Goal: Task Accomplishment & Management: Manage account settings

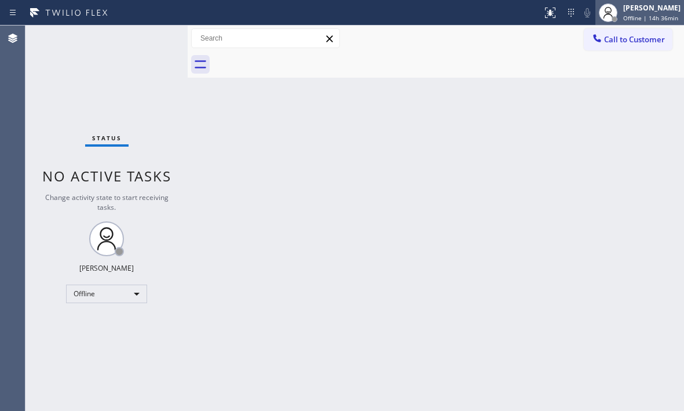
click at [631, 16] on span "Offline | 14h 36min" at bounding box center [650, 18] width 55 height 8
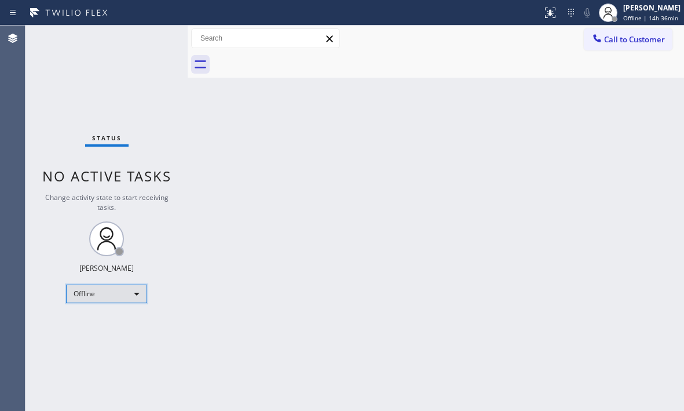
click at [142, 301] on div "Offline" at bounding box center [106, 293] width 81 height 19
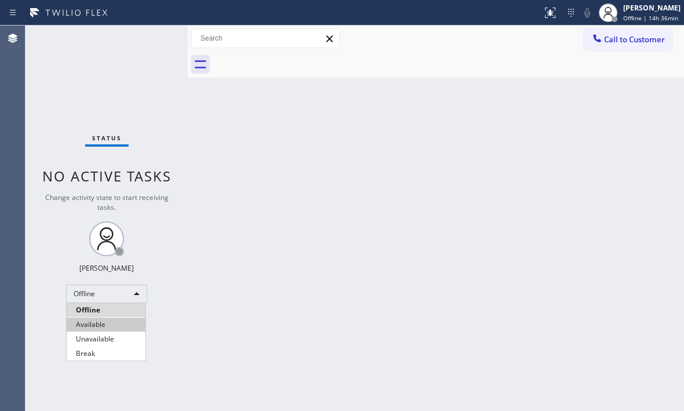
click at [113, 321] on li "Available" at bounding box center [106, 324] width 79 height 14
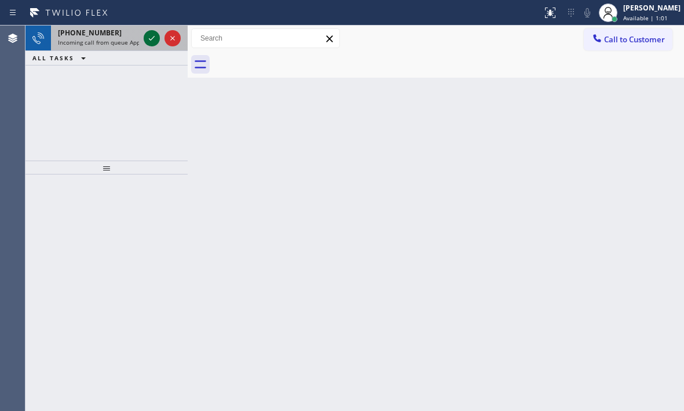
click at [150, 38] on icon at bounding box center [152, 38] width 14 height 14
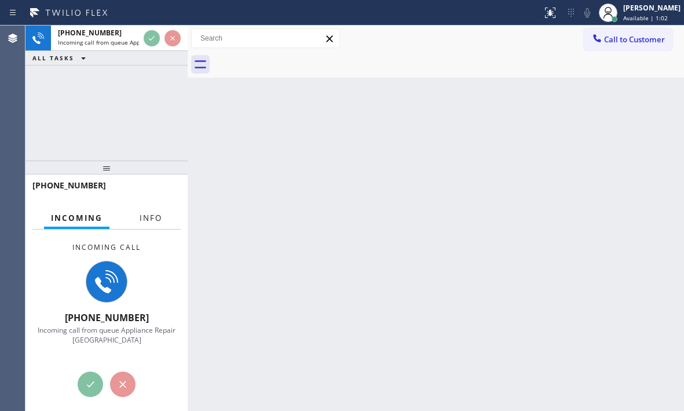
click at [147, 222] on span "Info" at bounding box center [151, 218] width 23 height 10
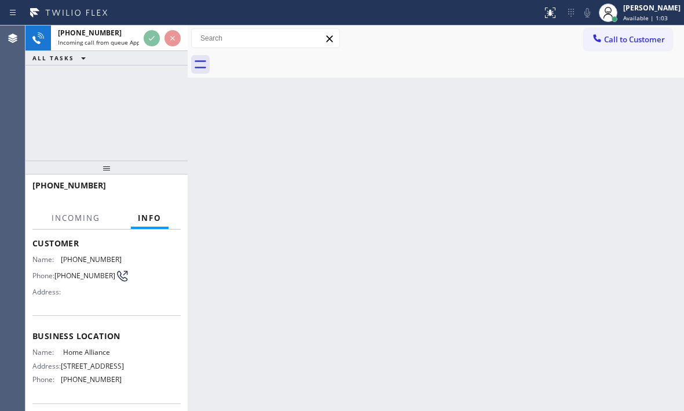
scroll to position [116, 0]
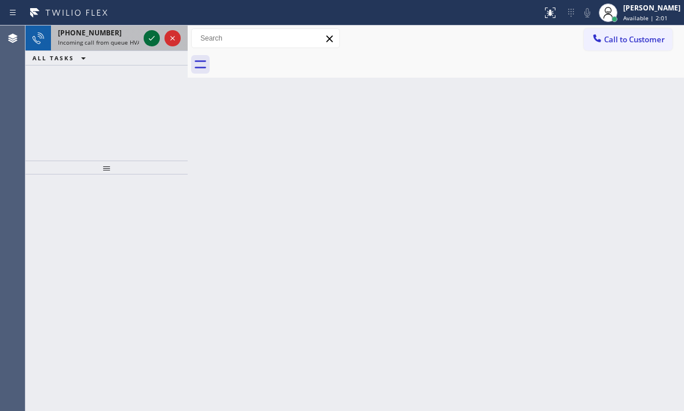
click at [155, 34] on icon at bounding box center [152, 38] width 14 height 14
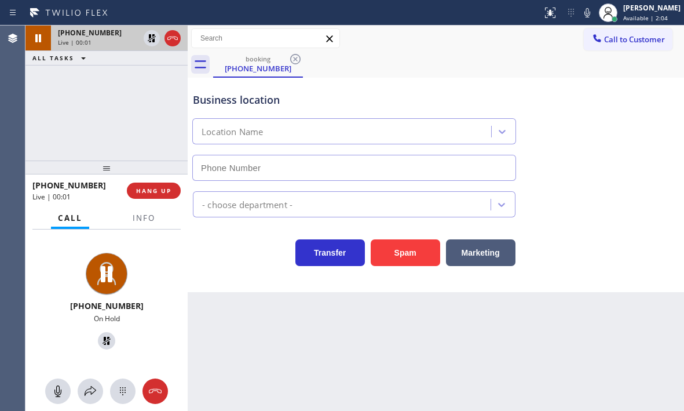
type input "[PHONE_NUMBER]"
click at [153, 38] on icon at bounding box center [152, 38] width 8 height 8
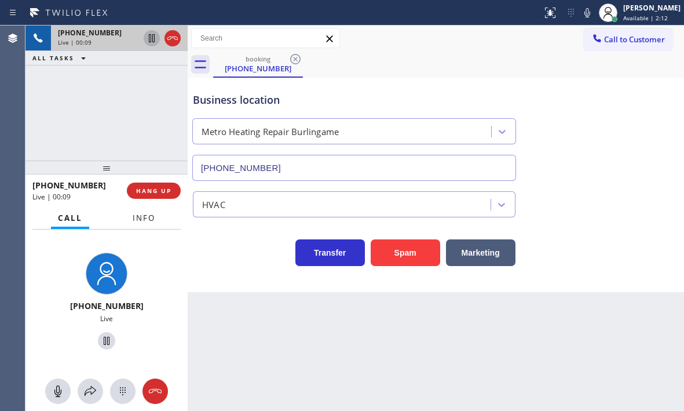
click at [140, 220] on span "Info" at bounding box center [144, 218] width 23 height 10
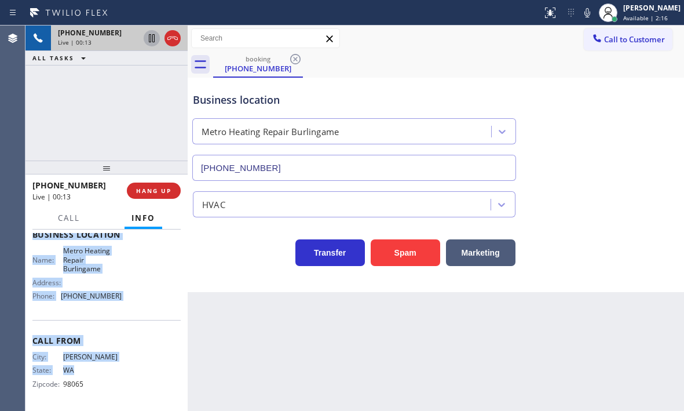
scroll to position [165, 0]
drag, startPoint x: 34, startPoint y: 301, endPoint x: 120, endPoint y: 314, distance: 87.2
click at [120, 314] on div "Context Queue: HVAC Priority: 1 Customer Name: [PHONE_NUMBER] Phone: [PHONE_NUM…" at bounding box center [106, 239] width 148 height 335
copy div "Customer Name: [PHONE_NUMBER] Phone: [PHONE_NUMBER] Address: Business location …"
click at [155, 39] on icon at bounding box center [152, 38] width 6 height 8
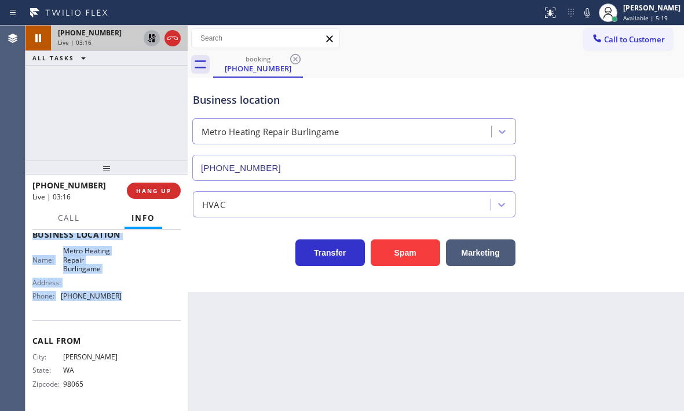
click at [155, 42] on icon at bounding box center [152, 38] width 14 height 14
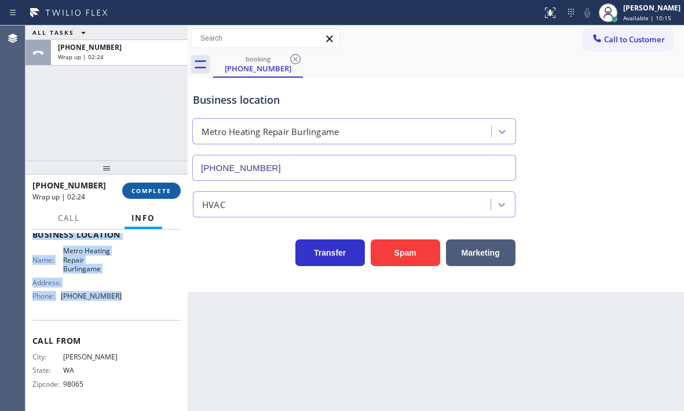
click at [148, 186] on span "COMPLETE" at bounding box center [151, 190] width 40 height 8
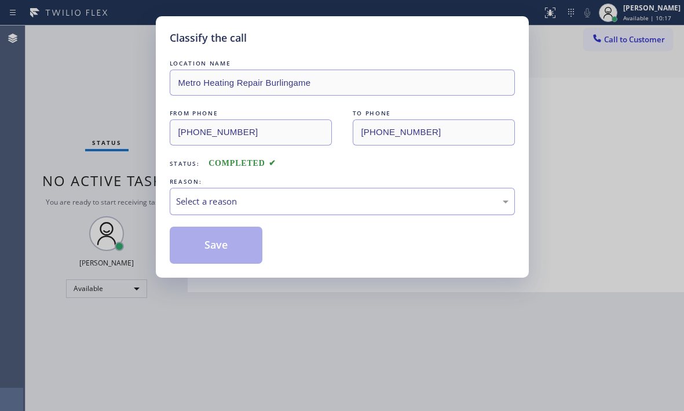
click at [279, 196] on div "Select a reason" at bounding box center [342, 201] width 332 height 13
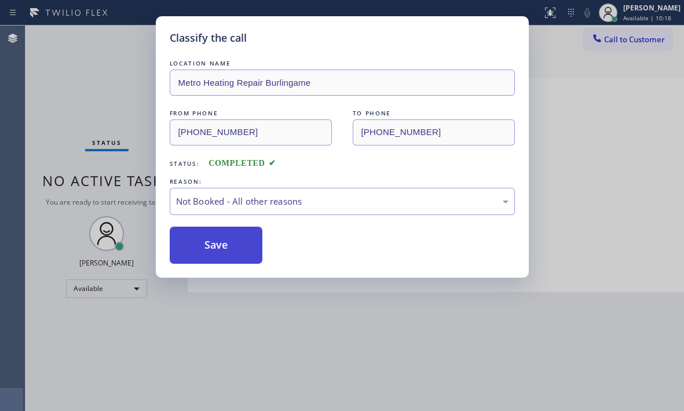
click at [200, 244] on button "Save" at bounding box center [216, 244] width 93 height 37
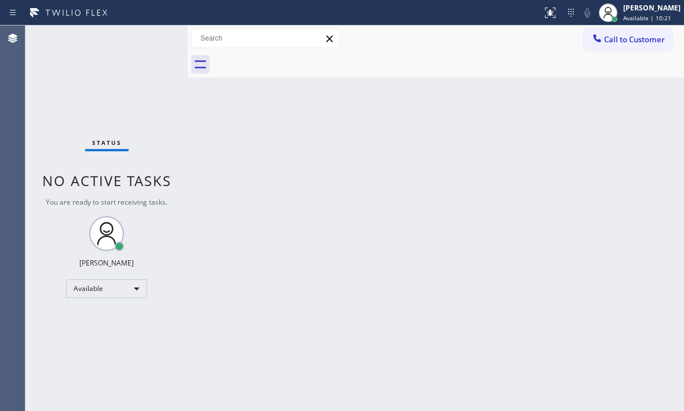
click at [514, 219] on div "Back to Dashboard Change Sender ID Customers Technicians Select a contact Outbo…" at bounding box center [436, 217] width 496 height 385
click at [623, 20] on span "Available | 10:22" at bounding box center [647, 18] width 48 height 8
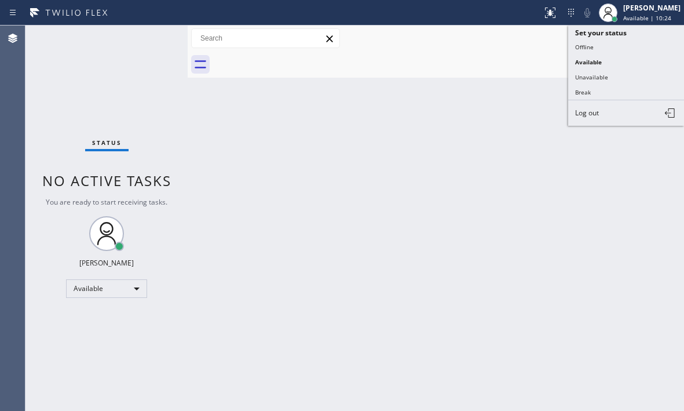
click at [597, 45] on button "Offline" at bounding box center [626, 46] width 116 height 15
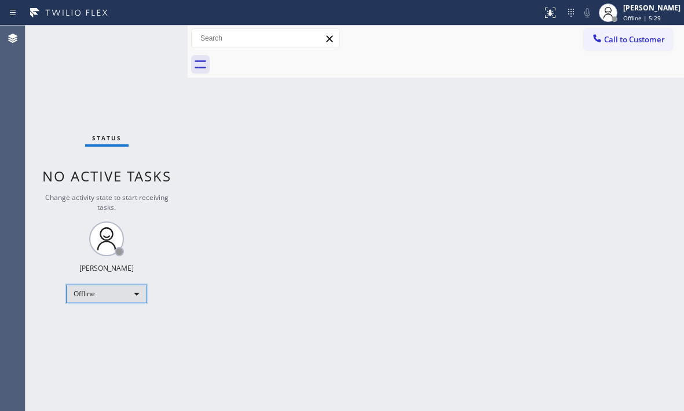
click at [130, 294] on div "Offline" at bounding box center [106, 293] width 81 height 19
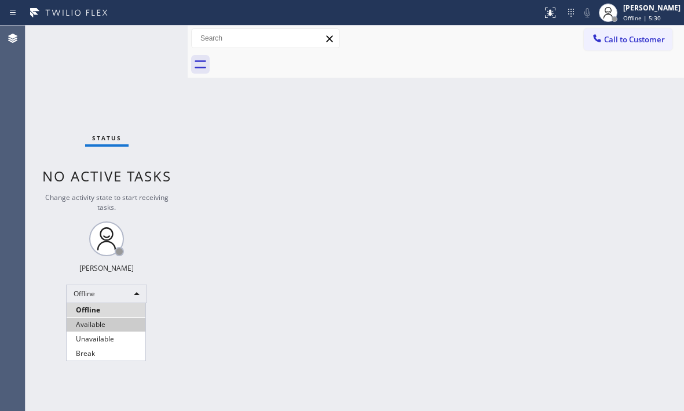
click at [116, 323] on li "Available" at bounding box center [106, 324] width 79 height 14
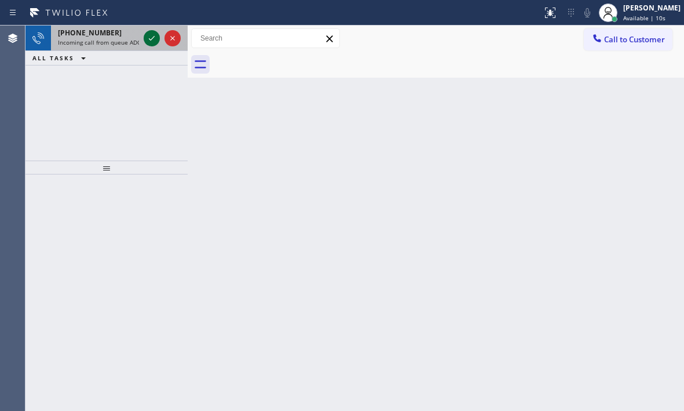
click at [158, 37] on icon at bounding box center [152, 38] width 14 height 14
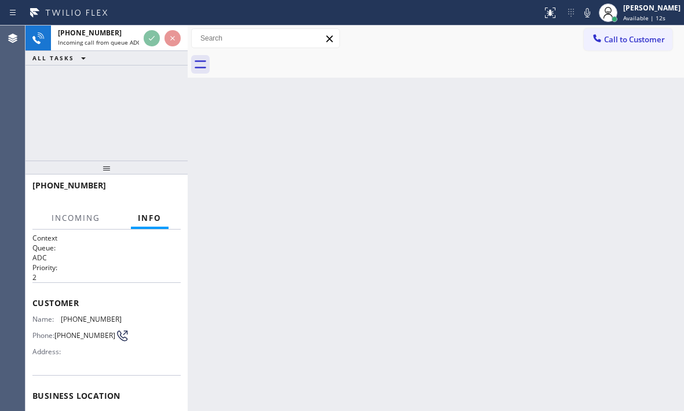
drag, startPoint x: 31, startPoint y: 422, endPoint x: 257, endPoint y: 143, distance: 359.5
click at [256, 143] on div "Back to Dashboard Change Sender ID Customers Technicians Select a contact Outbo…" at bounding box center [436, 217] width 496 height 385
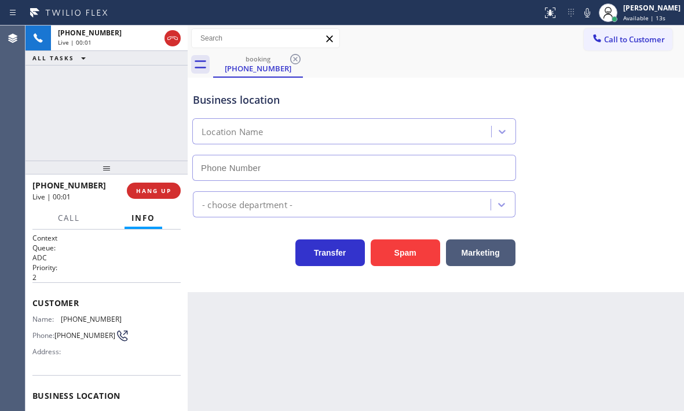
type input "[PHONE_NUMBER]"
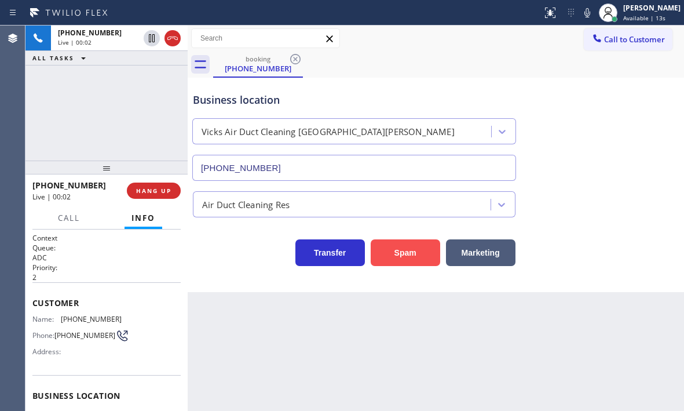
click at [396, 255] on button "Spam" at bounding box center [406, 252] width 70 height 27
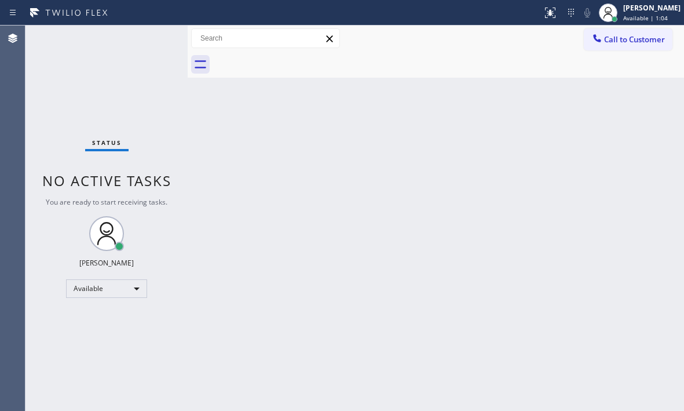
click at [149, 42] on div "Status No active tasks You are ready to start receiving tasks. [PERSON_NAME] Av…" at bounding box center [106, 217] width 162 height 385
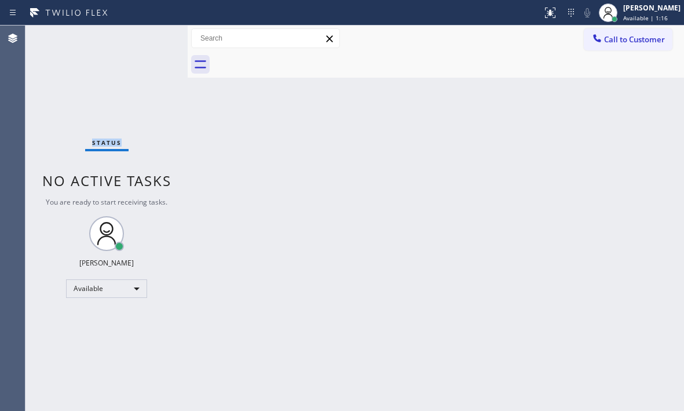
click at [142, 41] on div "Status No active tasks You are ready to start receiving tasks. [PERSON_NAME] Av…" at bounding box center [106, 217] width 162 height 385
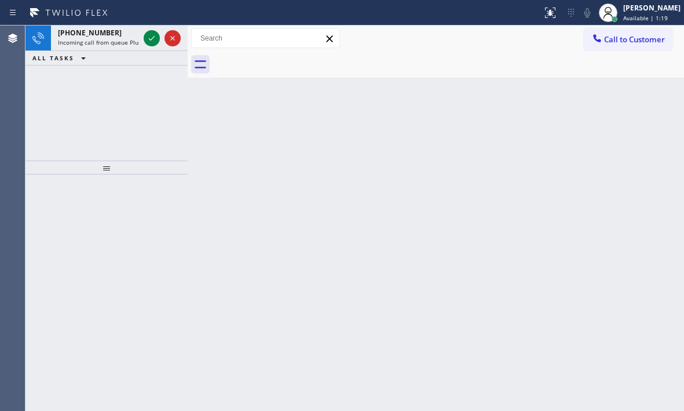
click at [142, 41] on div at bounding box center [162, 37] width 42 height 25
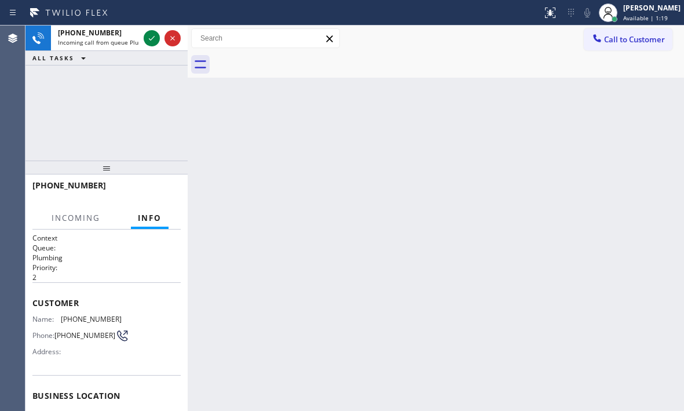
click at [142, 41] on div at bounding box center [162, 37] width 42 height 25
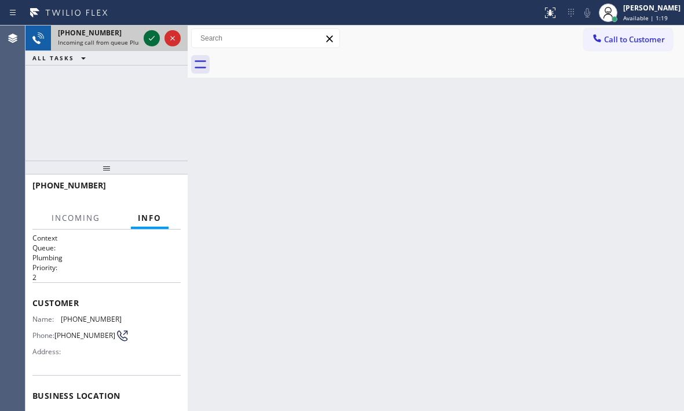
click at [152, 38] on icon at bounding box center [152, 38] width 14 height 14
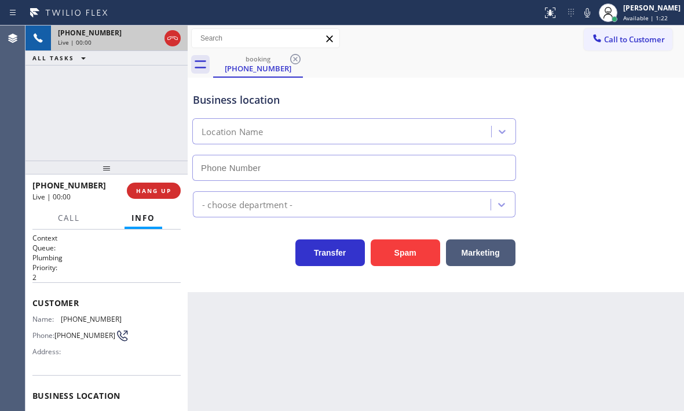
type input "[PHONE_NUMBER]"
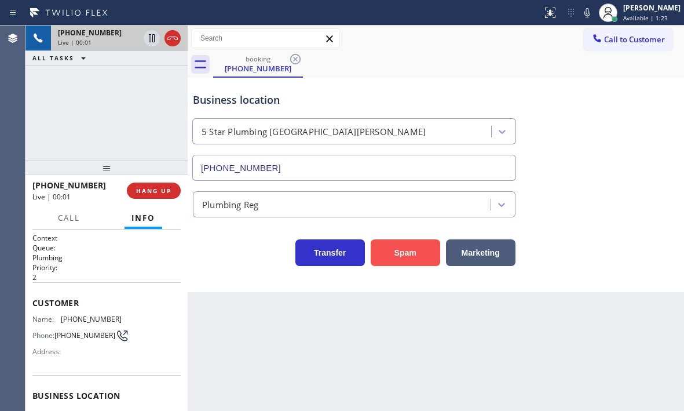
click at [396, 254] on button "Spam" at bounding box center [406, 252] width 70 height 27
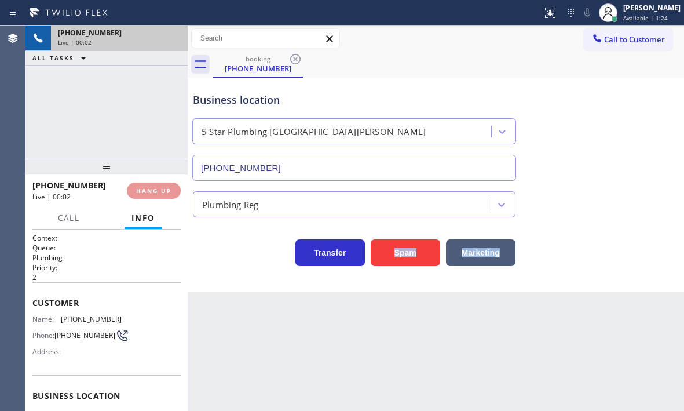
drag, startPoint x: 370, startPoint y: 313, endPoint x: 639, endPoint y: 337, distance: 271.0
click at [683, 338] on html "Status report No issues detected If you experience an issue, please download th…" at bounding box center [342, 205] width 684 height 411
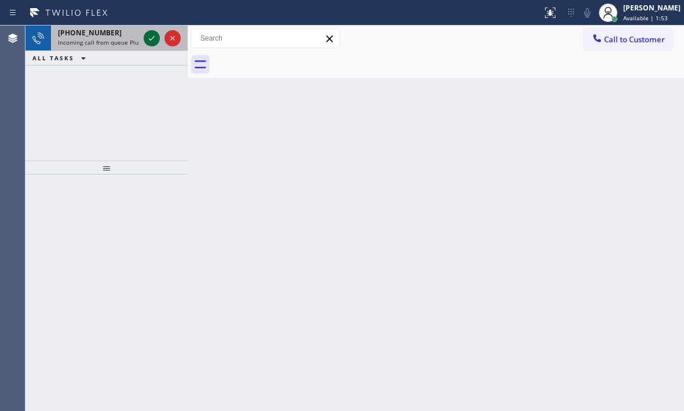
click at [156, 39] on icon at bounding box center [152, 38] width 14 height 14
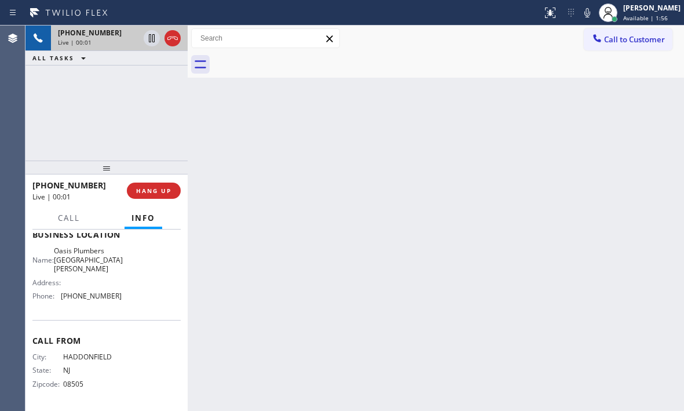
scroll to position [174, 0]
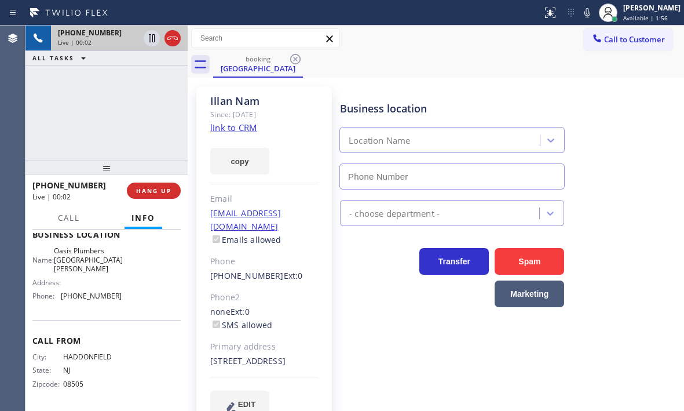
type input "[PHONE_NUMBER]"
click at [244, 127] on link "link to CRM" at bounding box center [233, 128] width 47 height 12
click at [149, 41] on icon at bounding box center [152, 38] width 6 height 8
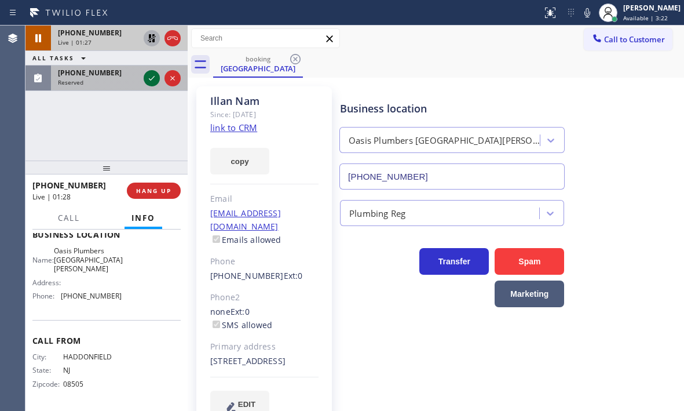
click at [156, 81] on icon at bounding box center [152, 78] width 14 height 14
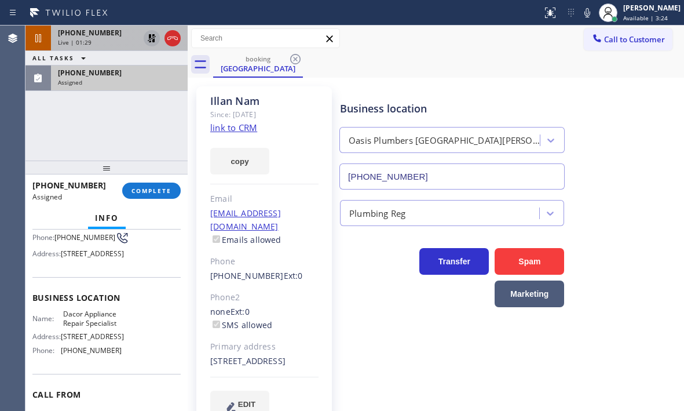
scroll to position [68, 0]
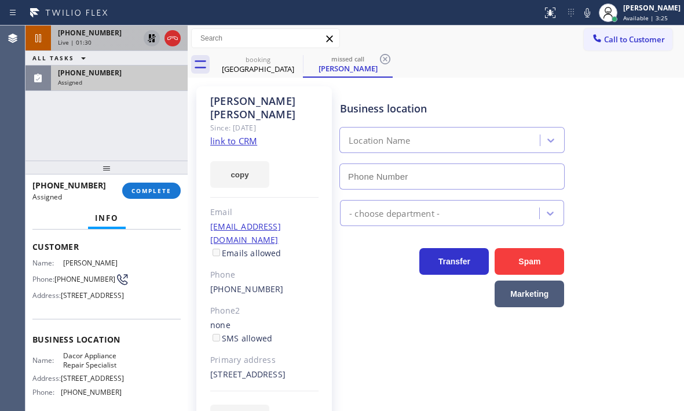
type input "[PHONE_NUMBER]"
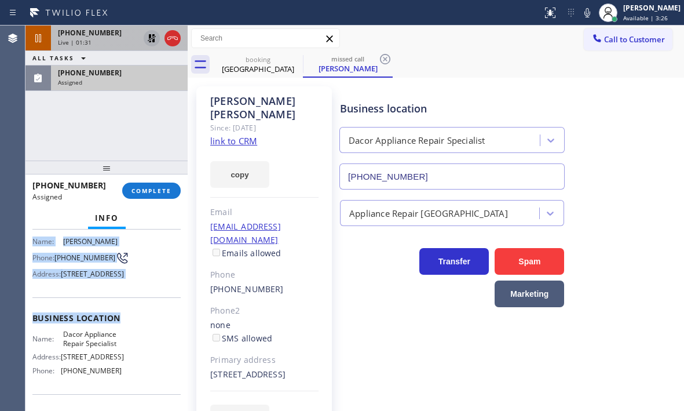
scroll to position [124, 0]
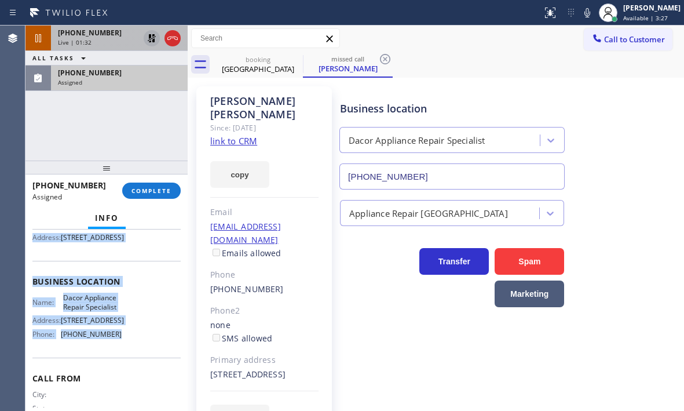
drag, startPoint x: 28, startPoint y: 240, endPoint x: 140, endPoint y: 369, distance: 170.4
click at [140, 369] on div "Context Queue: Appliance Repair High End Priority: 0 Task Age: Customer Name: […" at bounding box center [106, 319] width 162 height 181
copy div "Customer Name: [PERSON_NAME] Phone: [PHONE_NUMBER] Address: [STREET_ADDRESS] Bu…"
click at [164, 189] on span "COMPLETE" at bounding box center [151, 190] width 40 height 8
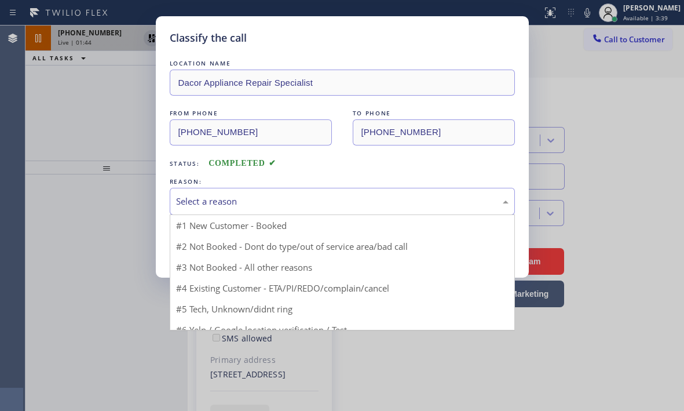
click at [267, 214] on div "Select a reason #1 New Customer - Booked #2 Not Booked - Dont do type/out of se…" at bounding box center [342, 201] width 345 height 27
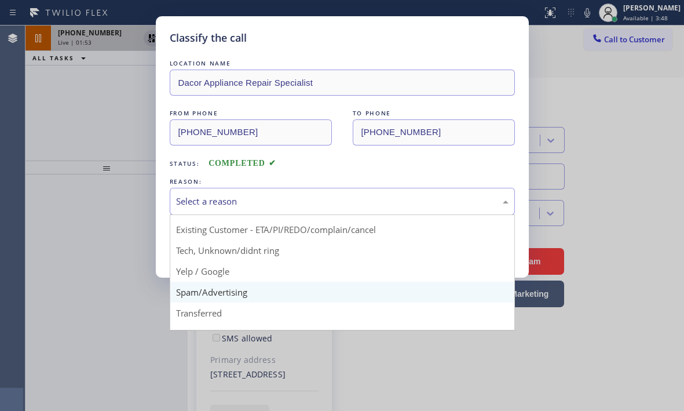
scroll to position [58, 0]
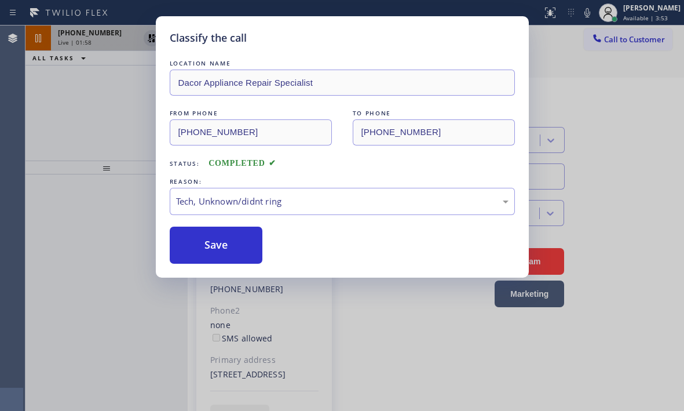
click at [214, 224] on div "LOCATION NAME Dacor Appliance Repair Specialist FROM PHONE [PHONE_NUMBER] TO PH…" at bounding box center [342, 160] width 345 height 206
click at [227, 242] on button "Save" at bounding box center [216, 244] width 93 height 37
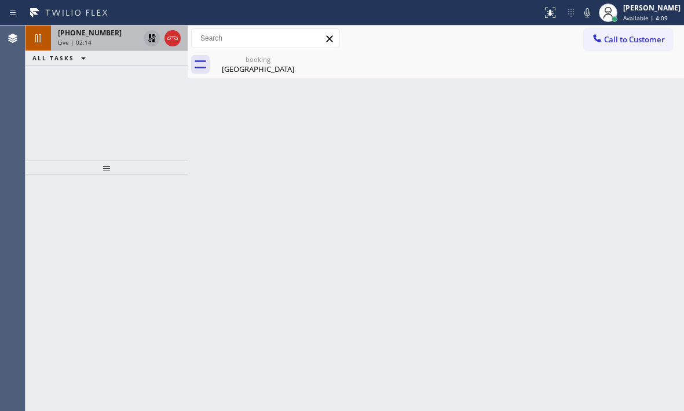
click at [152, 42] on icon at bounding box center [152, 38] width 14 height 14
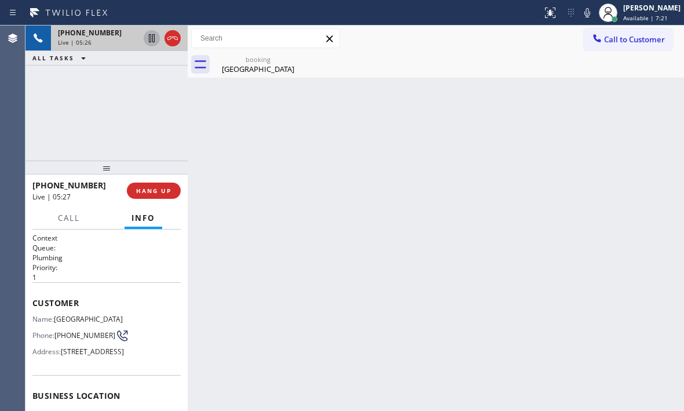
click at [148, 39] on icon at bounding box center [152, 38] width 14 height 14
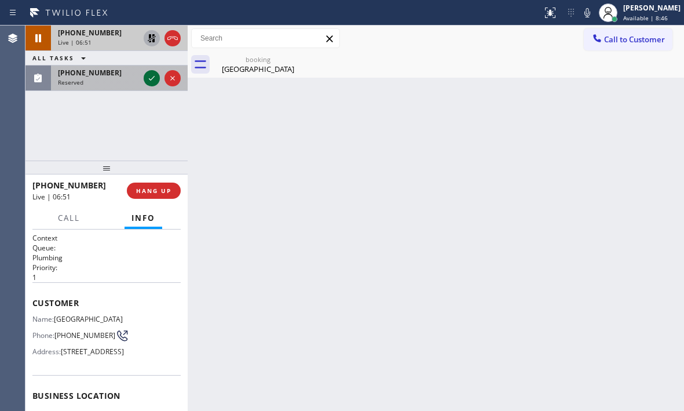
click at [152, 80] on icon at bounding box center [152, 78] width 14 height 14
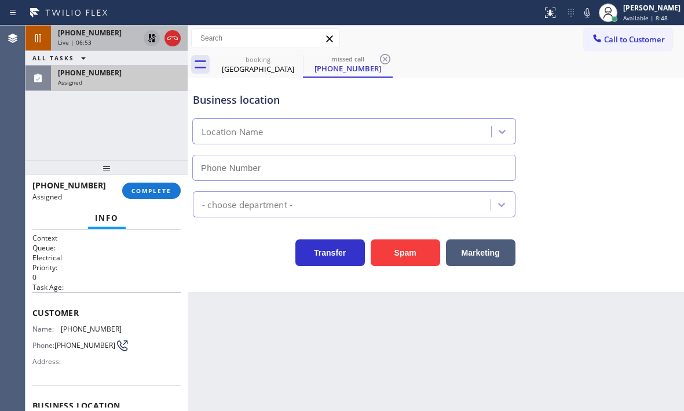
type input "[PHONE_NUMBER]"
click at [148, 37] on icon at bounding box center [152, 38] width 14 height 14
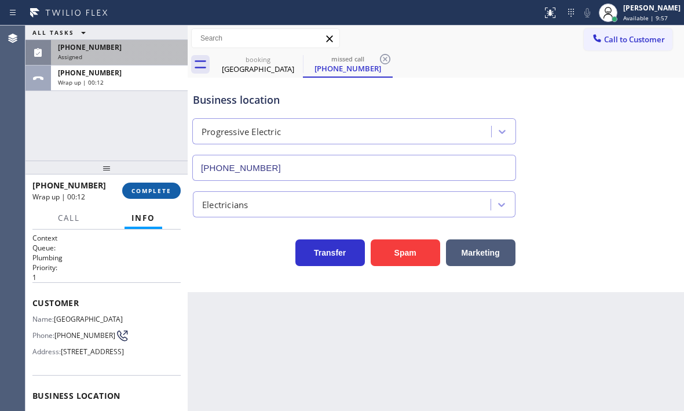
click at [157, 192] on span "COMPLETE" at bounding box center [151, 190] width 40 height 8
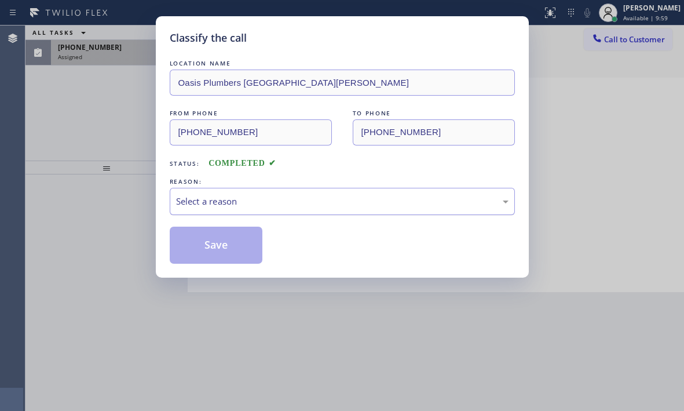
click at [296, 206] on div "Select a reason" at bounding box center [342, 201] width 332 height 13
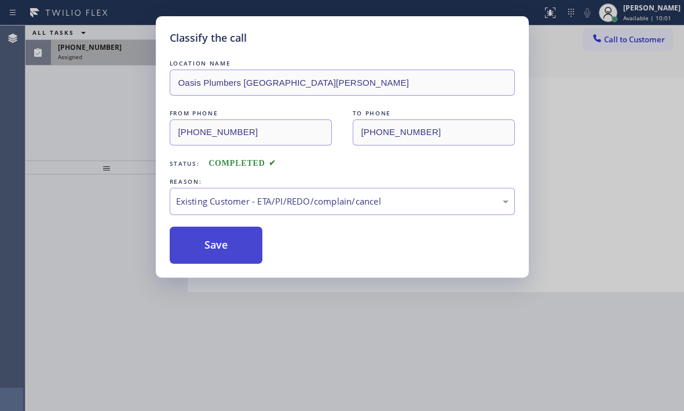
click at [231, 245] on button "Save" at bounding box center [216, 244] width 93 height 37
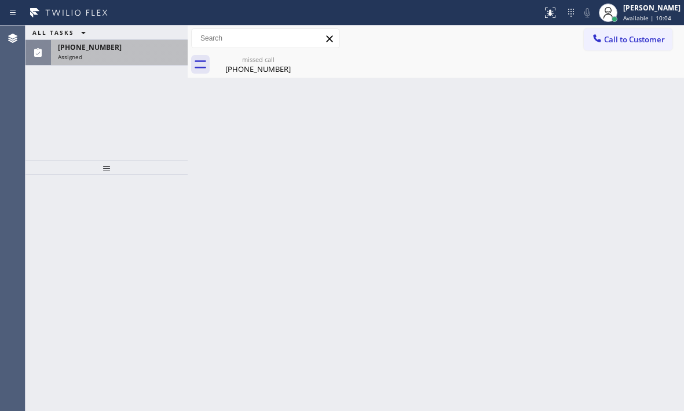
click at [123, 49] on div "[PHONE_NUMBER]" at bounding box center [119, 47] width 123 height 10
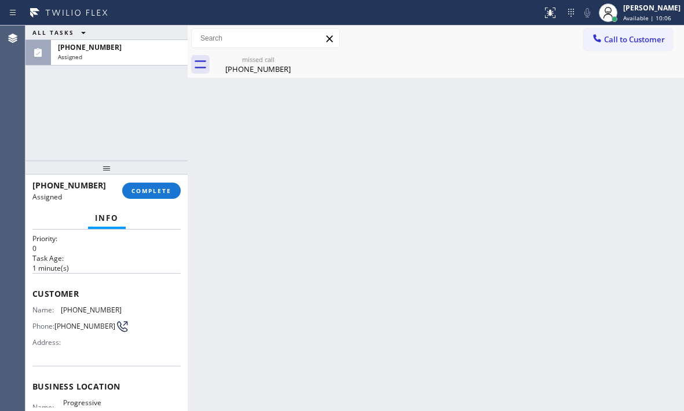
scroll to position [145, 0]
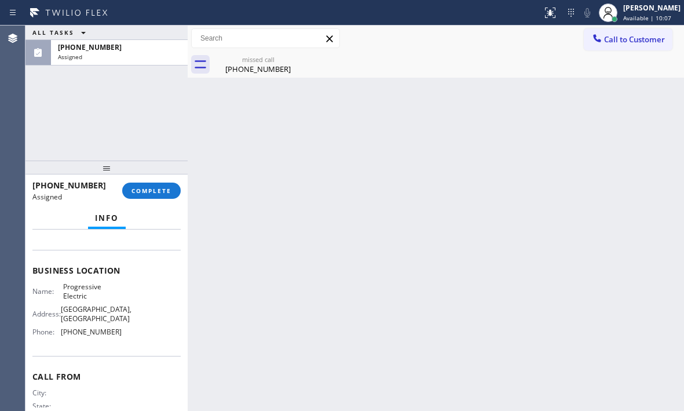
click at [123, 341] on div "Name: Progressive Electric Address: [GEOGRAPHIC_DATA] Phone: [PHONE_NUMBER]" at bounding box center [106, 311] width 148 height 58
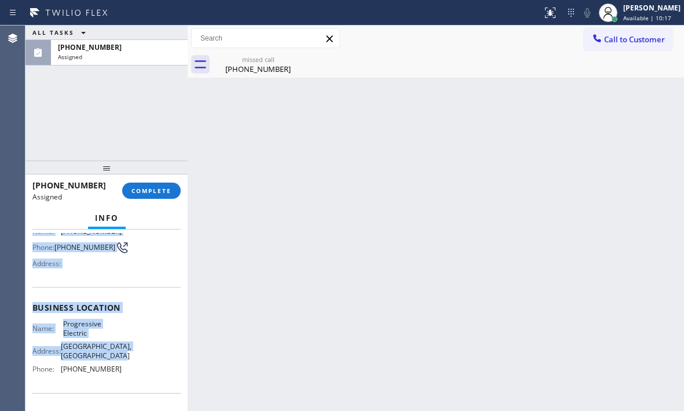
scroll to position [116, 0]
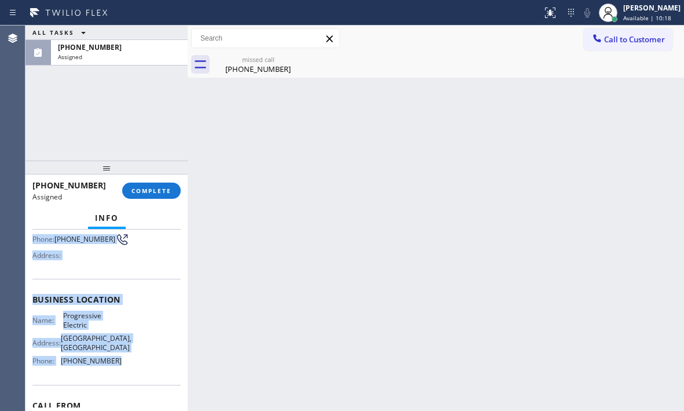
drag, startPoint x: 33, startPoint y: 321, endPoint x: 133, endPoint y: 382, distance: 116.9
click at [133, 382] on div "Context Queue: Electrical Priority: 0 Task Age: [DEMOGRAPHIC_DATA] minute(s) Cu…" at bounding box center [106, 294] width 148 height 355
copy div "Customer Name: [PHONE_NUMBER] Phone: [PHONE_NUMBER] Address: Business location …"
click at [175, 188] on button "COMPLETE" at bounding box center [151, 190] width 58 height 16
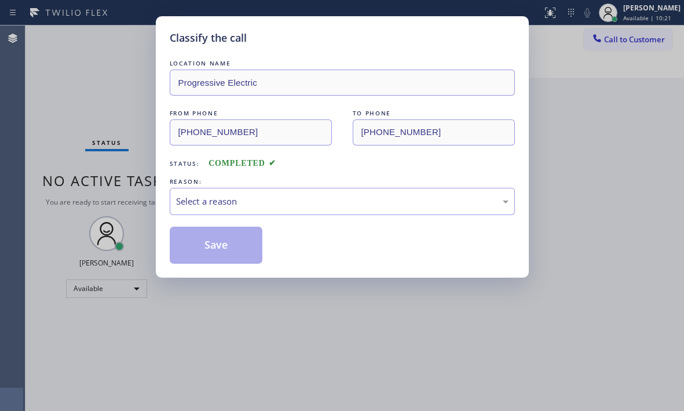
click at [299, 215] on div "LOCATION NAME Progressive Electric FROM PHONE [PHONE_NUMBER] TO PHONE [PHONE_NU…" at bounding box center [342, 160] width 345 height 206
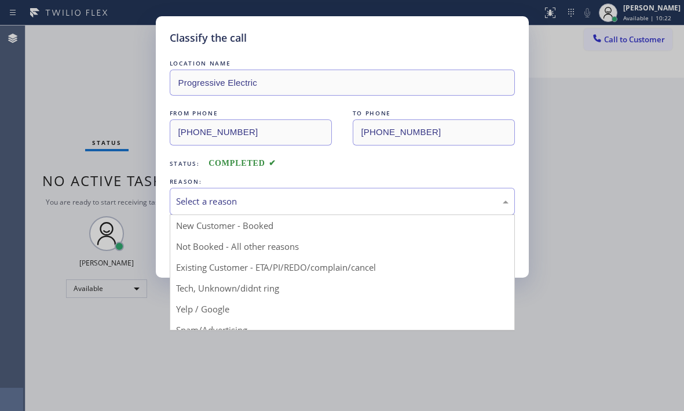
click at [316, 200] on div "Select a reason" at bounding box center [342, 201] width 332 height 13
drag, startPoint x: 228, startPoint y: 285, endPoint x: 232, endPoint y: 270, distance: 15.8
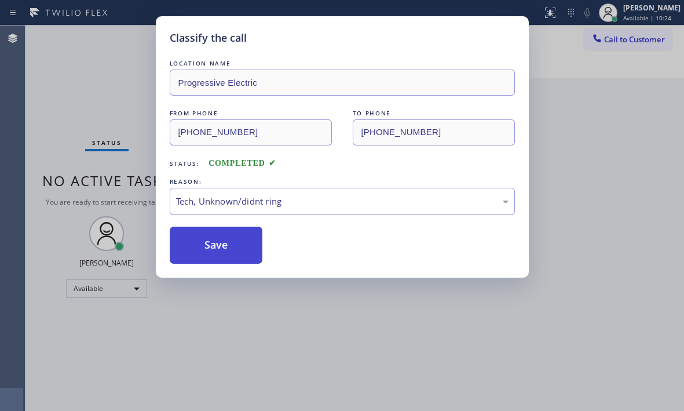
click at [225, 248] on button "Save" at bounding box center [216, 244] width 93 height 37
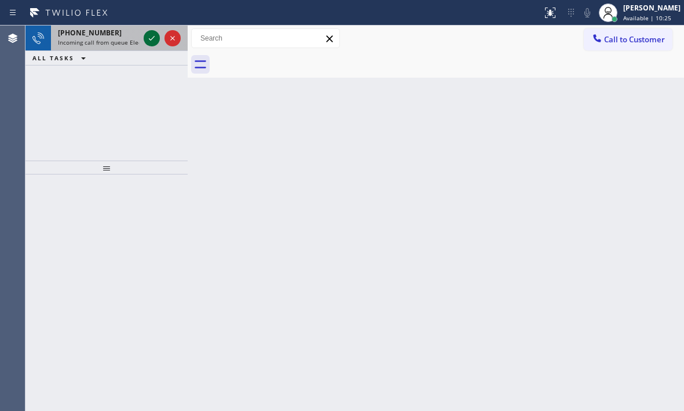
click at [152, 32] on icon at bounding box center [152, 38] width 14 height 14
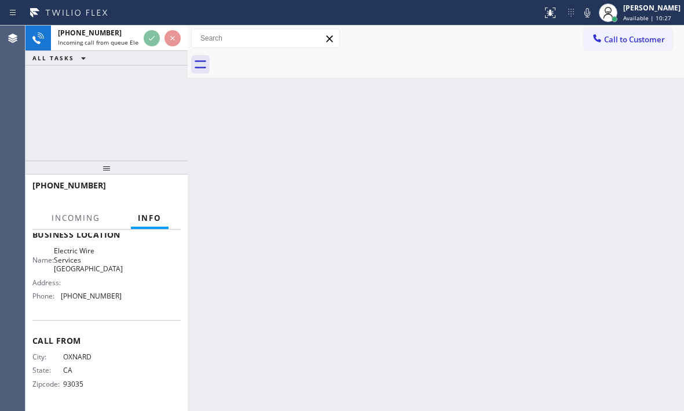
scroll to position [165, 0]
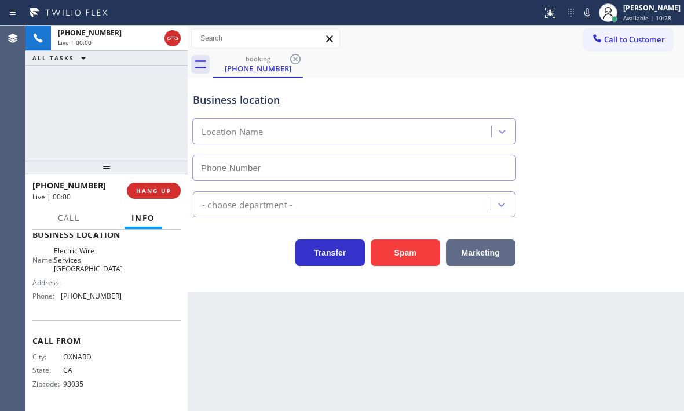
type input "[PHONE_NUMBER]"
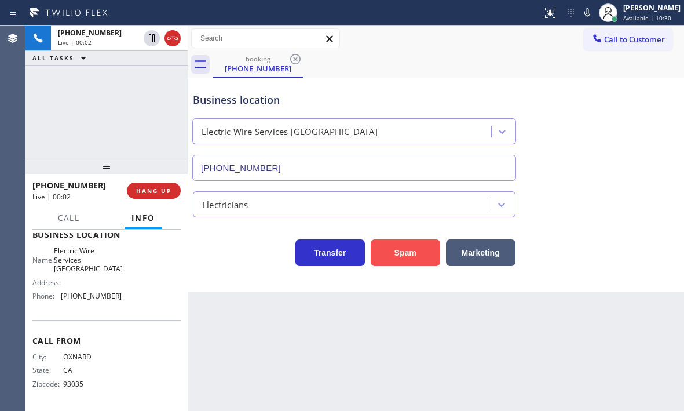
drag, startPoint x: 396, startPoint y: 244, endPoint x: 404, endPoint y: 247, distance: 8.1
click at [396, 244] on button "Spam" at bounding box center [406, 252] width 70 height 27
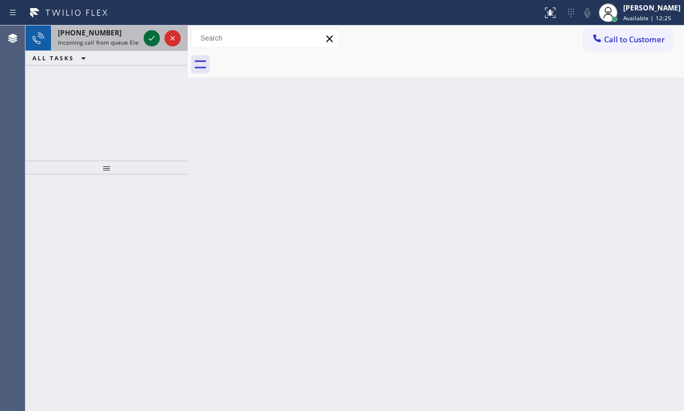
click at [146, 35] on icon at bounding box center [152, 38] width 14 height 14
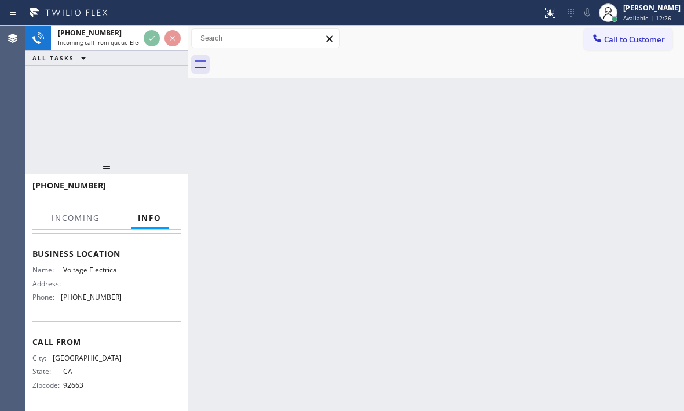
scroll to position [156, 0]
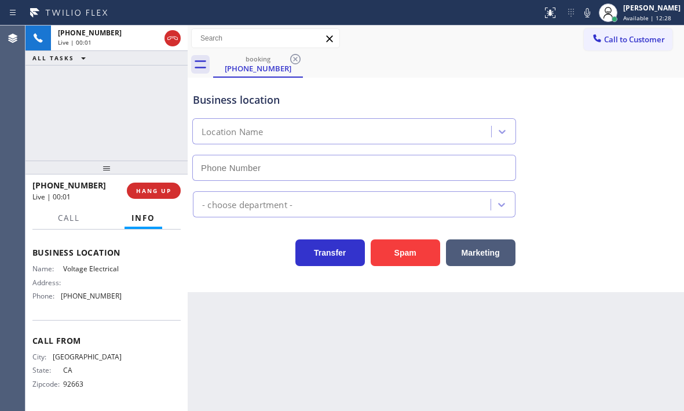
type input "[PHONE_NUMBER]"
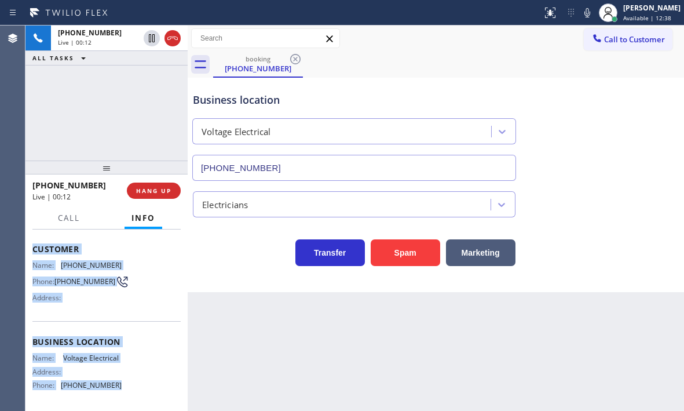
scroll to position [116, 0]
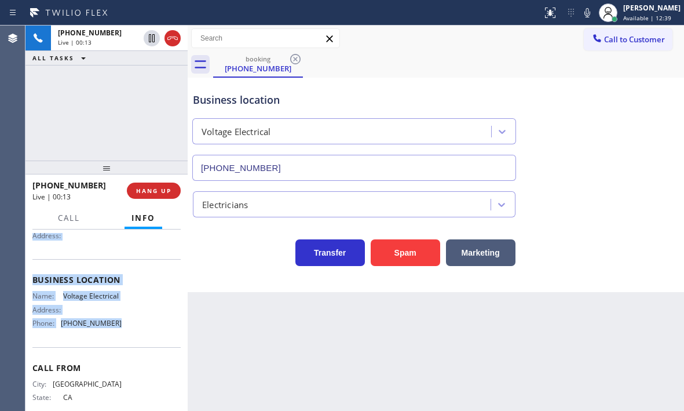
drag, startPoint x: 57, startPoint y: 313, endPoint x: 137, endPoint y: 342, distance: 84.8
click at [137, 342] on div "Context Queue: Electrical Priority: 1 Customer Name: [PHONE_NUMBER] Phone: [PHO…" at bounding box center [106, 275] width 148 height 317
copy div "Customer Name: [PHONE_NUMBER] Phone: [PHONE_NUMBER] Address: Business location …"
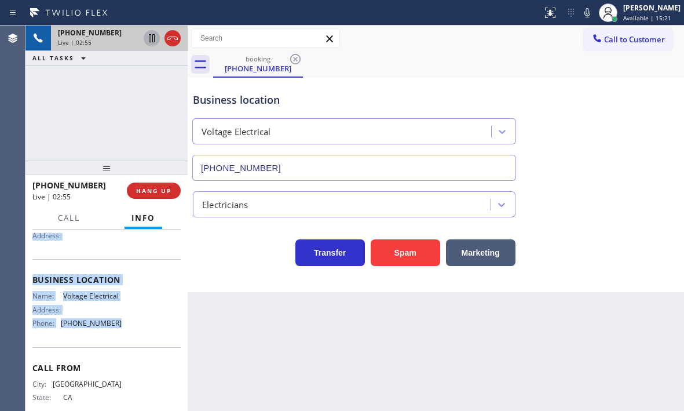
click at [153, 41] on icon at bounding box center [152, 38] width 6 height 8
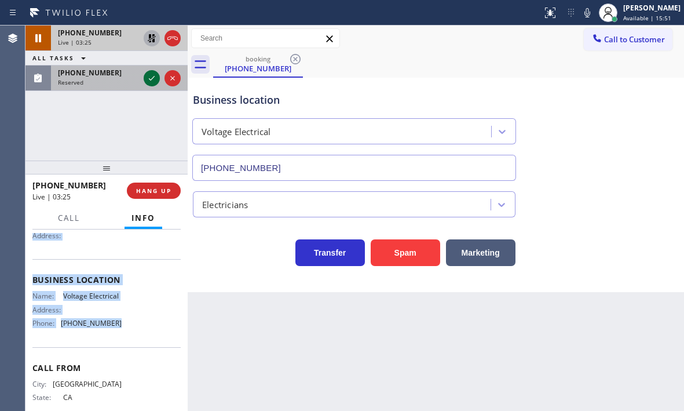
click at [154, 80] on icon at bounding box center [152, 78] width 14 height 14
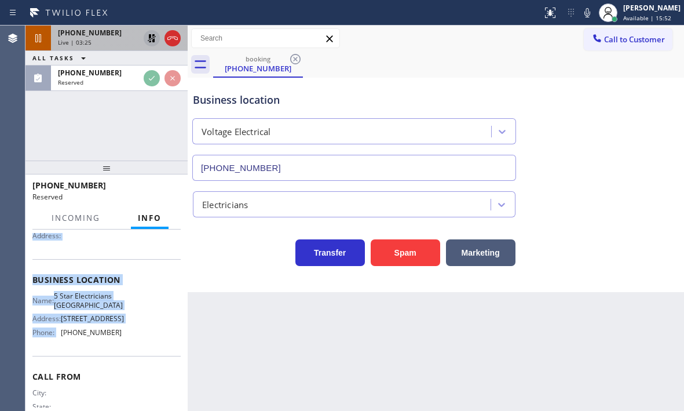
scroll to position [126, 0]
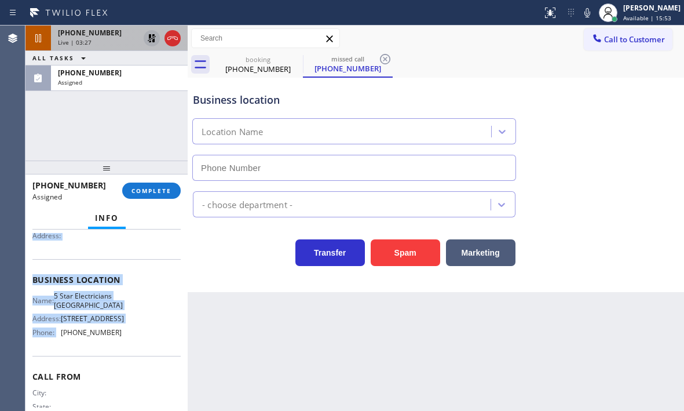
type input "[PHONE_NUMBER]"
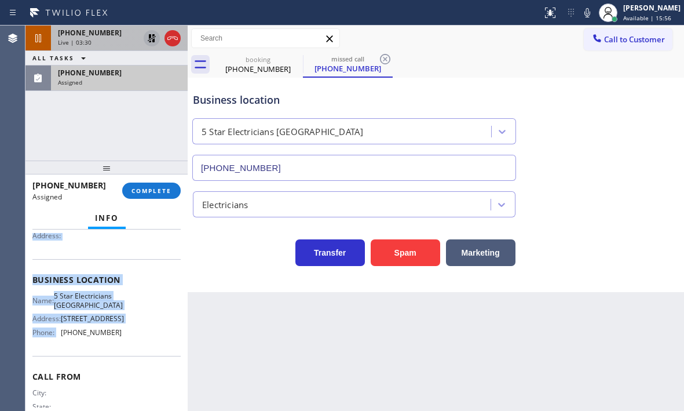
click at [109, 83] on div "Assigned" at bounding box center [119, 82] width 123 height 8
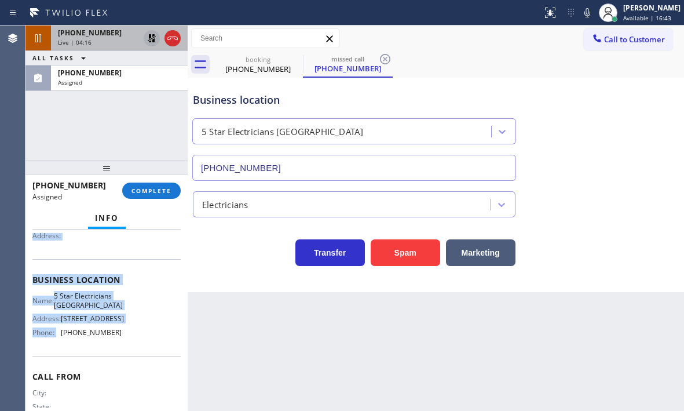
click at [78, 294] on div "Business location Name: 5 Star Electricians [GEOGRAPHIC_DATA] Address: [STREET_…" at bounding box center [106, 307] width 148 height 97
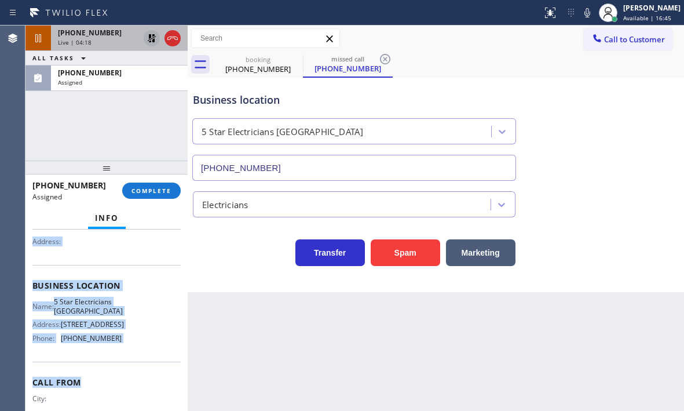
scroll to position [135, 0]
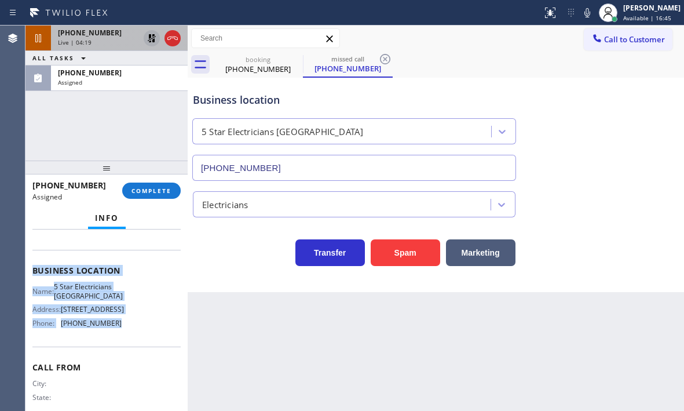
drag, startPoint x: 31, startPoint y: 297, endPoint x: 127, endPoint y: 346, distance: 107.5
click at [127, 346] on div "Context Queue: Electrical Priority: 0 Task Age: Customer Name: [PHONE_NUMBER] P…" at bounding box center [106, 319] width 162 height 181
copy div "Customer Name: [PHONE_NUMBER] Phone: [PHONE_NUMBER] Address: Business location …"
click at [153, 188] on span "COMPLETE" at bounding box center [151, 190] width 40 height 8
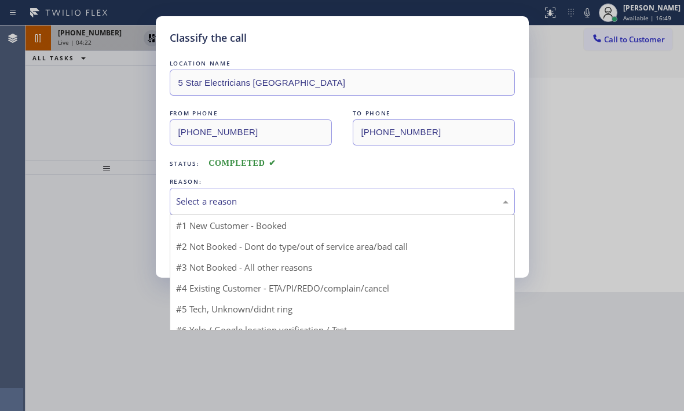
click at [311, 195] on div "Select a reason" at bounding box center [342, 201] width 332 height 13
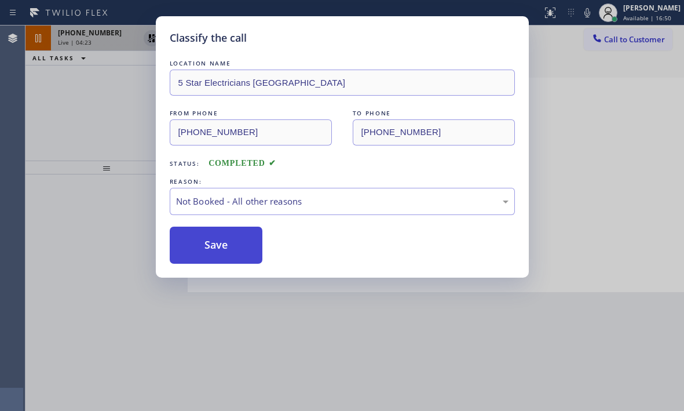
click at [203, 247] on button "Save" at bounding box center [216, 244] width 93 height 37
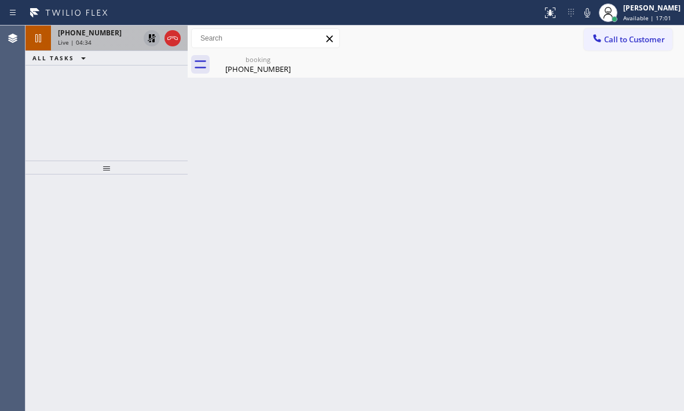
drag, startPoint x: 130, startPoint y: 35, endPoint x: 137, endPoint y: 39, distance: 8.0
click at [130, 35] on div "[PHONE_NUMBER]" at bounding box center [98, 33] width 81 height 10
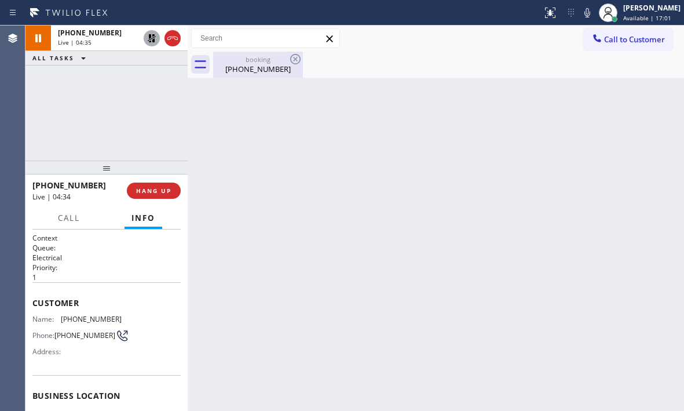
click at [257, 71] on div "[PHONE_NUMBER]" at bounding box center [257, 69] width 87 height 10
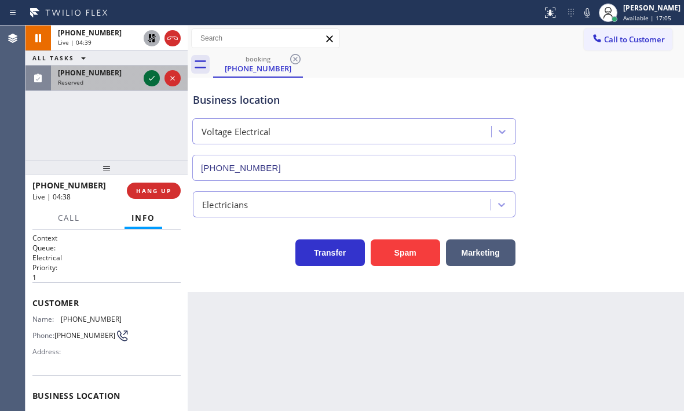
click at [155, 77] on icon at bounding box center [152, 78] width 14 height 14
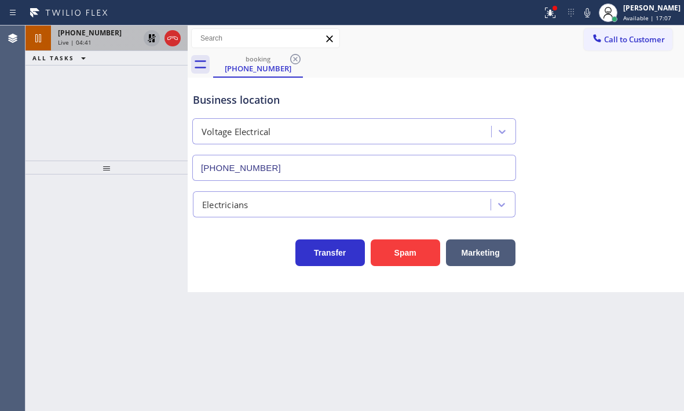
click at [112, 36] on div "[PHONE_NUMBER]" at bounding box center [98, 33] width 81 height 10
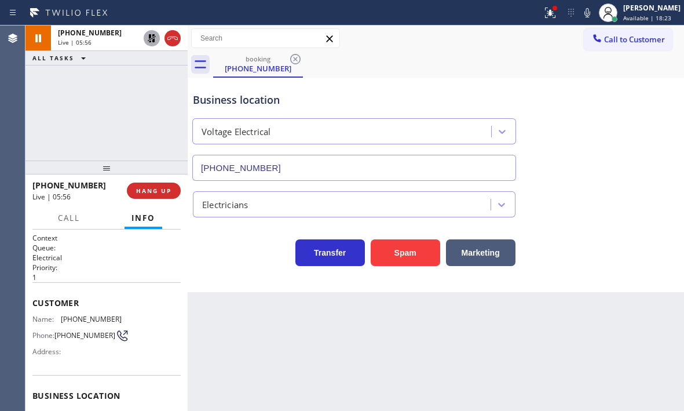
click at [151, 39] on icon at bounding box center [152, 38] width 8 height 8
click at [173, 46] on div at bounding box center [162, 37] width 42 height 25
click at [166, 45] on icon at bounding box center [173, 38] width 14 height 14
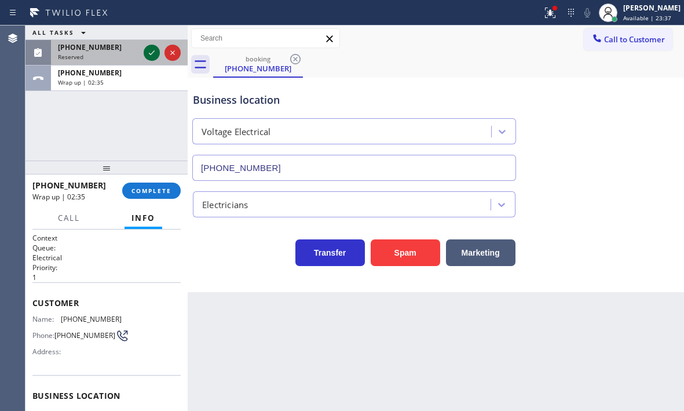
click at [155, 51] on icon at bounding box center [152, 53] width 14 height 14
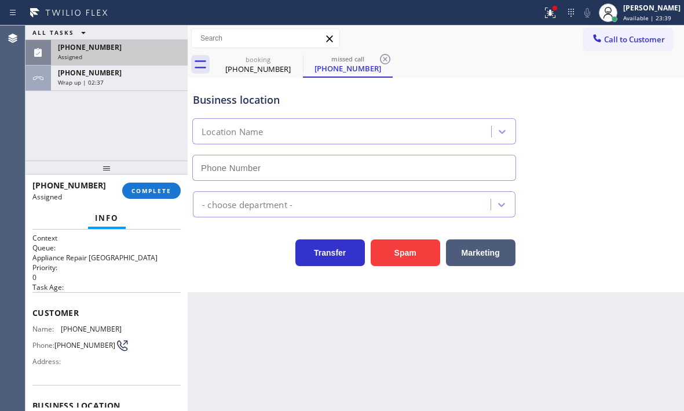
type input "[PHONE_NUMBER]"
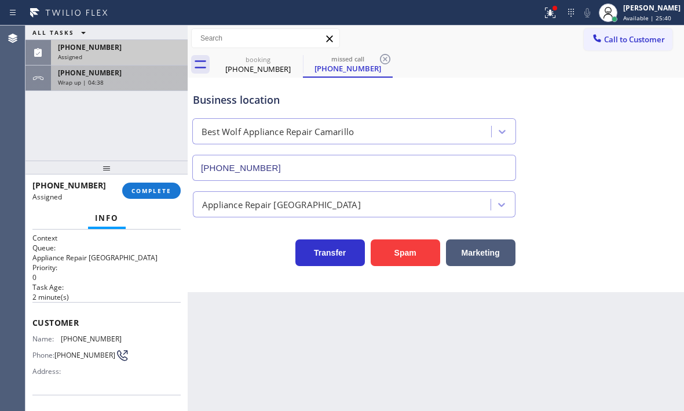
click at [119, 83] on div "Wrap up | 04:38" at bounding box center [119, 82] width 123 height 8
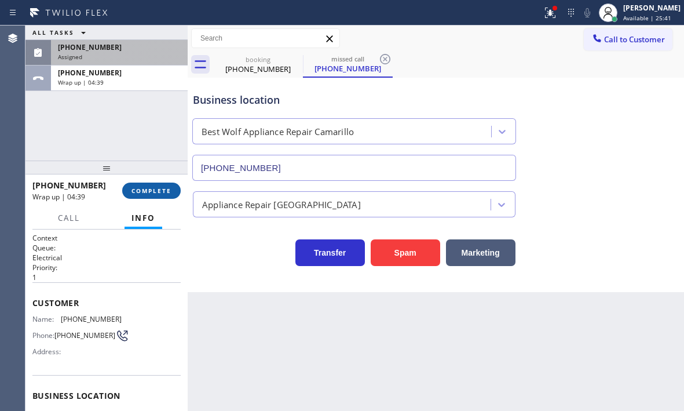
click at [158, 189] on span "COMPLETE" at bounding box center [151, 190] width 40 height 8
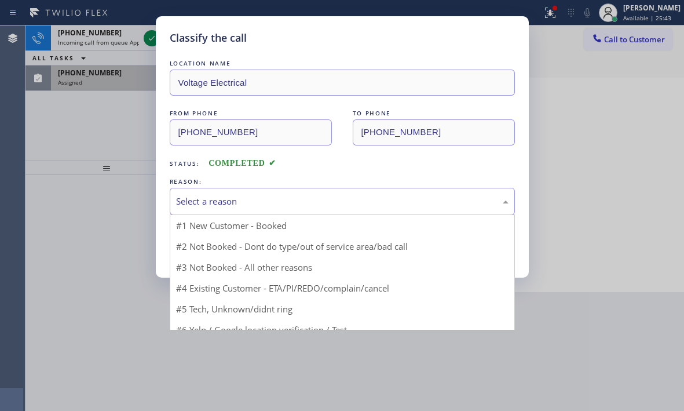
click at [270, 200] on div "Select a reason" at bounding box center [342, 201] width 332 height 13
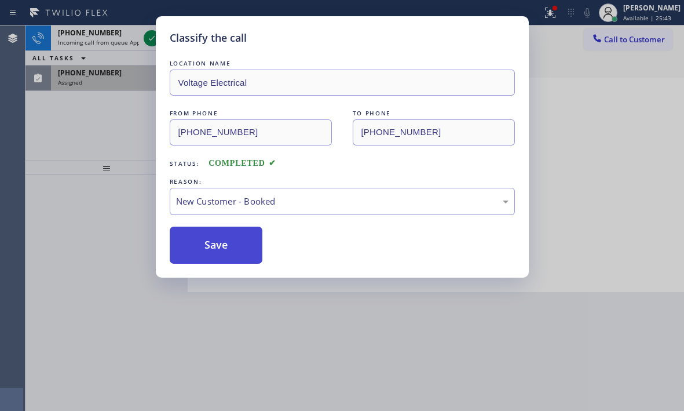
click at [192, 238] on button "Save" at bounding box center [216, 244] width 93 height 37
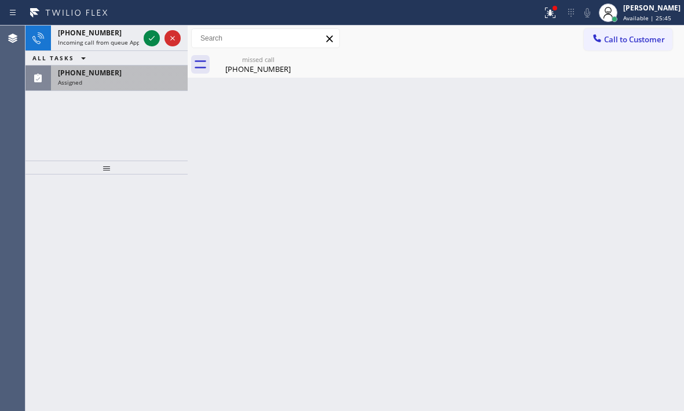
click at [147, 39] on icon at bounding box center [152, 38] width 14 height 14
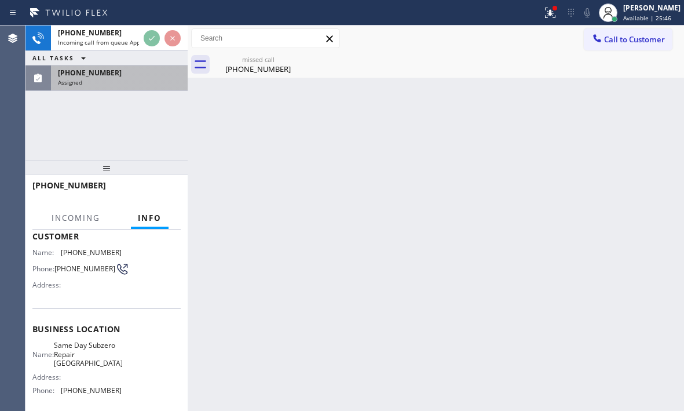
scroll to position [165, 0]
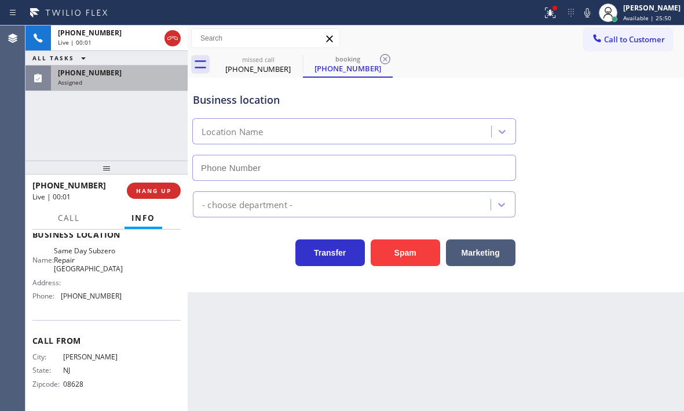
type input "[PHONE_NUMBER]"
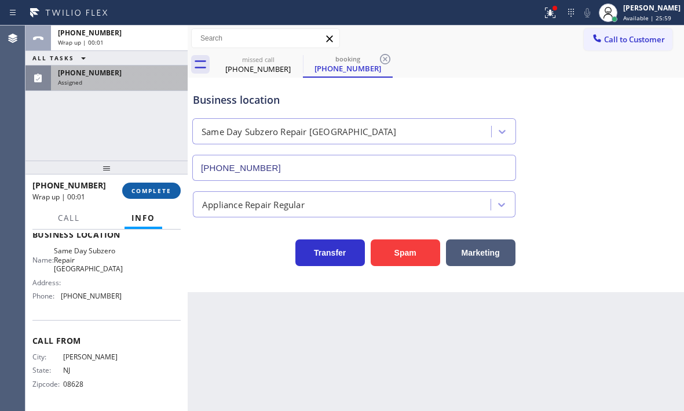
click at [164, 191] on span "COMPLETE" at bounding box center [151, 190] width 40 height 8
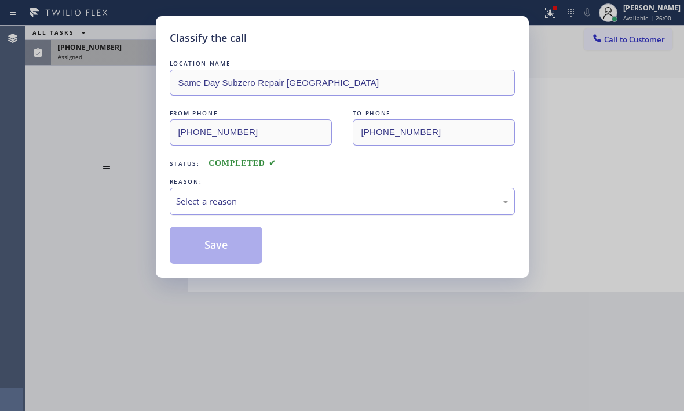
click at [313, 204] on div "Select a reason" at bounding box center [342, 201] width 332 height 13
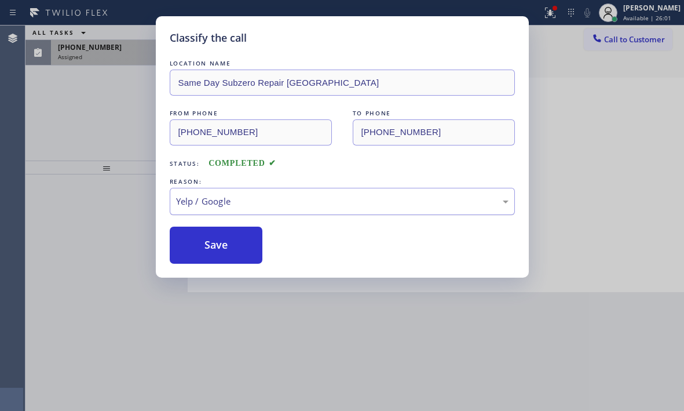
click at [247, 206] on div "Yelp / Google" at bounding box center [342, 201] width 332 height 13
click at [216, 246] on button "Save" at bounding box center [216, 244] width 93 height 37
click at [137, 56] on div "Classify the call LOCATION NAME Same Day Subzero Repair [GEOGRAPHIC_DATA] FROM …" at bounding box center [342, 205] width 684 height 411
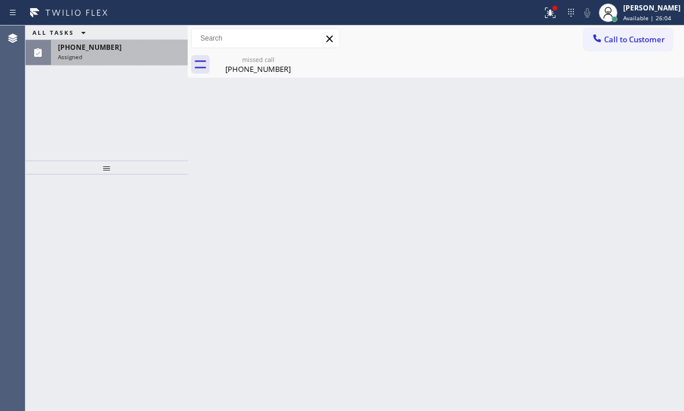
click at [137, 54] on div "Assigned" at bounding box center [119, 57] width 123 height 8
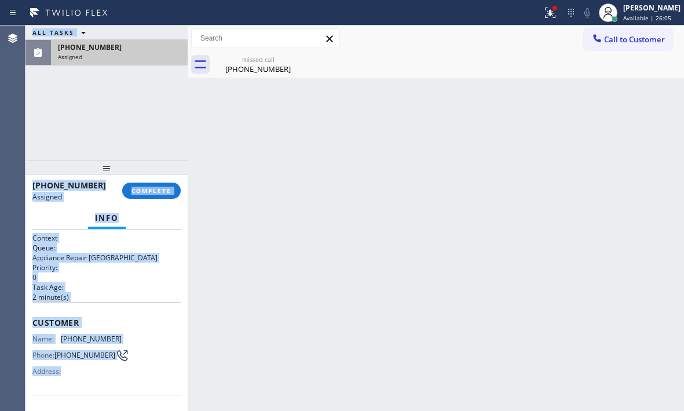
scroll to position [58, 0]
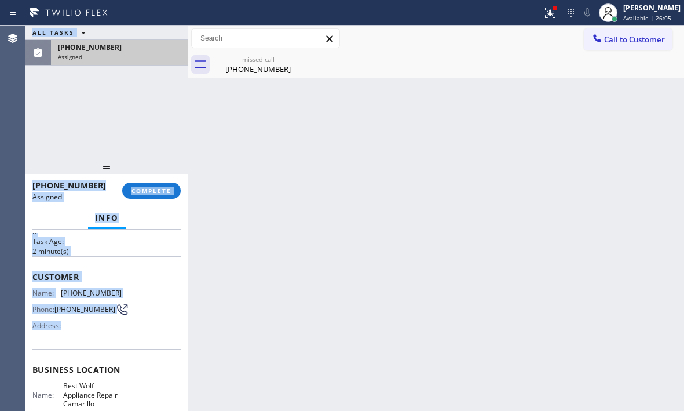
drag, startPoint x: 25, startPoint y: 318, endPoint x: 108, endPoint y: 370, distance: 98.0
click at [104, 376] on div "Agent Desktop Classify the call LOCATION NAME Metro Heating Repair Burlingame F…" at bounding box center [342, 217] width 684 height 385
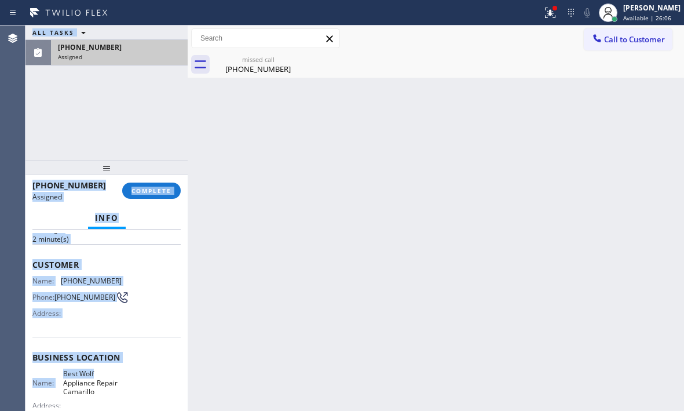
click at [134, 312] on div "Name: [PHONE_NUMBER] Phone: [PHONE_NUMBER] Address:" at bounding box center [106, 299] width 148 height 46
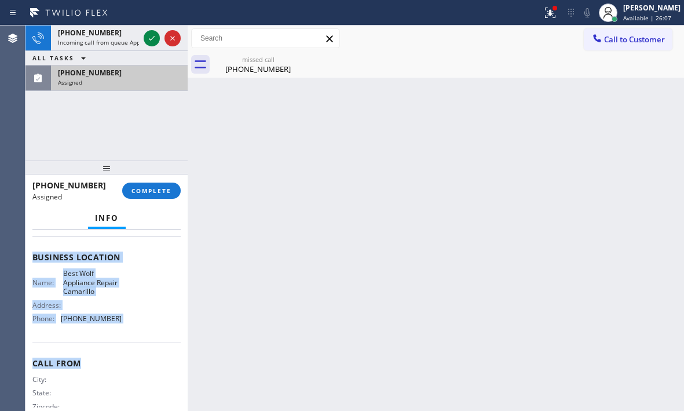
scroll to position [174, 0]
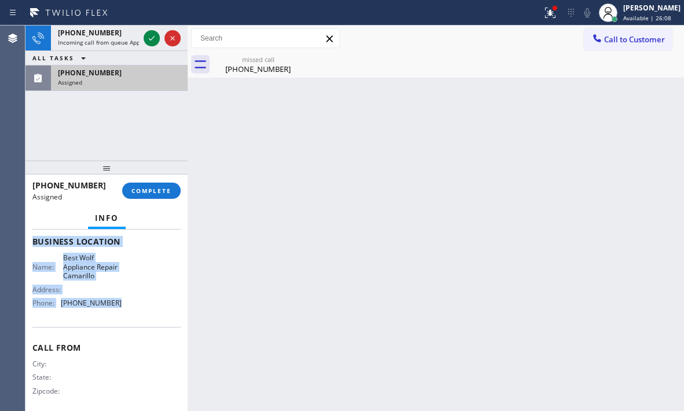
drag, startPoint x: 31, startPoint y: 261, endPoint x: 146, endPoint y: 324, distance: 130.9
click at [146, 324] on div "Context Queue: Appliance Repair High End Priority: 0 Task Age: [DEMOGRAPHIC_DAT…" at bounding box center [106, 319] width 162 height 181
copy div "Customer Name: [PHONE_NUMBER] Phone: [PHONE_NUMBER] Address: Business location …"
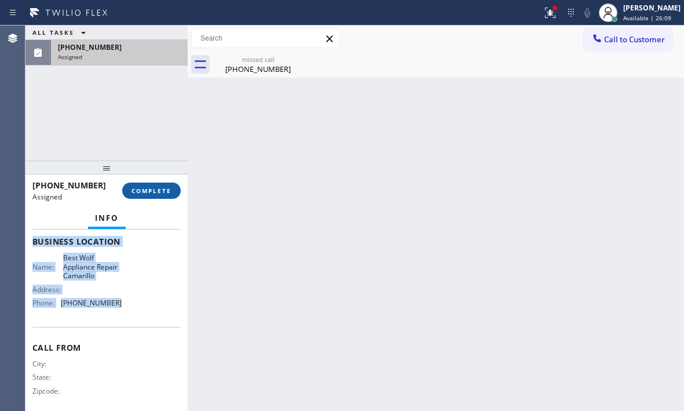
click at [162, 188] on span "COMPLETE" at bounding box center [151, 190] width 40 height 8
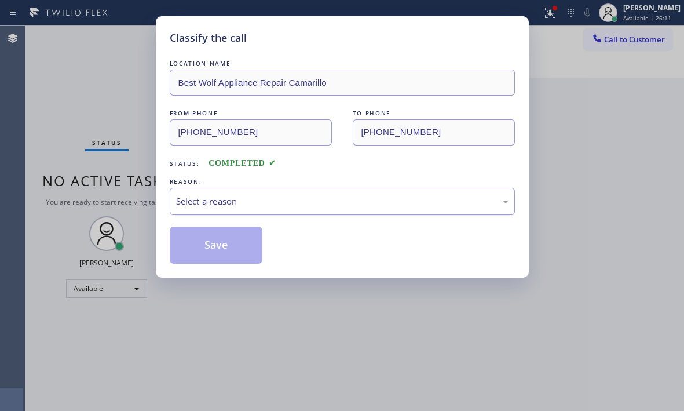
click at [233, 209] on div "Select a reason" at bounding box center [342, 201] width 345 height 27
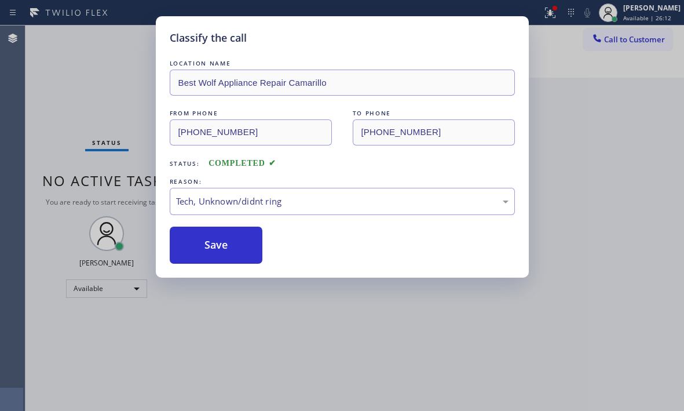
drag, startPoint x: 218, startPoint y: 246, endPoint x: 678, endPoint y: 252, distance: 459.3
click at [226, 246] on button "Save" at bounding box center [216, 244] width 93 height 37
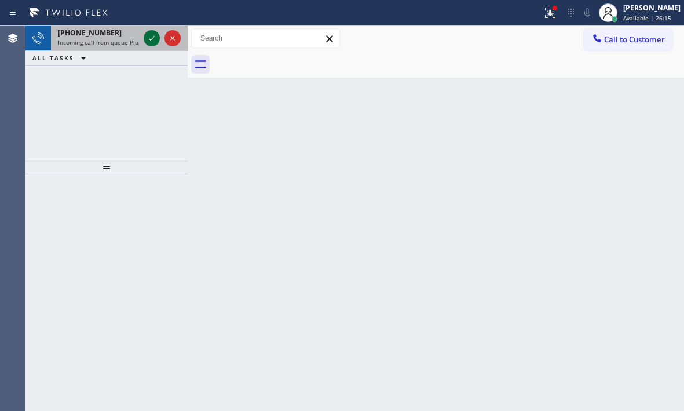
click at [149, 35] on icon at bounding box center [152, 38] width 14 height 14
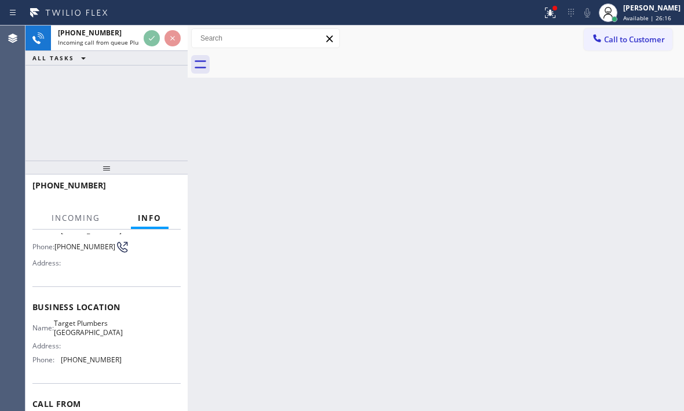
scroll to position [116, 0]
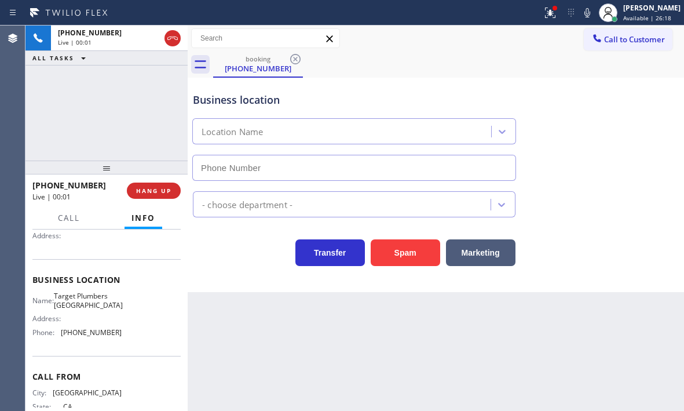
type input "[PHONE_NUMBER]"
click at [591, 122] on div "Business location Target [GEOGRAPHIC_DATA] [GEOGRAPHIC_DATA] [PHONE_NUMBER]" at bounding box center [436, 128] width 491 height 105
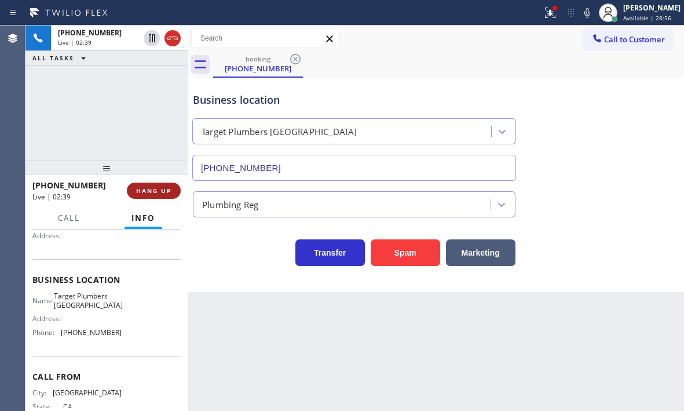
click at [155, 192] on span "HANG UP" at bounding box center [153, 190] width 35 height 8
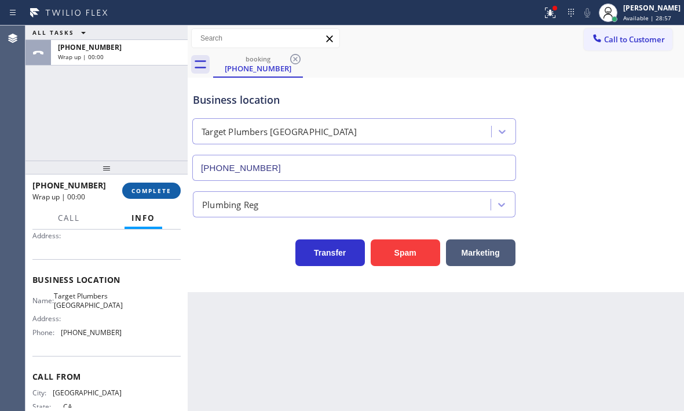
click at [155, 191] on span "COMPLETE" at bounding box center [151, 190] width 40 height 8
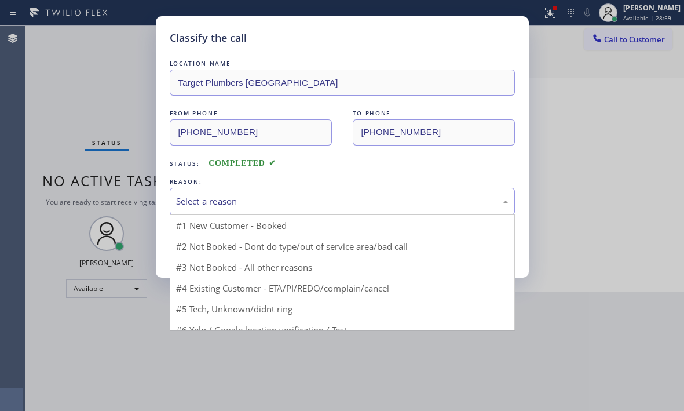
click at [323, 203] on div "Select a reason" at bounding box center [342, 201] width 332 height 13
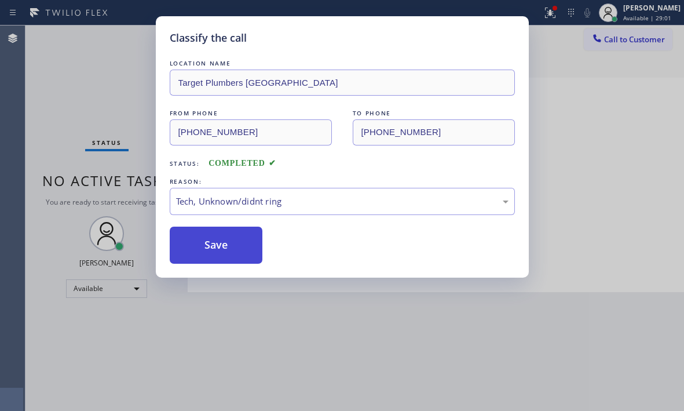
click at [235, 249] on button "Save" at bounding box center [216, 244] width 93 height 37
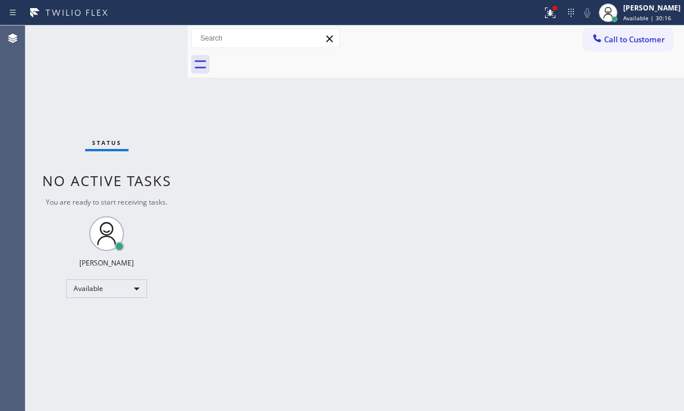
click at [149, 33] on div "Status No active tasks You are ready to start receiving tasks. [PERSON_NAME] Av…" at bounding box center [106, 217] width 162 height 385
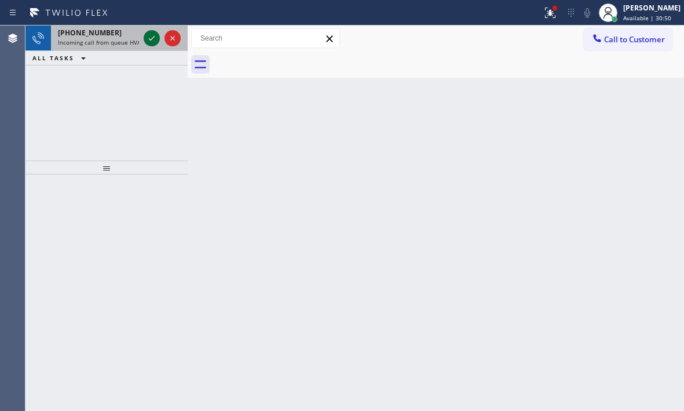
click at [152, 41] on icon at bounding box center [152, 38] width 14 height 14
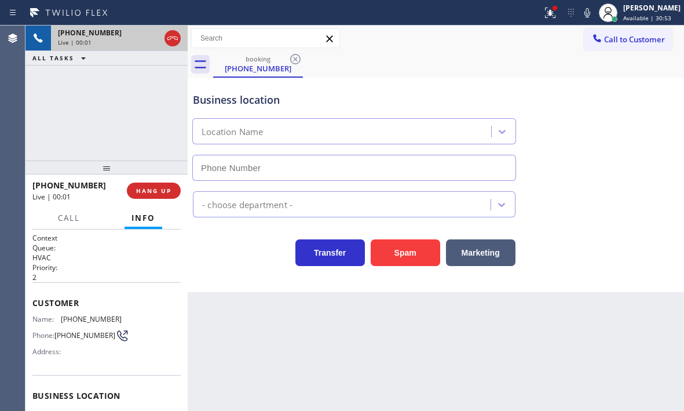
type input "[PHONE_NUMBER]"
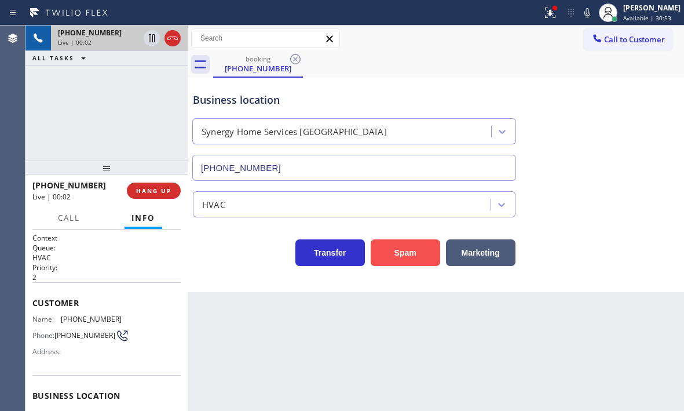
click at [401, 248] on button "Spam" at bounding box center [406, 252] width 70 height 27
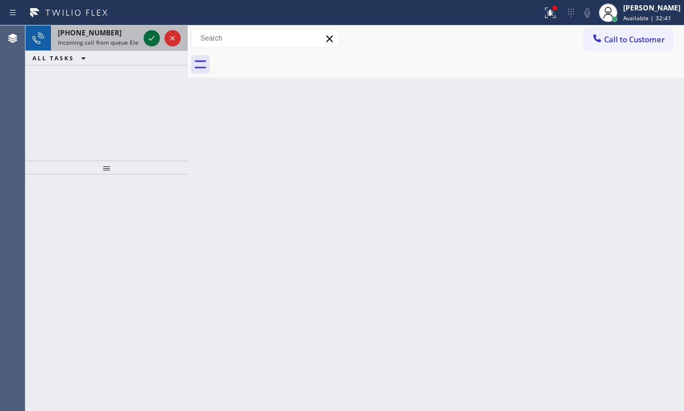
click at [150, 33] on icon at bounding box center [152, 38] width 14 height 14
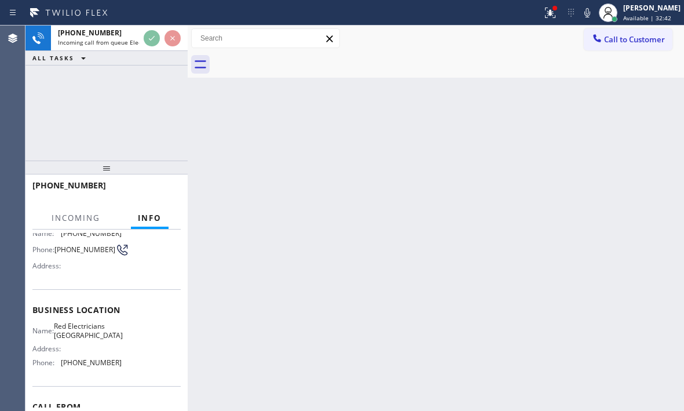
scroll to position [116, 0]
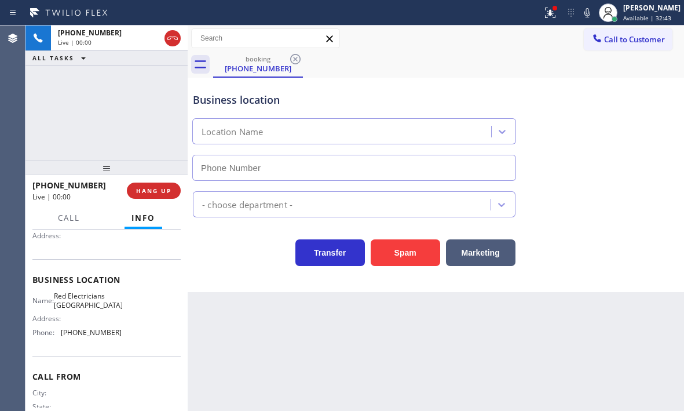
type input "[PHONE_NUMBER]"
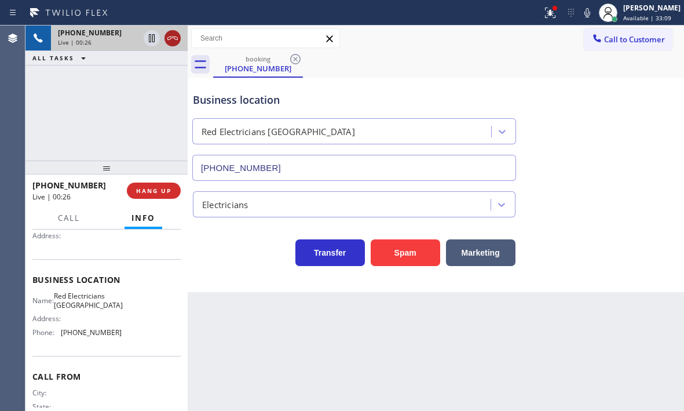
click at [176, 41] on icon at bounding box center [173, 38] width 14 height 14
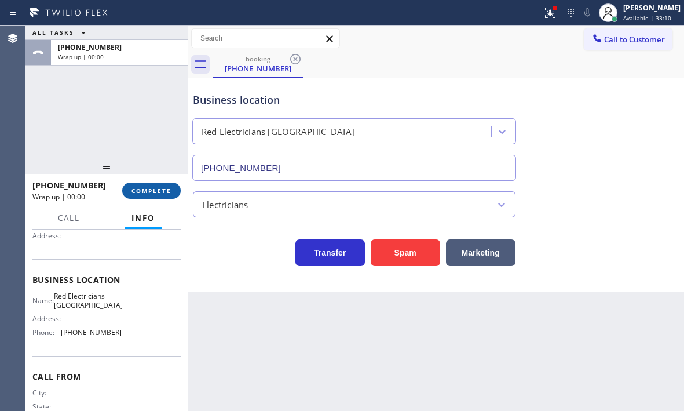
click at [151, 190] on span "COMPLETE" at bounding box center [151, 190] width 40 height 8
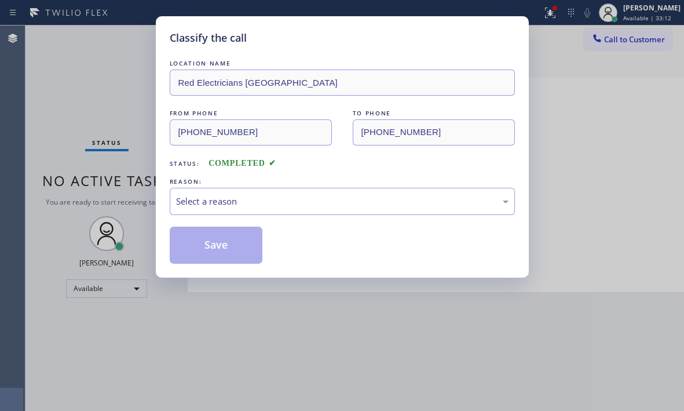
click at [294, 185] on div "REASON:" at bounding box center [342, 181] width 345 height 12
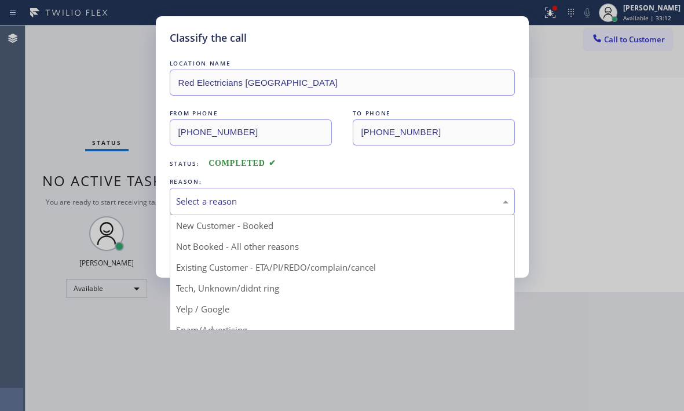
click at [287, 199] on div "Select a reason" at bounding box center [342, 201] width 332 height 13
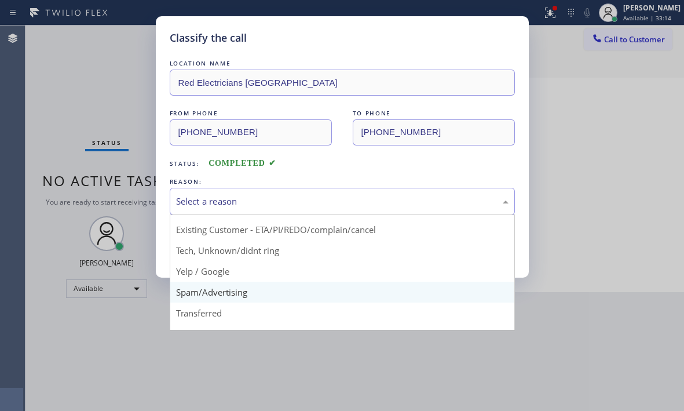
scroll to position [58, 0]
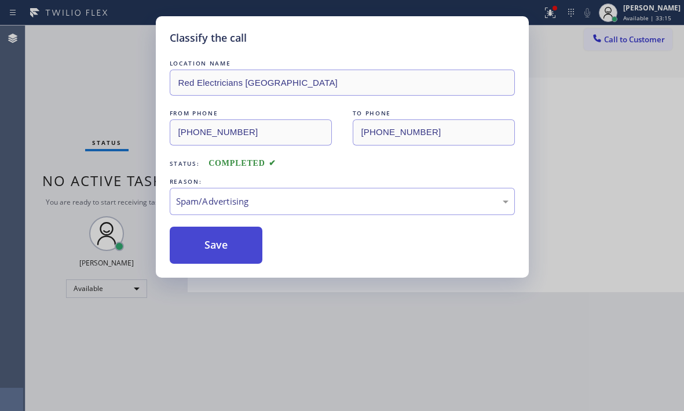
click at [223, 258] on button "Save" at bounding box center [216, 244] width 93 height 37
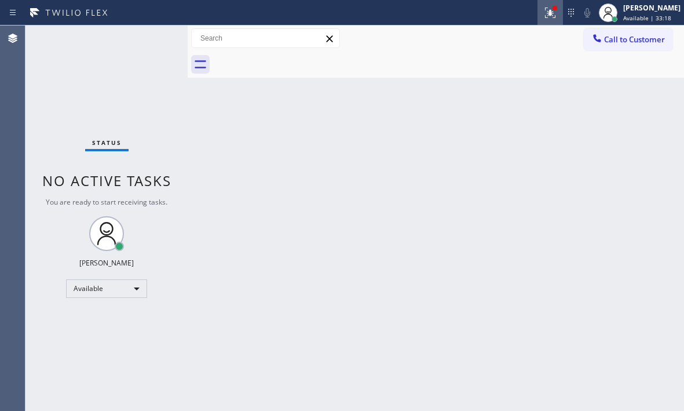
click at [546, 12] on icon at bounding box center [550, 13] width 14 height 14
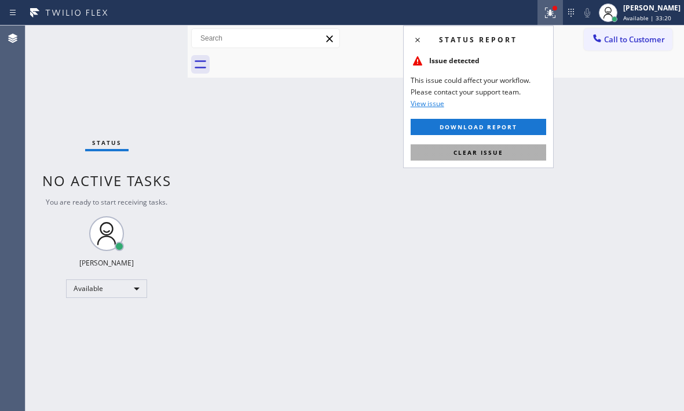
click at [499, 150] on span "Clear issue" at bounding box center [478, 152] width 50 height 8
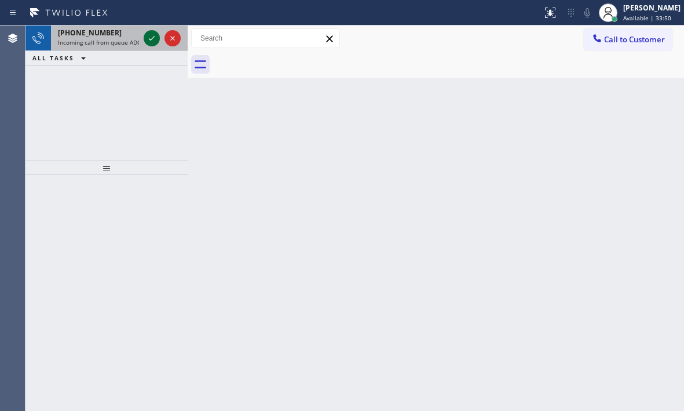
click at [149, 41] on icon at bounding box center [152, 38] width 14 height 14
click at [148, 39] on icon at bounding box center [152, 38] width 14 height 14
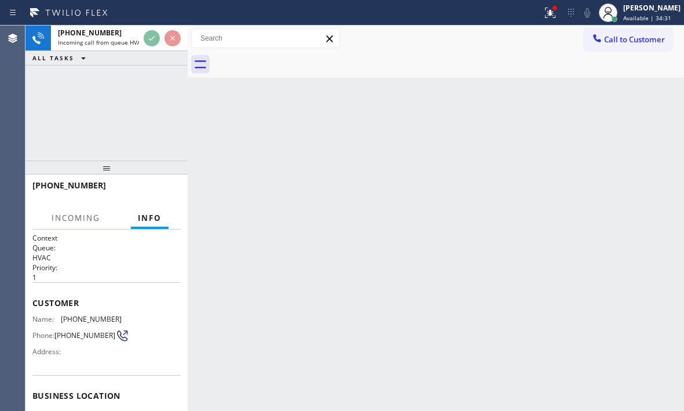
scroll to position [156, 0]
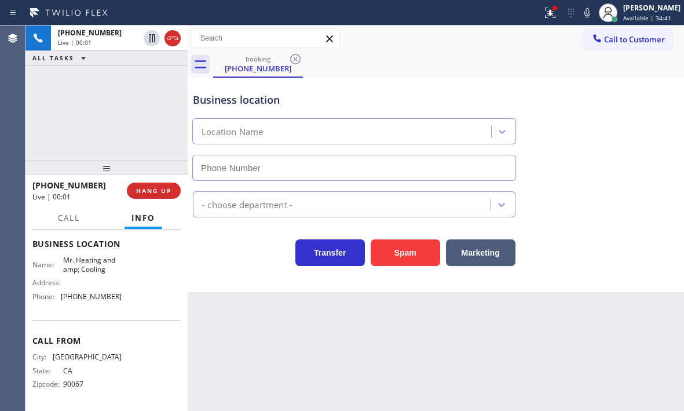
type input "[PHONE_NUMBER]"
click at [545, 16] on icon at bounding box center [550, 13] width 14 height 14
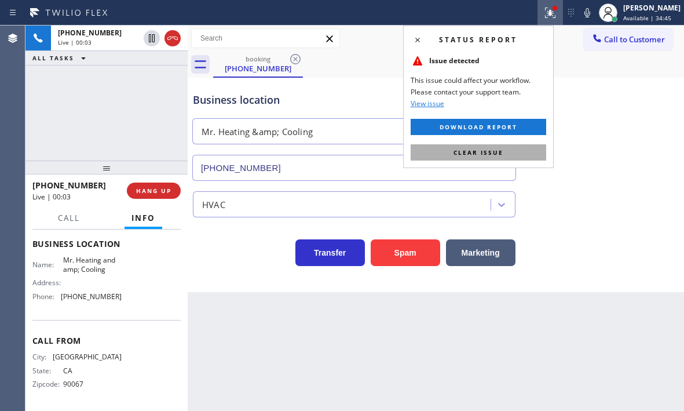
click at [510, 154] on button "Clear issue" at bounding box center [479, 152] width 136 height 16
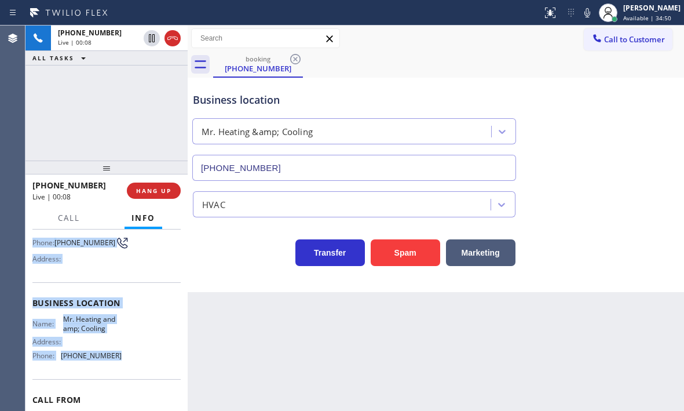
scroll to position [98, 0]
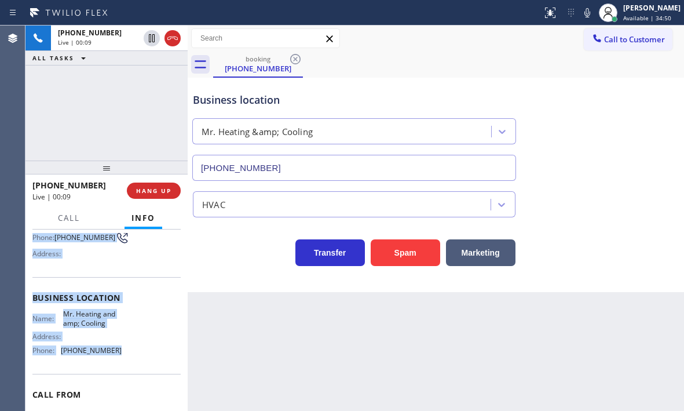
drag, startPoint x: 33, startPoint y: 261, endPoint x: 122, endPoint y: 367, distance: 138.2
click at [122, 367] on div "Context Queue: HVAC Priority: 1 Customer Name: [PHONE_NUMBER] Phone: [PHONE_NUM…" at bounding box center [106, 298] width 148 height 326
copy div "Customer Name: [PHONE_NUMBER] Phone: [PHONE_NUMBER] Address: Business location …"
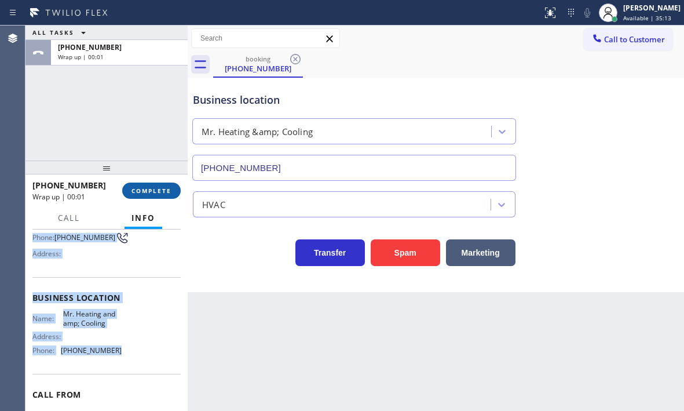
click at [156, 191] on span "COMPLETE" at bounding box center [151, 190] width 40 height 8
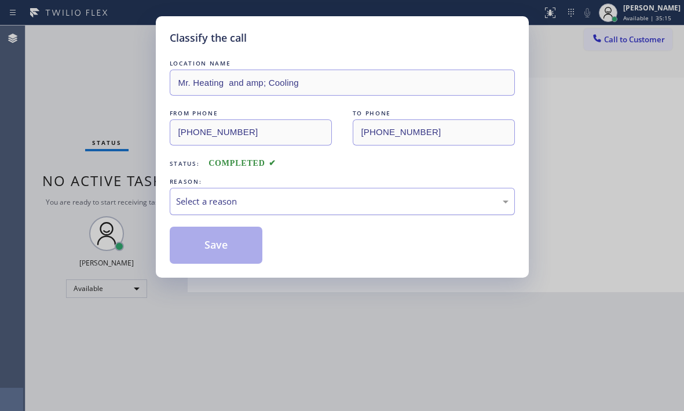
click at [250, 202] on div "Select a reason" at bounding box center [342, 201] width 332 height 13
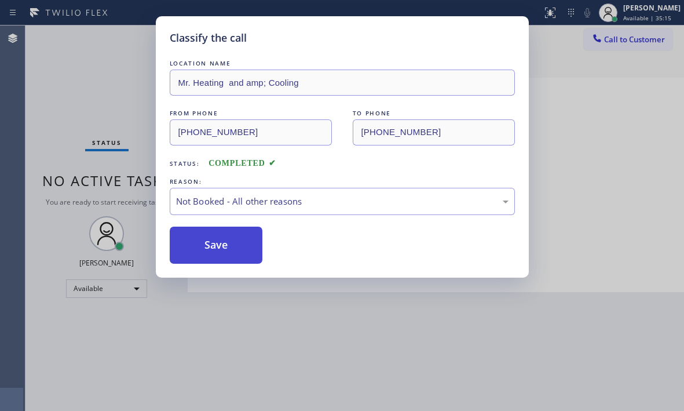
click at [193, 248] on button "Save" at bounding box center [216, 244] width 93 height 37
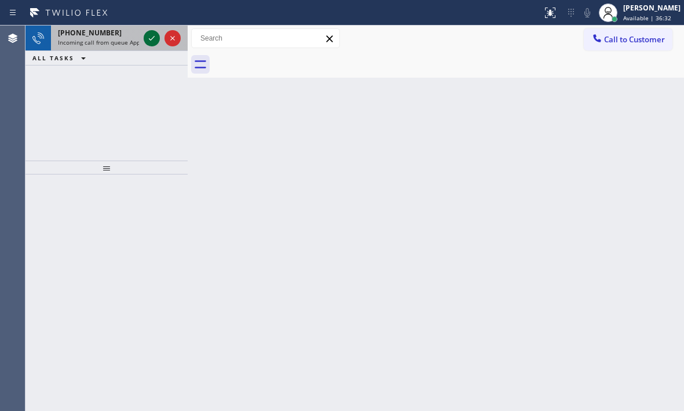
click at [147, 39] on icon at bounding box center [152, 38] width 14 height 14
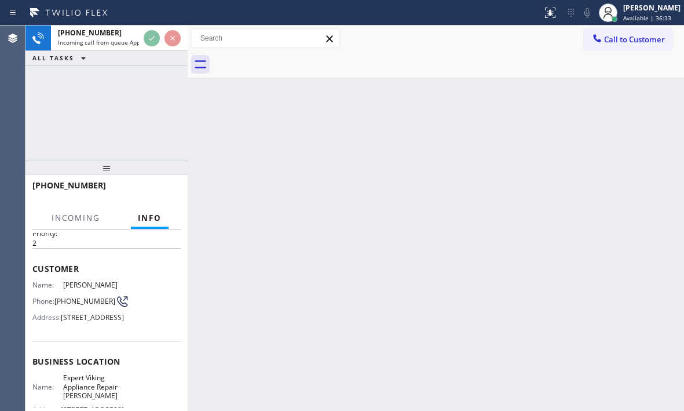
scroll to position [116, 0]
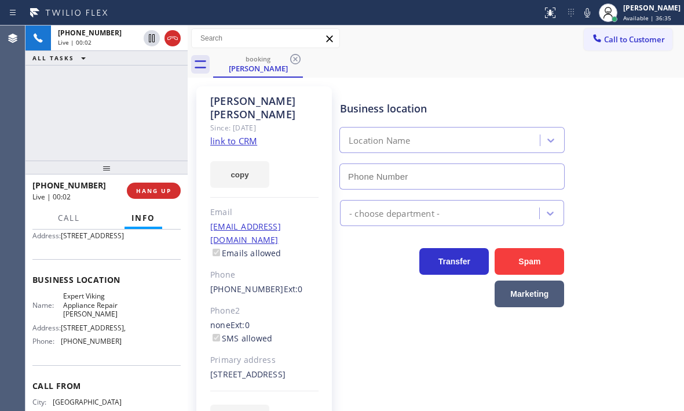
type input "[PHONE_NUMBER]"
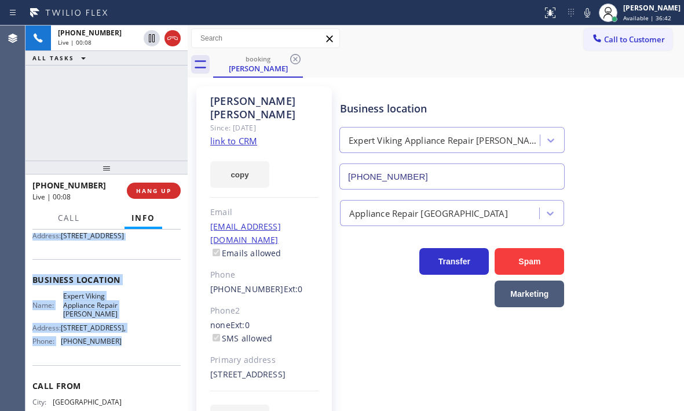
drag, startPoint x: 30, startPoint y: 301, endPoint x: 114, endPoint y: 381, distance: 115.9
click at [114, 381] on div "Context Queue: Appliance Repair High End Priority: 2 Customer Name: [PERSON_NAM…" at bounding box center [106, 319] width 162 height 181
copy div "Customer Name: [PERSON_NAME] Phone: [PHONE_NUMBER] Address: [STREET_ADDRESS] Bu…"
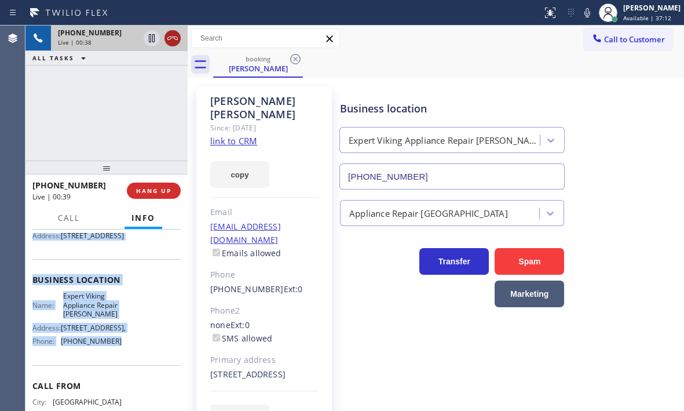
click at [174, 38] on icon at bounding box center [172, 37] width 10 height 3
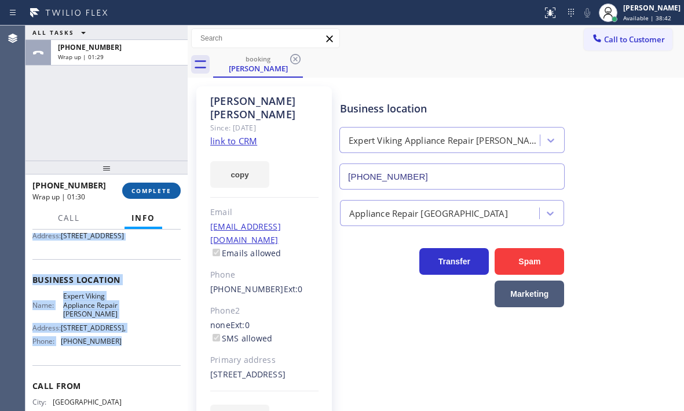
click at [156, 190] on span "COMPLETE" at bounding box center [151, 190] width 40 height 8
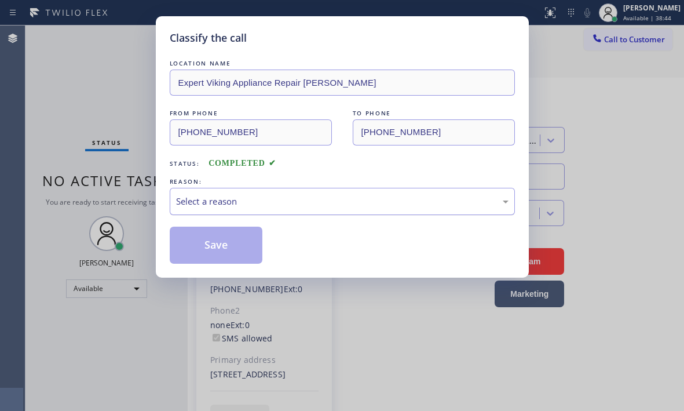
click at [260, 199] on div "Select a reason" at bounding box center [342, 201] width 332 height 13
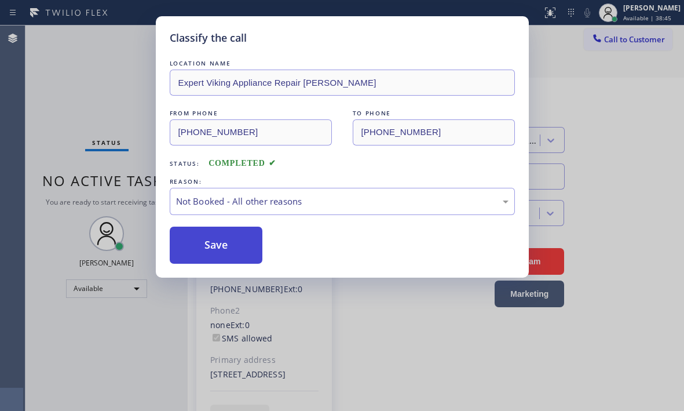
click at [215, 246] on button "Save" at bounding box center [216, 244] width 93 height 37
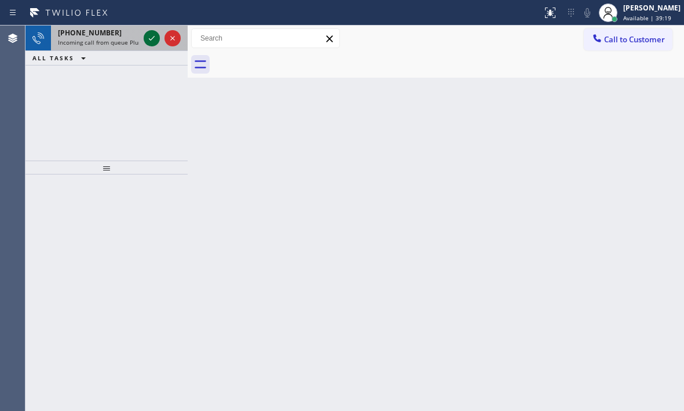
click at [148, 39] on icon at bounding box center [152, 38] width 14 height 14
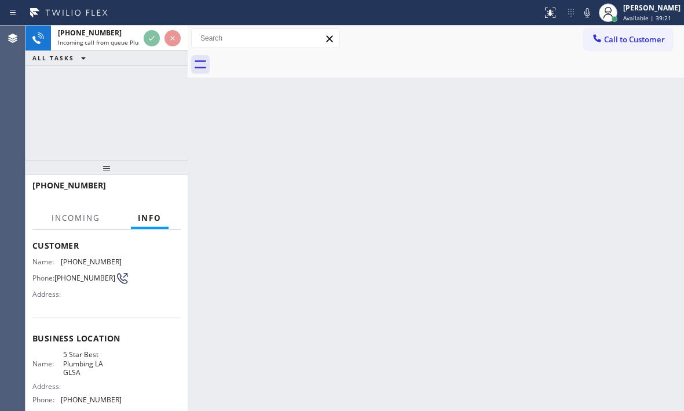
scroll to position [58, 0]
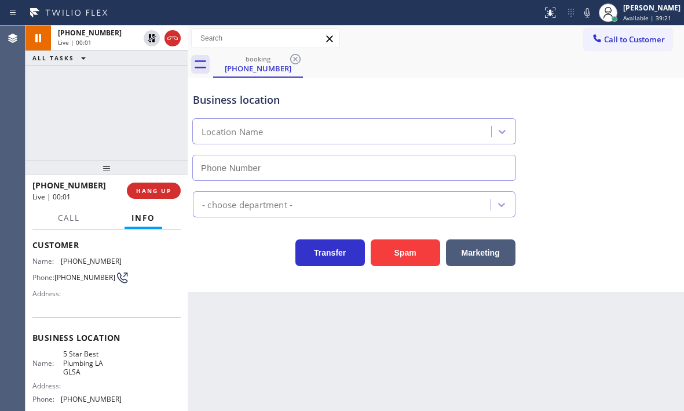
type input "[PHONE_NUMBER]"
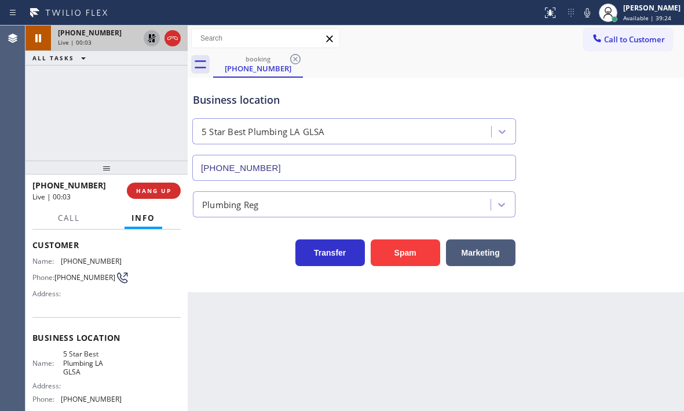
click at [151, 41] on icon at bounding box center [152, 38] width 8 height 8
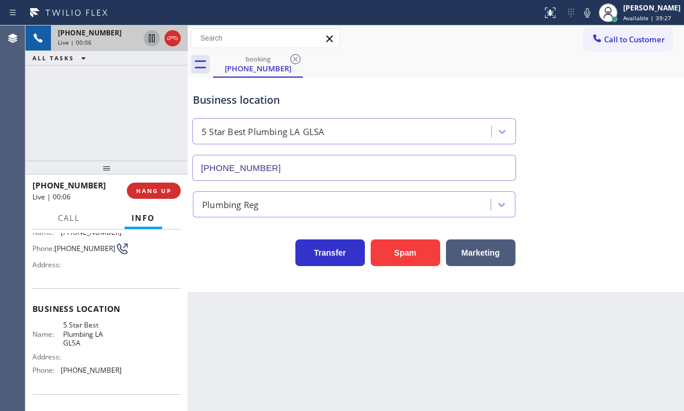
scroll to position [116, 0]
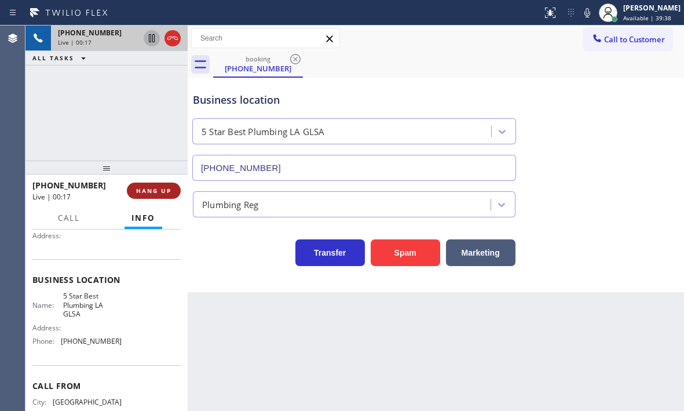
click at [155, 196] on button "HANG UP" at bounding box center [154, 190] width 54 height 16
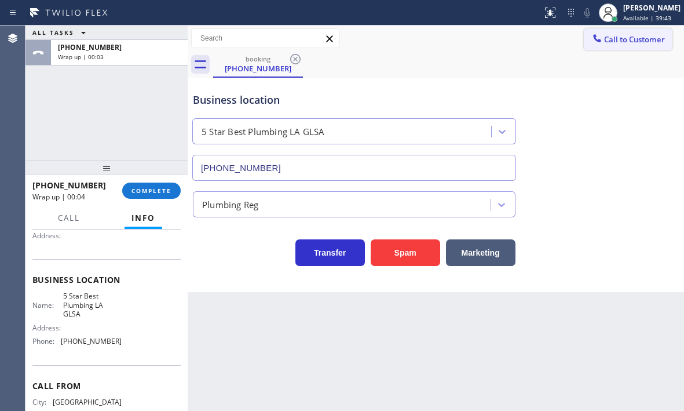
click at [634, 43] on span "Call to Customer" at bounding box center [634, 39] width 61 height 10
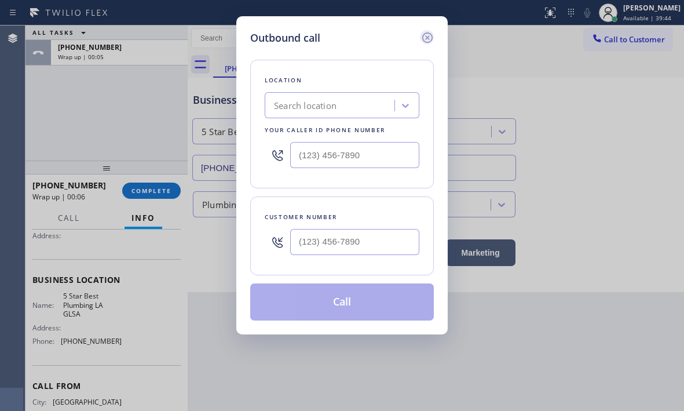
click at [429, 39] on icon at bounding box center [427, 37] width 10 height 10
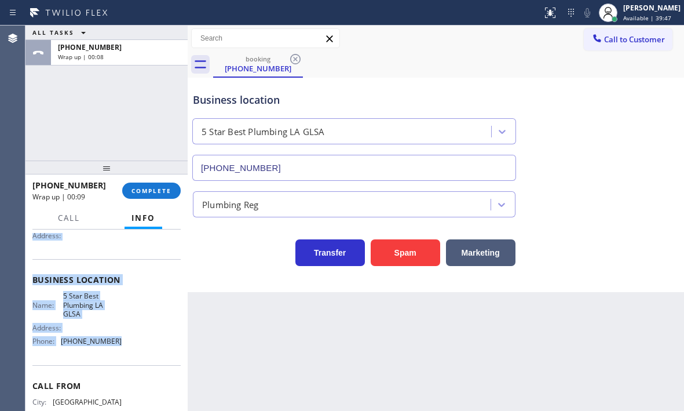
drag, startPoint x: 32, startPoint y: 298, endPoint x: 116, endPoint y: 359, distance: 104.2
click at [116, 359] on div "Context Queue: Plumbing Priority: 2 Customer Name: [PHONE_NUMBER] Phone: [PHONE…" at bounding box center [106, 319] width 162 height 181
copy div "Customer Name: [PHONE_NUMBER] Phone: [PHONE_NUMBER] Address: Business location …"
click at [605, 36] on span "Call to Customer" at bounding box center [634, 39] width 61 height 10
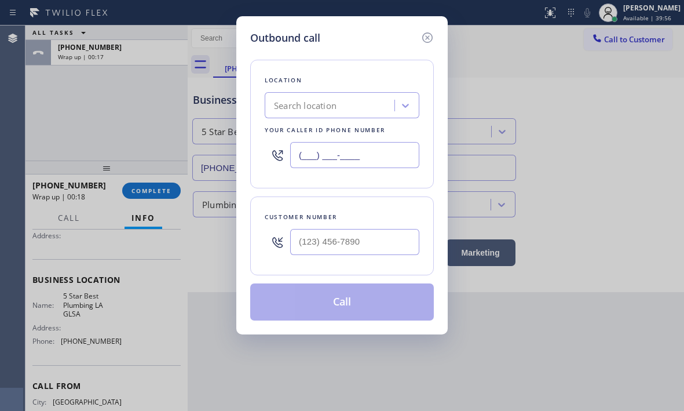
click at [372, 156] on input "(___) ___-____" at bounding box center [354, 155] width 129 height 26
paste input "213) 444-7988"
type input "[PHONE_NUMBER]"
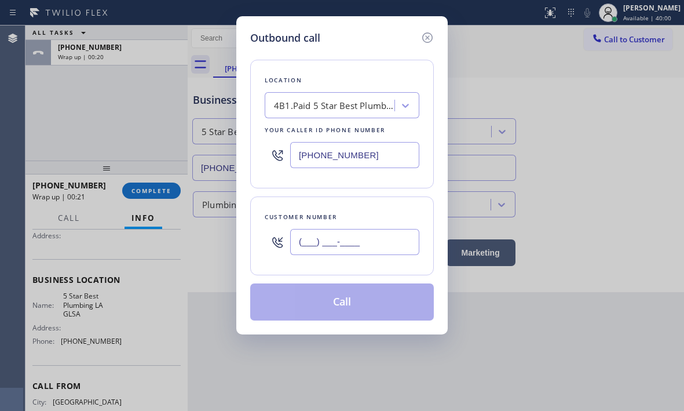
click at [319, 232] on input "(___) ___-____" at bounding box center [354, 242] width 129 height 26
paste input "310) 916-7523"
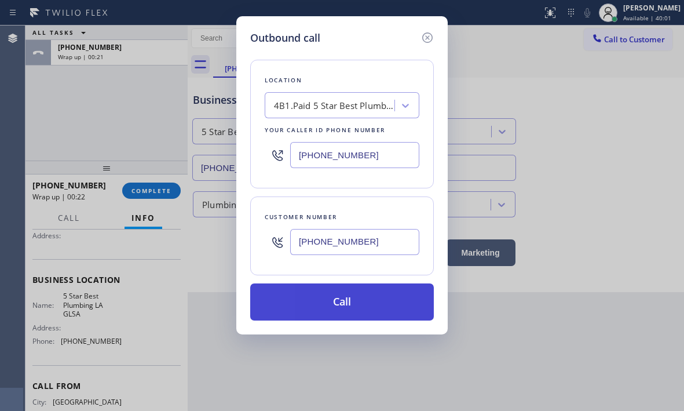
type input "[PHONE_NUMBER]"
click at [358, 298] on button "Call" at bounding box center [342, 301] width 184 height 37
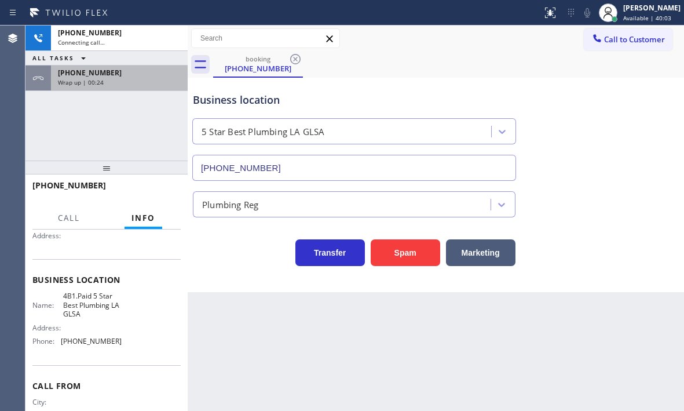
click at [133, 70] on div "[PHONE_NUMBER]" at bounding box center [119, 73] width 123 height 10
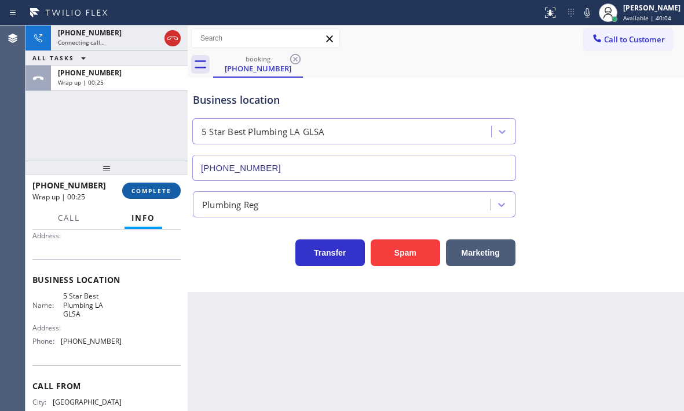
click at [147, 190] on span "COMPLETE" at bounding box center [151, 190] width 40 height 8
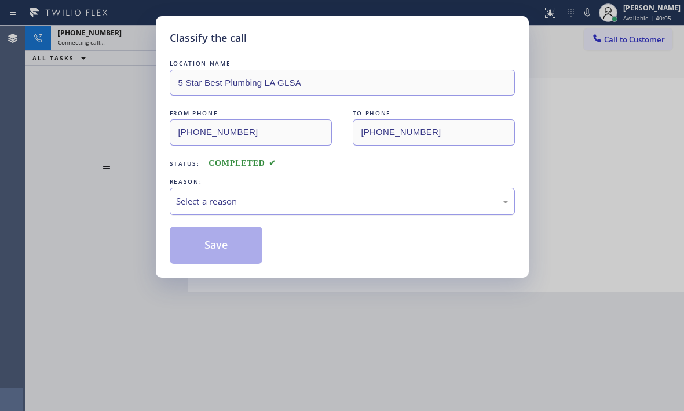
click at [279, 203] on div "Select a reason" at bounding box center [342, 201] width 332 height 13
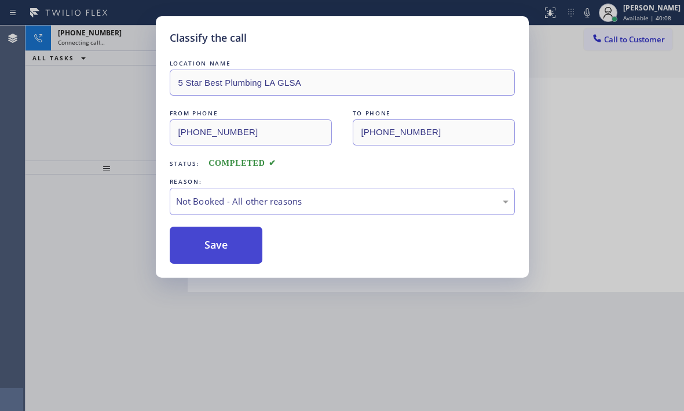
click at [223, 251] on button "Save" at bounding box center [216, 244] width 93 height 37
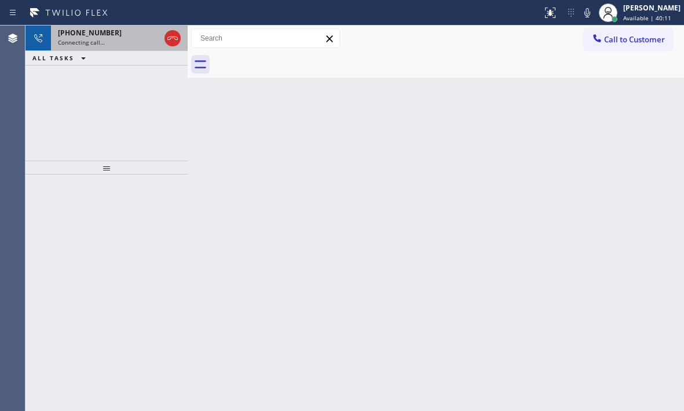
click at [139, 46] on div "Connecting call…" at bounding box center [109, 42] width 102 height 8
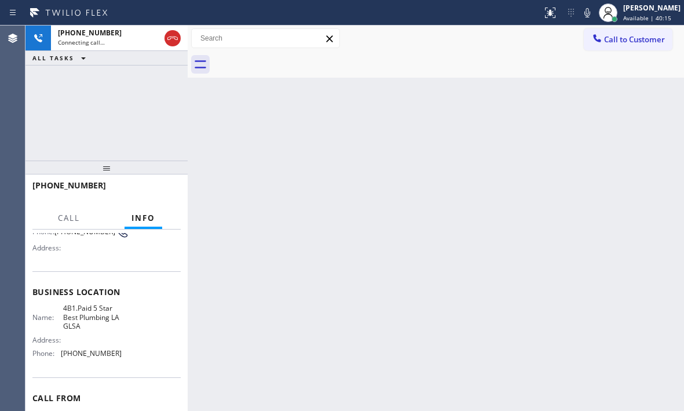
scroll to position [165, 0]
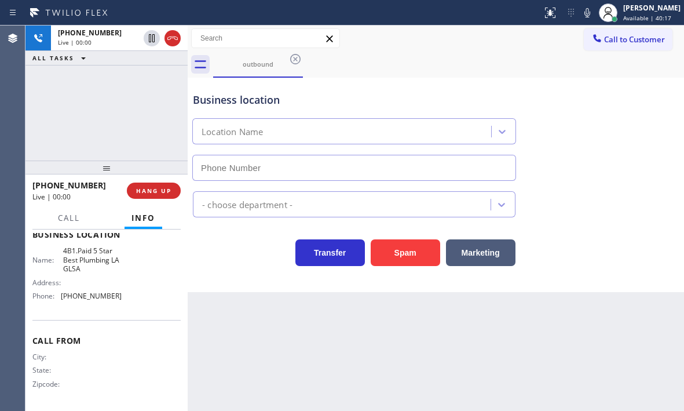
type input "[PHONE_NUMBER]"
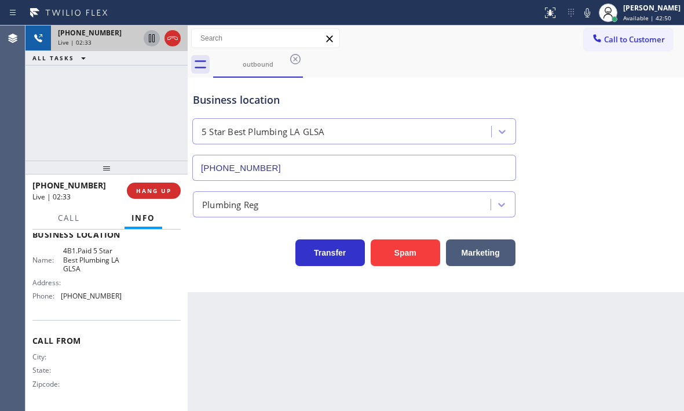
click at [149, 41] on icon at bounding box center [152, 38] width 6 height 8
click at [151, 41] on icon at bounding box center [152, 38] width 8 height 8
click at [163, 195] on button "HANG UP" at bounding box center [154, 190] width 54 height 16
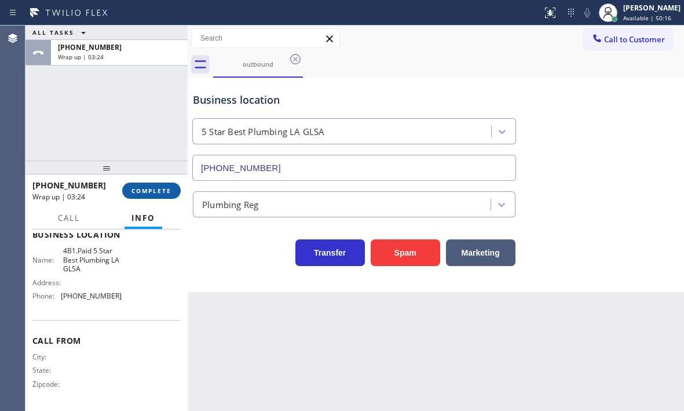
click at [147, 185] on button "COMPLETE" at bounding box center [151, 190] width 58 height 16
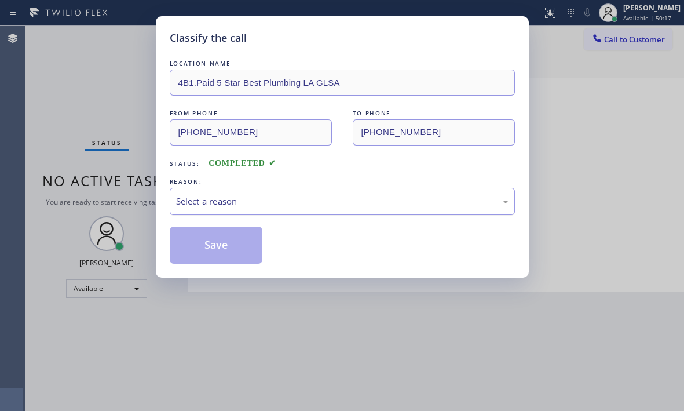
click at [297, 196] on div "Select a reason" at bounding box center [342, 201] width 332 height 13
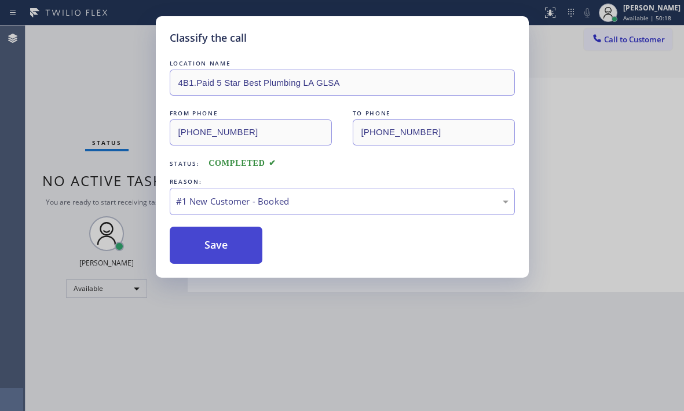
click at [225, 242] on button "Save" at bounding box center [216, 244] width 93 height 37
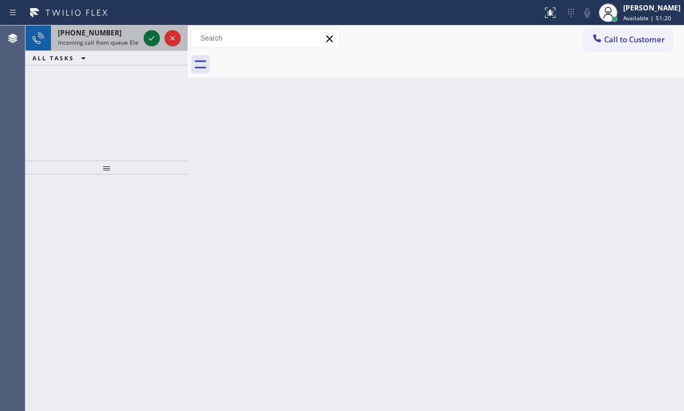
click at [155, 36] on icon at bounding box center [152, 38] width 14 height 14
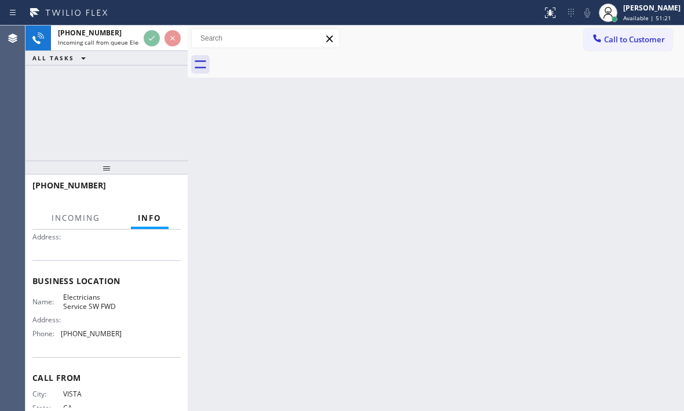
scroll to position [116, 0]
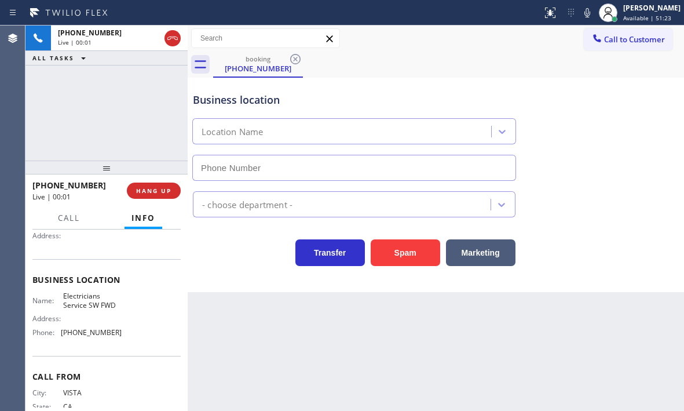
type input "[PHONE_NUMBER]"
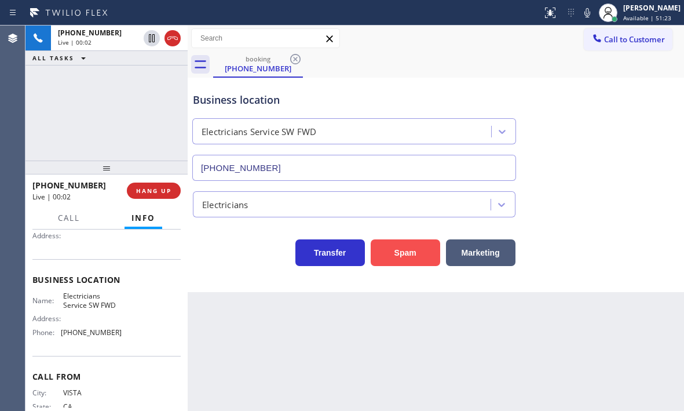
click at [415, 255] on button "Spam" at bounding box center [406, 252] width 70 height 27
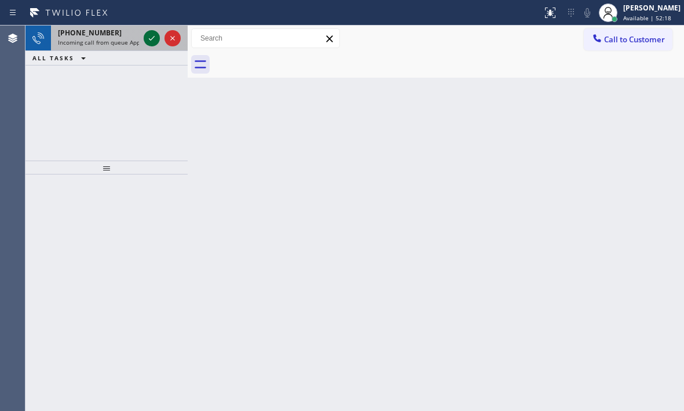
click at [147, 40] on icon at bounding box center [152, 38] width 14 height 14
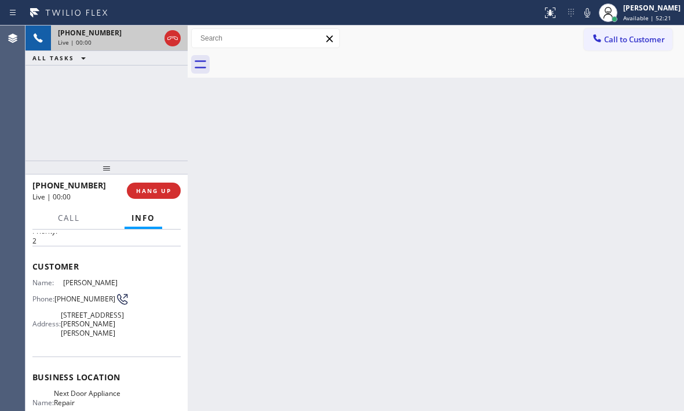
scroll to position [174, 0]
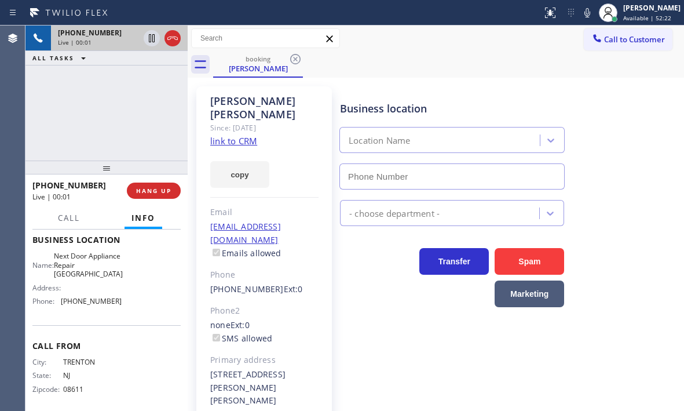
type input "[PHONE_NUMBER]"
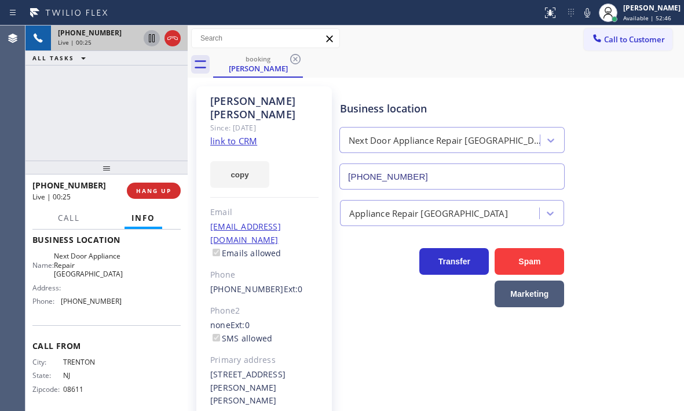
click at [155, 36] on icon at bounding box center [152, 38] width 6 height 8
click at [243, 135] on link "link to CRM" at bounding box center [233, 141] width 47 height 12
click at [148, 39] on icon at bounding box center [152, 38] width 14 height 14
click at [174, 38] on icon at bounding box center [173, 38] width 14 height 14
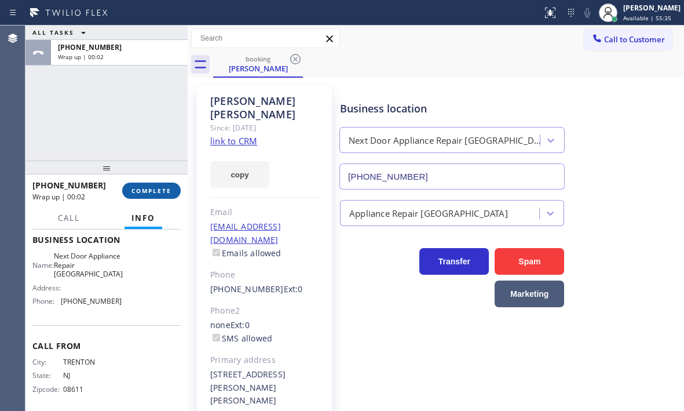
click at [151, 193] on span "COMPLETE" at bounding box center [151, 190] width 40 height 8
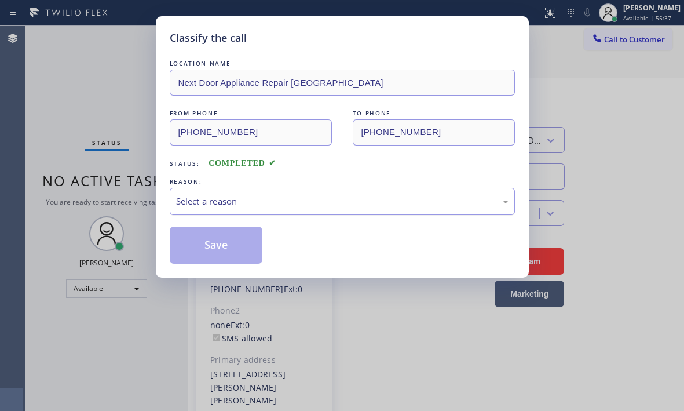
click at [277, 202] on div "Select a reason" at bounding box center [342, 201] width 332 height 13
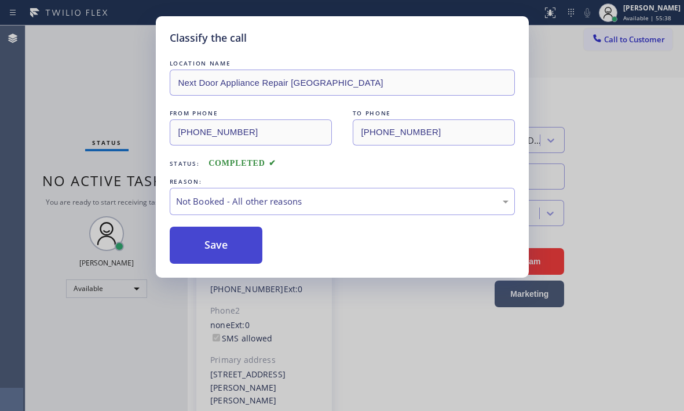
click at [200, 247] on button "Save" at bounding box center [216, 244] width 93 height 37
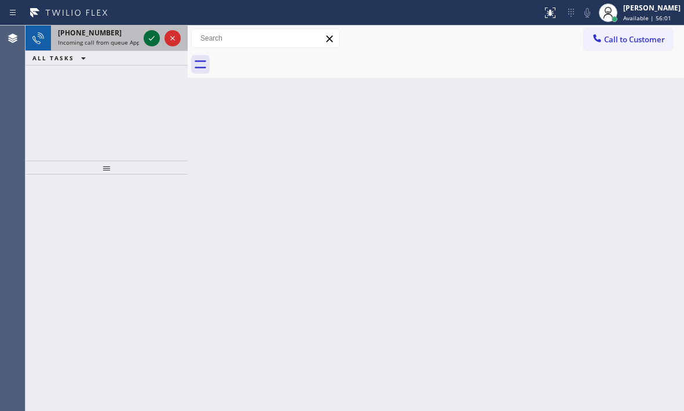
click at [154, 37] on icon at bounding box center [152, 38] width 14 height 14
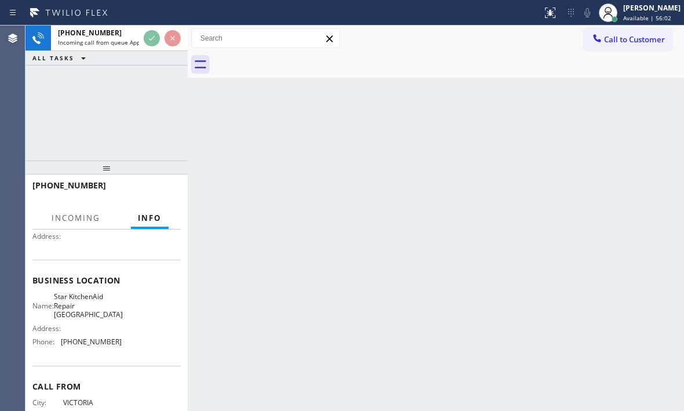
scroll to position [116, 0]
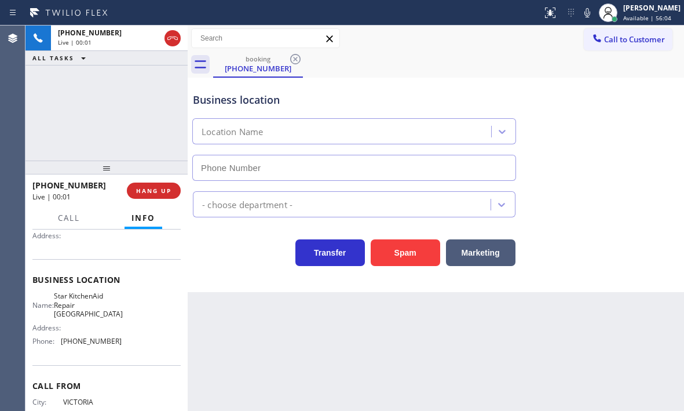
type input "[PHONE_NUMBER]"
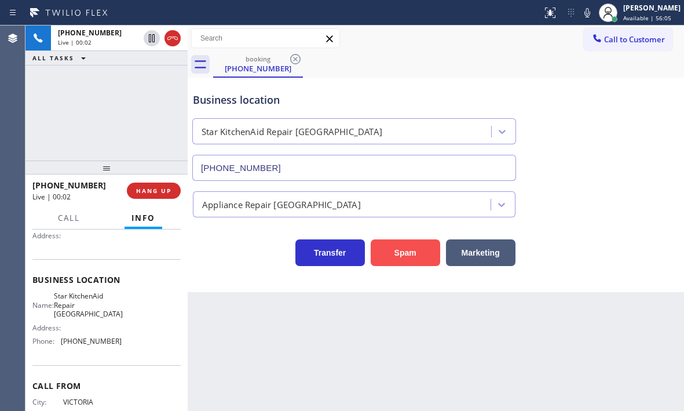
click at [404, 250] on button "Spam" at bounding box center [406, 252] width 70 height 27
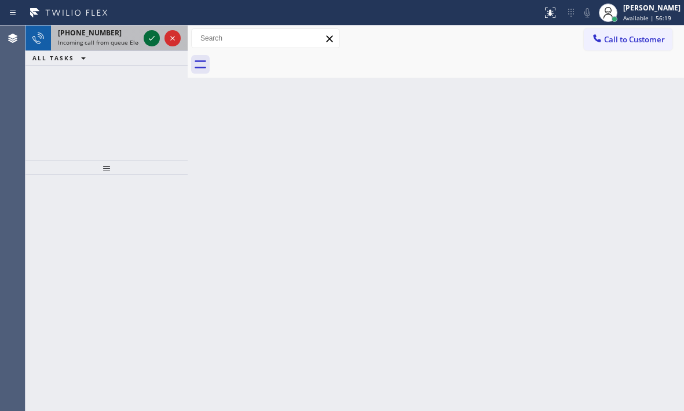
click at [150, 40] on icon at bounding box center [152, 38] width 6 height 5
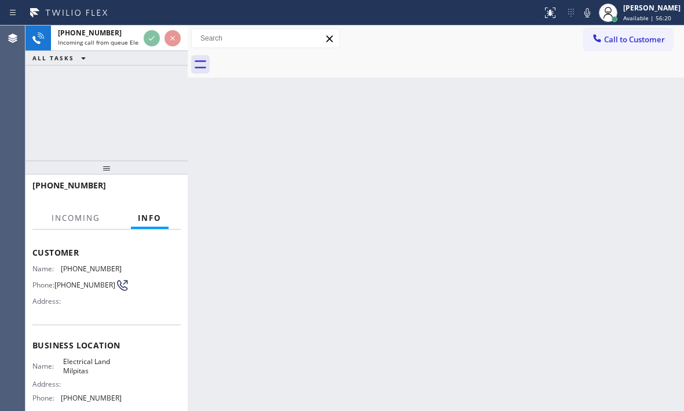
scroll to position [116, 0]
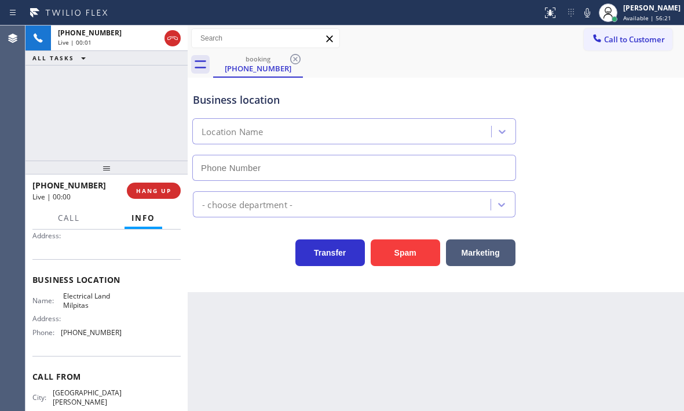
type input "[PHONE_NUMBER]"
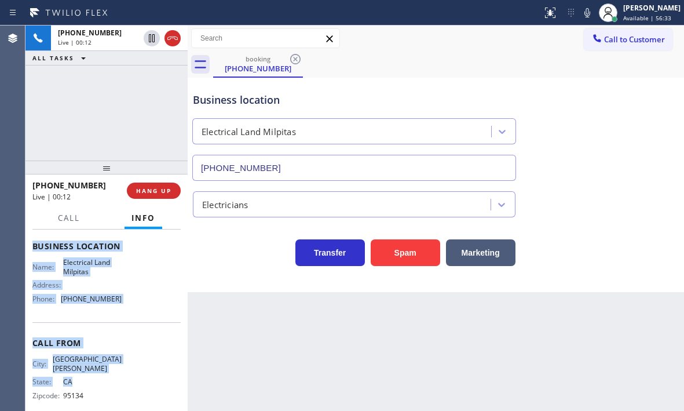
scroll to position [156, 0]
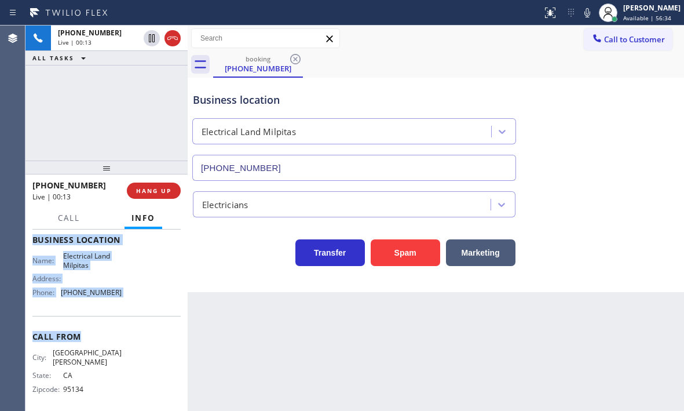
drag, startPoint x: 33, startPoint y: 300, endPoint x: 130, endPoint y: 320, distance: 99.4
click at [130, 320] on div "Context Queue: Electrical Priority: 2 Customer Name: [PHONE_NUMBER] Phone: [PHO…" at bounding box center [106, 244] width 148 height 335
copy div "Customer Name: [PHONE_NUMBER] Phone: [PHONE_NUMBER] Address: Business location …"
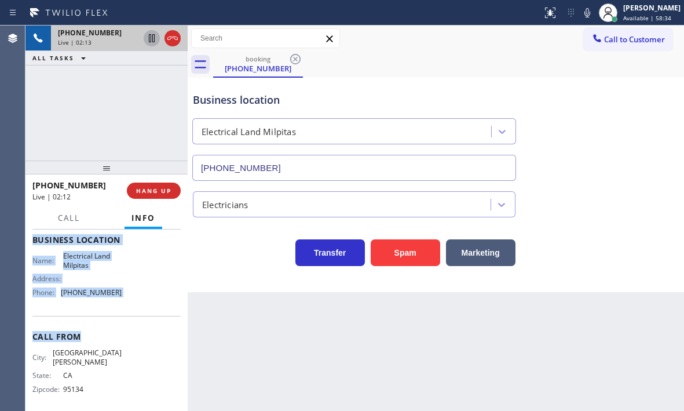
click at [153, 41] on icon at bounding box center [152, 38] width 14 height 14
click at [151, 38] on icon at bounding box center [152, 38] width 14 height 14
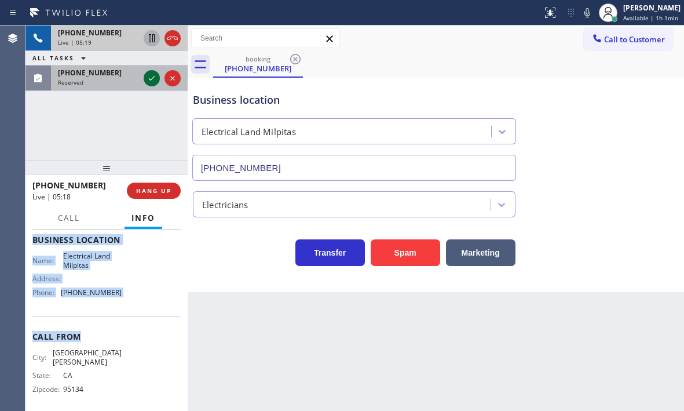
click at [148, 78] on icon at bounding box center [152, 78] width 14 height 14
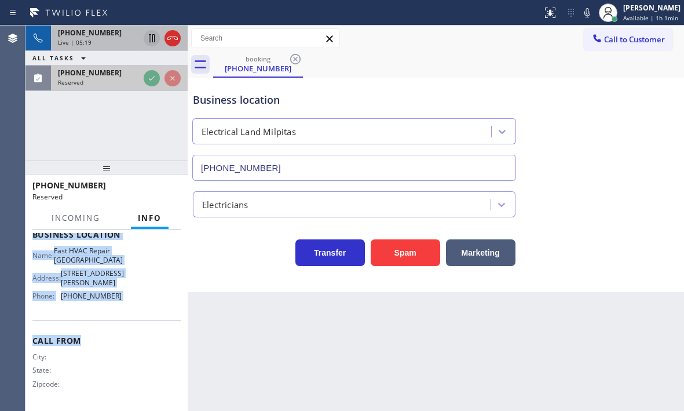
scroll to position [166, 0]
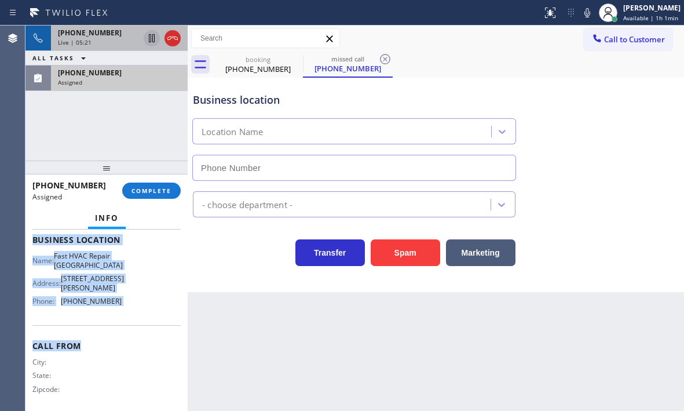
type input "[PHONE_NUMBER]"
click at [122, 43] on div "Live | 05:22" at bounding box center [98, 42] width 81 height 8
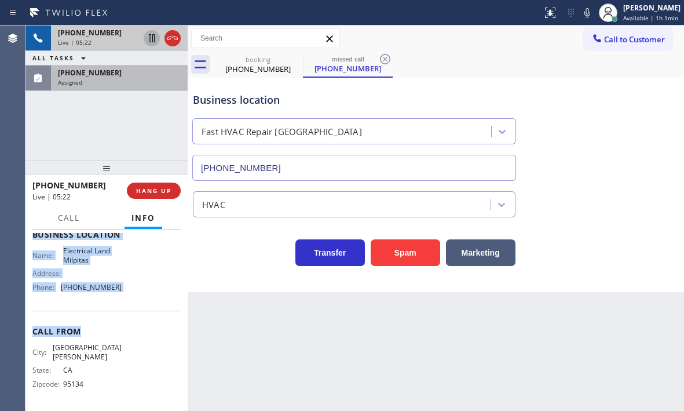
scroll to position [156, 0]
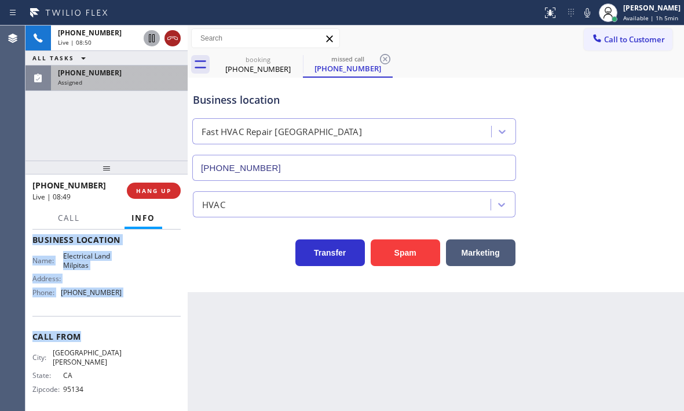
click at [174, 38] on icon at bounding box center [172, 37] width 10 height 3
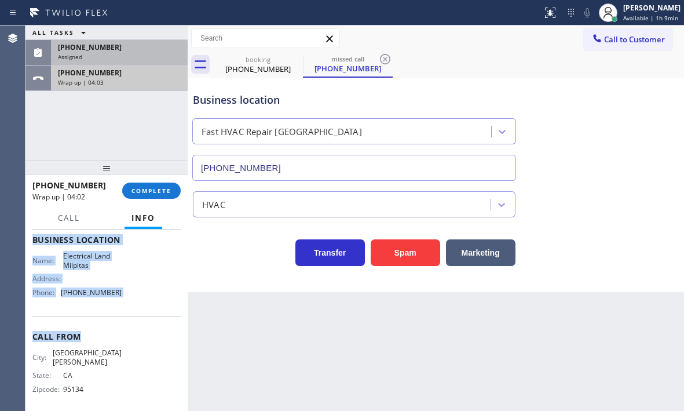
click at [107, 75] on div "[PHONE_NUMBER]" at bounding box center [119, 73] width 123 height 10
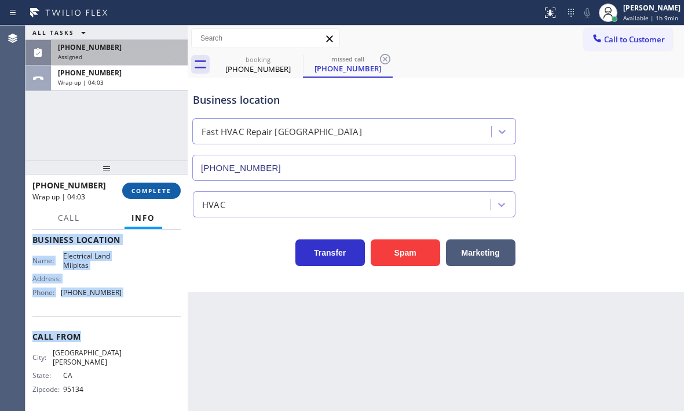
click at [138, 188] on span "COMPLETE" at bounding box center [151, 190] width 40 height 8
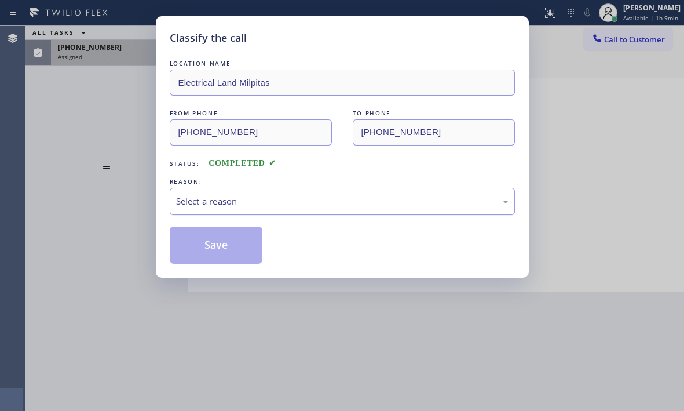
click at [317, 205] on div "Select a reason" at bounding box center [342, 201] width 332 height 13
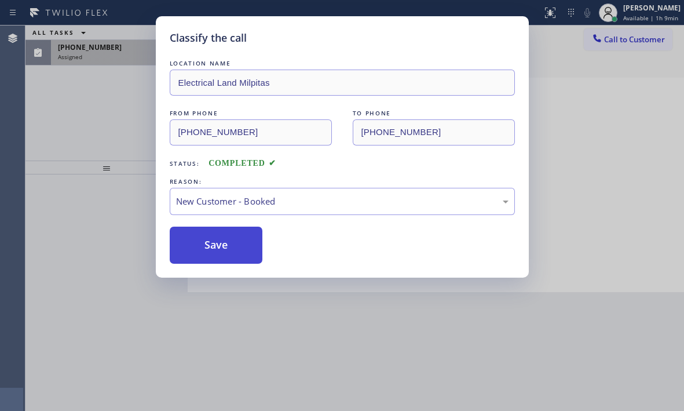
click at [211, 234] on button "Save" at bounding box center [216, 244] width 93 height 37
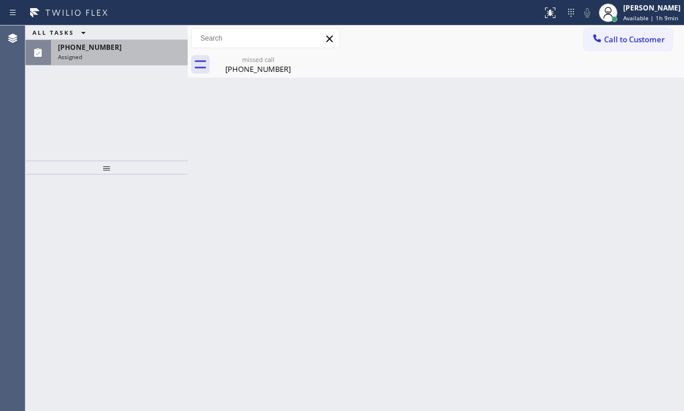
click at [127, 54] on div "Assigned" at bounding box center [119, 57] width 123 height 8
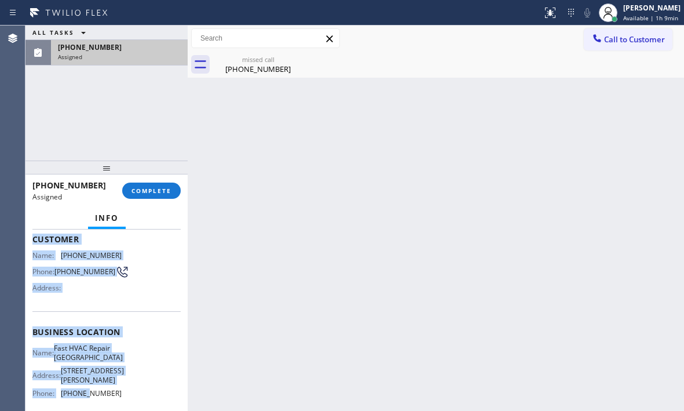
scroll to position [116, 0]
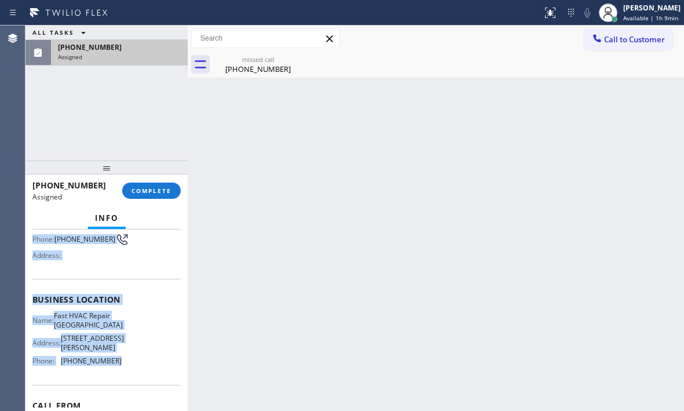
drag, startPoint x: 57, startPoint y: 359, endPoint x: 118, endPoint y: 378, distance: 63.4
click at [118, 378] on div "Context Queue: HVAC Priority: 0 Task Age: [DEMOGRAPHIC_DATA] minute(s) Customer…" at bounding box center [106, 319] width 162 height 181
click at [167, 184] on button "COMPLETE" at bounding box center [151, 190] width 58 height 16
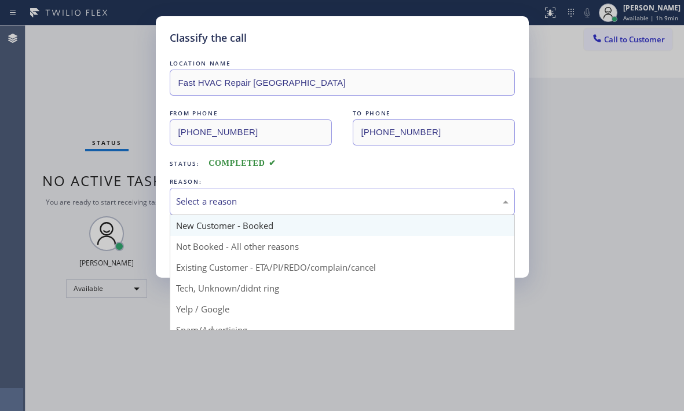
drag, startPoint x: 312, startPoint y: 196, endPoint x: 277, endPoint y: 222, distance: 43.6
click at [312, 197] on div "Select a reason" at bounding box center [342, 201] width 332 height 13
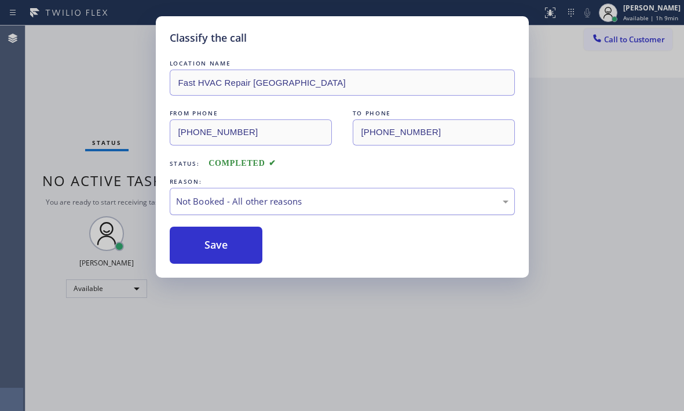
click at [254, 198] on div "Not Booked - All other reasons" at bounding box center [342, 201] width 332 height 13
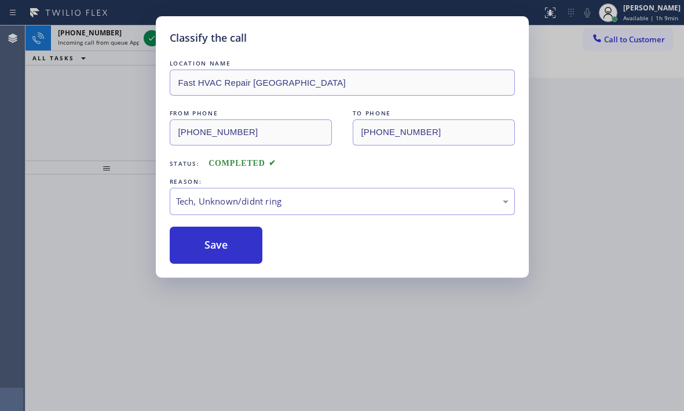
drag, startPoint x: 225, startPoint y: 246, endPoint x: 192, endPoint y: 133, distance: 118.4
click at [225, 242] on button "Save" at bounding box center [216, 244] width 93 height 37
click at [149, 34] on div "Classify the call LOCATION NAME Fast HVAC Repair [GEOGRAPHIC_DATA] FROM PHONE […" at bounding box center [342, 205] width 684 height 411
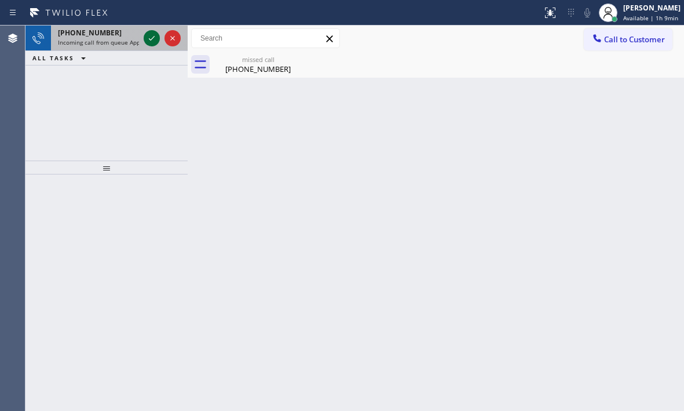
click at [149, 38] on icon at bounding box center [152, 38] width 14 height 14
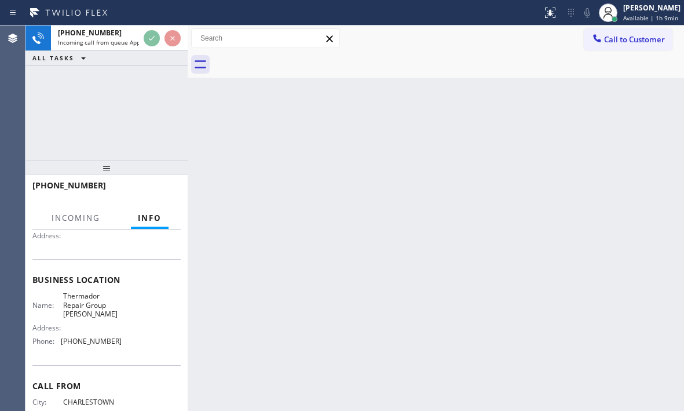
scroll to position [165, 0]
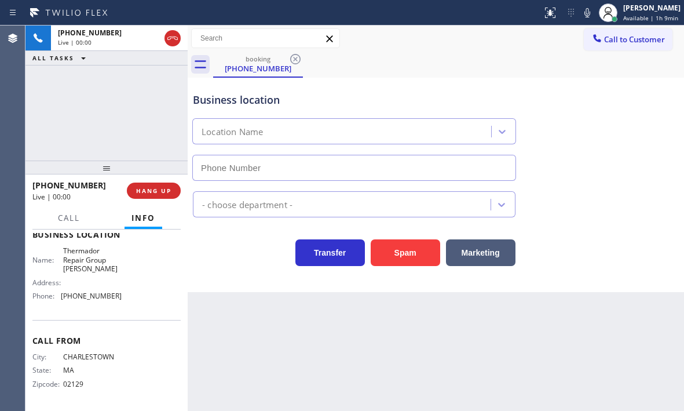
type input "[PHONE_NUMBER]"
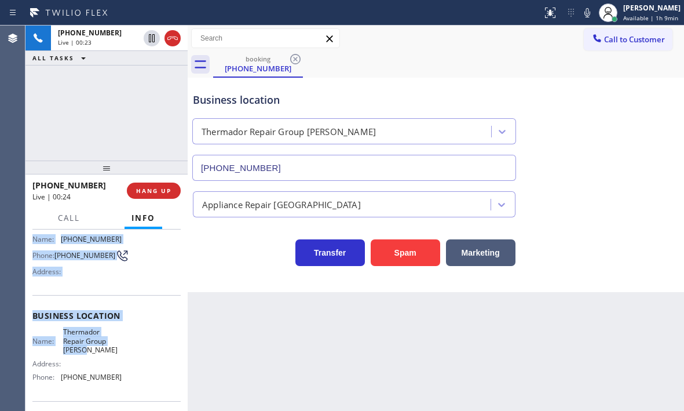
scroll to position [107, 0]
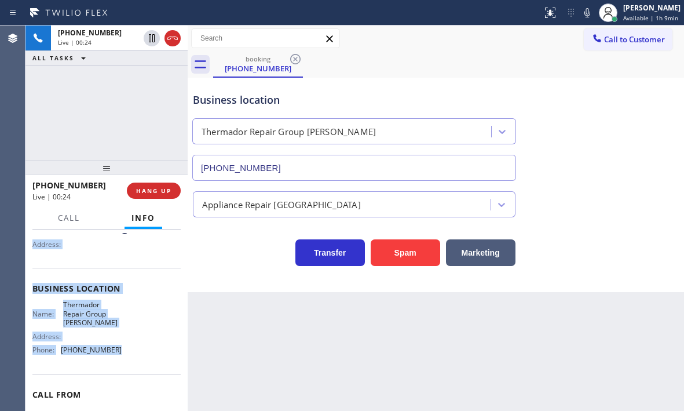
drag, startPoint x: 30, startPoint y: 250, endPoint x: 122, endPoint y: 347, distance: 133.6
click at [122, 347] on div "Context Queue: Appliance Repair High End Priority: 1 Customer Name: [PHONE_NUMB…" at bounding box center [106, 319] width 162 height 181
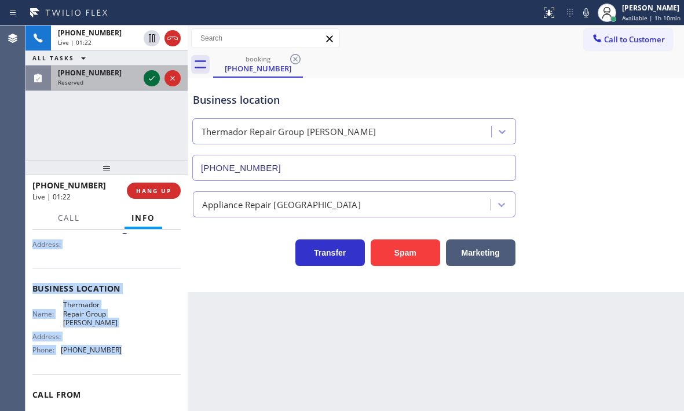
click at [146, 82] on icon at bounding box center [152, 78] width 14 height 14
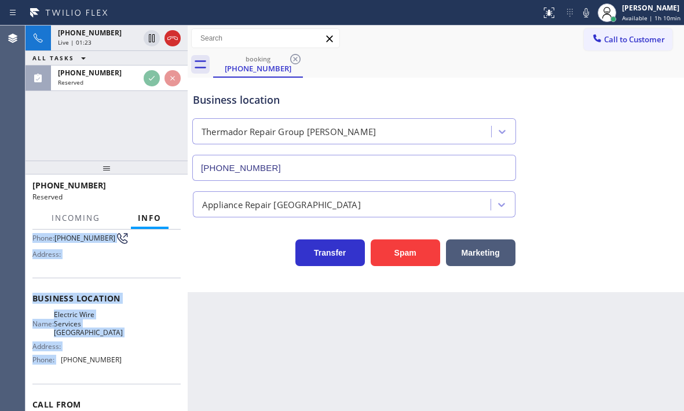
scroll to position [117, 0]
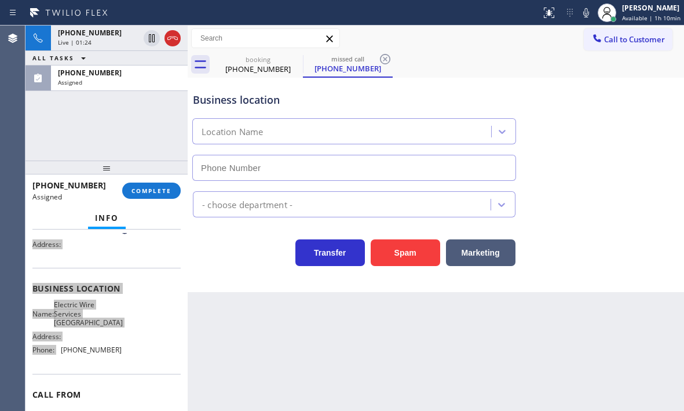
type input "[PHONE_NUMBER]"
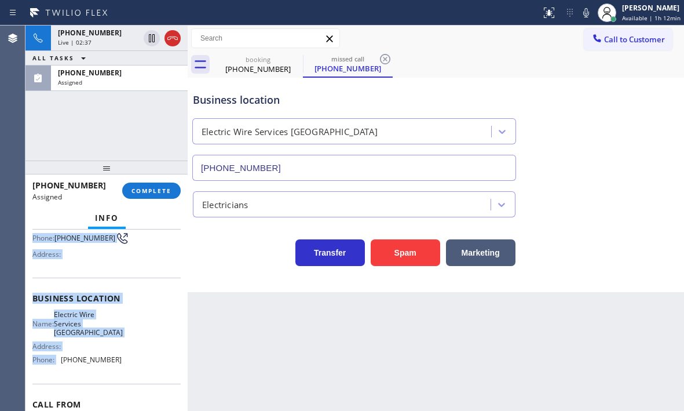
scroll to position [127, 0]
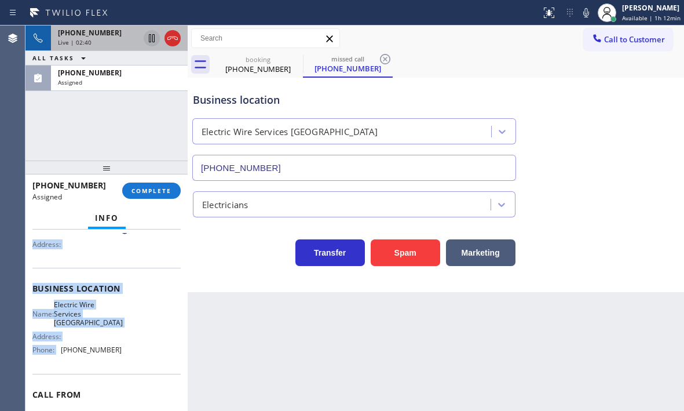
click at [152, 37] on icon at bounding box center [152, 38] width 14 height 14
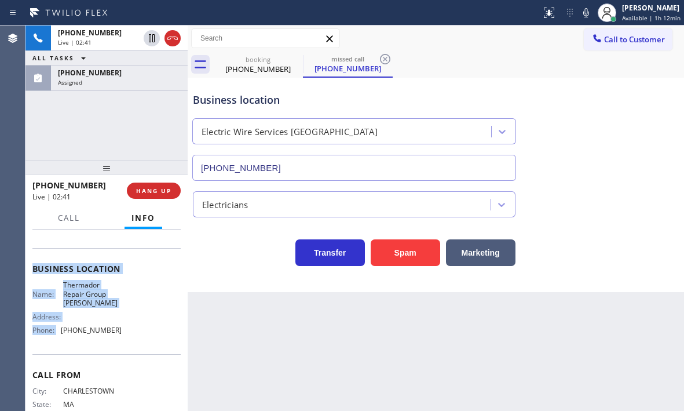
scroll to position [107, 0]
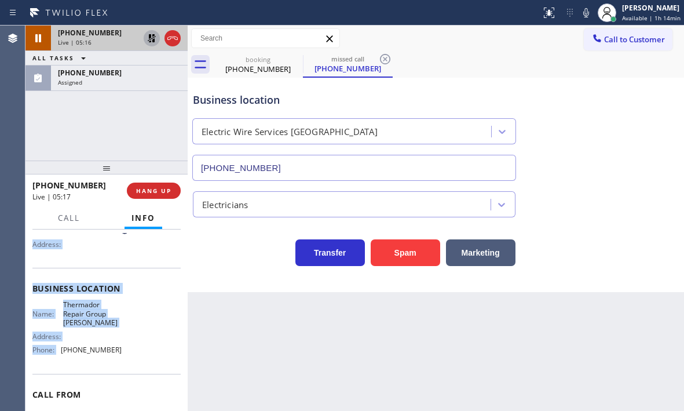
click at [153, 39] on icon at bounding box center [152, 38] width 8 height 8
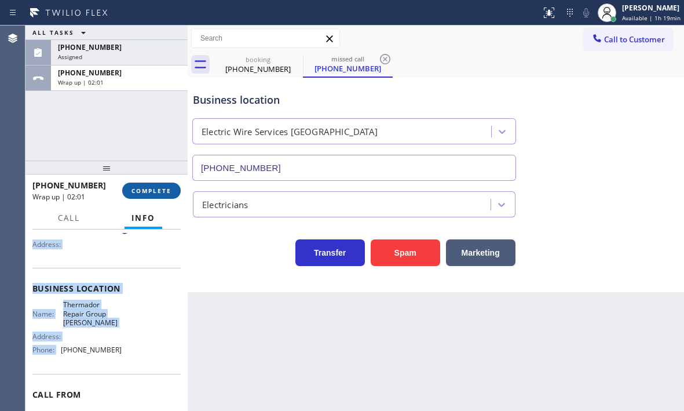
click at [152, 193] on span "COMPLETE" at bounding box center [151, 190] width 40 height 8
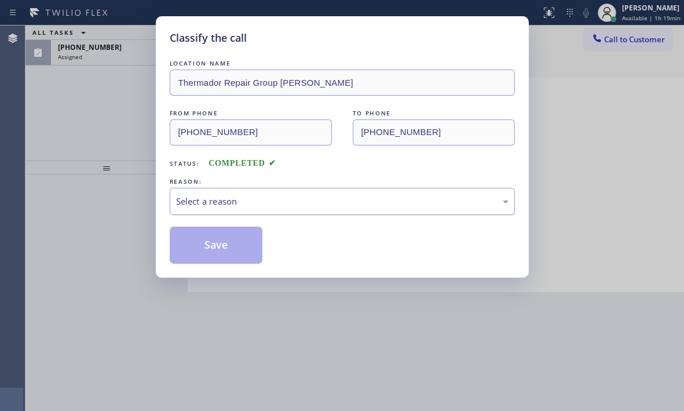
click at [253, 199] on div "Select a reason" at bounding box center [342, 201] width 332 height 13
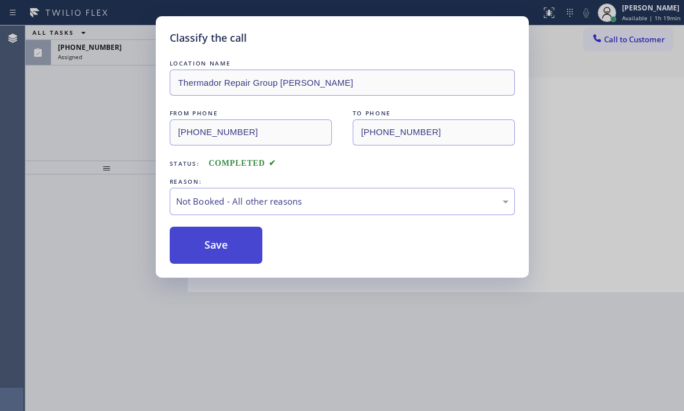
click at [222, 247] on button "Save" at bounding box center [216, 244] width 93 height 37
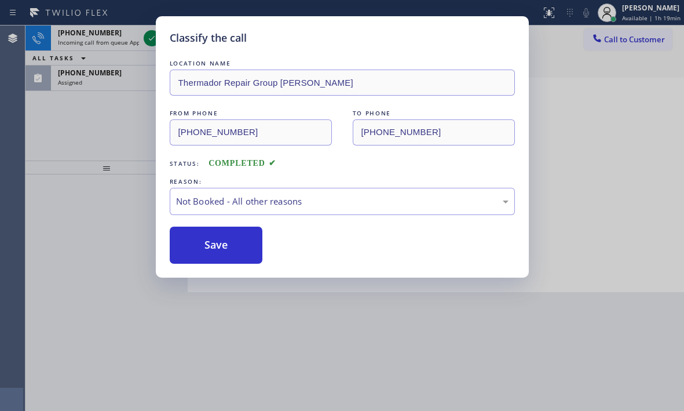
click at [122, 63] on div "Classify the call LOCATION NAME Thermador Repair Group [PERSON_NAME] FROM PHONE…" at bounding box center [342, 205] width 684 height 411
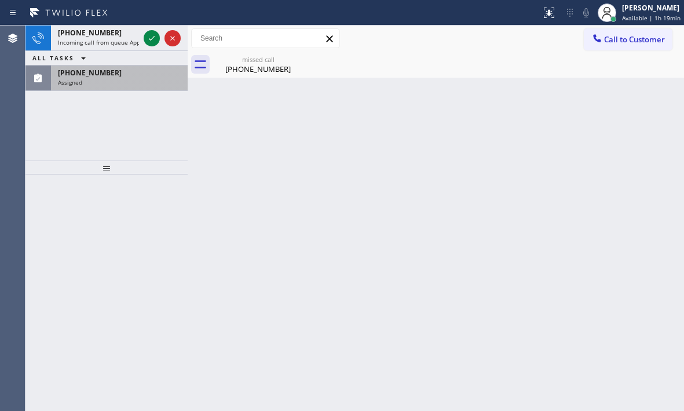
click at [136, 78] on div "Assigned" at bounding box center [119, 82] width 123 height 8
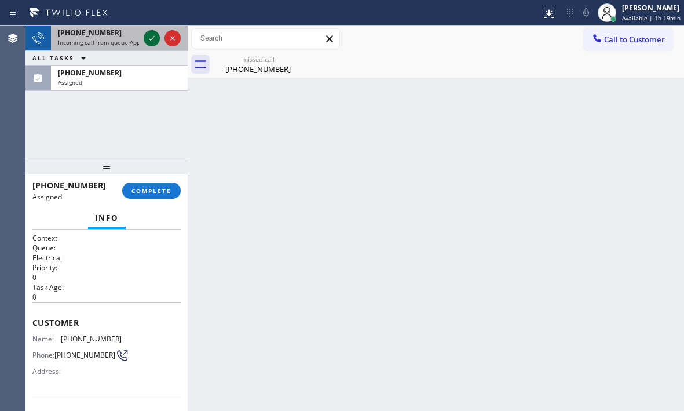
click at [150, 36] on icon at bounding box center [152, 38] width 14 height 14
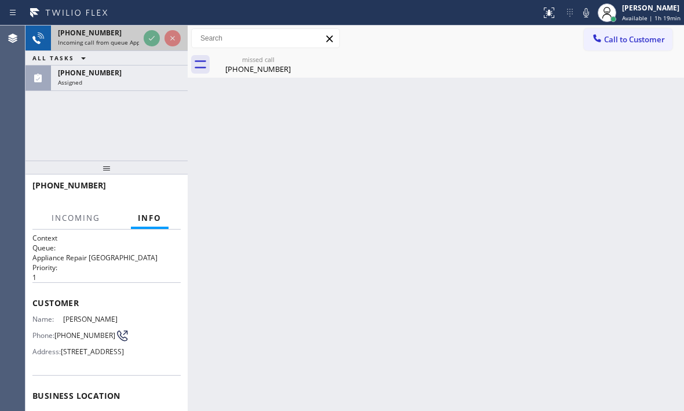
click at [119, 35] on div "[PHONE_NUMBER]" at bounding box center [98, 33] width 81 height 10
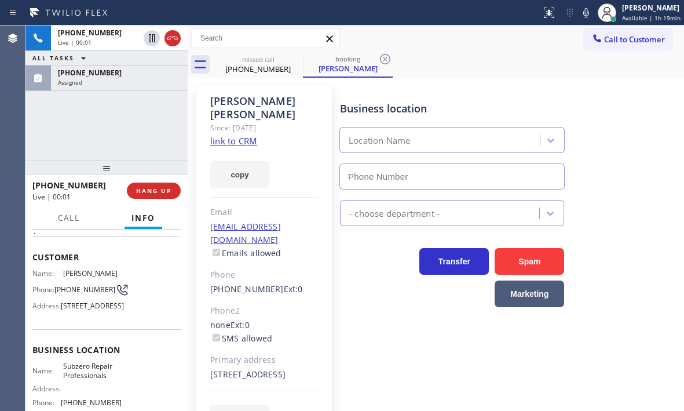
type input "[PHONE_NUMBER]"
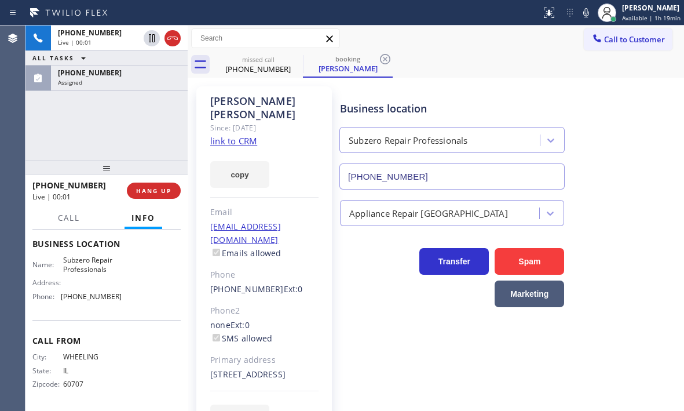
scroll to position [174, 0]
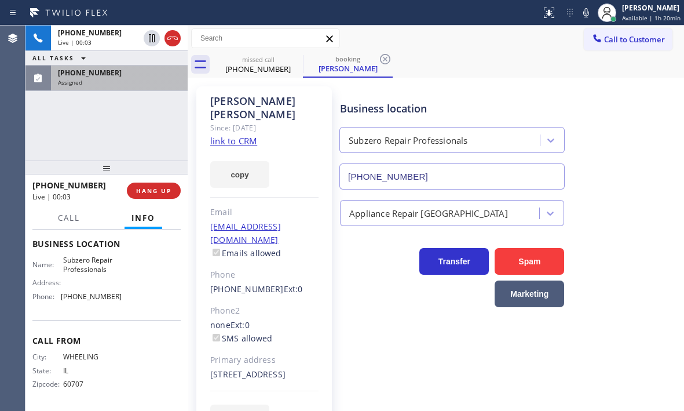
click at [88, 74] on span "[PHONE_NUMBER]" at bounding box center [90, 73] width 64 height 10
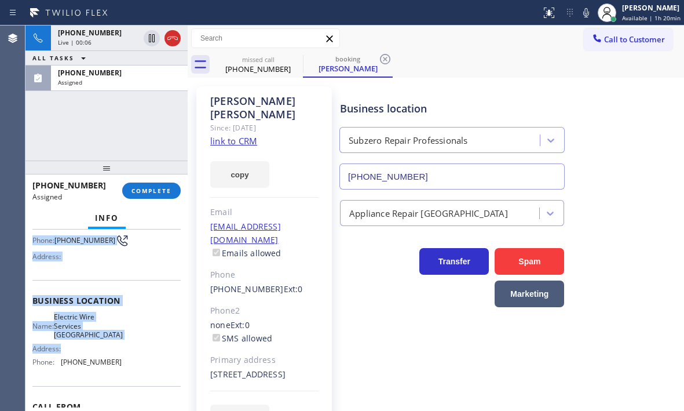
scroll to position [116, 0]
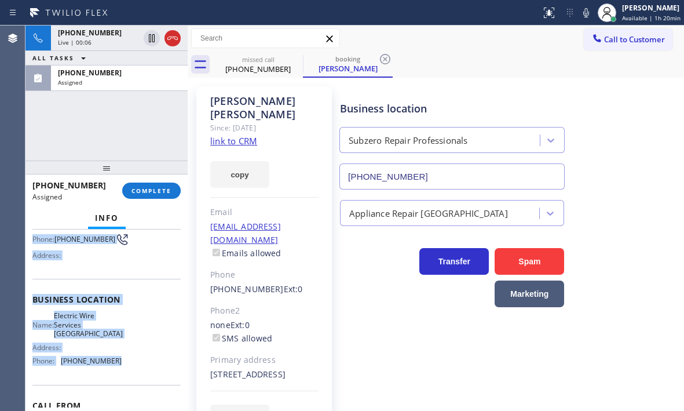
drag, startPoint x: 67, startPoint y: 328, endPoint x: 125, endPoint y: 360, distance: 65.8
click at [125, 360] on div "Context Queue: Electrical Priority: 0 Task Age: [DEMOGRAPHIC_DATA] minute(s) Cu…" at bounding box center [106, 319] width 162 height 181
click at [158, 194] on span "COMPLETE" at bounding box center [151, 190] width 40 height 8
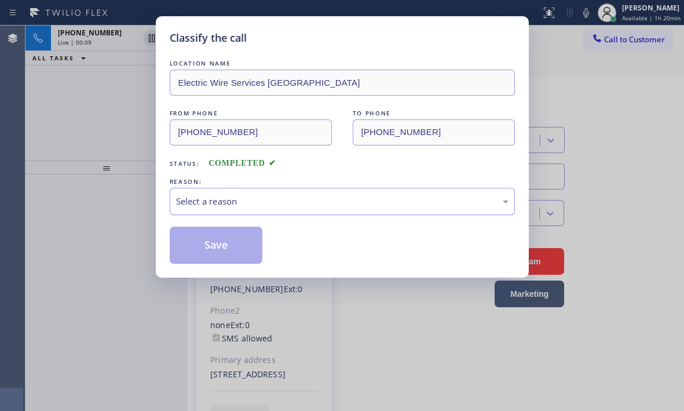
click at [233, 195] on div "Select a reason" at bounding box center [342, 201] width 332 height 13
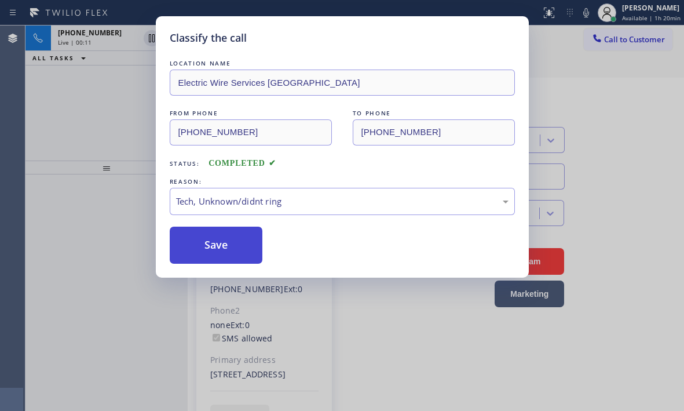
click at [202, 254] on button "Save" at bounding box center [216, 244] width 93 height 37
click at [115, 46] on div "Classify the call LOCATION NAME Electric Wire Services [GEOGRAPHIC_DATA] FROM P…" at bounding box center [342, 205] width 684 height 411
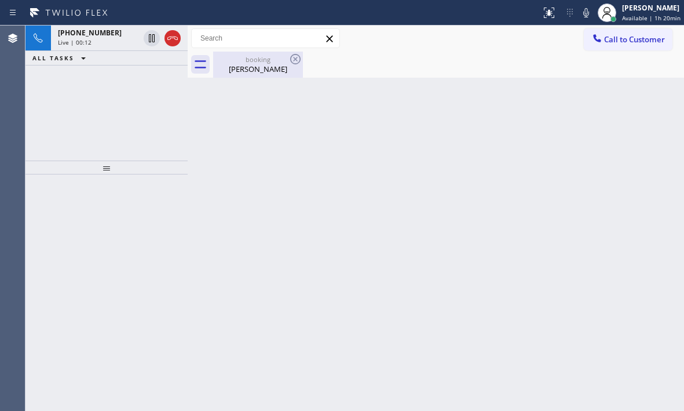
click at [243, 70] on div "[PERSON_NAME]" at bounding box center [257, 69] width 87 height 10
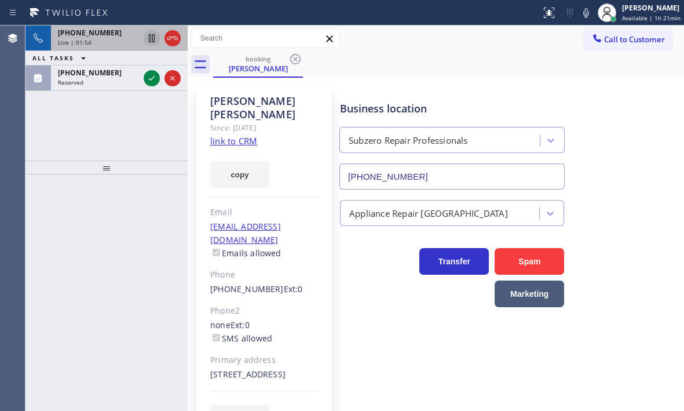
click at [153, 40] on icon at bounding box center [152, 38] width 14 height 14
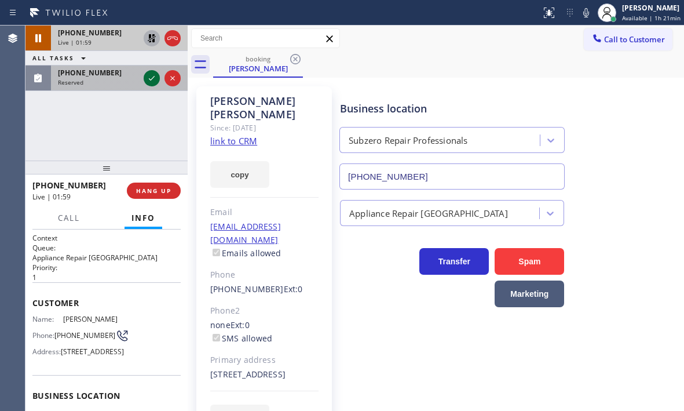
click at [146, 80] on icon at bounding box center [152, 78] width 14 height 14
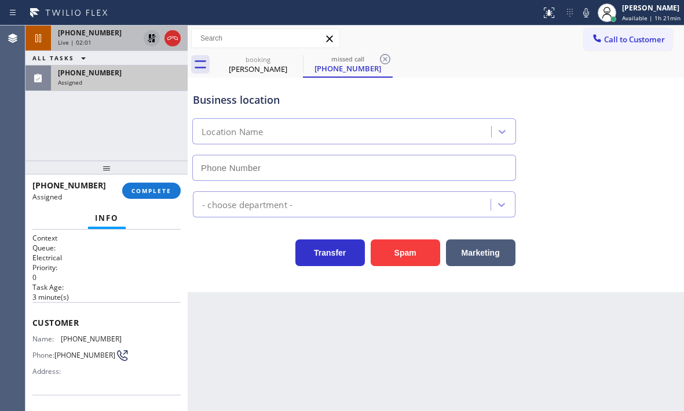
type input "[PHONE_NUMBER]"
click at [151, 38] on icon at bounding box center [152, 38] width 14 height 14
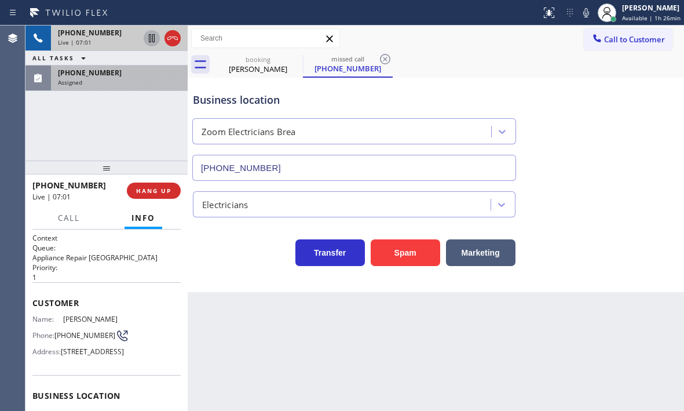
click at [151, 38] on icon at bounding box center [152, 38] width 6 height 8
click at [152, 41] on icon at bounding box center [152, 38] width 14 height 14
click at [174, 43] on icon at bounding box center [173, 38] width 14 height 14
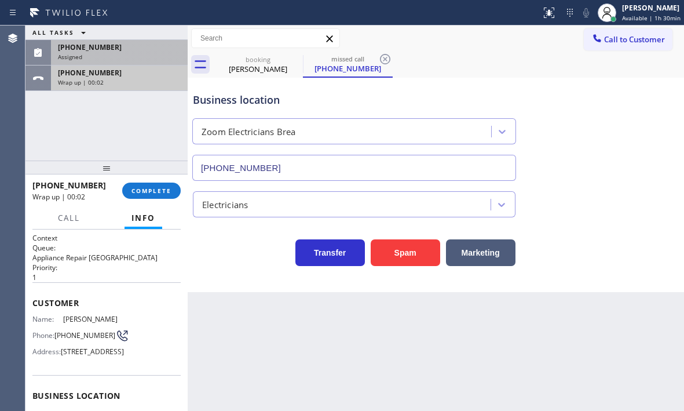
click at [123, 71] on div "[PHONE_NUMBER]" at bounding box center [119, 73] width 123 height 10
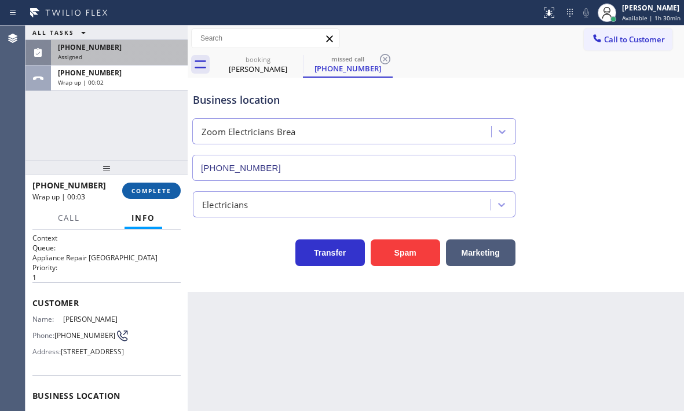
click at [142, 186] on span "COMPLETE" at bounding box center [151, 190] width 40 height 8
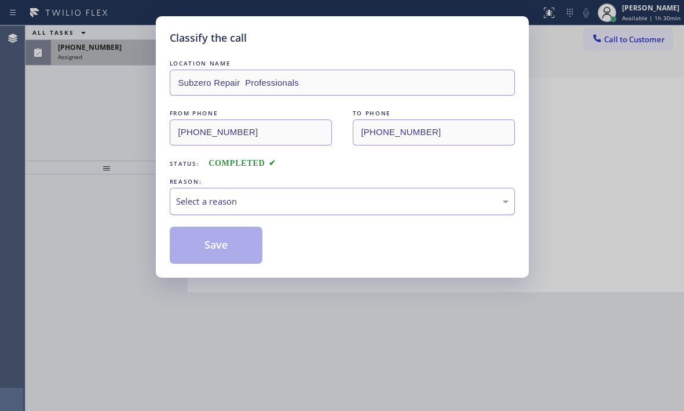
click at [308, 197] on div "Select a reason" at bounding box center [342, 201] width 332 height 13
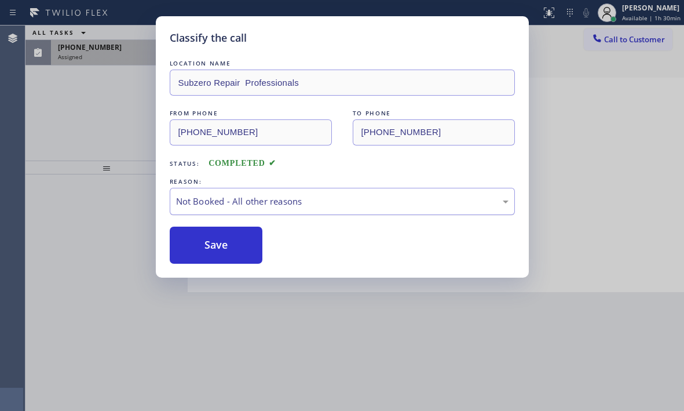
click at [251, 202] on div "Not Booked - All other reasons" at bounding box center [342, 201] width 332 height 13
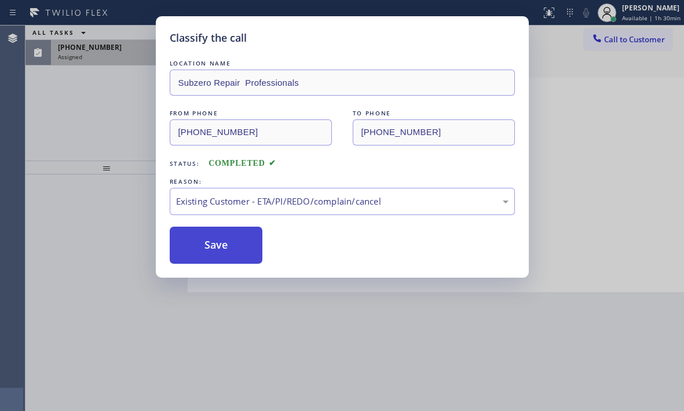
click at [210, 239] on button "Save" at bounding box center [216, 244] width 93 height 37
click at [120, 54] on div "Classify the call LOCATION NAME Subzero Repair Professionals FROM PHONE [PHONE_…" at bounding box center [342, 205] width 684 height 411
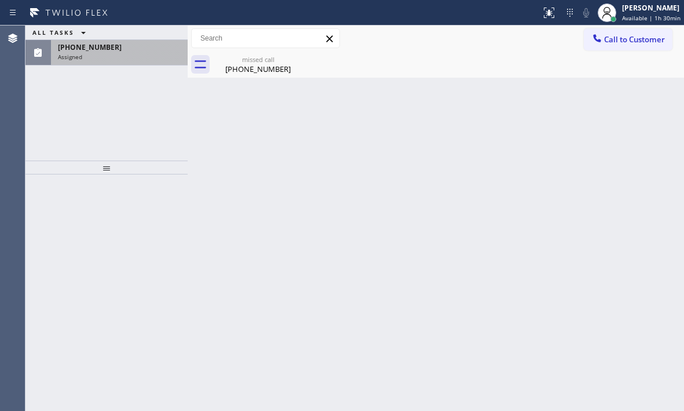
click at [120, 54] on div "Assigned" at bounding box center [119, 57] width 123 height 8
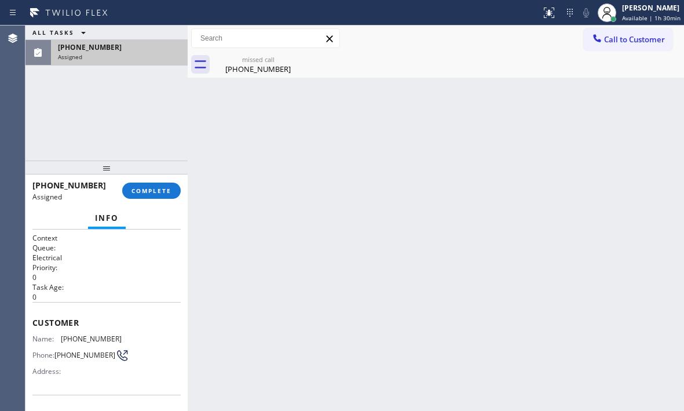
click at [120, 54] on div "Assigned" at bounding box center [119, 57] width 123 height 8
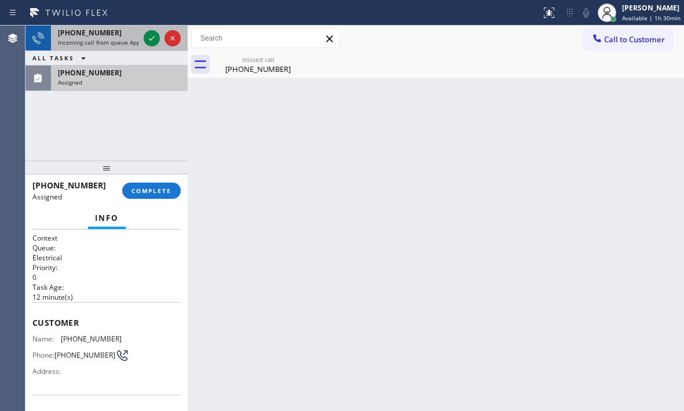
click at [142, 32] on div at bounding box center [162, 37] width 42 height 25
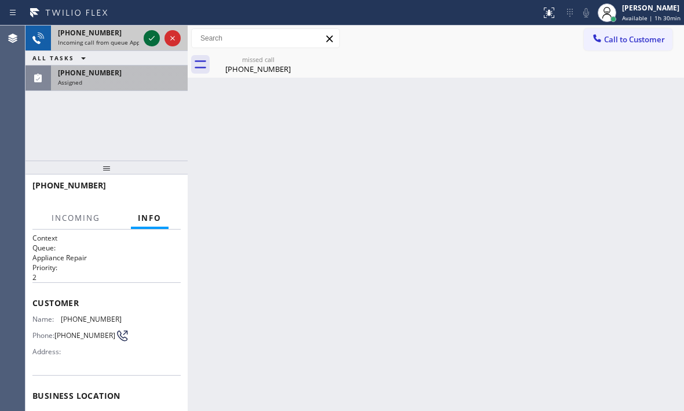
click at [148, 37] on icon at bounding box center [152, 38] width 14 height 14
click at [122, 41] on span "Incoming call from queue Appliance Repair" at bounding box center [117, 42] width 119 height 8
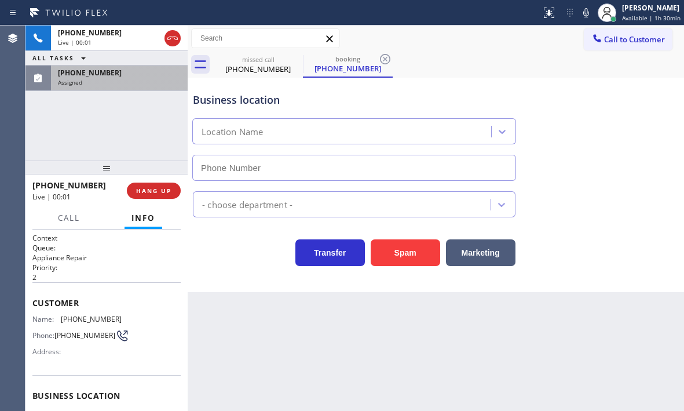
type input "[PHONE_NUMBER]"
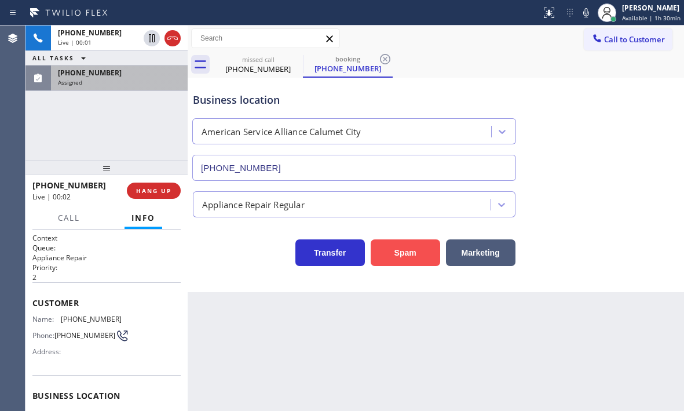
click at [407, 258] on button "Spam" at bounding box center [406, 252] width 70 height 27
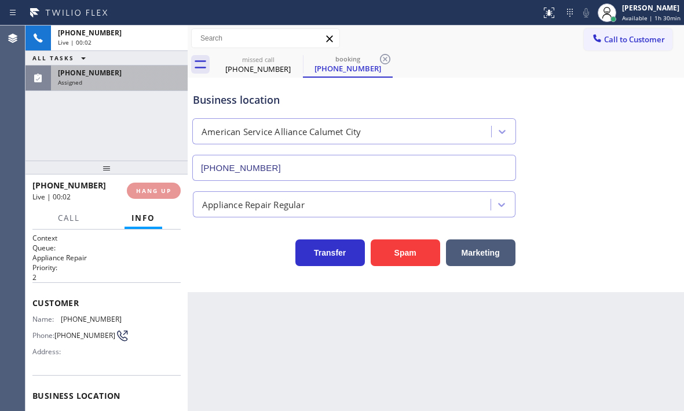
click at [131, 83] on div "Assigned" at bounding box center [119, 82] width 123 height 8
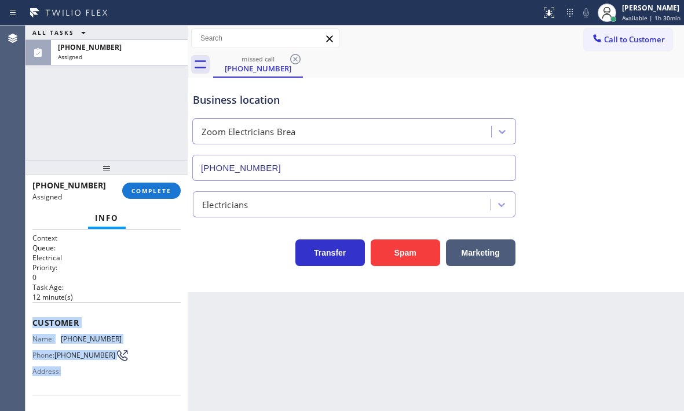
drag, startPoint x: 30, startPoint y: 314, endPoint x: 99, endPoint y: 370, distance: 89.0
click at [93, 369] on div "Context Queue: Electrical Priority: 0 Task Age: [DEMOGRAPHIC_DATA] minute(s) Cu…" at bounding box center [106, 319] width 162 height 181
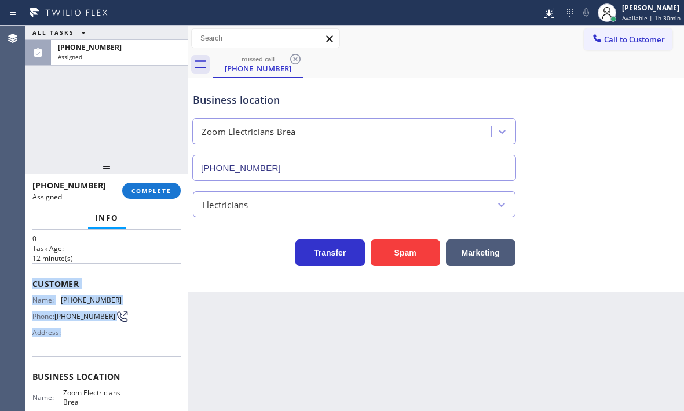
scroll to position [58, 0]
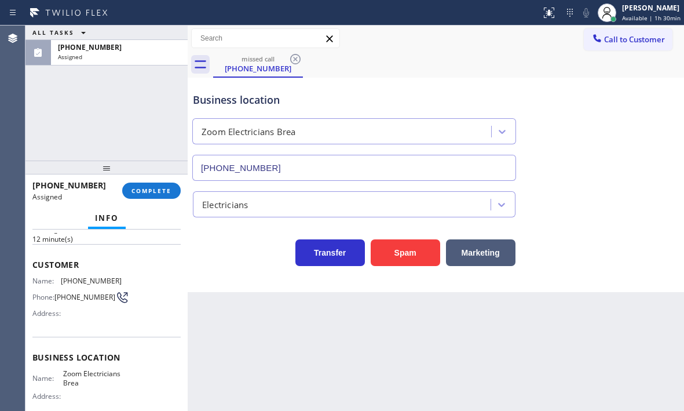
drag, startPoint x: 104, startPoint y: 370, endPoint x: 118, endPoint y: 377, distance: 15.5
click at [118, 377] on div "Business location Name: Zoom Electricians Brea Address: Phone: [PHONE_NUMBER]" at bounding box center [106, 384] width 148 height 97
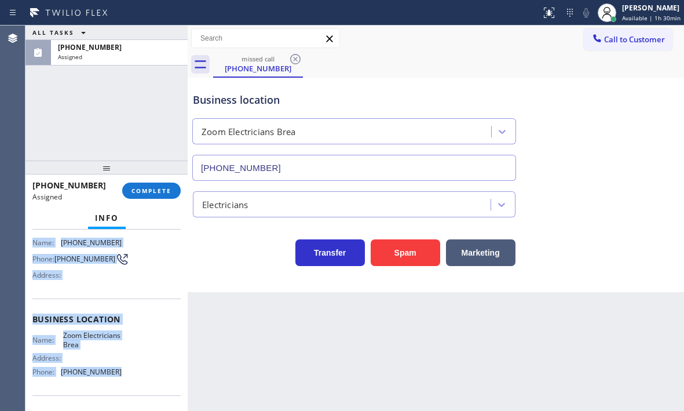
scroll to position [174, 0]
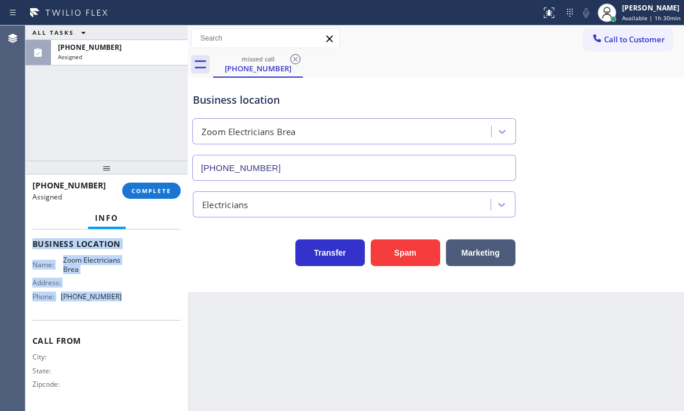
drag, startPoint x: 31, startPoint y: 261, endPoint x: 134, endPoint y: 313, distance: 115.3
click at [134, 313] on div "Context Queue: Electrical Priority: 0 Task Age: [DEMOGRAPHIC_DATA] minute(s) Cu…" at bounding box center [106, 319] width 162 height 181
click at [158, 192] on span "COMPLETE" at bounding box center [151, 190] width 40 height 8
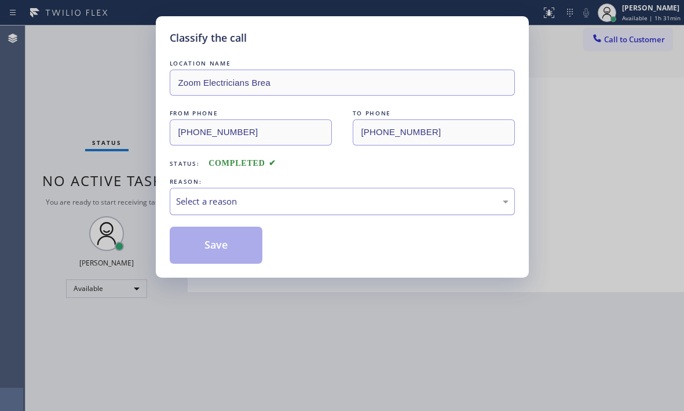
click at [424, 199] on div "Select a reason" at bounding box center [342, 201] width 332 height 13
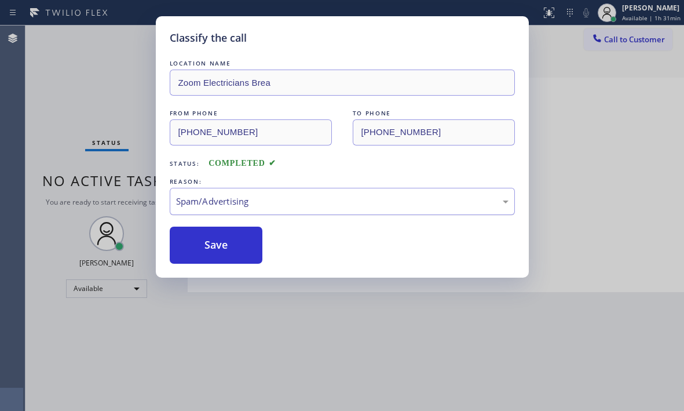
click at [390, 196] on div "Spam/Advertising" at bounding box center [342, 201] width 332 height 13
drag, startPoint x: 236, startPoint y: 242, endPoint x: 496, endPoint y: 273, distance: 262.4
click at [236, 242] on button "Save" at bounding box center [216, 244] width 93 height 37
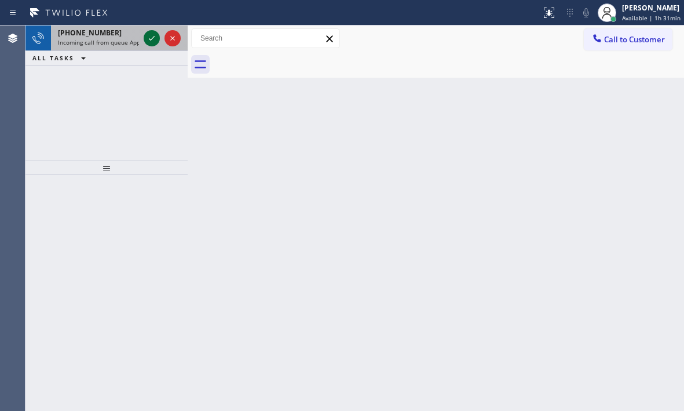
click at [153, 41] on icon at bounding box center [152, 38] width 14 height 14
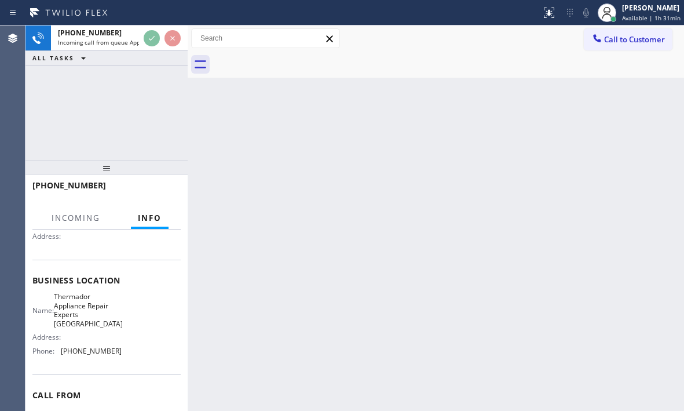
scroll to position [116, 0]
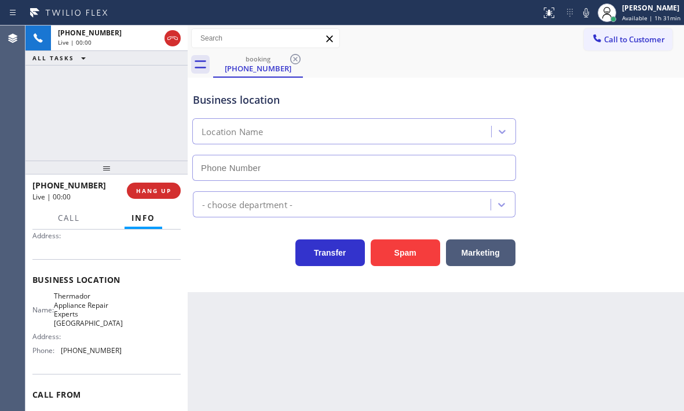
type input "[PHONE_NUMBER]"
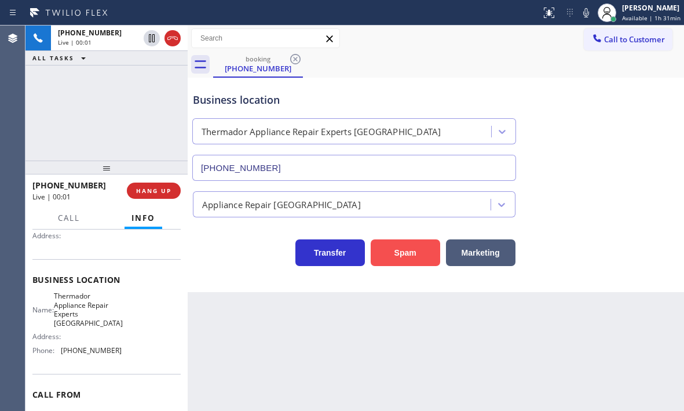
click at [404, 249] on button "Spam" at bounding box center [406, 252] width 70 height 27
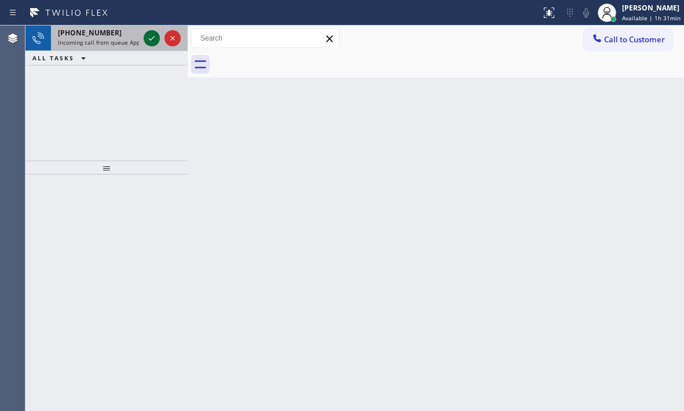
click at [151, 37] on icon at bounding box center [152, 38] width 14 height 14
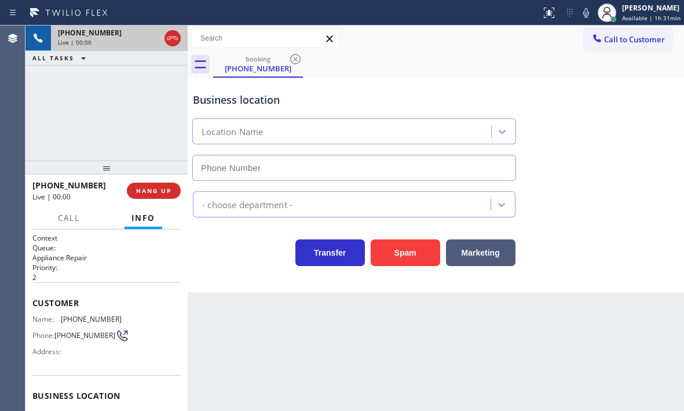
type input "[PHONE_NUMBER]"
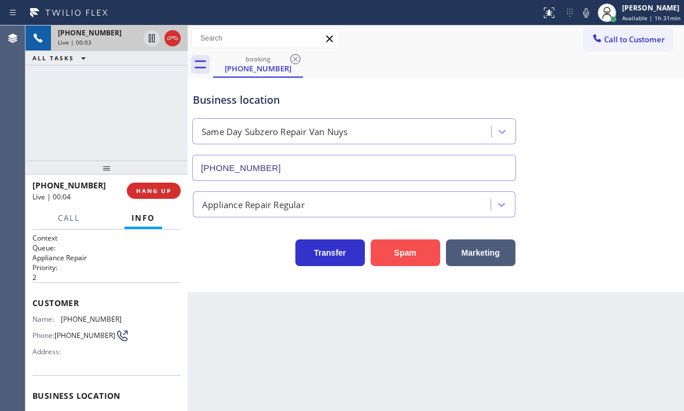
click at [390, 254] on button "Spam" at bounding box center [406, 252] width 70 height 27
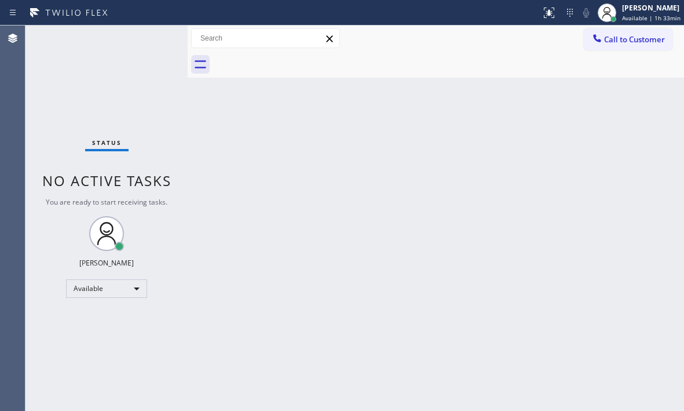
click at [150, 35] on div "Status No active tasks You are ready to start receiving tasks. [PERSON_NAME] Av…" at bounding box center [106, 217] width 162 height 385
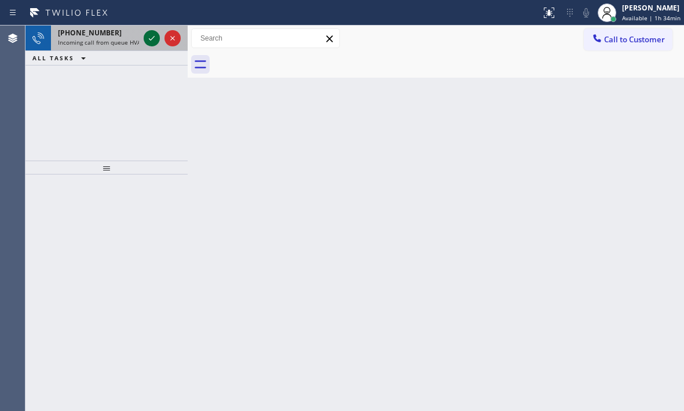
click at [152, 44] on icon at bounding box center [152, 38] width 14 height 14
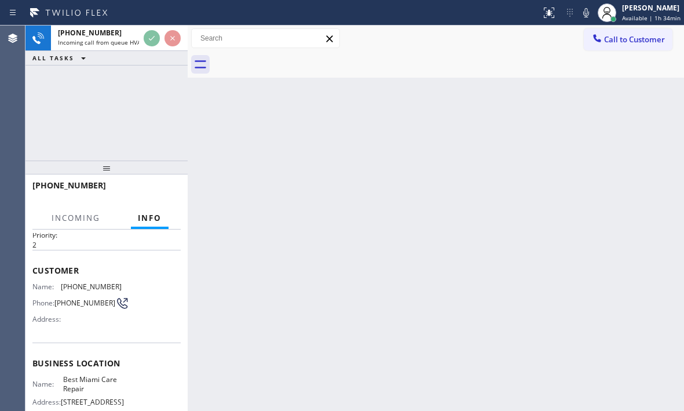
scroll to position [58, 0]
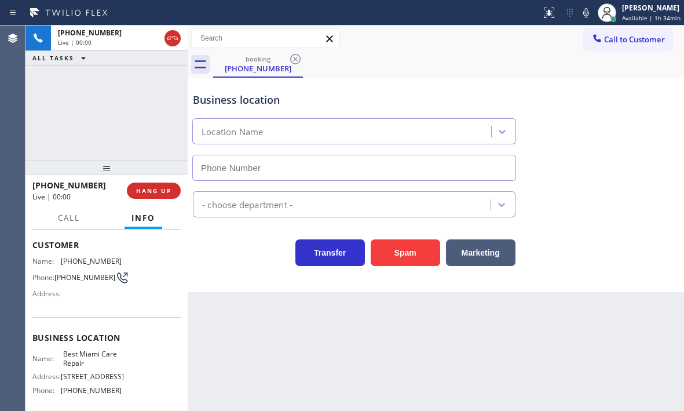
type input "[PHONE_NUMBER]"
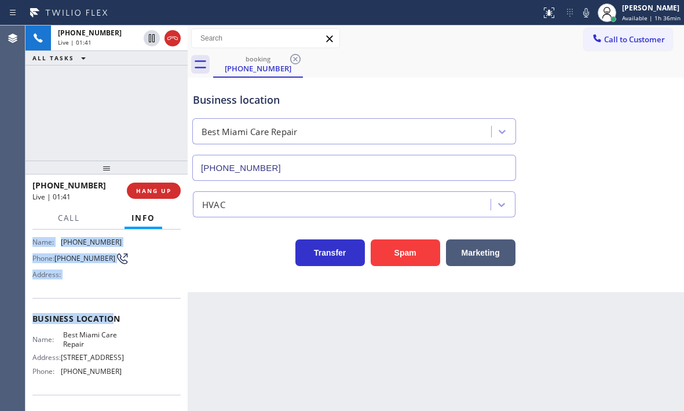
scroll to position [156, 0]
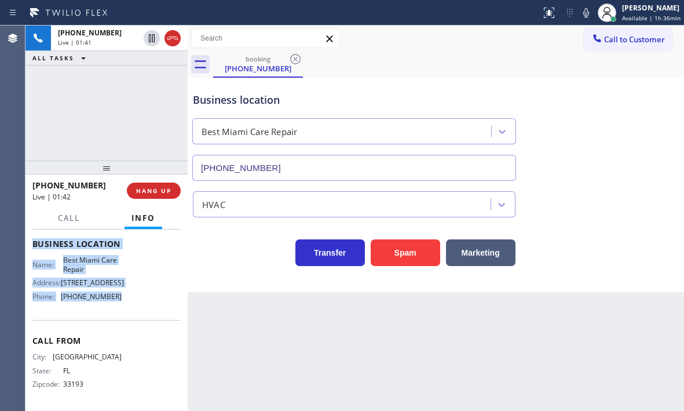
drag, startPoint x: 34, startPoint y: 243, endPoint x: 114, endPoint y: 319, distance: 110.6
click at [114, 319] on div "Context Queue: HVAC Priority: 2 Customer Name: [PHONE_NUMBER] Phone: [PHONE_NUM…" at bounding box center [106, 244] width 148 height 326
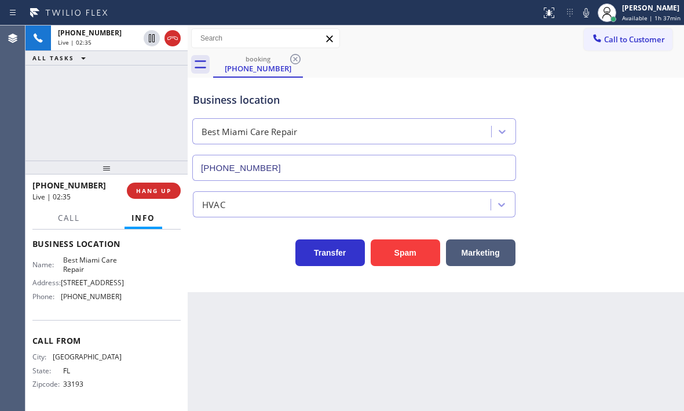
click at [93, 104] on div "[PHONE_NUMBER] Live | 02:35 ALL TASKS ALL TASKS ACTIVE TASKS TASKS IN WRAP UP" at bounding box center [106, 92] width 162 height 135
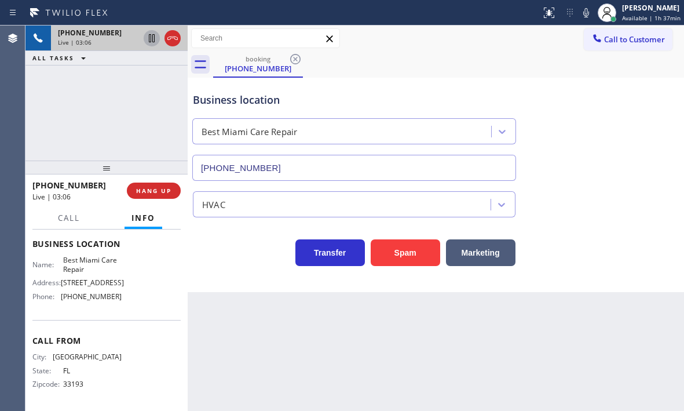
click at [151, 39] on icon at bounding box center [152, 38] width 6 height 8
click at [158, 42] on icon at bounding box center [152, 38] width 14 height 14
click at [164, 192] on span "HANG UP" at bounding box center [153, 190] width 35 height 8
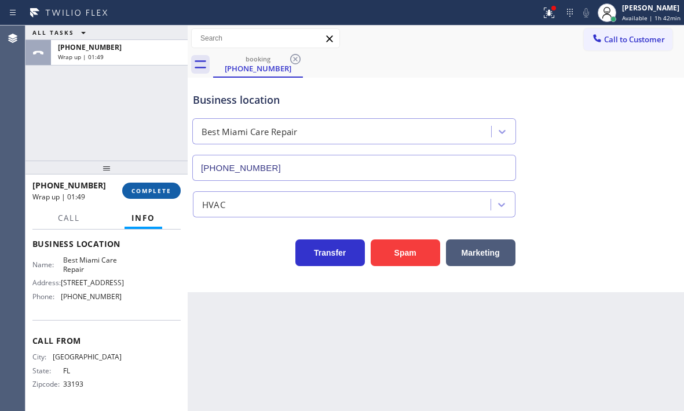
click at [143, 189] on span "COMPLETE" at bounding box center [151, 190] width 40 height 8
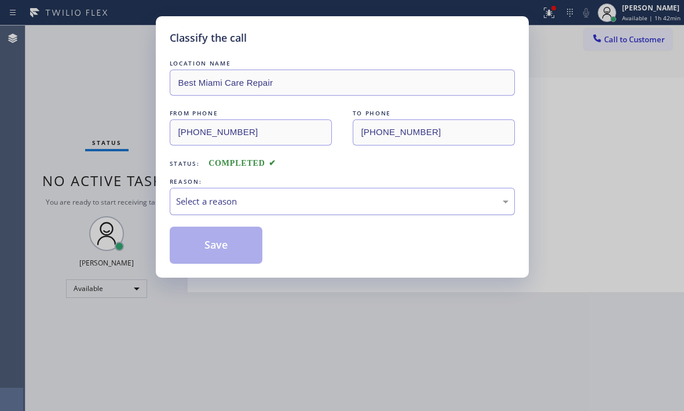
click at [302, 202] on div "Select a reason" at bounding box center [342, 201] width 332 height 13
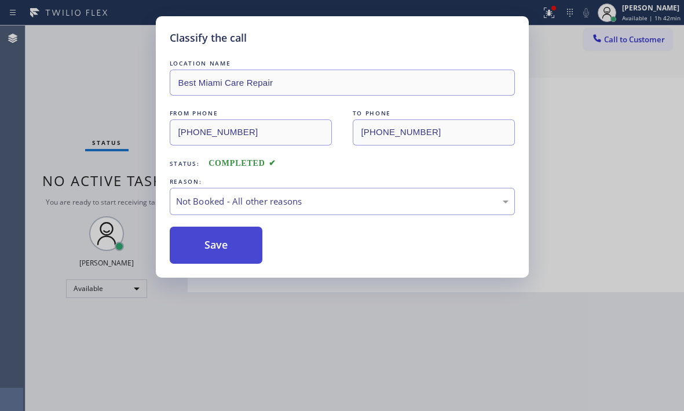
click at [212, 243] on button "Save" at bounding box center [216, 244] width 93 height 37
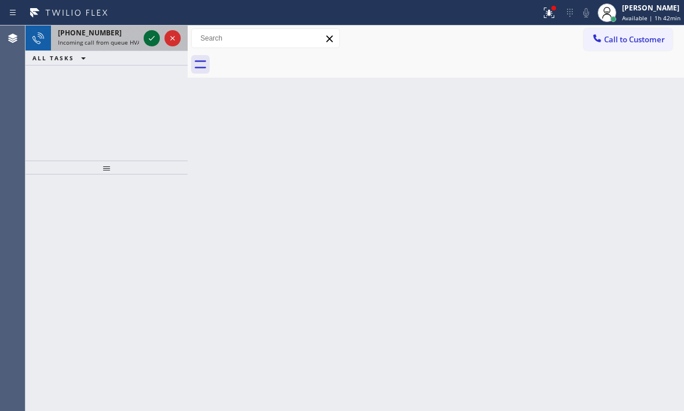
click at [155, 41] on icon at bounding box center [152, 38] width 14 height 14
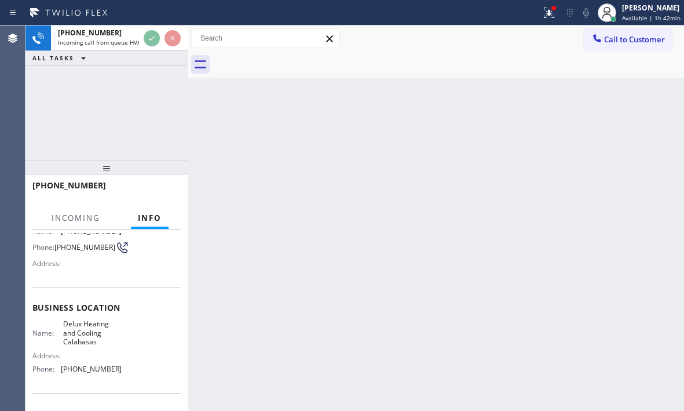
scroll to position [116, 0]
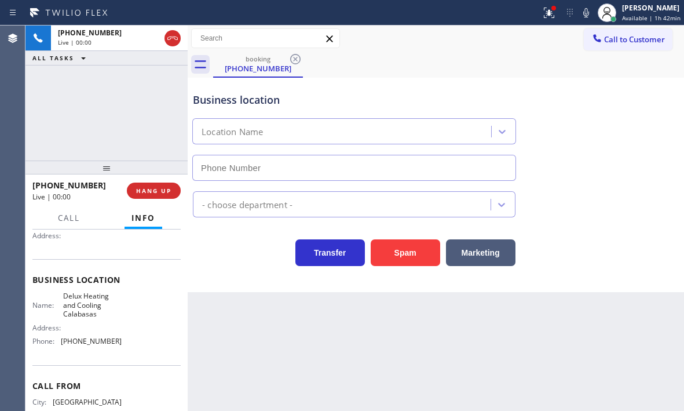
type input "[PHONE_NUMBER]"
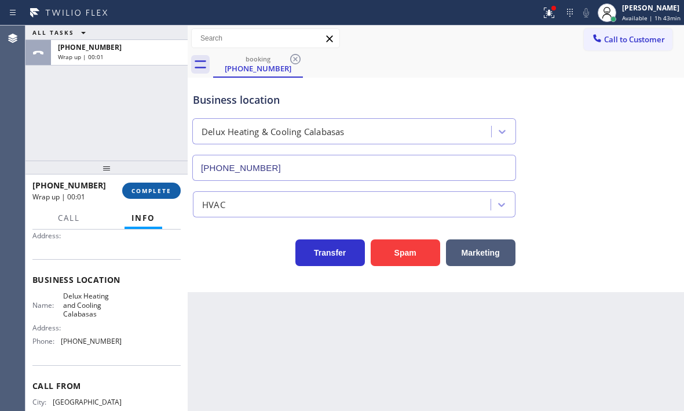
click at [160, 194] on span "COMPLETE" at bounding box center [151, 190] width 40 height 8
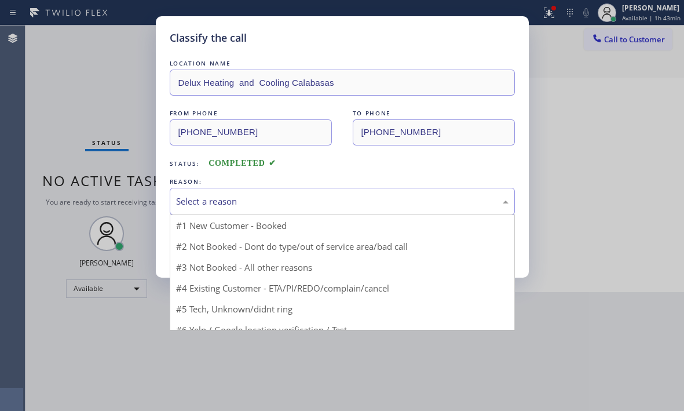
click at [389, 209] on div "Select a reason" at bounding box center [342, 201] width 345 height 27
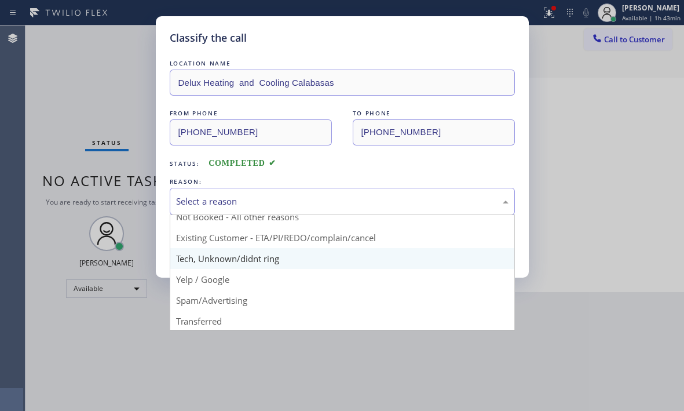
scroll to position [58, 0]
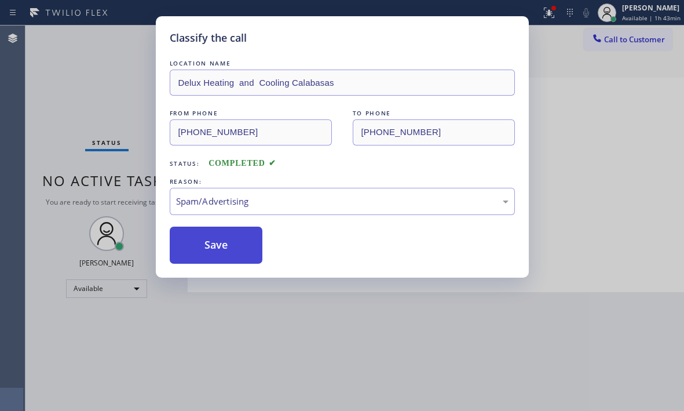
click at [229, 241] on button "Save" at bounding box center [216, 244] width 93 height 37
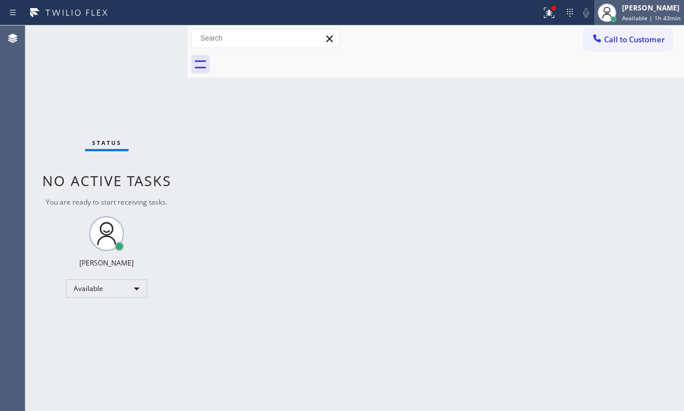
click at [622, 14] on span "Available | 1h 43min" at bounding box center [651, 18] width 58 height 8
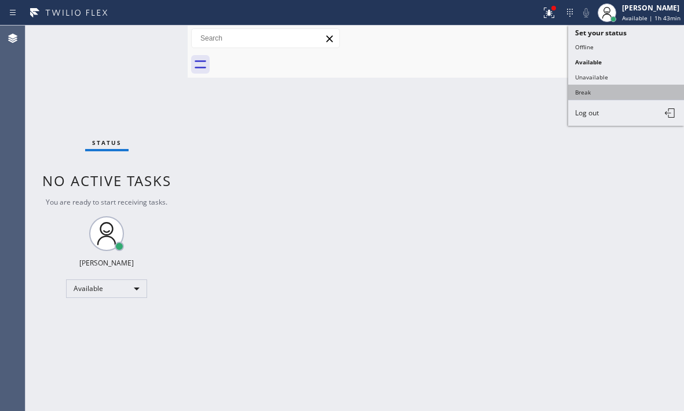
click at [594, 91] on button "Break" at bounding box center [626, 92] width 116 height 15
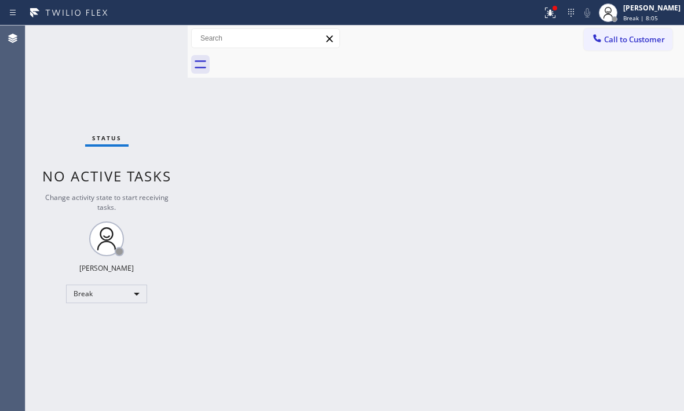
click at [77, 113] on div "Status No active tasks Change activity state to start receiving tasks. [PERSON_…" at bounding box center [106, 217] width 162 height 385
click at [130, 283] on div "Status No active tasks Change activity state to start receiving tasks. [PERSON_…" at bounding box center [106, 217] width 162 height 385
click at [130, 291] on div "Break" at bounding box center [106, 293] width 81 height 19
click at [118, 323] on li "Available" at bounding box center [106, 324] width 79 height 14
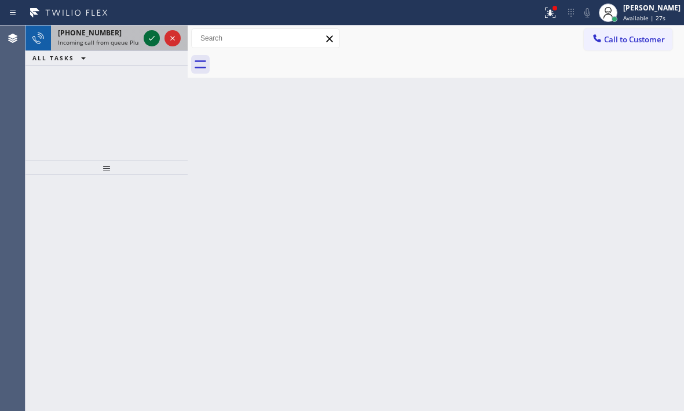
click at [148, 36] on icon at bounding box center [152, 38] width 14 height 14
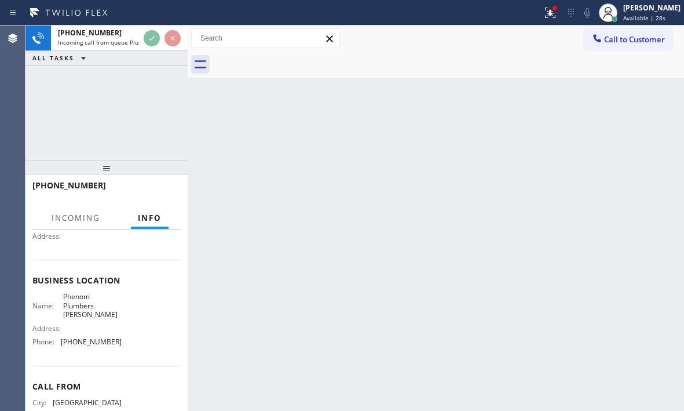
scroll to position [116, 0]
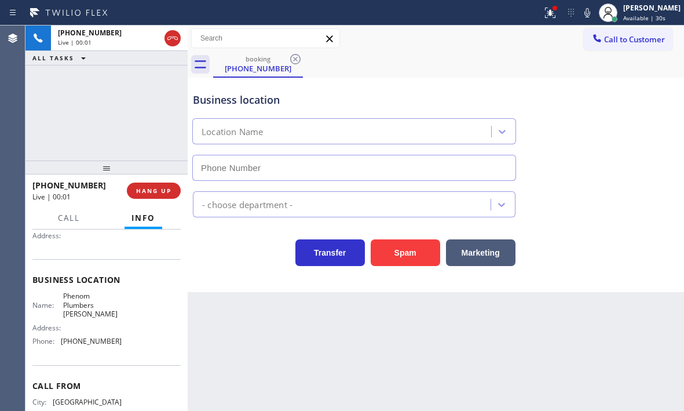
type input "[PHONE_NUMBER]"
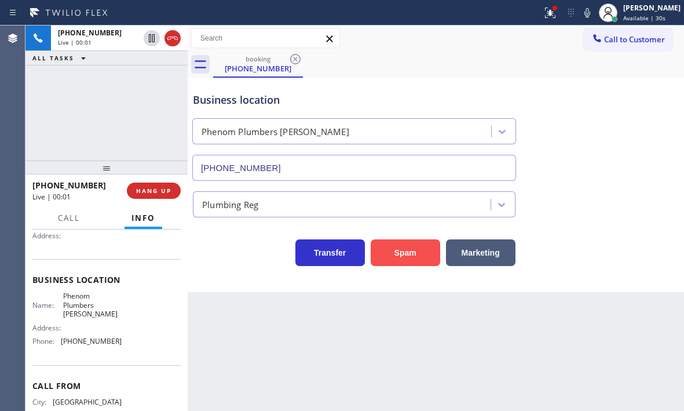
click at [408, 249] on button "Spam" at bounding box center [406, 252] width 70 height 27
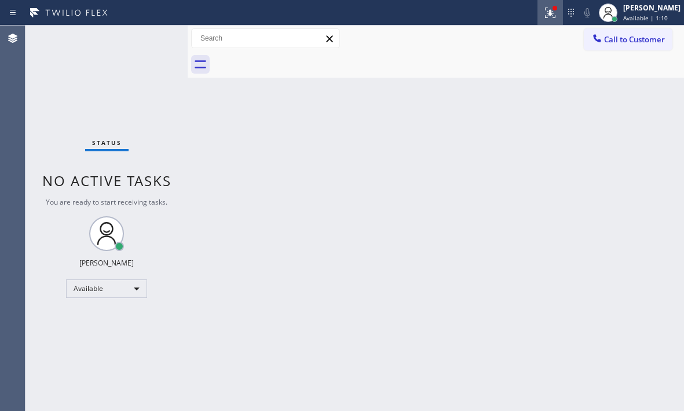
click at [546, 13] on icon at bounding box center [550, 13] width 14 height 14
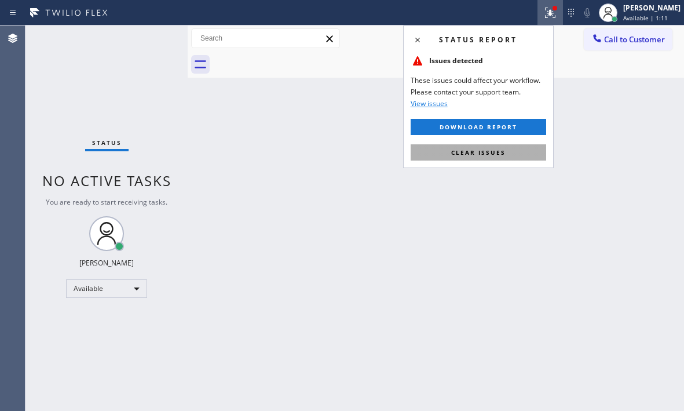
click at [496, 154] on span "Clear issues" at bounding box center [478, 152] width 54 height 8
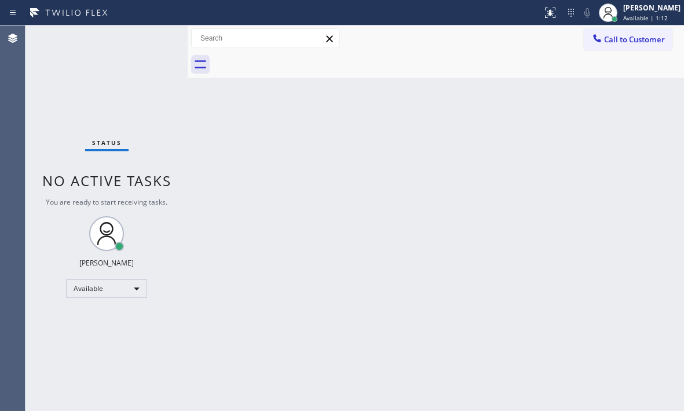
click at [143, 38] on div "Status No active tasks You are ready to start receiving tasks. [PERSON_NAME] Av…" at bounding box center [106, 217] width 162 height 385
click at [152, 38] on div "Status No active tasks You are ready to start receiving tasks. [PERSON_NAME] Av…" at bounding box center [106, 217] width 162 height 385
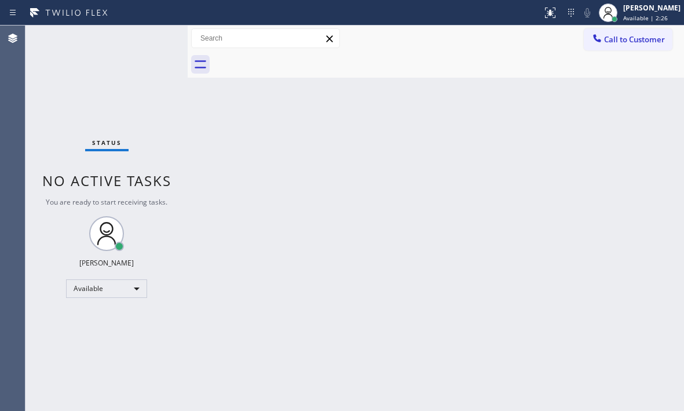
click at [147, 38] on div "Status No active tasks You are ready to start receiving tasks. [PERSON_NAME] Av…" at bounding box center [106, 217] width 162 height 385
click at [148, 38] on div "Status No active tasks You are ready to start receiving tasks. [PERSON_NAME] Av…" at bounding box center [106, 217] width 162 height 385
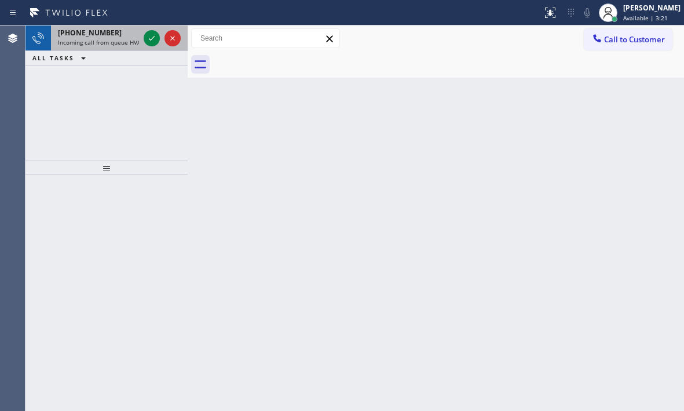
click at [141, 40] on div "[PHONE_NUMBER] Incoming call from queue HVAC" at bounding box center [96, 37] width 90 height 25
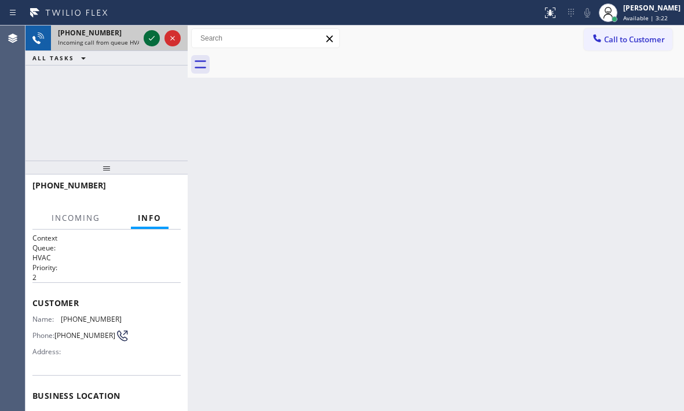
click at [145, 39] on icon at bounding box center [152, 38] width 14 height 14
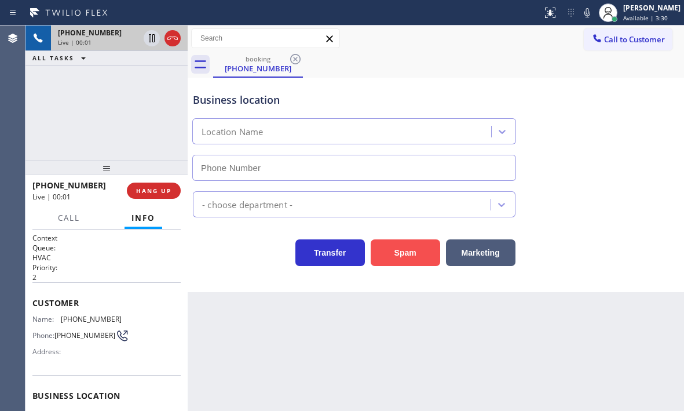
type input "[PHONE_NUMBER]"
click at [393, 250] on button "Spam" at bounding box center [406, 252] width 70 height 27
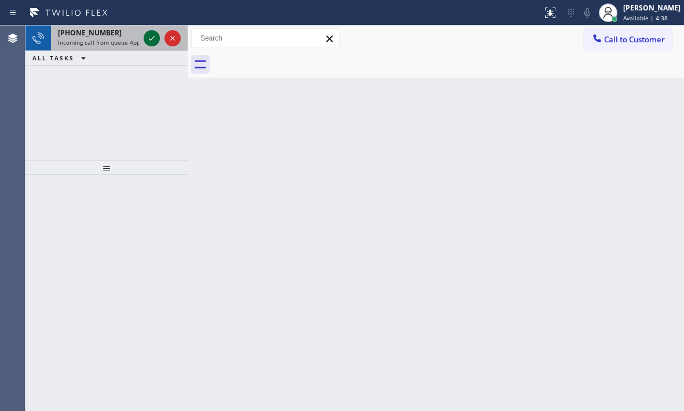
click at [151, 41] on icon at bounding box center [152, 38] width 14 height 14
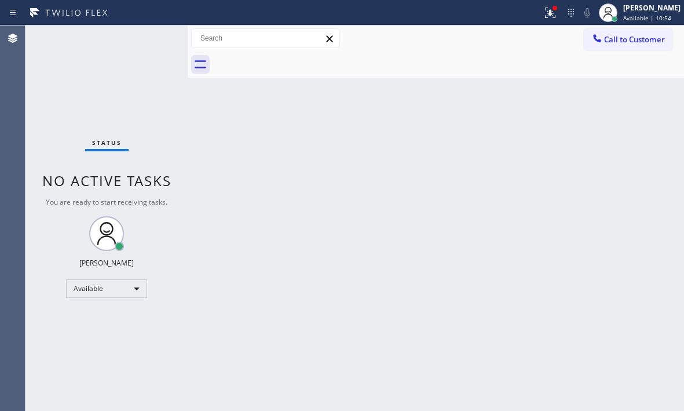
click at [147, 36] on div "Status No active tasks You are ready to start receiving tasks. [PERSON_NAME] Av…" at bounding box center [106, 217] width 162 height 385
click at [150, 36] on div "Status No active tasks You are ready to start receiving tasks. [PERSON_NAME] Av…" at bounding box center [106, 217] width 162 height 385
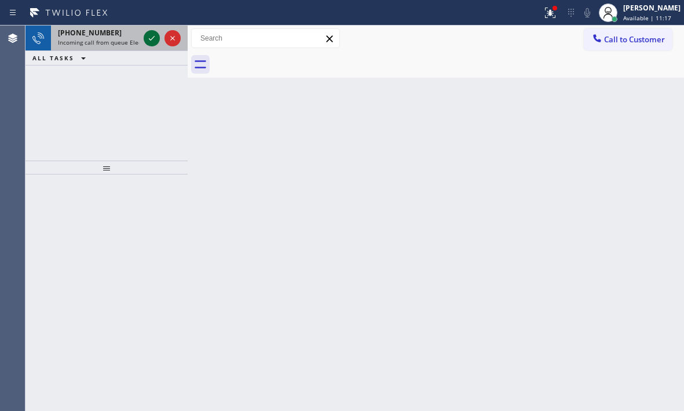
click at [151, 39] on icon at bounding box center [152, 38] width 14 height 14
click at [146, 34] on icon at bounding box center [152, 38] width 14 height 14
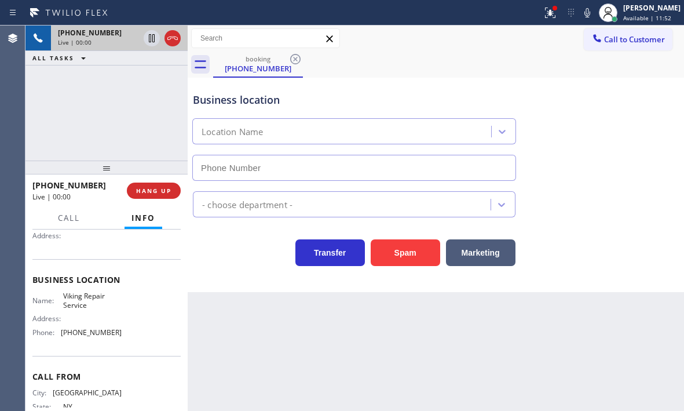
scroll to position [156, 0]
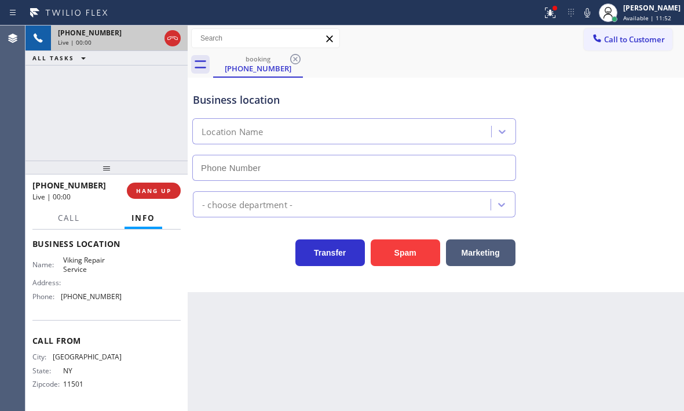
type input "[PHONE_NUMBER]"
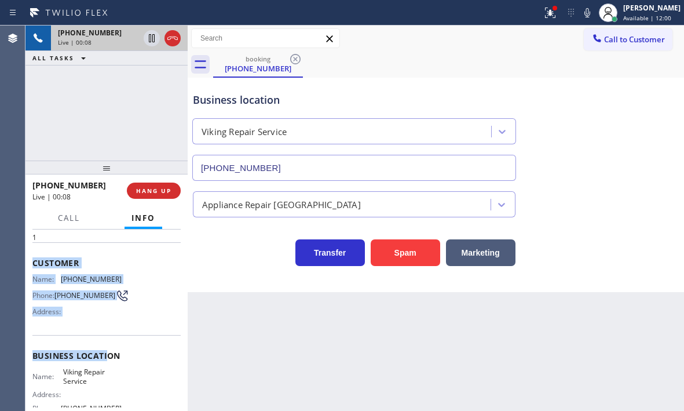
scroll to position [98, 0]
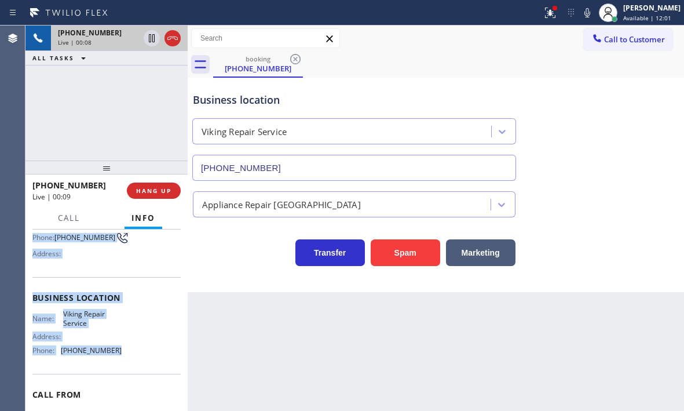
drag, startPoint x: 32, startPoint y: 259, endPoint x: 122, endPoint y: 351, distance: 128.6
click at [122, 351] on div "Context Queue: Appliance Repair High End Priority: 1 Customer Name: [PHONE_NUMB…" at bounding box center [106, 298] width 148 height 326
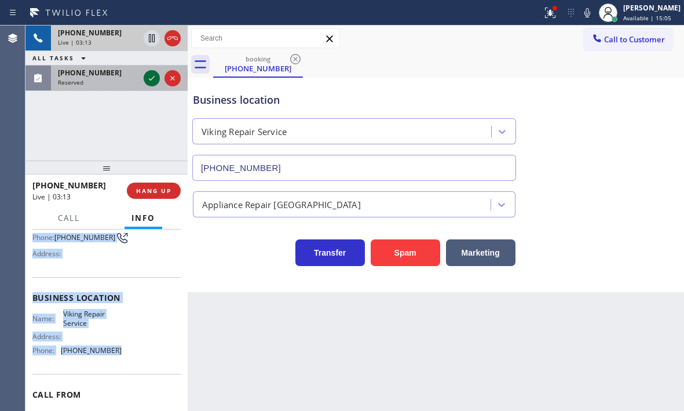
click at [153, 82] on icon at bounding box center [152, 78] width 14 height 14
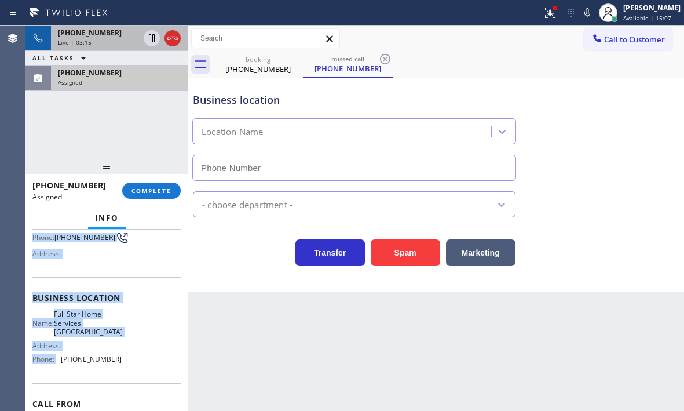
click at [111, 39] on div "Live | 03:15" at bounding box center [98, 42] width 81 height 8
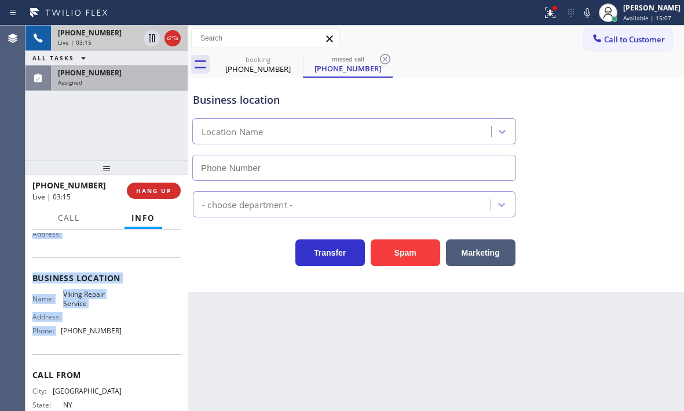
scroll to position [98, 0]
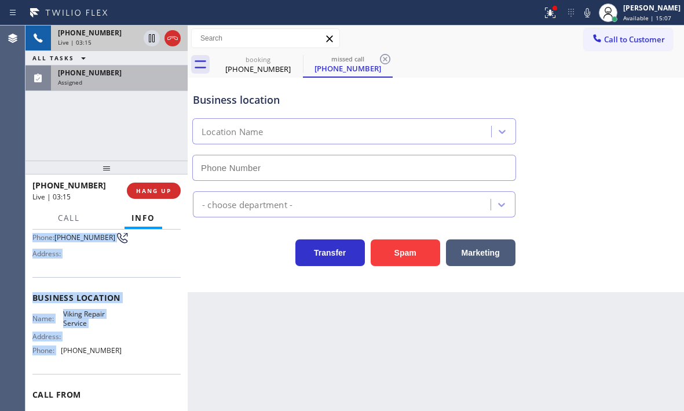
type input "[PHONE_NUMBER]"
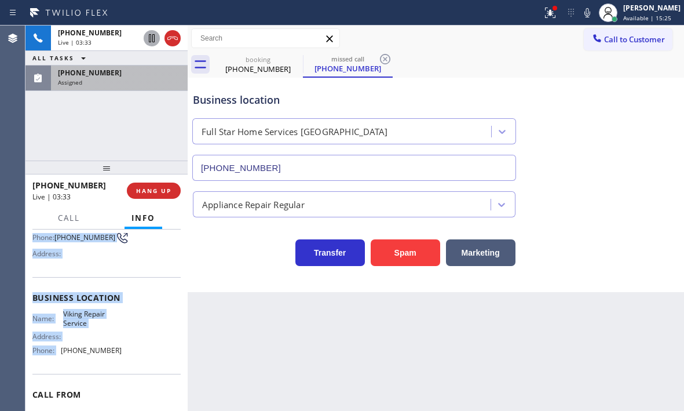
click at [151, 39] on icon at bounding box center [152, 38] width 6 height 8
click at [148, 36] on icon at bounding box center [152, 38] width 14 height 14
click at [173, 38] on icon at bounding box center [172, 37] width 10 height 3
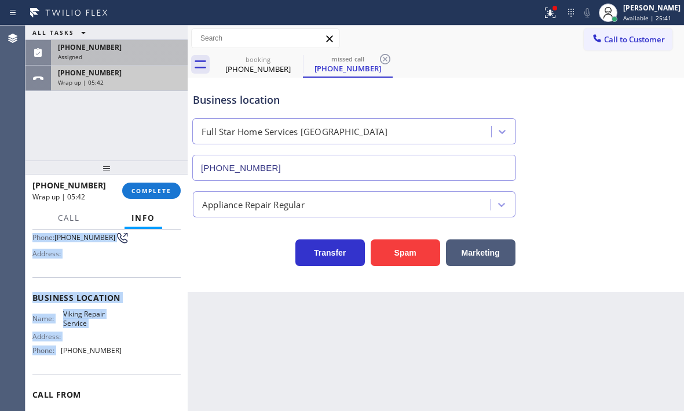
click at [145, 84] on div "Wrap up | 05:42" at bounding box center [119, 82] width 123 height 8
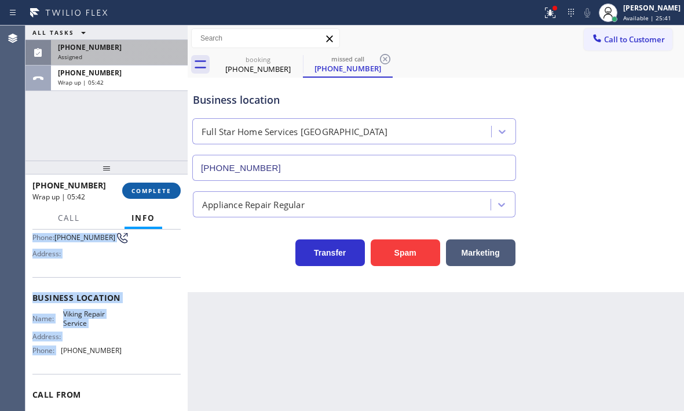
click at [152, 189] on span "COMPLETE" at bounding box center [151, 190] width 40 height 8
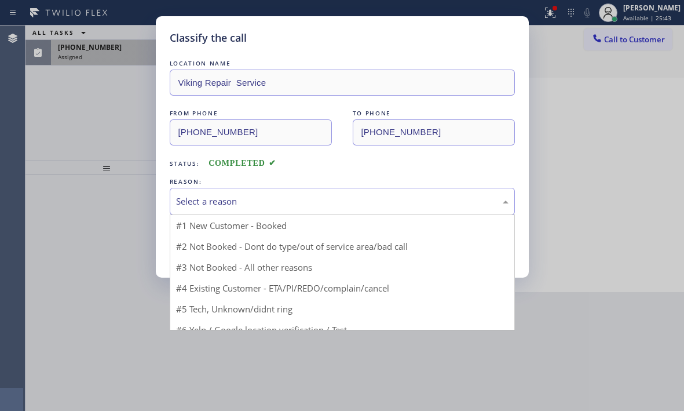
click at [279, 195] on div "Select a reason" at bounding box center [342, 201] width 332 height 13
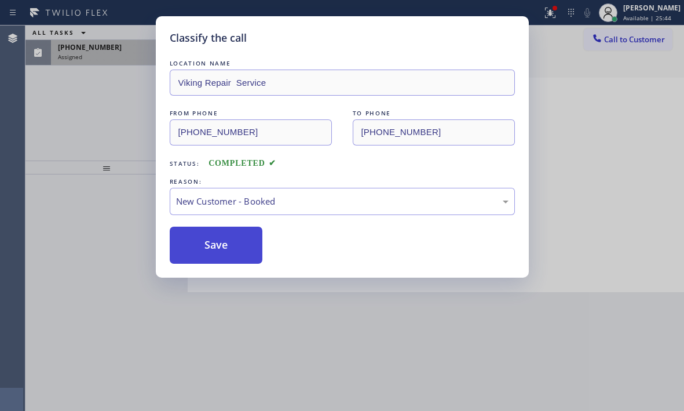
click at [193, 233] on button "Save" at bounding box center [216, 244] width 93 height 37
click at [116, 58] on div "Classify the call LOCATION NAME Viking Repair Service FROM PHONE [PHONE_NUMBER]…" at bounding box center [342, 205] width 684 height 411
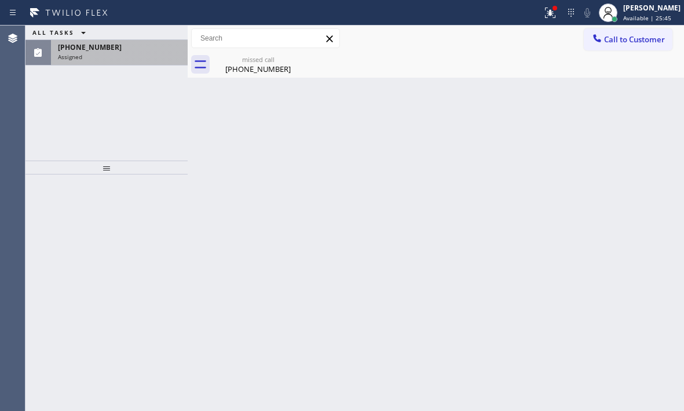
click at [118, 56] on div "Assigned" at bounding box center [119, 57] width 123 height 8
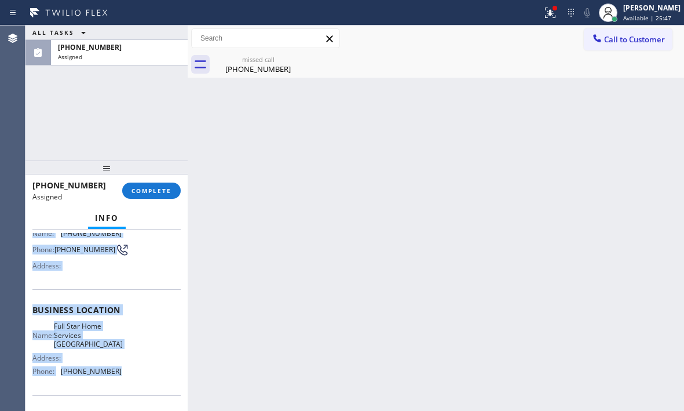
scroll to position [116, 0]
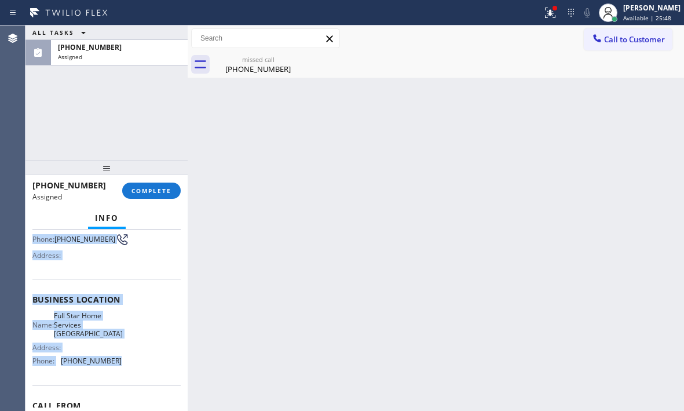
drag, startPoint x: 31, startPoint y: 319, endPoint x: 142, endPoint y: 356, distance: 117.0
click at [142, 356] on div "Context Queue: Appliance Repair Priority: 0 Task Age: [DEMOGRAPHIC_DATA] minute…" at bounding box center [106, 319] width 162 height 181
click at [164, 193] on span "COMPLETE" at bounding box center [151, 190] width 40 height 8
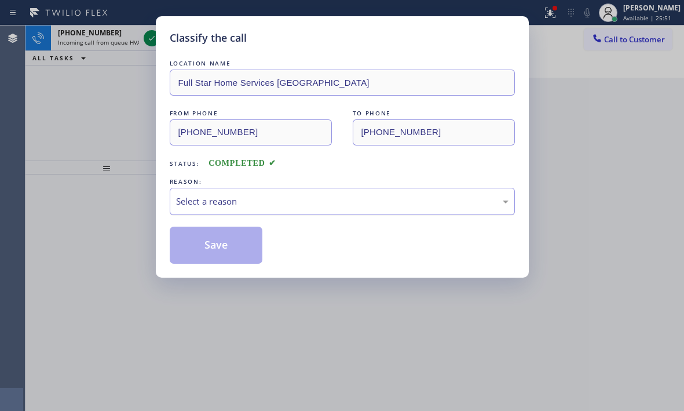
click at [318, 193] on div "Select a reason" at bounding box center [342, 201] width 345 height 27
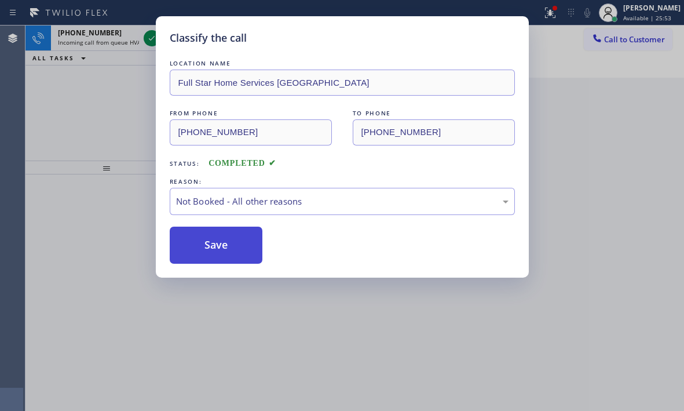
click at [228, 242] on button "Save" at bounding box center [216, 244] width 93 height 37
click at [222, 232] on button "Save" at bounding box center [216, 244] width 93 height 37
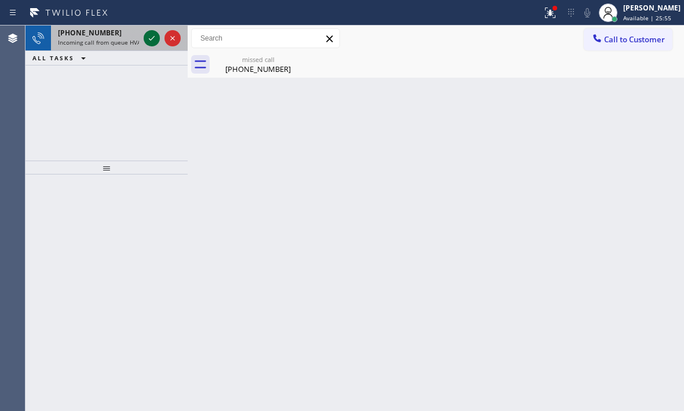
click at [149, 45] on icon at bounding box center [152, 38] width 14 height 14
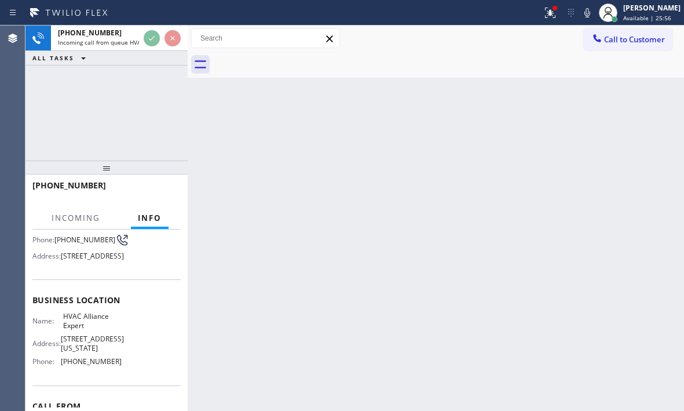
scroll to position [116, 0]
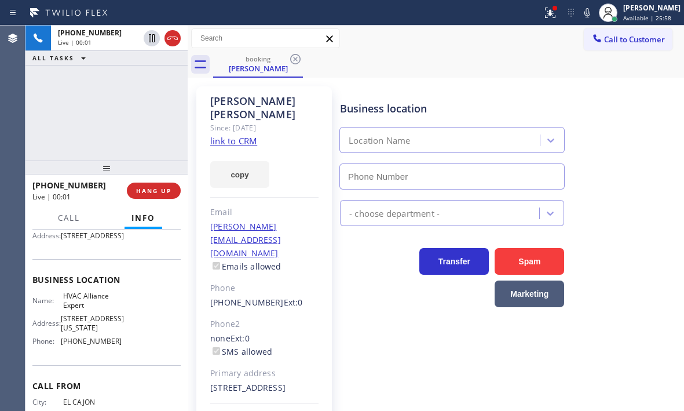
type input "[PHONE_NUMBER]"
click at [228, 135] on link "link to CRM" at bounding box center [233, 141] width 47 height 12
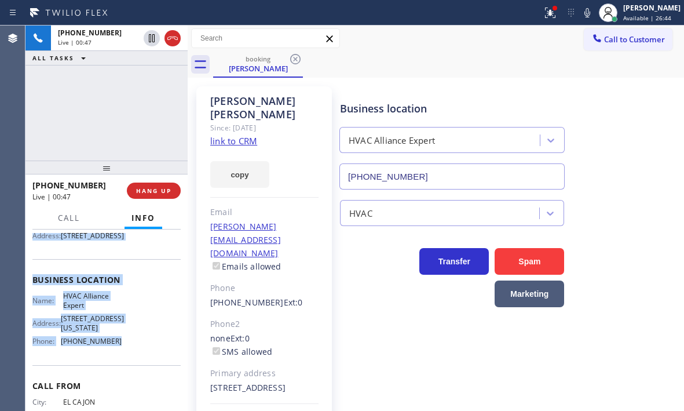
drag, startPoint x: 28, startPoint y: 297, endPoint x: 127, endPoint y: 371, distance: 123.7
click at [127, 371] on div "Context Queue: HVAC Priority: 1 Customer Name: [PERSON_NAME] Phone: [PHONE_NUMB…" at bounding box center [106, 319] width 162 height 181
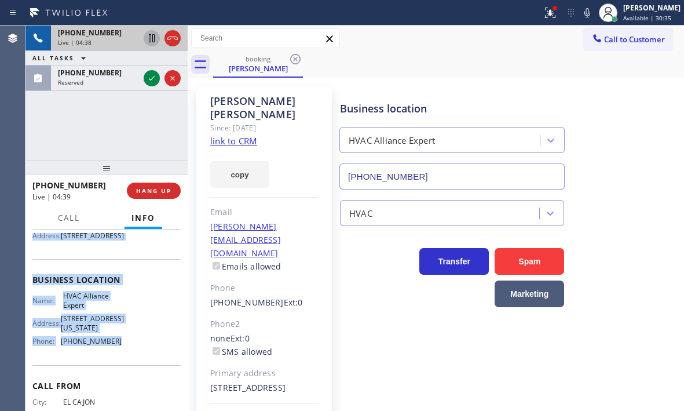
click at [152, 39] on icon at bounding box center [152, 38] width 14 height 14
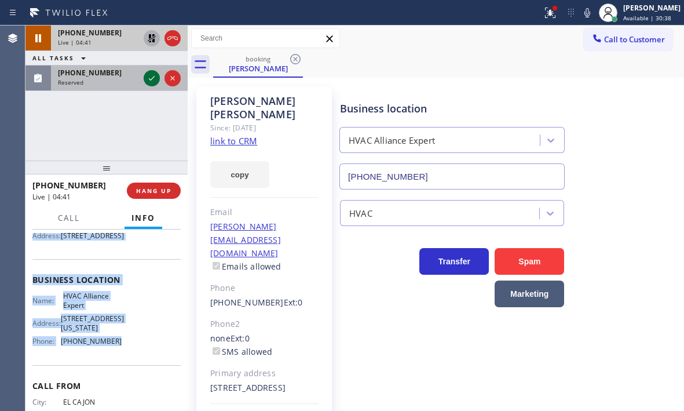
click at [152, 80] on icon at bounding box center [152, 78] width 14 height 14
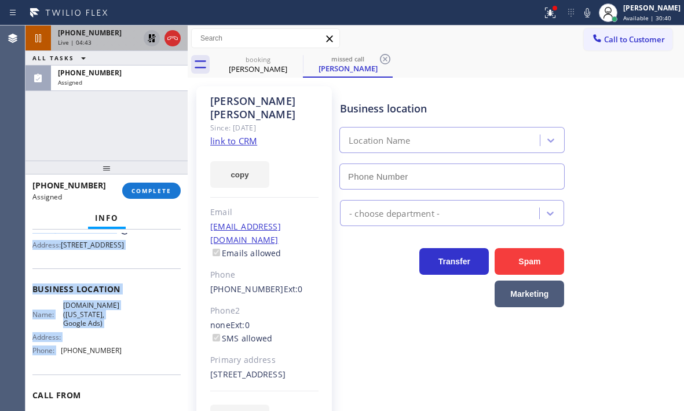
type input "[PHONE_NUMBER]"
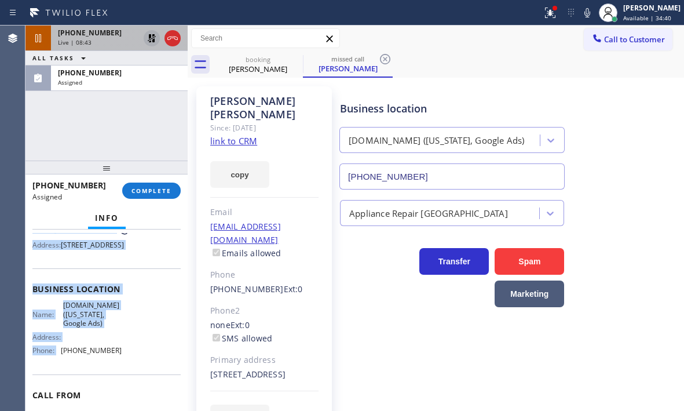
click at [149, 36] on icon at bounding box center [152, 38] width 8 height 8
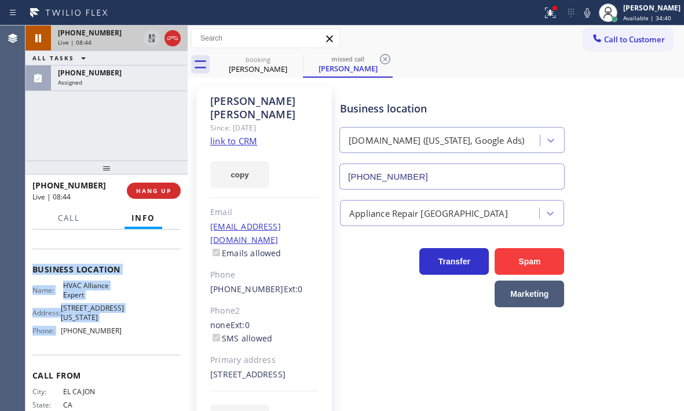
scroll to position [116, 0]
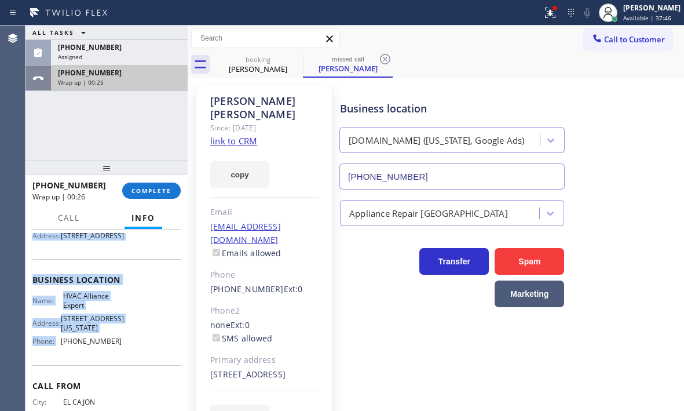
click at [137, 83] on div "Wrap up | 00:25" at bounding box center [119, 82] width 123 height 8
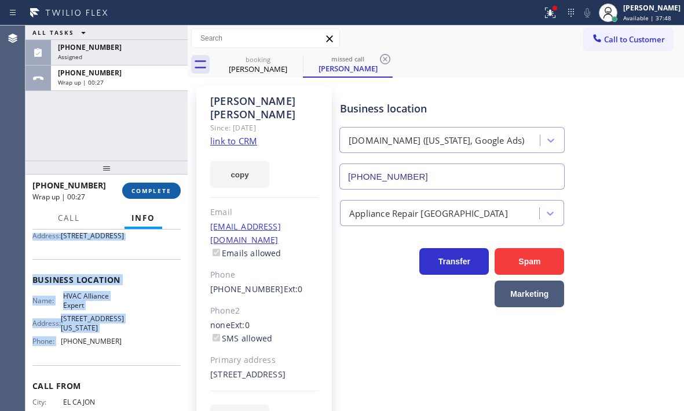
click at [148, 193] on span "COMPLETE" at bounding box center [151, 190] width 40 height 8
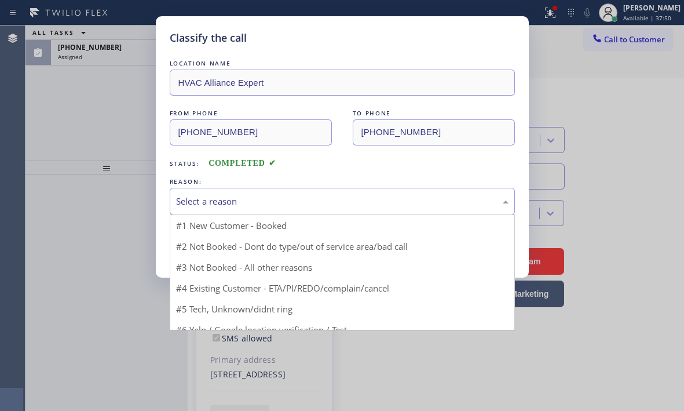
click at [254, 209] on div "Select a reason" at bounding box center [342, 201] width 345 height 27
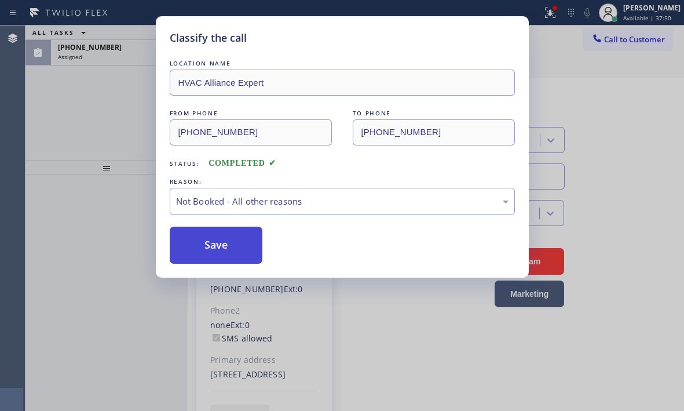
click at [208, 244] on button "Save" at bounding box center [216, 244] width 93 height 37
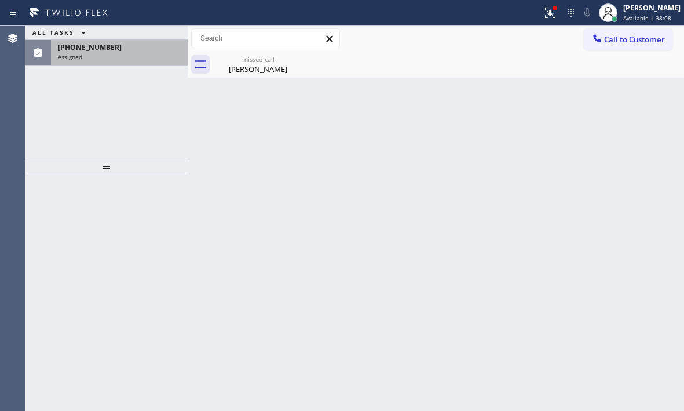
click at [147, 56] on div "Assigned" at bounding box center [119, 57] width 123 height 8
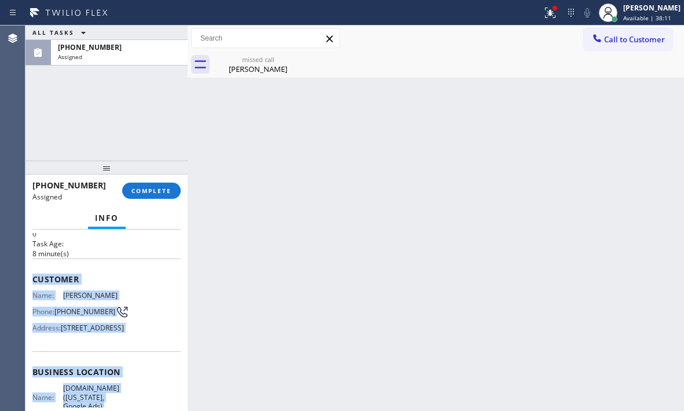
scroll to position [174, 0]
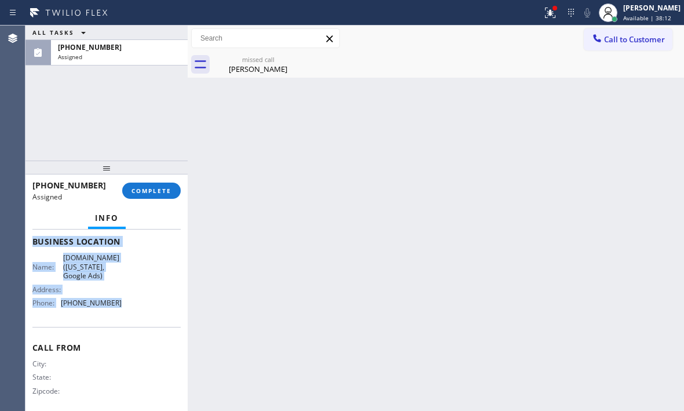
drag, startPoint x: 33, startPoint y: 325, endPoint x: 130, endPoint y: 332, distance: 97.0
click at [130, 332] on div "Context Queue: Appliance Repair High End Priority: 0 Task Age: [DEMOGRAPHIC_DAT…" at bounding box center [106, 236] width 148 height 355
click at [147, 195] on button "COMPLETE" at bounding box center [151, 190] width 58 height 16
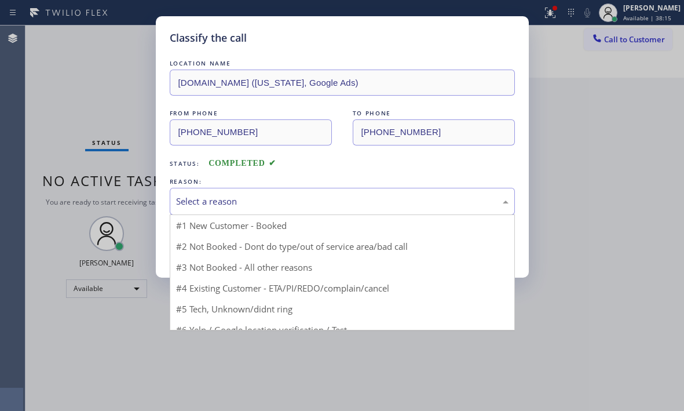
click at [314, 201] on div "Select a reason" at bounding box center [342, 201] width 332 height 13
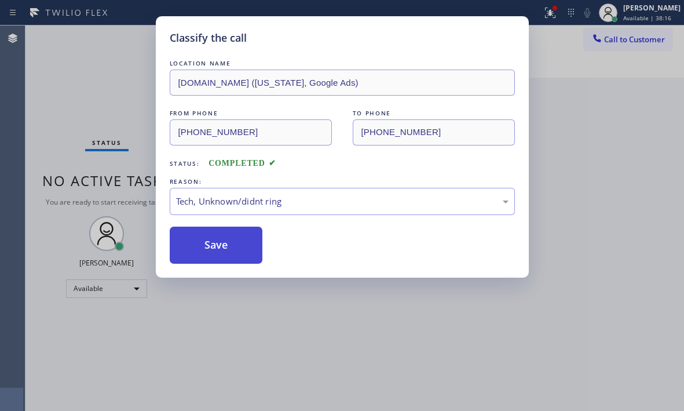
click at [221, 236] on button "Save" at bounding box center [216, 244] width 93 height 37
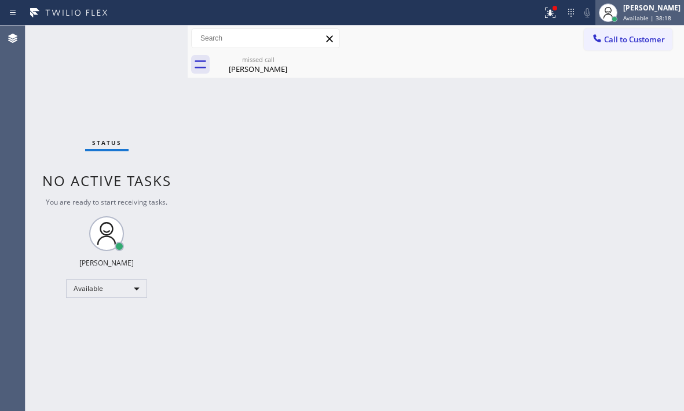
click at [629, 11] on div "[PERSON_NAME]" at bounding box center [651, 8] width 57 height 10
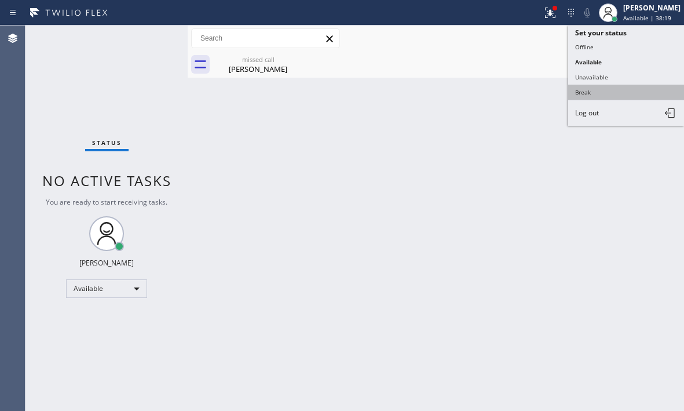
click at [590, 89] on button "Break" at bounding box center [626, 92] width 116 height 15
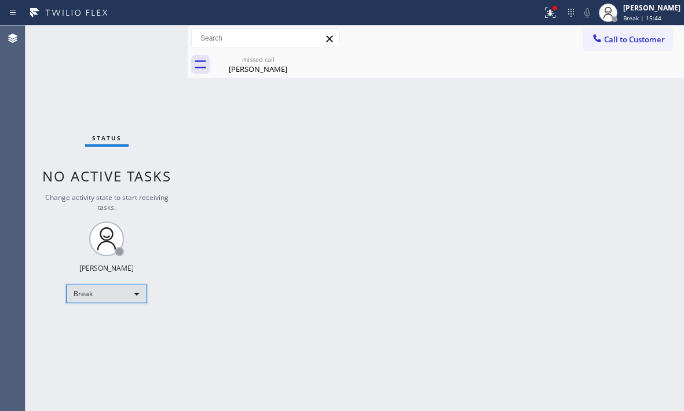
click at [138, 294] on div "Break" at bounding box center [106, 293] width 81 height 19
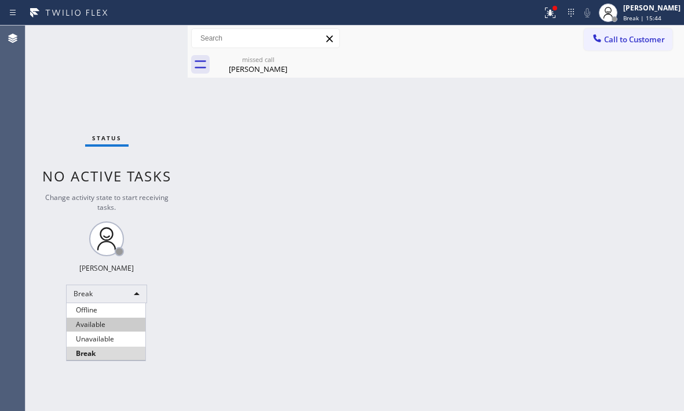
click at [125, 323] on li "Available" at bounding box center [106, 324] width 79 height 14
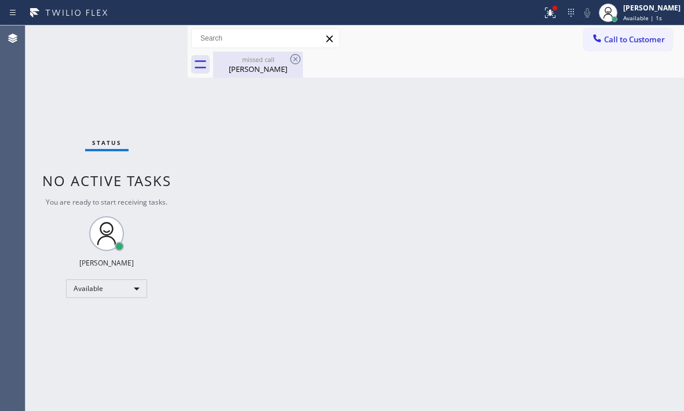
click at [274, 68] on div "[PERSON_NAME]" at bounding box center [257, 69] width 87 height 10
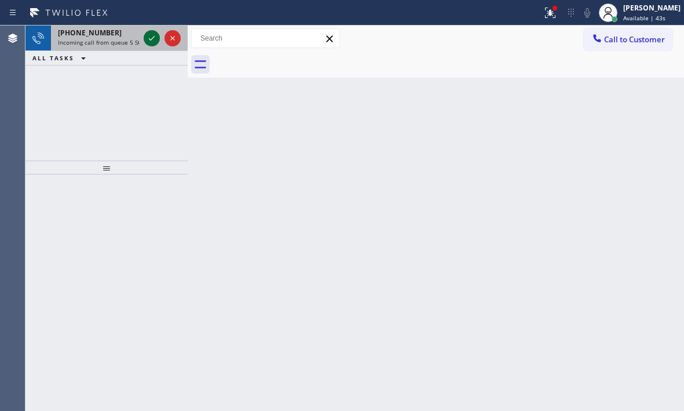
click at [149, 39] on icon at bounding box center [152, 38] width 6 height 5
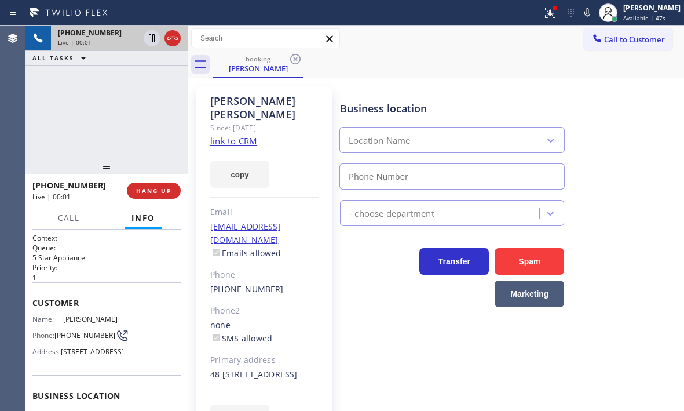
type input "[PHONE_NUMBER]"
click at [247, 135] on link "link to CRM" at bounding box center [233, 141] width 47 height 12
click at [152, 41] on icon at bounding box center [152, 38] width 14 height 14
click at [151, 41] on icon at bounding box center [152, 38] width 14 height 14
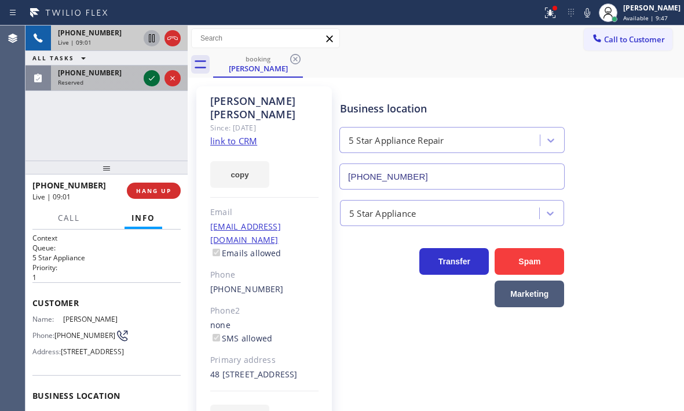
click at [153, 79] on icon at bounding box center [152, 78] width 14 height 14
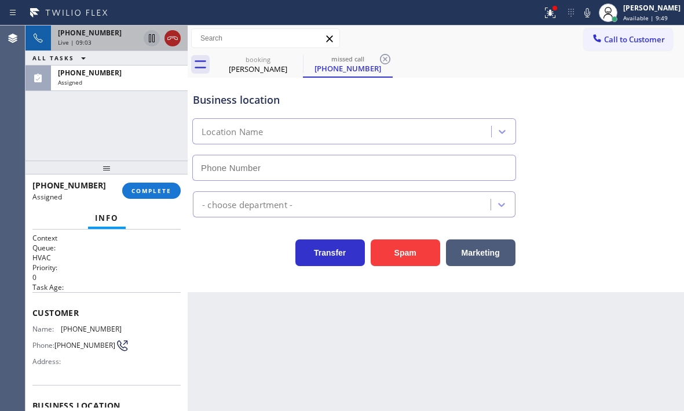
click at [173, 43] on icon at bounding box center [173, 38] width 14 height 14
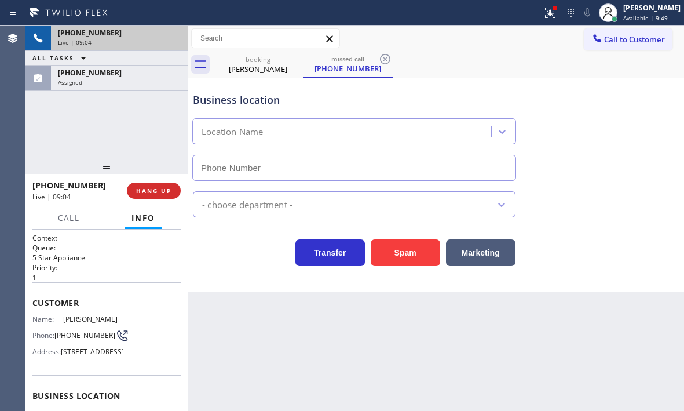
type input "[PHONE_NUMBER]"
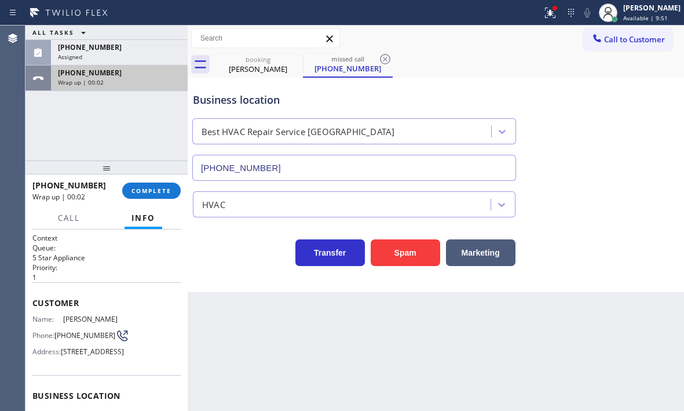
click at [152, 85] on div "Wrap up | 00:02" at bounding box center [119, 82] width 123 height 8
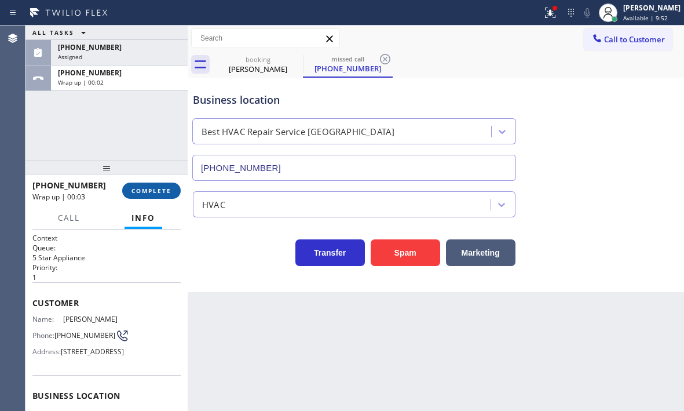
click at [140, 192] on span "COMPLETE" at bounding box center [151, 190] width 40 height 8
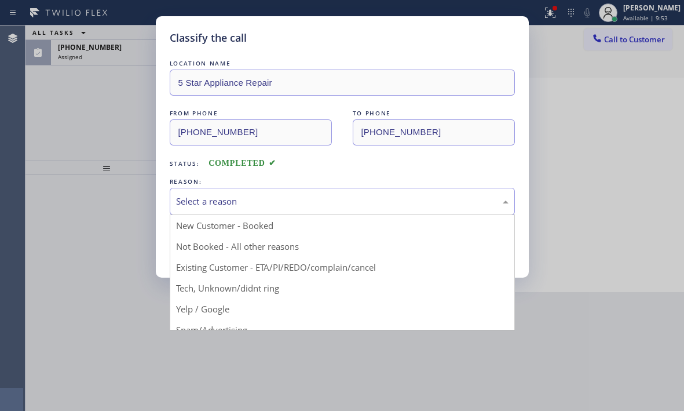
drag, startPoint x: 288, startPoint y: 199, endPoint x: 290, endPoint y: 210, distance: 11.2
click at [288, 199] on div "Select a reason" at bounding box center [342, 201] width 332 height 13
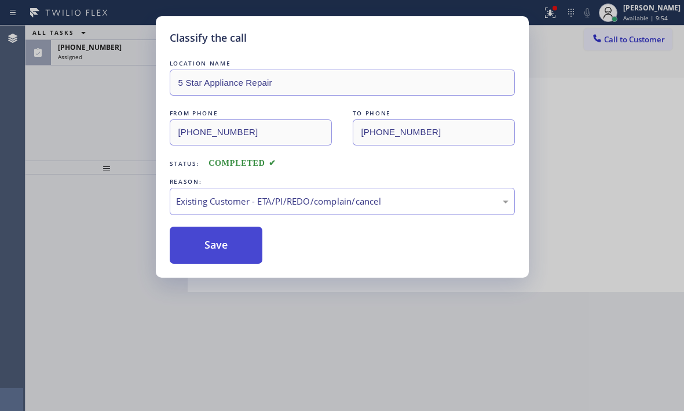
click at [214, 246] on button "Save" at bounding box center [216, 244] width 93 height 37
click at [125, 48] on div "Classify the call LOCATION NAME 5 Star Appliance Repair FROM PHONE [PHONE_NUMBE…" at bounding box center [342, 205] width 684 height 411
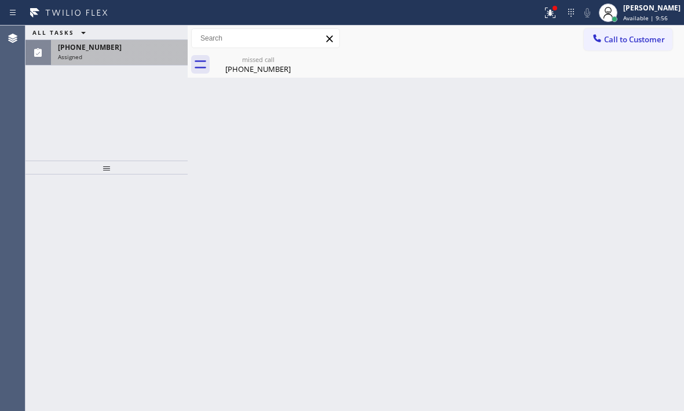
click at [125, 48] on div "[PHONE_NUMBER]" at bounding box center [119, 47] width 123 height 10
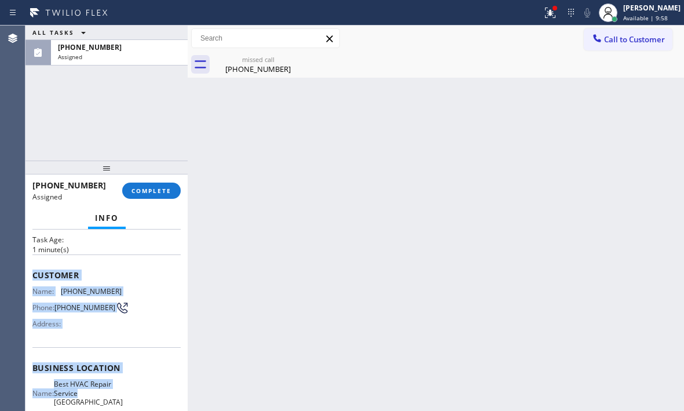
scroll to position [116, 0]
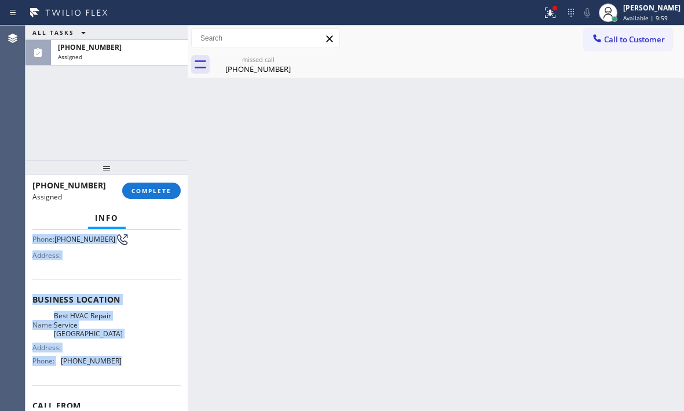
drag, startPoint x: 32, startPoint y: 320, endPoint x: 126, endPoint y: 363, distance: 102.9
click at [126, 363] on div "Context Queue: HVAC Priority: 0 Task Age: [DEMOGRAPHIC_DATA] minute(s) Customer…" at bounding box center [106, 294] width 148 height 355
click at [162, 193] on span "COMPLETE" at bounding box center [151, 190] width 40 height 8
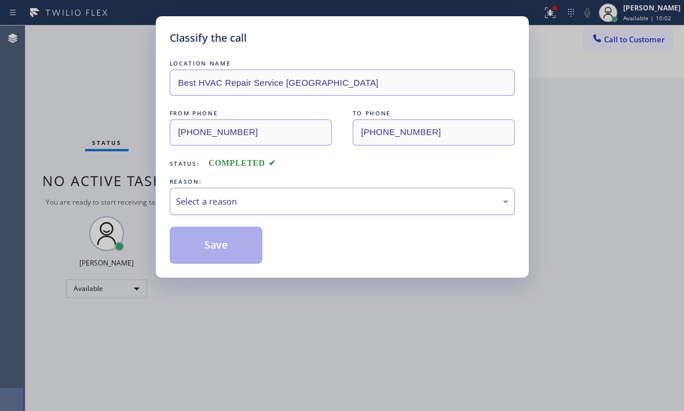
click at [310, 197] on div "Select a reason" at bounding box center [342, 201] width 332 height 13
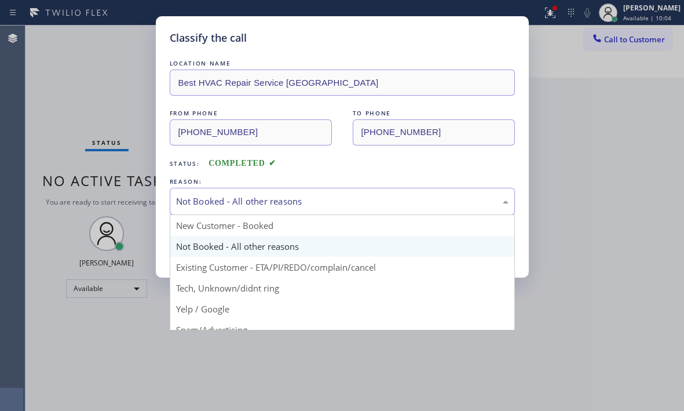
click at [277, 210] on div "Not Booked - All other reasons" at bounding box center [342, 201] width 345 height 27
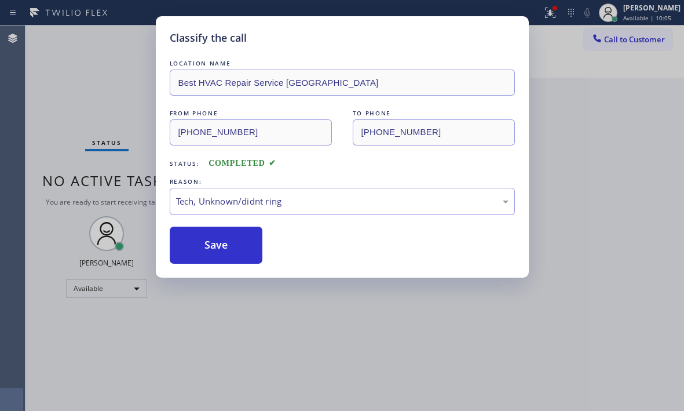
drag, startPoint x: 207, startPoint y: 250, endPoint x: 660, endPoint y: 284, distance: 454.7
click at [211, 250] on button "Save" at bounding box center [216, 244] width 93 height 37
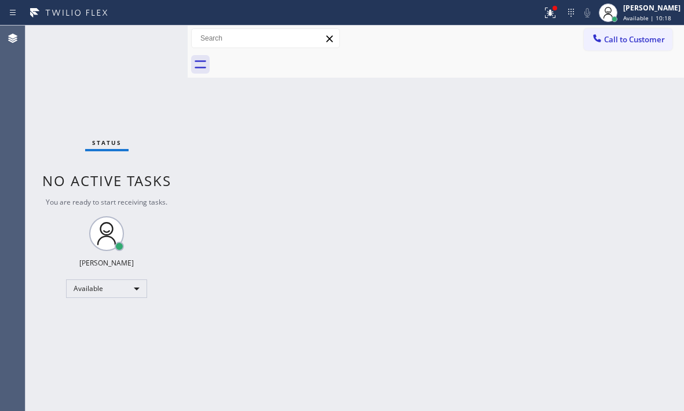
click at [145, 42] on div "Status No active tasks You are ready to start receiving tasks. [PERSON_NAME] Av…" at bounding box center [106, 217] width 162 height 385
click at [137, 41] on div "Status No active tasks You are ready to start receiving tasks. [PERSON_NAME] Av…" at bounding box center [106, 217] width 162 height 385
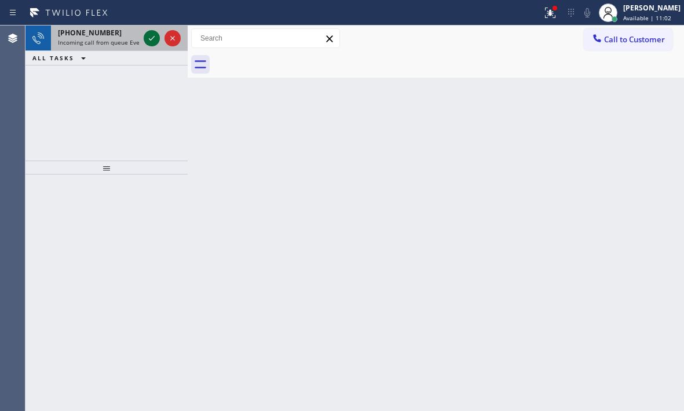
click at [151, 40] on icon at bounding box center [152, 38] width 6 height 5
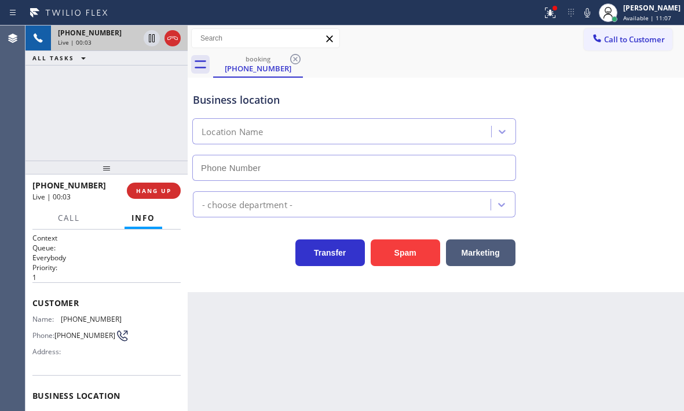
scroll to position [58, 0]
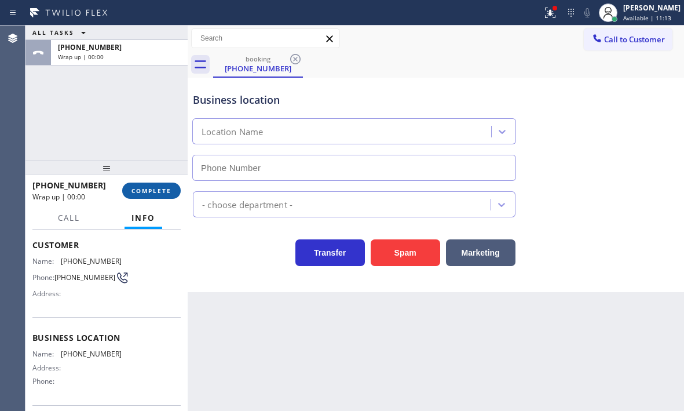
click at [155, 186] on span "COMPLETE" at bounding box center [151, 190] width 40 height 8
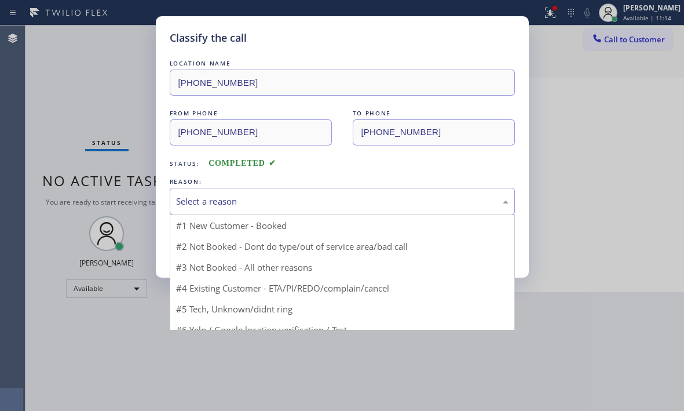
click at [327, 207] on div "Select a reason" at bounding box center [342, 201] width 332 height 13
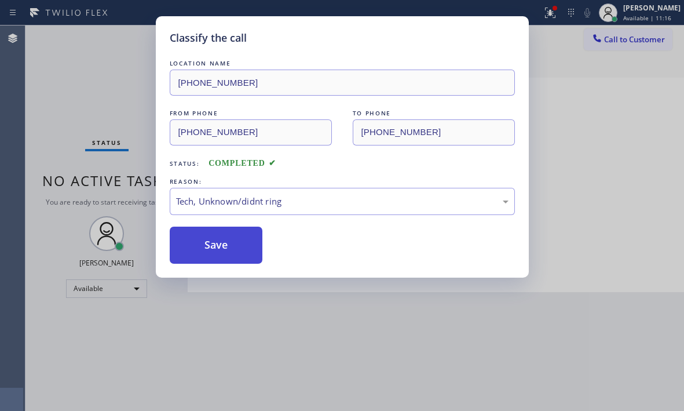
click at [222, 248] on button "Save" at bounding box center [216, 244] width 93 height 37
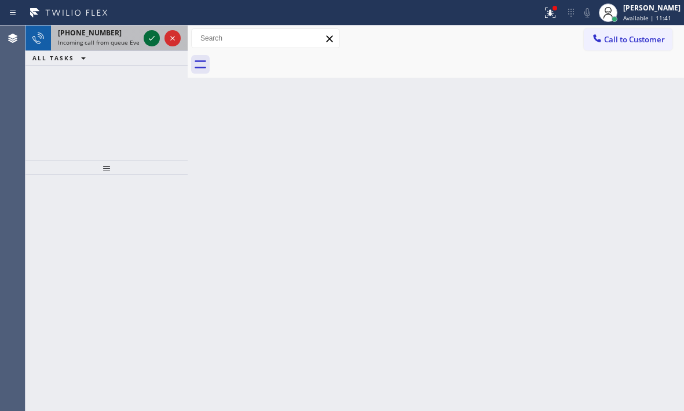
click at [151, 39] on icon at bounding box center [152, 38] width 6 height 5
click at [149, 38] on icon at bounding box center [152, 38] width 14 height 14
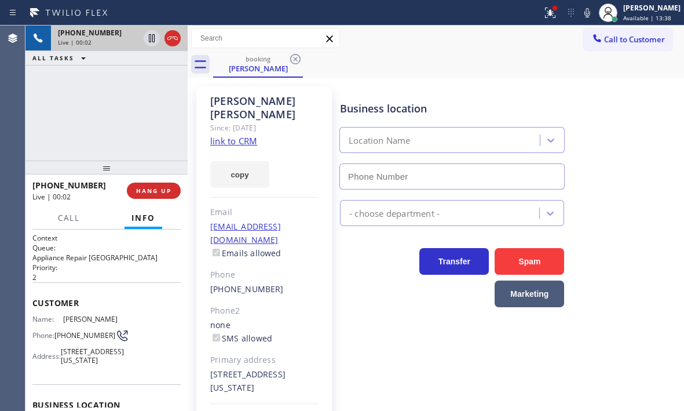
type input "[PHONE_NUMBER]"
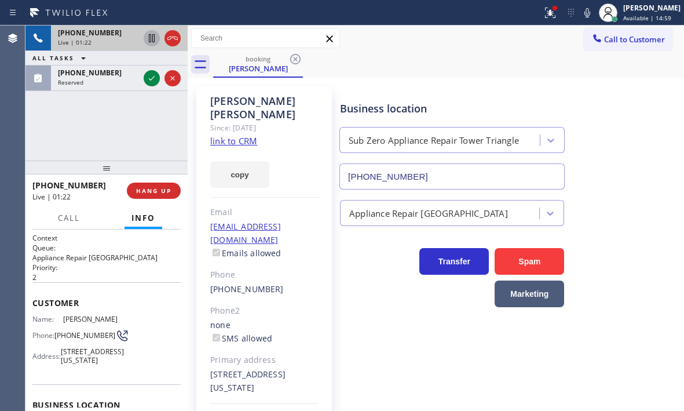
click at [150, 39] on icon at bounding box center [152, 38] width 14 height 14
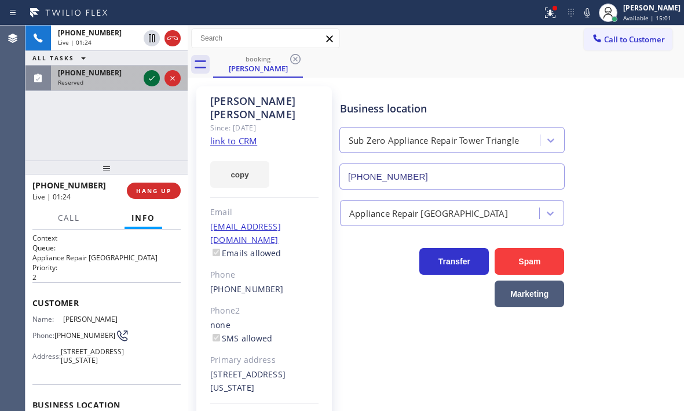
click at [150, 79] on icon at bounding box center [152, 78] width 6 height 5
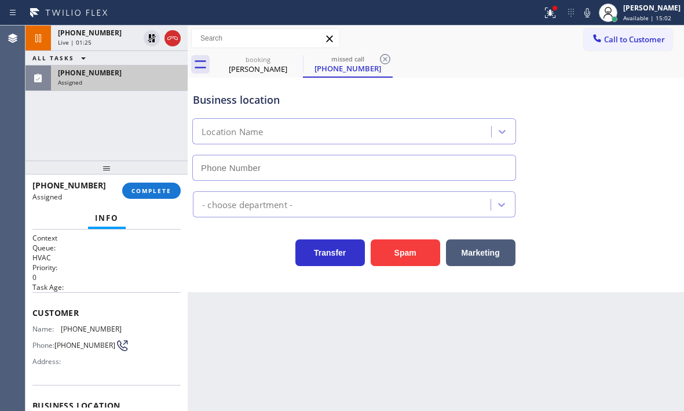
type input "[PHONE_NUMBER]"
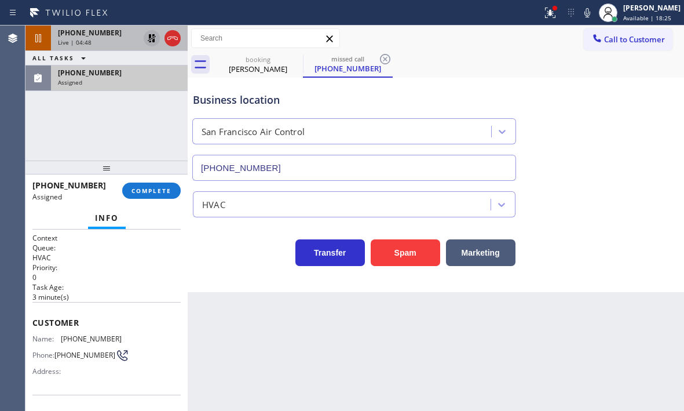
click at [151, 38] on icon at bounding box center [152, 38] width 14 height 14
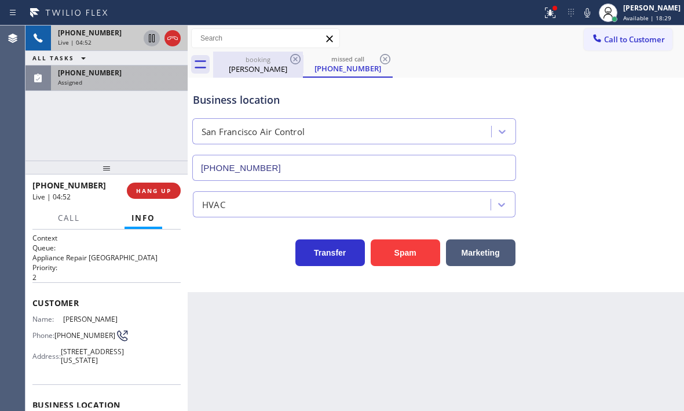
click at [255, 70] on div "[PERSON_NAME]" at bounding box center [257, 69] width 87 height 10
type input "[PHONE_NUMBER]"
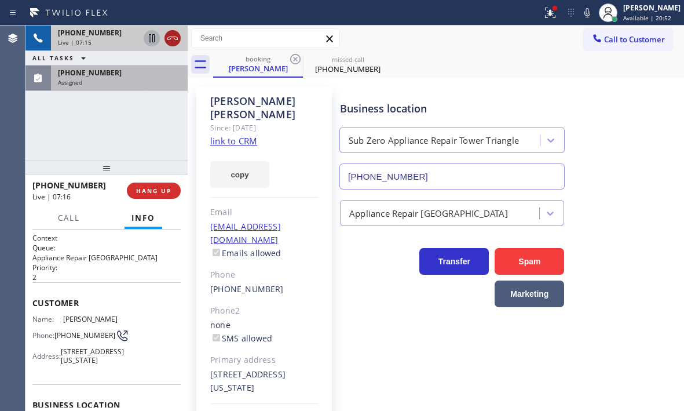
click at [173, 40] on icon at bounding box center [173, 38] width 14 height 14
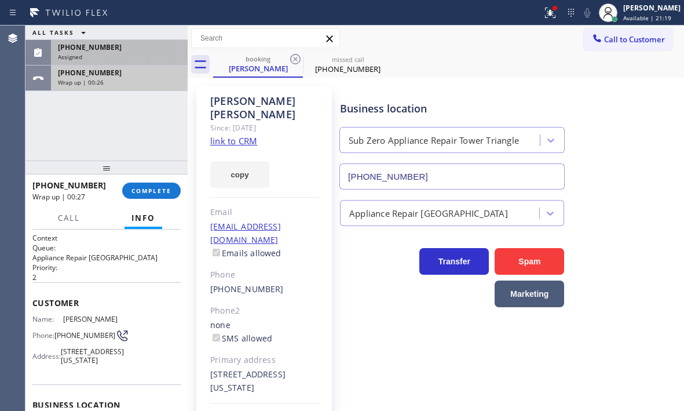
click at [130, 80] on div "Wrap up | 00:26" at bounding box center [119, 82] width 123 height 8
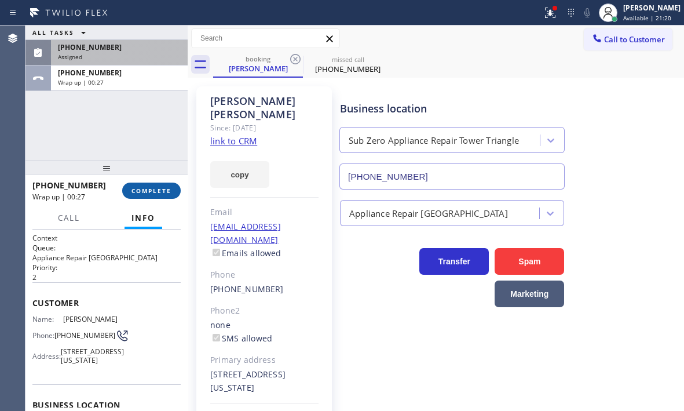
click at [165, 193] on span "COMPLETE" at bounding box center [151, 190] width 40 height 8
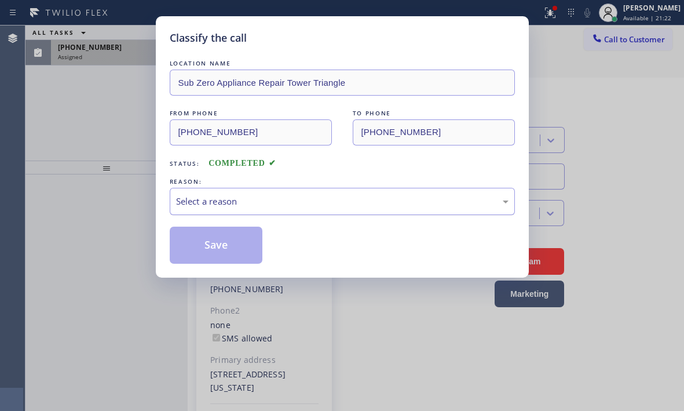
click at [278, 197] on div "Select a reason" at bounding box center [342, 201] width 332 height 13
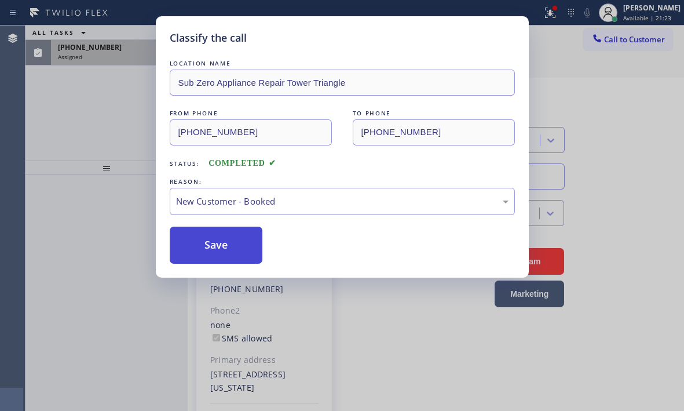
click at [196, 244] on button "Save" at bounding box center [216, 244] width 93 height 37
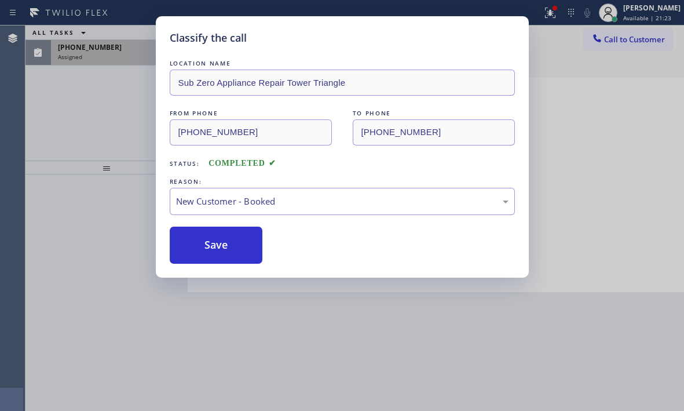
click at [119, 55] on div "Classify the call LOCATION NAME Sub Zero Appliance Repair Tower Triangle FROM P…" at bounding box center [342, 205] width 684 height 411
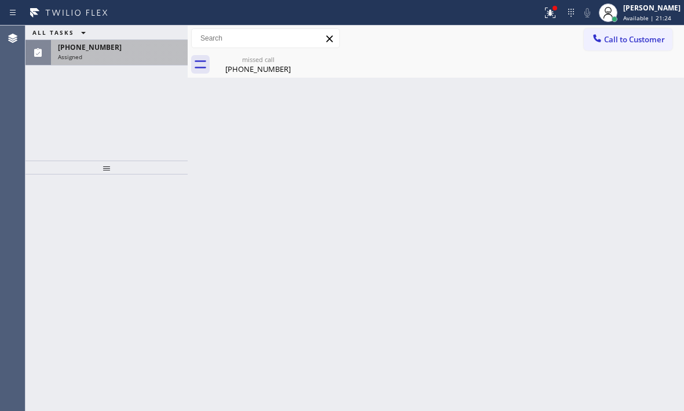
click at [118, 54] on div "Assigned" at bounding box center [119, 57] width 123 height 8
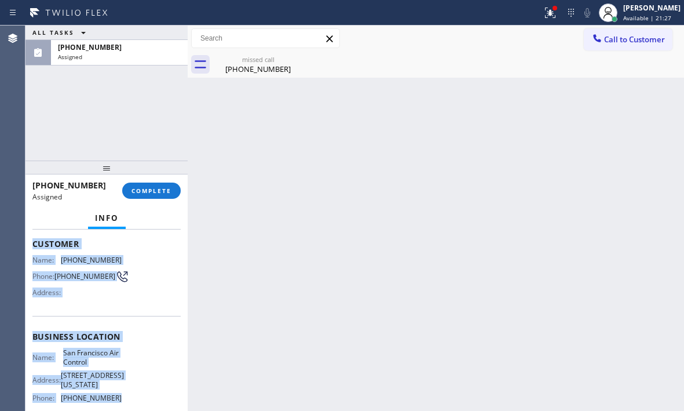
scroll to position [116, 0]
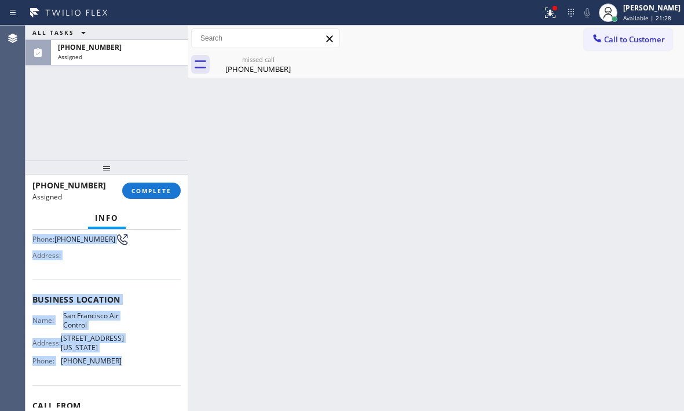
drag, startPoint x: 28, startPoint y: 317, endPoint x: 124, endPoint y: 363, distance: 106.0
click at [124, 363] on div "Context Queue: HVAC Priority: 0 Task Age: [DEMOGRAPHIC_DATA] minute(s) Customer…" at bounding box center [106, 319] width 162 height 181
click at [153, 192] on span "COMPLETE" at bounding box center [151, 190] width 40 height 8
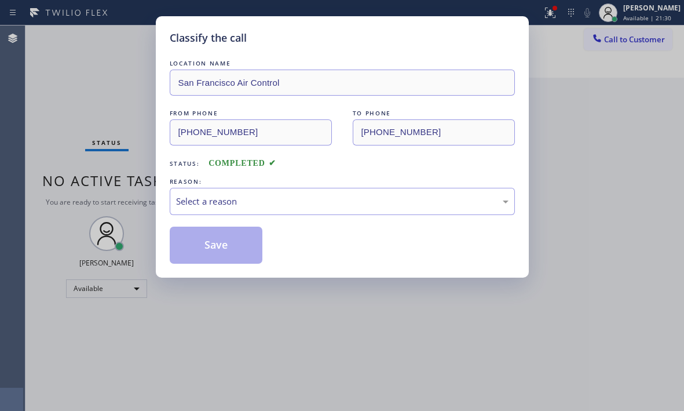
click at [320, 184] on div "REASON:" at bounding box center [342, 181] width 345 height 12
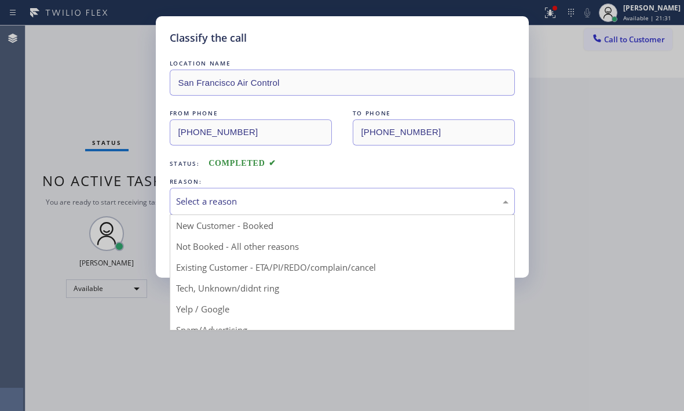
click at [317, 195] on div "Select a reason" at bounding box center [342, 201] width 332 height 13
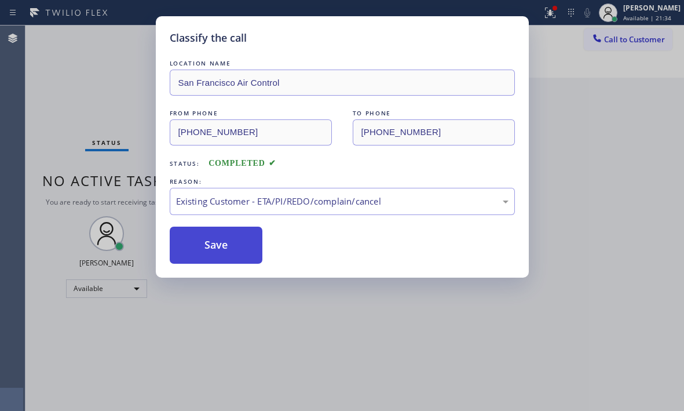
click at [229, 242] on button "Save" at bounding box center [216, 244] width 93 height 37
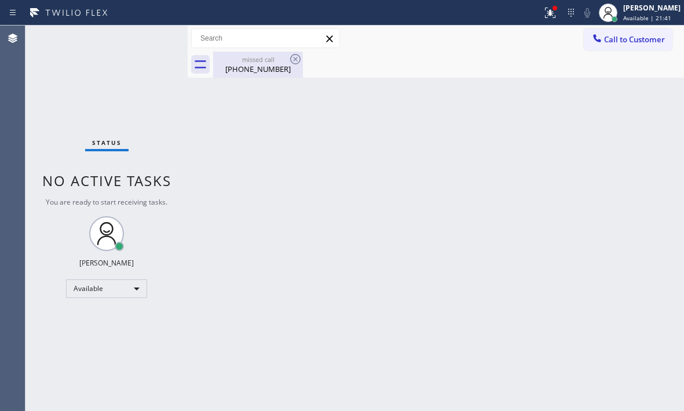
click at [271, 65] on div "[PHONE_NUMBER]" at bounding box center [257, 69] width 87 height 10
click at [545, 14] on icon at bounding box center [548, 12] width 7 height 8
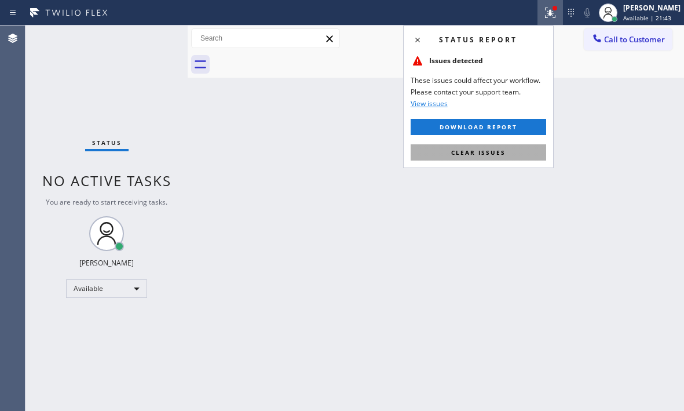
click at [488, 153] on span "Clear issues" at bounding box center [478, 152] width 54 height 8
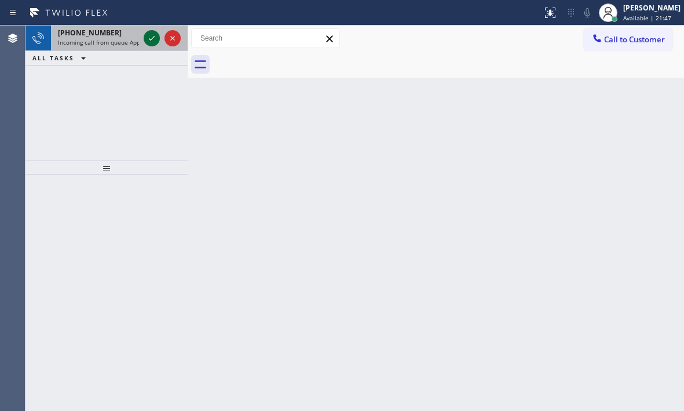
click at [149, 38] on icon at bounding box center [152, 38] width 14 height 14
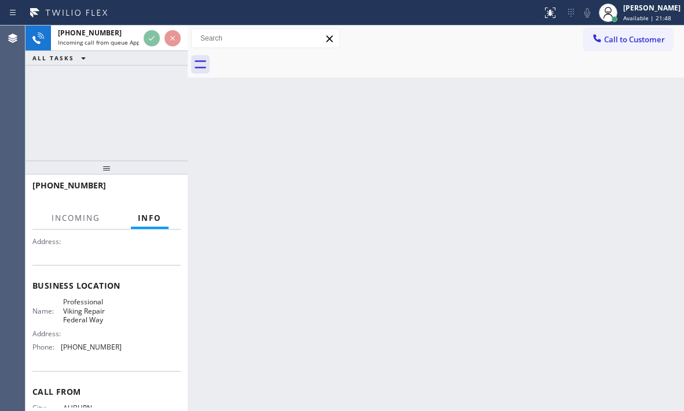
scroll to position [165, 0]
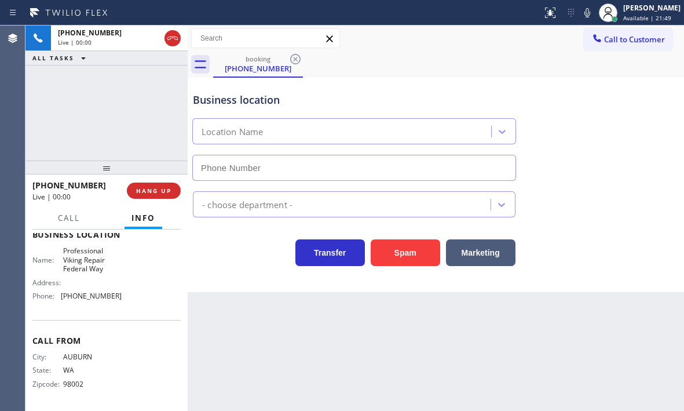
type input "[PHONE_NUMBER]"
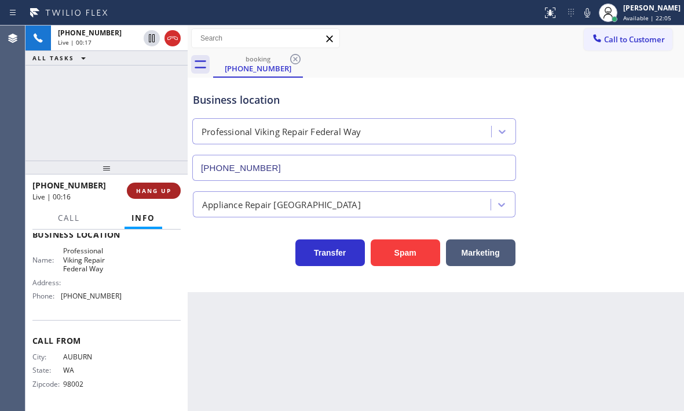
click at [168, 191] on span "HANG UP" at bounding box center [153, 190] width 35 height 8
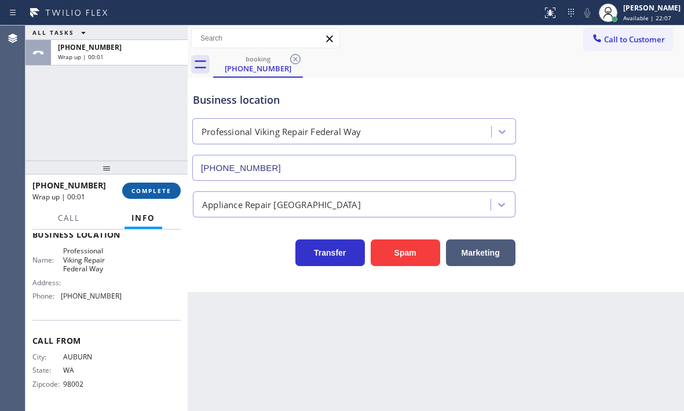
click at [147, 195] on button "COMPLETE" at bounding box center [151, 190] width 58 height 16
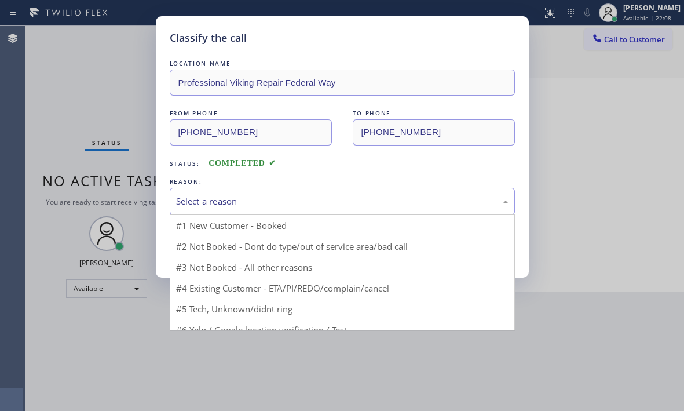
click at [253, 203] on div "Select a reason" at bounding box center [342, 201] width 332 height 13
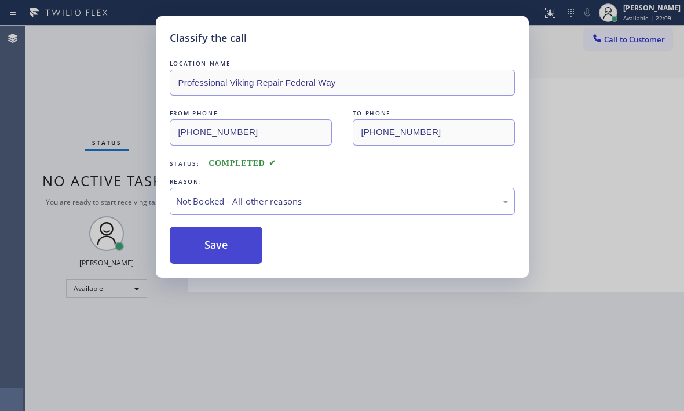
click at [199, 247] on button "Save" at bounding box center [216, 244] width 93 height 37
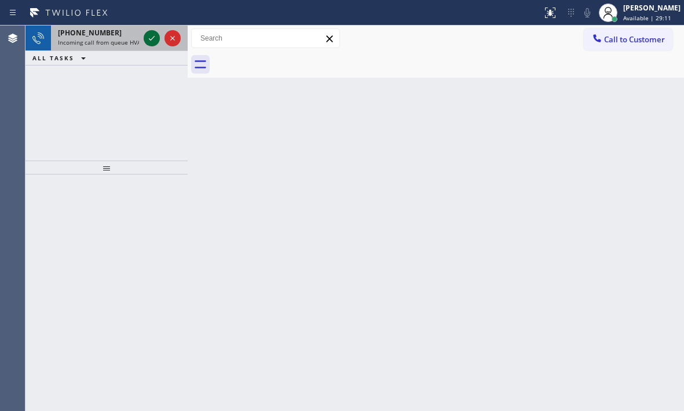
click at [153, 36] on icon at bounding box center [152, 38] width 14 height 14
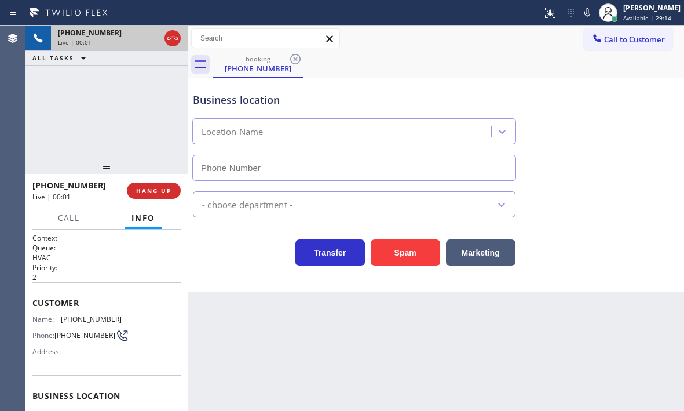
type input "[PHONE_NUMBER]"
click at [152, 41] on icon at bounding box center [152, 38] width 14 height 14
click at [152, 36] on icon at bounding box center [152, 38] width 8 height 8
click at [148, 186] on span "HANG UP" at bounding box center [153, 190] width 35 height 8
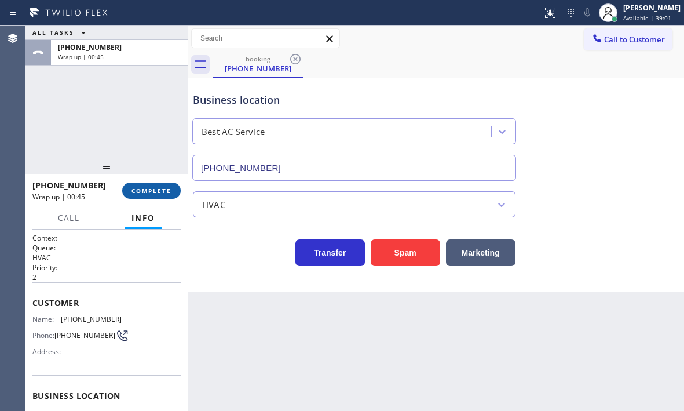
click at [149, 192] on span "COMPLETE" at bounding box center [151, 190] width 40 height 8
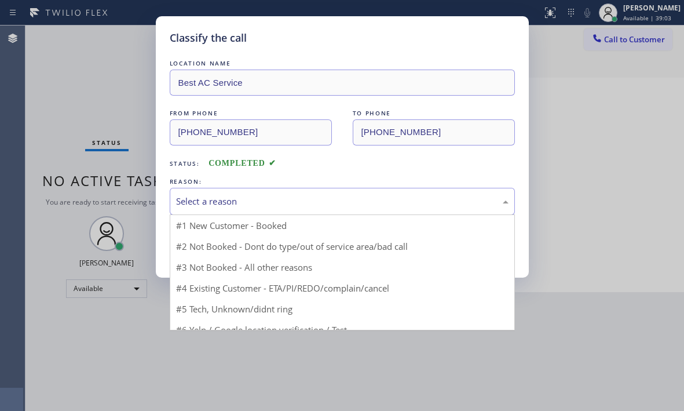
click at [286, 199] on div "Select a reason" at bounding box center [342, 201] width 332 height 13
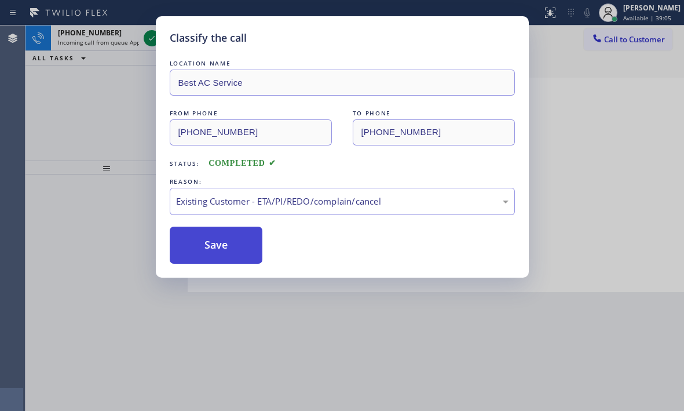
click at [208, 250] on button "Save" at bounding box center [216, 244] width 93 height 37
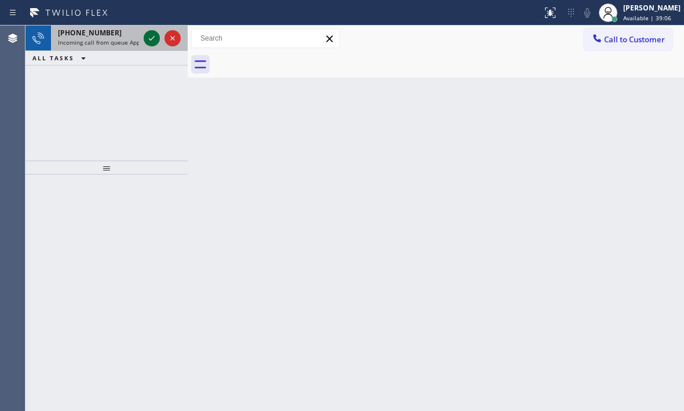
click at [151, 41] on icon at bounding box center [152, 38] width 14 height 14
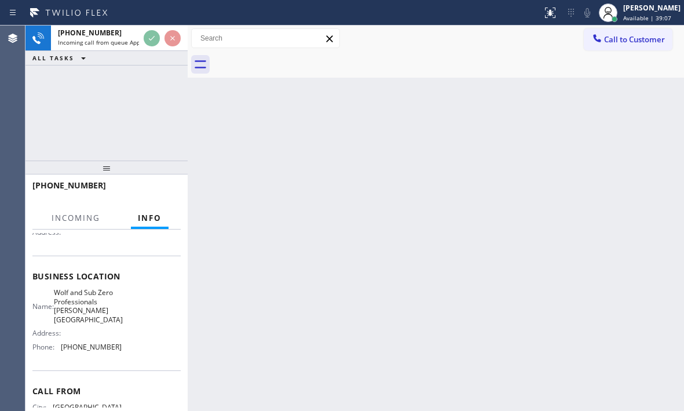
scroll to position [174, 0]
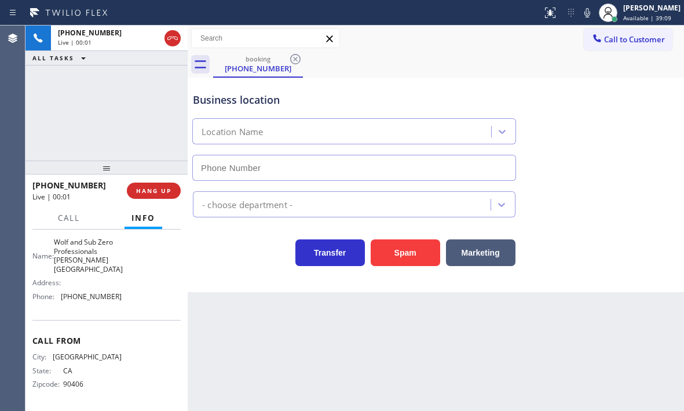
type input "[PHONE_NUMBER]"
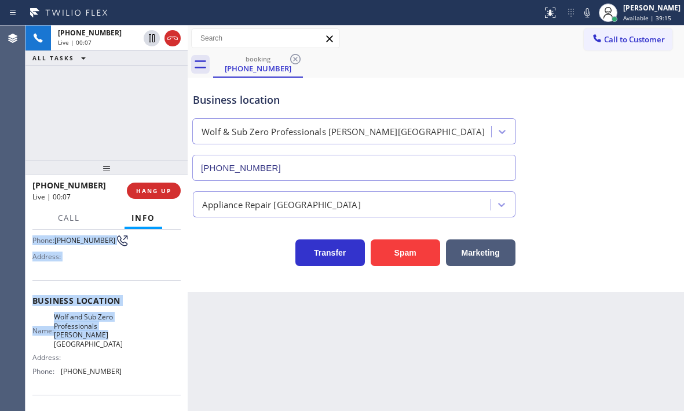
scroll to position [116, 0]
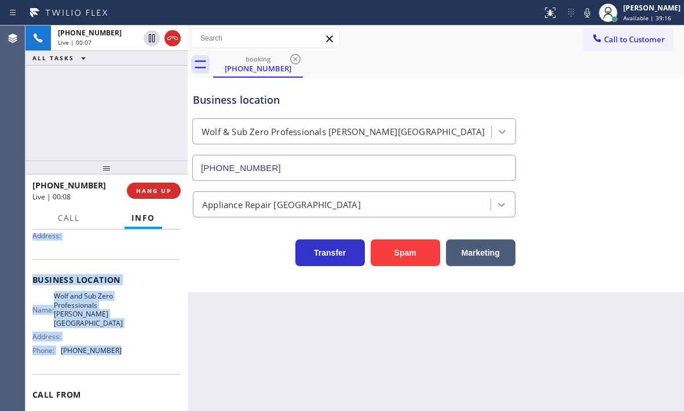
drag, startPoint x: 31, startPoint y: 243, endPoint x: 127, endPoint y: 356, distance: 148.7
click at [127, 356] on div "Context Queue: Appliance Repair High End Priority: 2 Customer Name: [PHONE_NUMB…" at bounding box center [106, 319] width 162 height 181
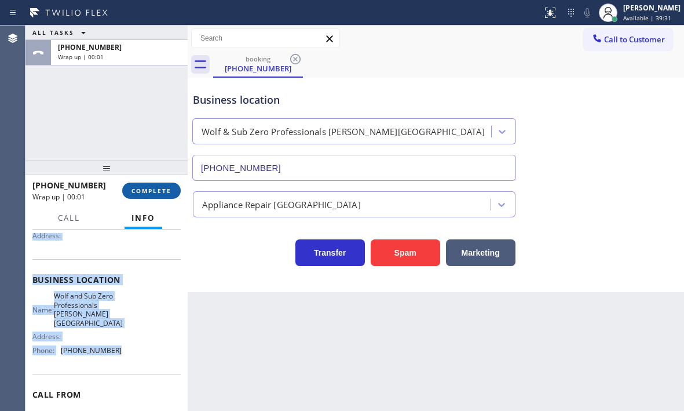
click at [144, 193] on span "COMPLETE" at bounding box center [151, 190] width 40 height 8
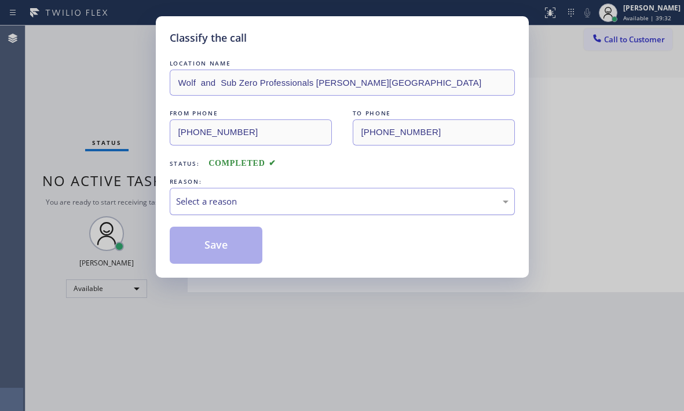
click at [293, 210] on div "Select a reason" at bounding box center [342, 201] width 345 height 27
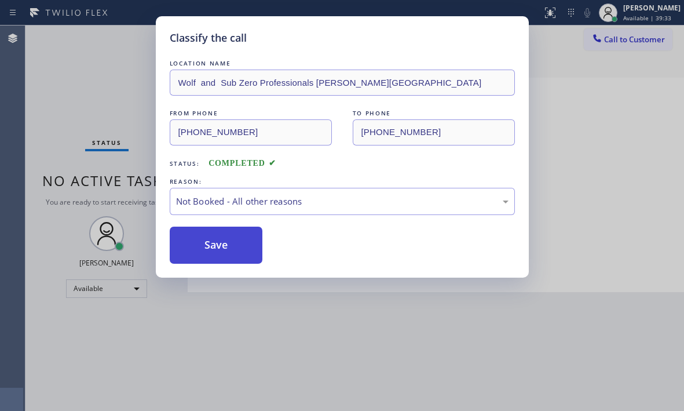
click at [226, 247] on button "Save" at bounding box center [216, 244] width 93 height 37
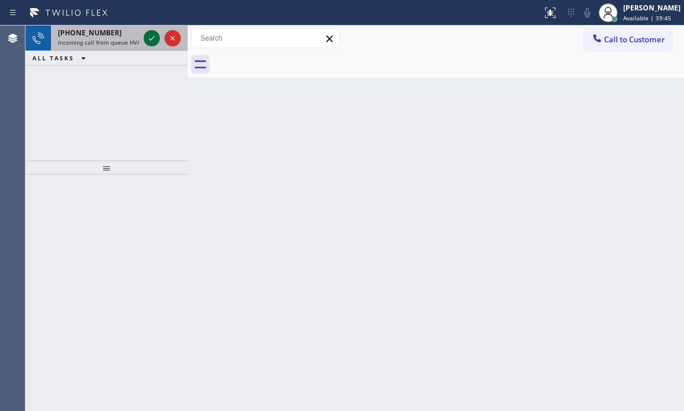
click at [152, 39] on icon at bounding box center [152, 38] width 6 height 5
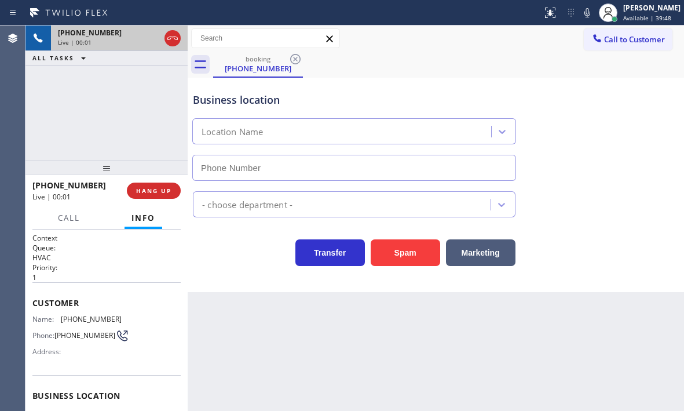
type input "[PHONE_NUMBER]"
click at [142, 185] on button "HANG UP" at bounding box center [154, 190] width 54 height 16
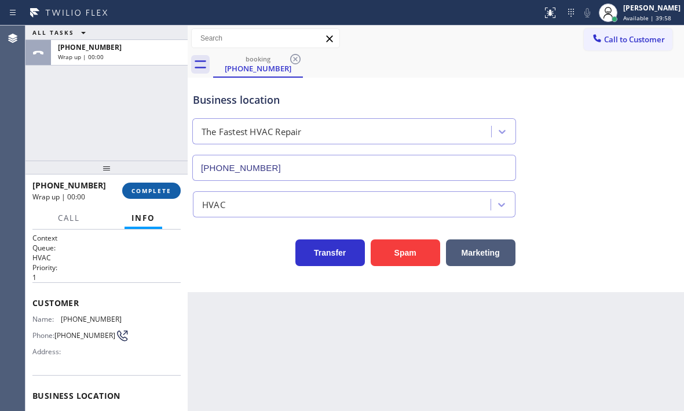
click at [153, 197] on button "COMPLETE" at bounding box center [151, 190] width 58 height 16
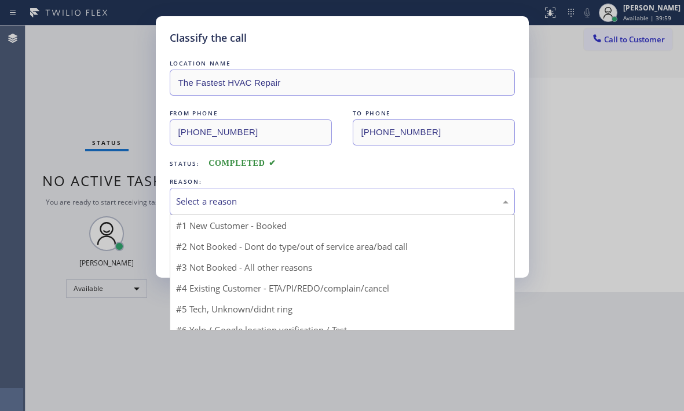
click at [303, 207] on div "Select a reason" at bounding box center [342, 201] width 332 height 13
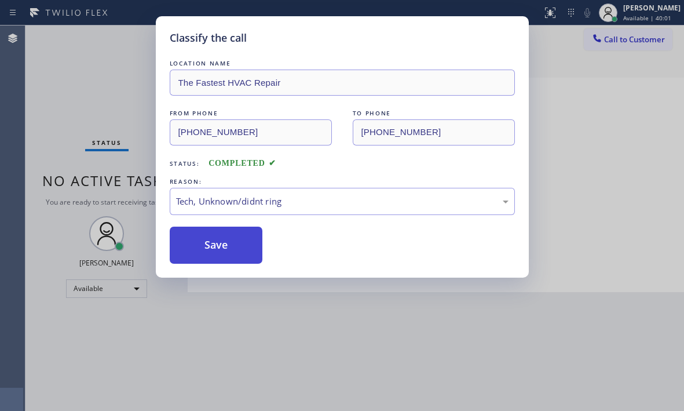
click at [237, 257] on button "Save" at bounding box center [216, 244] width 93 height 37
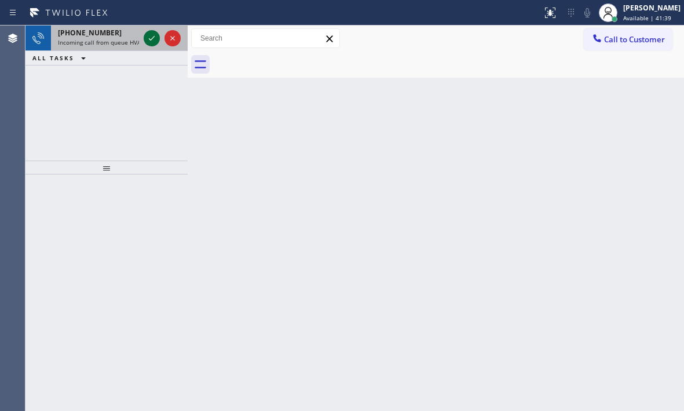
click at [148, 41] on icon at bounding box center [152, 38] width 14 height 14
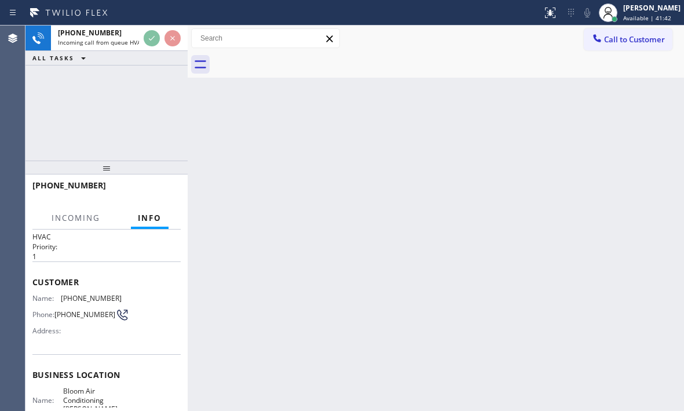
scroll to position [58, 0]
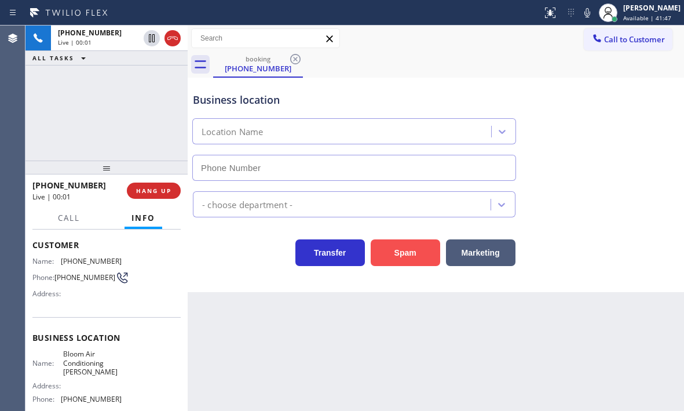
type input "[PHONE_NUMBER]"
click at [407, 250] on button "Spam" at bounding box center [406, 252] width 70 height 27
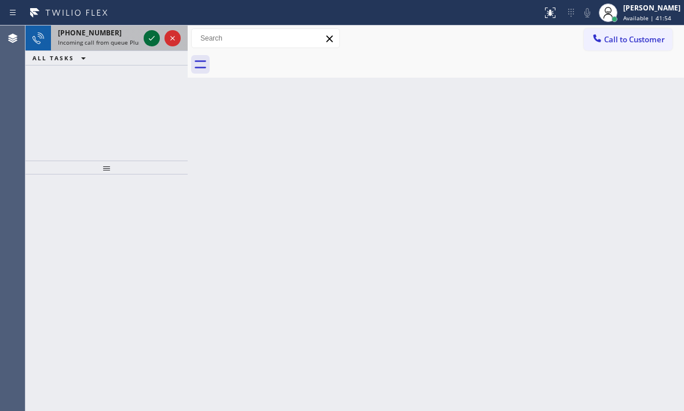
click at [154, 32] on icon at bounding box center [152, 38] width 14 height 14
click at [148, 40] on icon at bounding box center [152, 38] width 14 height 14
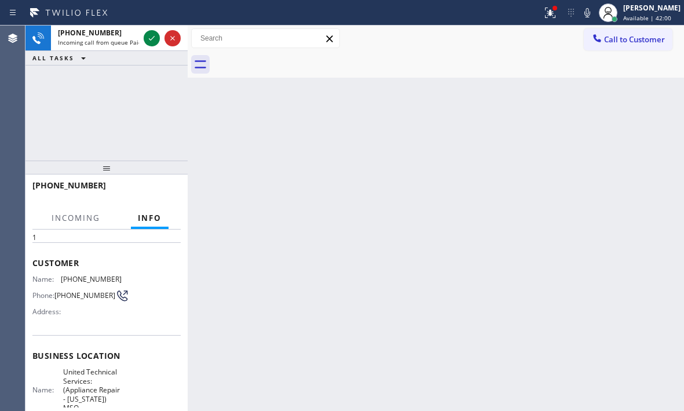
scroll to position [58, 0]
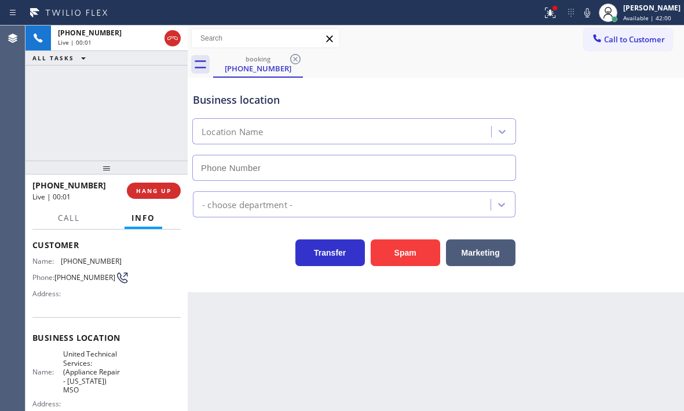
type input "[PHONE_NUMBER]"
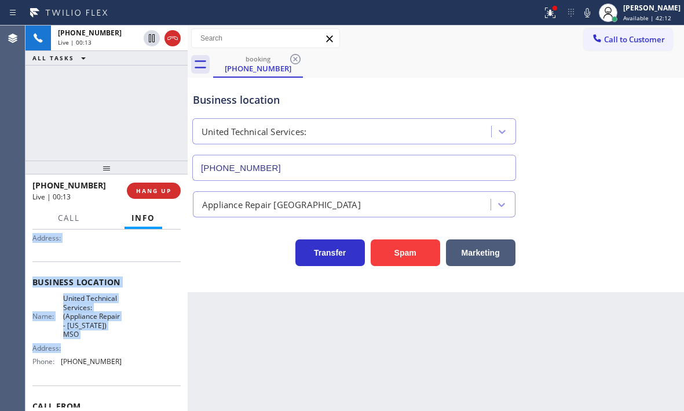
scroll to position [116, 0]
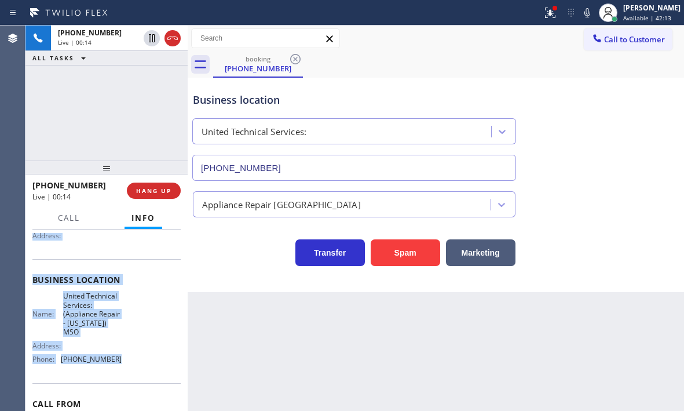
drag, startPoint x: 30, startPoint y: 299, endPoint x: 122, endPoint y: 363, distance: 112.3
click at [122, 363] on div "Context Queue: Paid Ads Calls Priority: 1 Customer Name: [PHONE_NUMBER] Phone: …" at bounding box center [106, 319] width 162 height 181
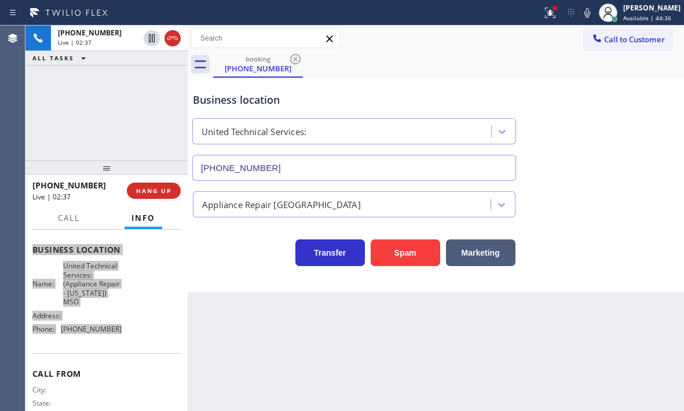
scroll to position [125, 0]
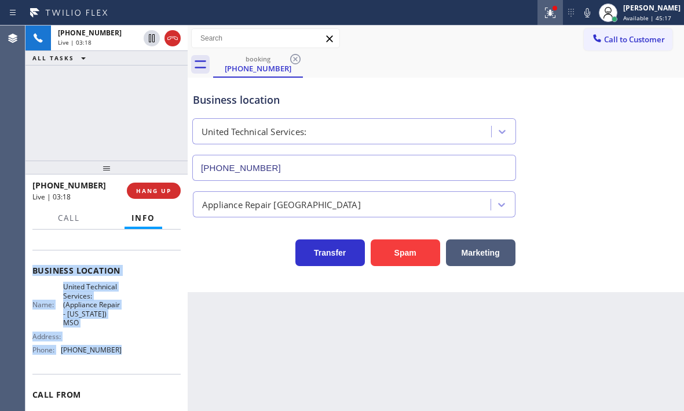
click at [545, 14] on icon at bounding box center [550, 13] width 10 height 10
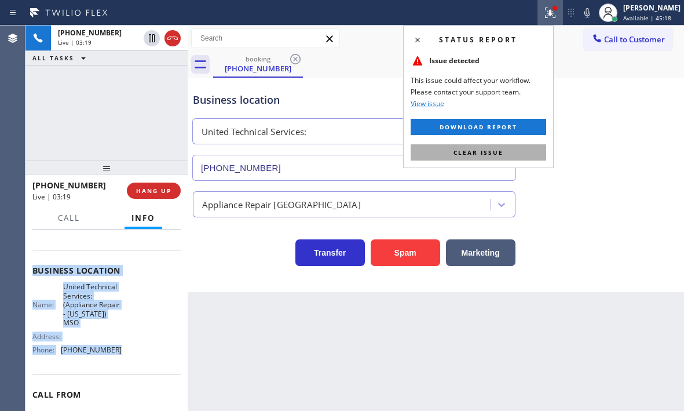
click at [474, 153] on span "Clear issue" at bounding box center [478, 152] width 50 height 8
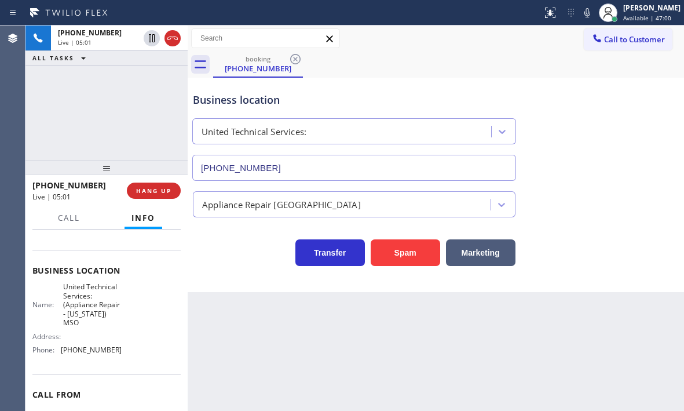
click at [135, 144] on div "[PHONE_NUMBER] Live | 05:01 ALL TASKS ALL TASKS ACTIVE TASKS TASKS IN WRAP UP" at bounding box center [106, 92] width 162 height 135
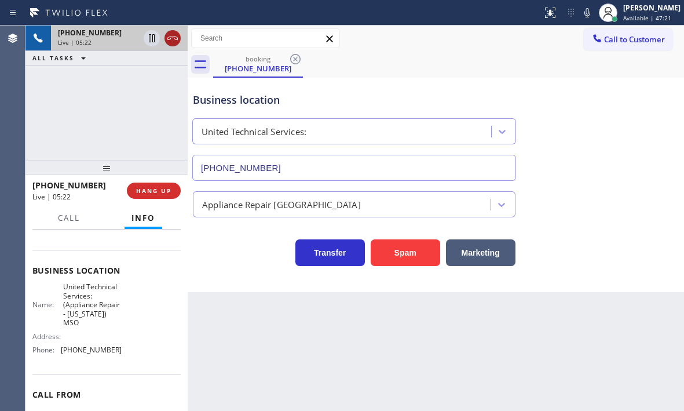
click at [175, 41] on icon at bounding box center [173, 38] width 14 height 14
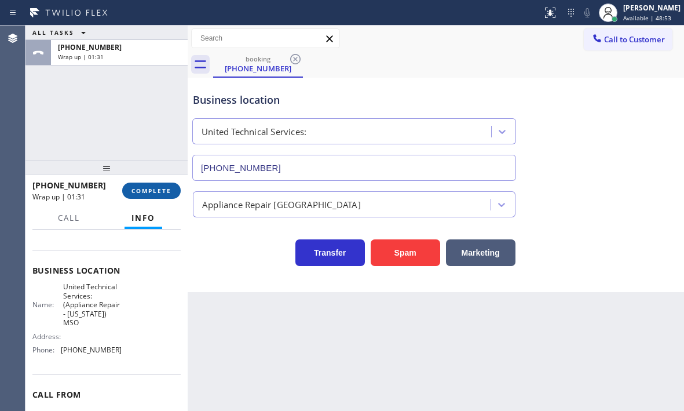
click at [158, 197] on button "COMPLETE" at bounding box center [151, 190] width 58 height 16
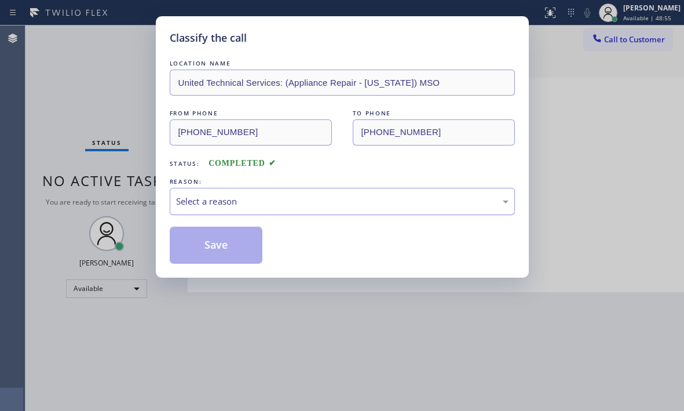
click at [272, 199] on div "Select a reason" at bounding box center [342, 201] width 332 height 13
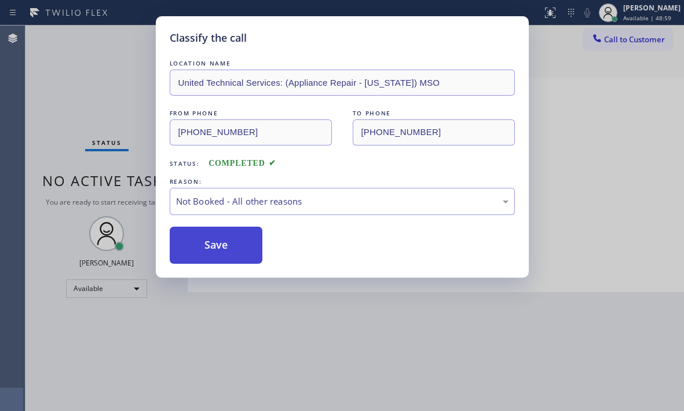
click at [209, 240] on button "Save" at bounding box center [216, 244] width 93 height 37
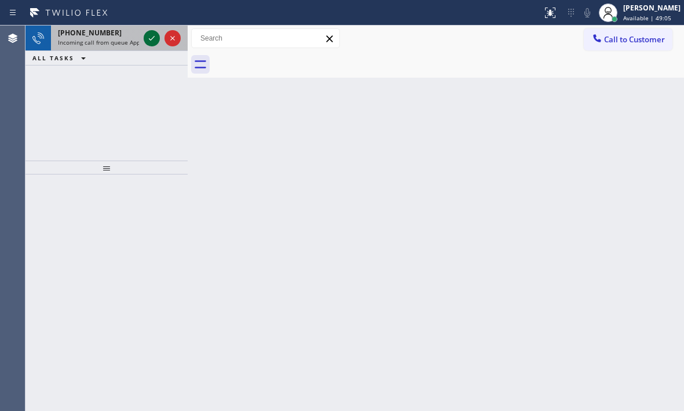
click at [154, 39] on icon at bounding box center [152, 38] width 14 height 14
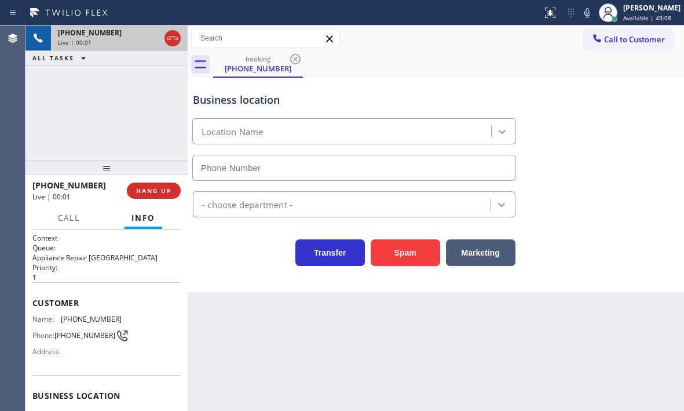
type input "[PHONE_NUMBER]"
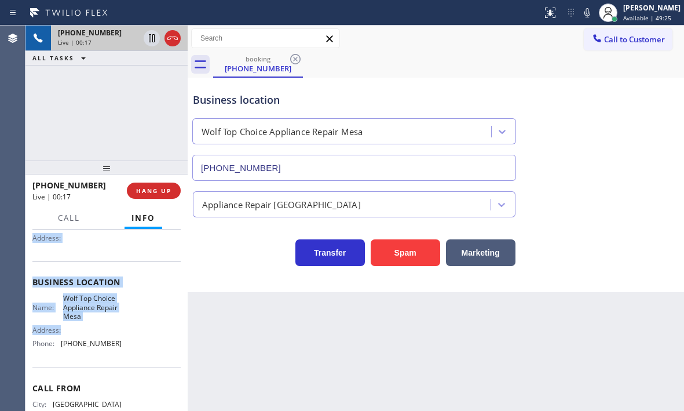
scroll to position [116, 0]
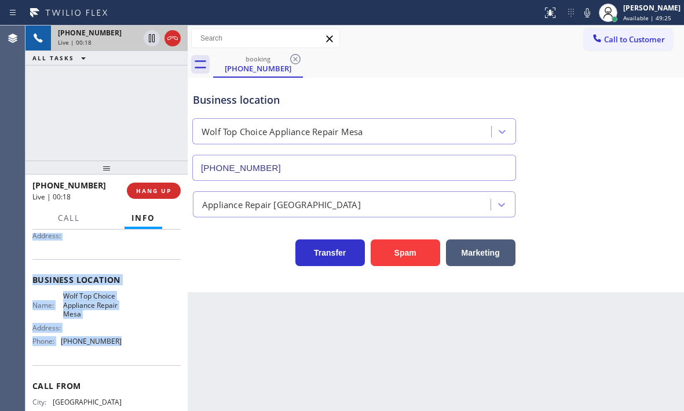
drag, startPoint x: 31, startPoint y: 299, endPoint x: 131, endPoint y: 350, distance: 111.6
click at [131, 350] on div "Context Queue: Appliance Repair High End Priority: 1 Customer Name: [PHONE_NUMB…" at bounding box center [106, 319] width 162 height 181
click at [149, 39] on icon at bounding box center [152, 38] width 6 height 8
click at [151, 37] on icon at bounding box center [152, 38] width 8 height 8
click at [168, 39] on icon at bounding box center [172, 37] width 10 height 3
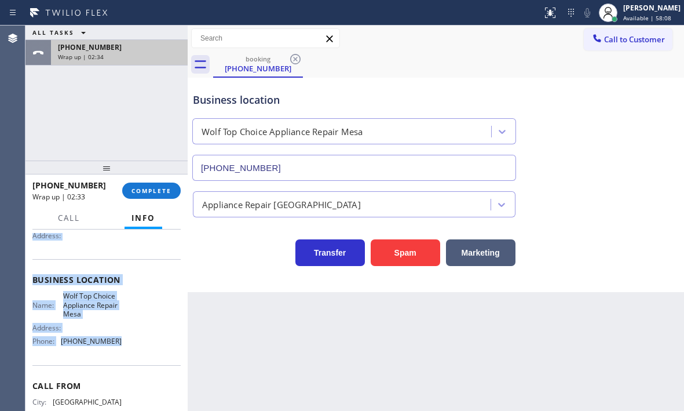
click at [136, 50] on div "[PHONE_NUMBER]" at bounding box center [119, 47] width 123 height 10
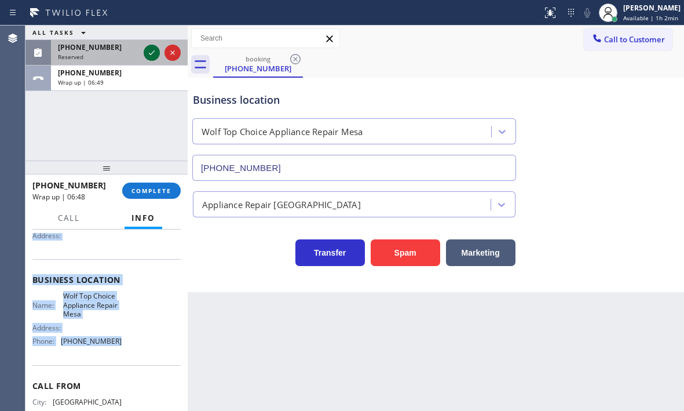
click at [150, 53] on icon at bounding box center [152, 53] width 14 height 14
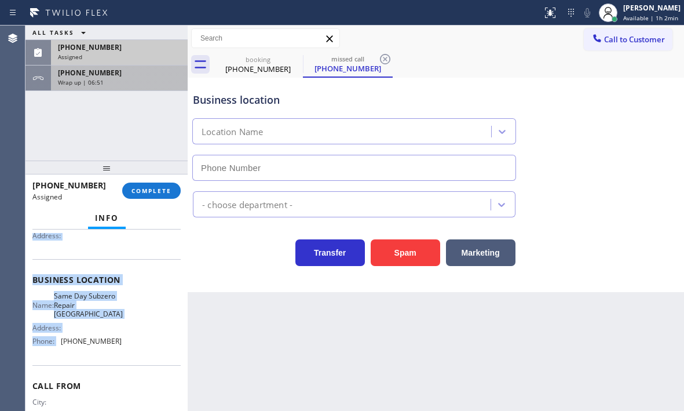
type input "[PHONE_NUMBER]"
click at [131, 76] on div "[PHONE_NUMBER]" at bounding box center [119, 73] width 123 height 10
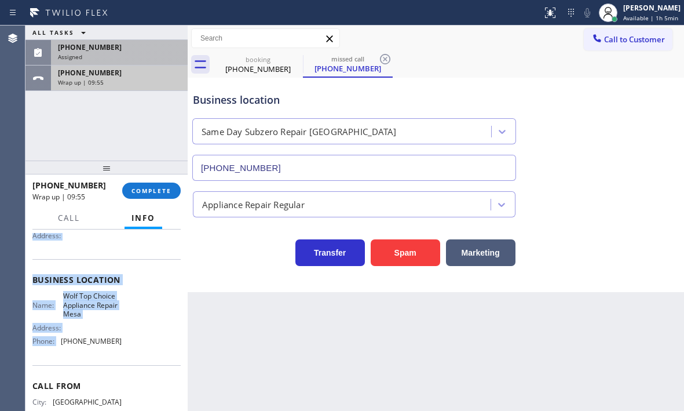
click at [152, 78] on div "Wrap up | 09:55" at bounding box center [119, 82] width 123 height 8
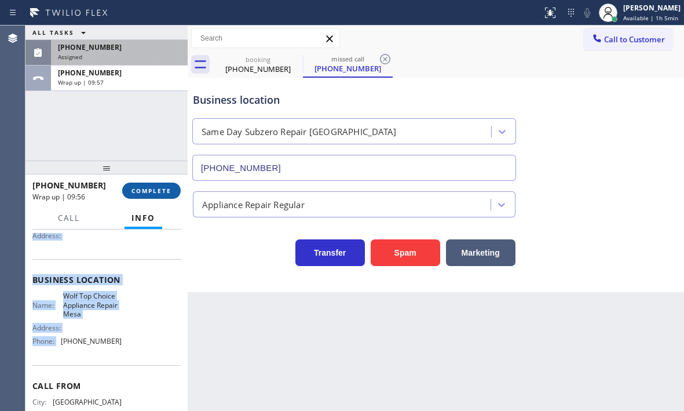
click at [154, 195] on button "COMPLETE" at bounding box center [151, 190] width 58 height 16
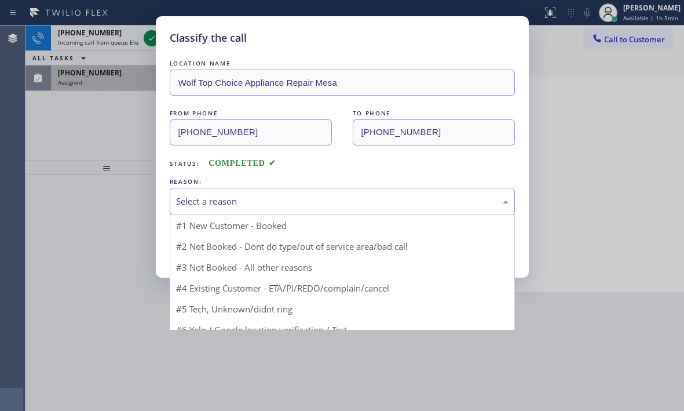
click at [261, 202] on div "Select a reason" at bounding box center [342, 201] width 332 height 13
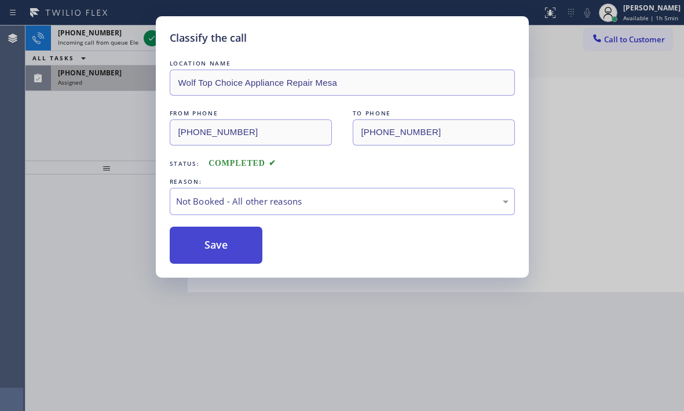
drag, startPoint x: 201, startPoint y: 244, endPoint x: 171, endPoint y: 204, distance: 49.6
click at [200, 244] on button "Save" at bounding box center [216, 244] width 93 height 37
click at [128, 70] on div "Classify the call LOCATION NAME Wolf Top Choice Appliance Repair Mesa FROM PHON…" at bounding box center [342, 205] width 684 height 411
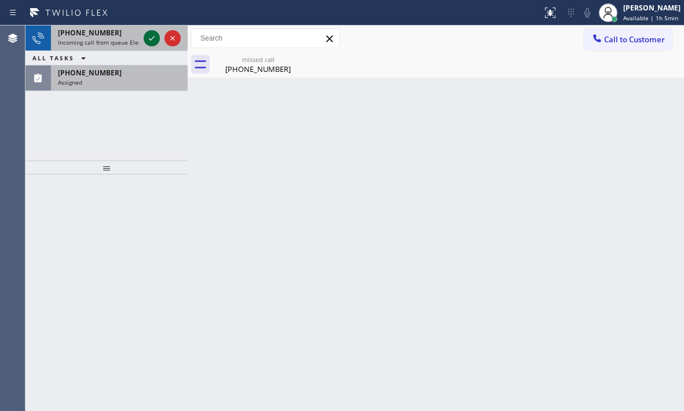
click at [148, 38] on icon at bounding box center [152, 38] width 14 height 14
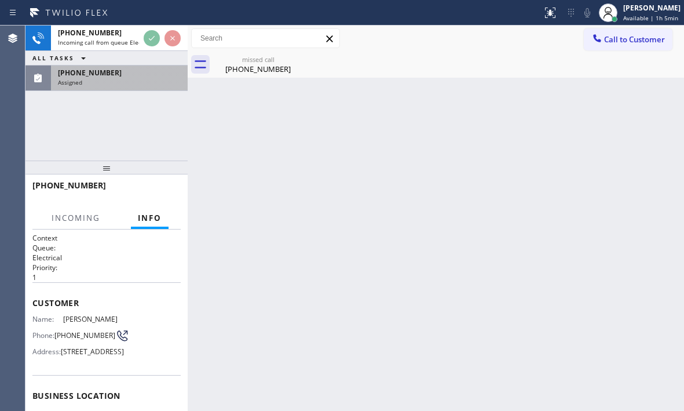
click at [119, 76] on div "[PHONE_NUMBER]" at bounding box center [119, 73] width 123 height 10
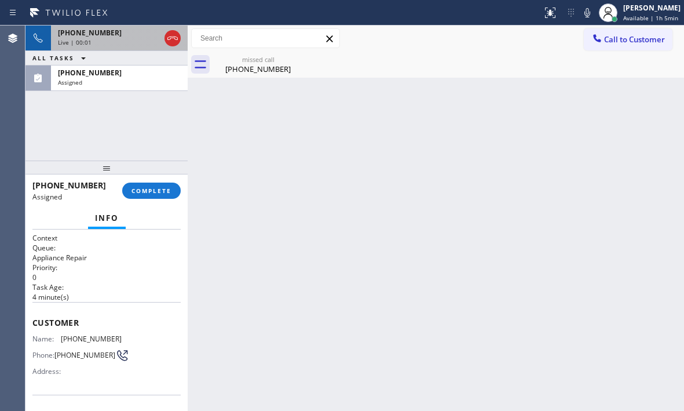
click at [117, 41] on div "Live | 00:01" at bounding box center [109, 42] width 102 height 8
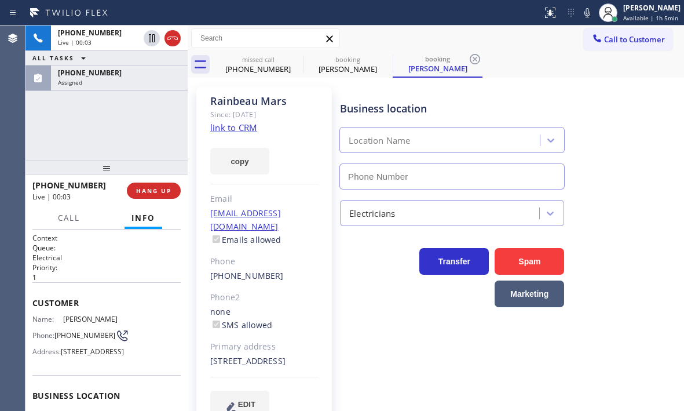
type input "[PHONE_NUMBER]"
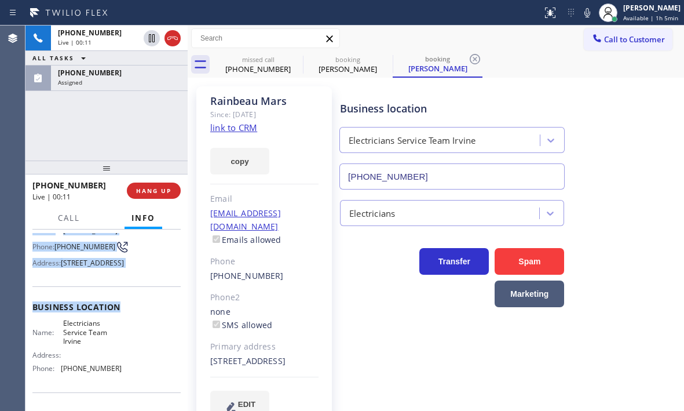
scroll to position [116, 0]
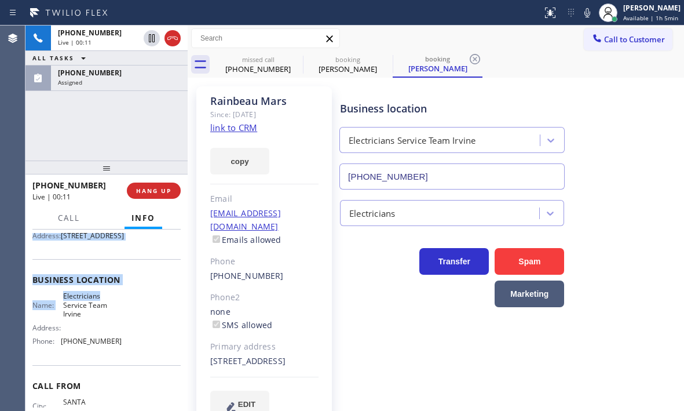
drag, startPoint x: 32, startPoint y: 242, endPoint x: 132, endPoint y: 323, distance: 128.5
click at [132, 326] on div "Context Queue: Electrical Priority: 1 Customer Name: [PERSON_NAME] Phone: [PHON…" at bounding box center [106, 319] width 162 height 181
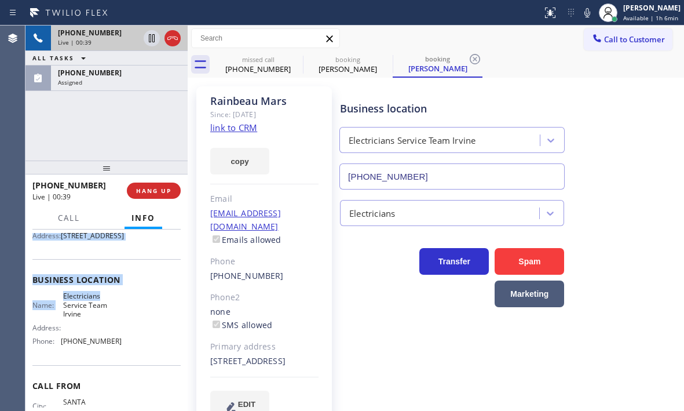
click at [111, 41] on div "Live | 00:39" at bounding box center [98, 42] width 81 height 8
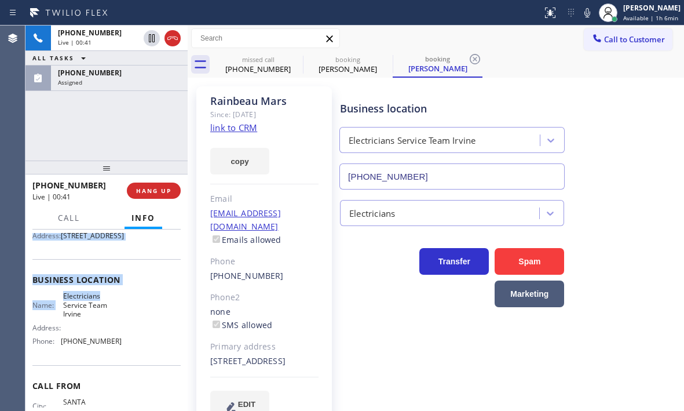
scroll to position [0, 0]
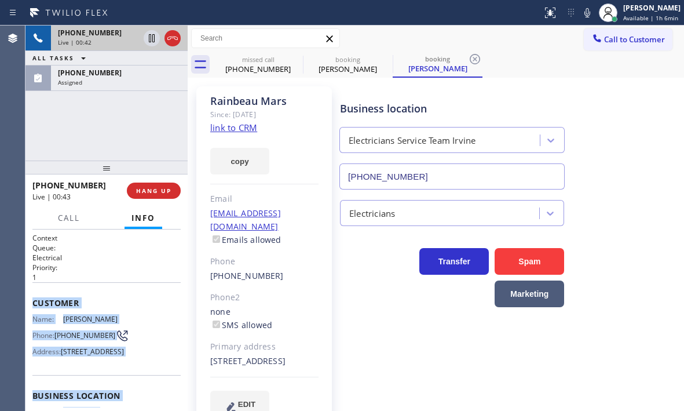
click at [112, 42] on div "Live | 00:42" at bounding box center [98, 42] width 81 height 8
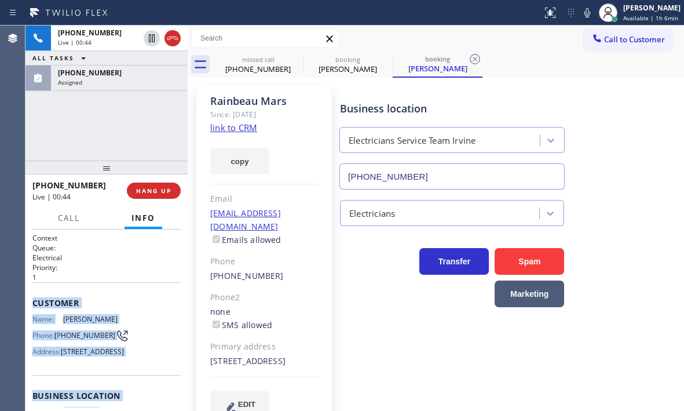
click at [58, 287] on div "Customer Name: [PERSON_NAME] Phone: [PHONE_NUMBER] Address: [STREET_ADDRESS]" at bounding box center [106, 328] width 148 height 93
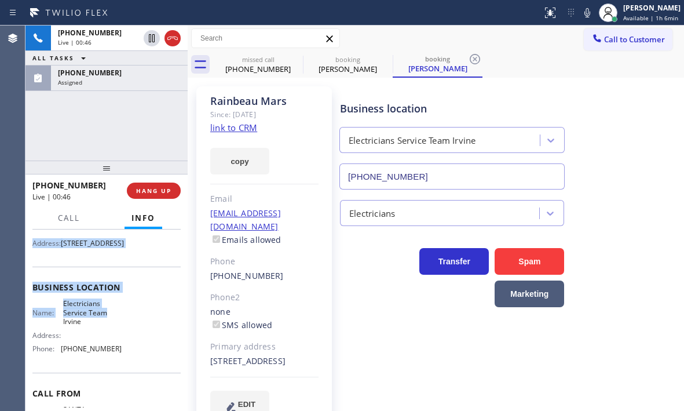
scroll to position [116, 0]
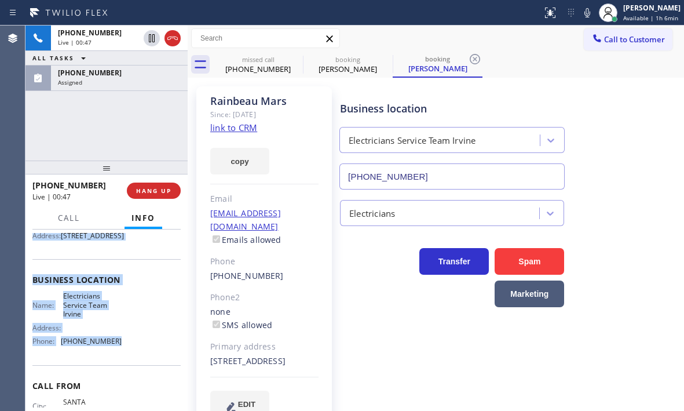
drag, startPoint x: 61, startPoint y: 313, endPoint x: 131, endPoint y: 378, distance: 95.1
click at [131, 378] on div "Context Queue: Electrical Priority: 1 Customer Name: [PERSON_NAME] Phone: [PHON…" at bounding box center [106, 289] width 148 height 344
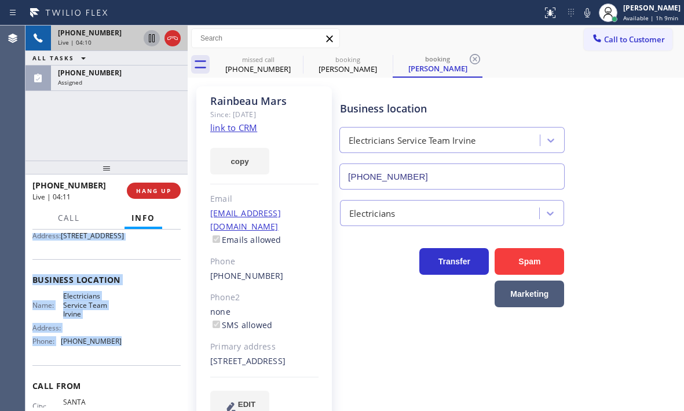
click at [154, 38] on icon at bounding box center [152, 38] width 6 height 8
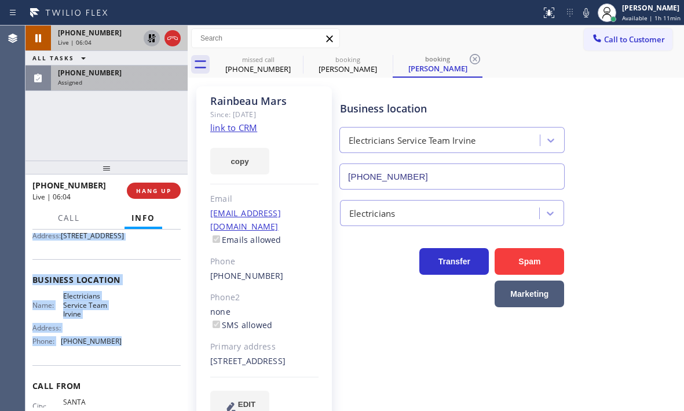
click at [128, 79] on div "Assigned" at bounding box center [119, 82] width 123 height 8
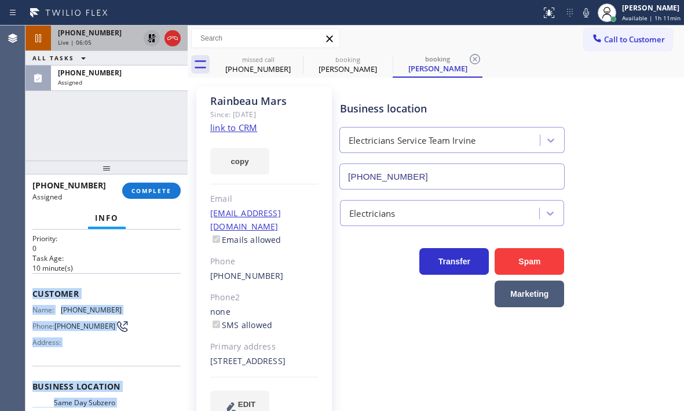
scroll to position [20, 0]
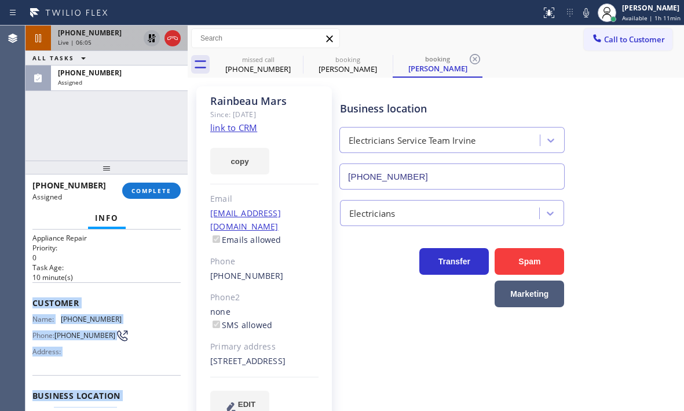
click at [47, 290] on div "Customer Name: [PHONE_NUMBER] Phone: [PHONE_NUMBER] Address:" at bounding box center [106, 328] width 148 height 93
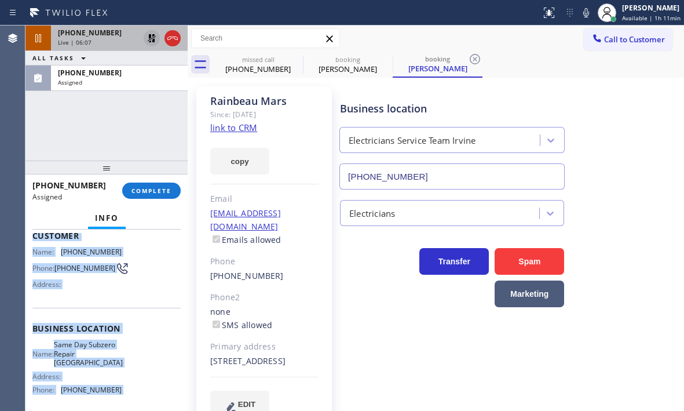
scroll to position [185, 0]
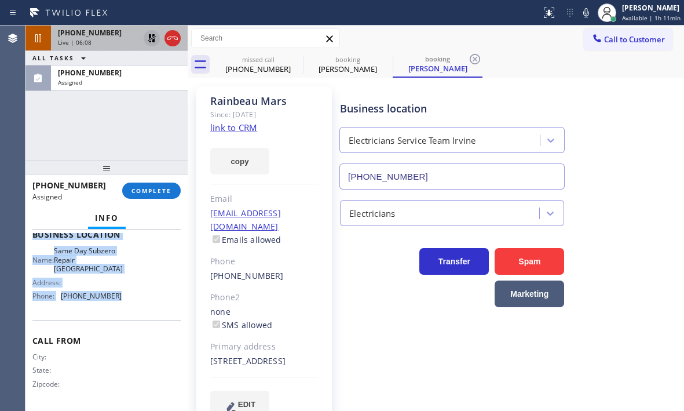
drag, startPoint x: 31, startPoint y: 297, endPoint x: 137, endPoint y: 314, distance: 106.8
click at [137, 314] on div "Context Queue: Appliance Repair Priority: 0 Task Age: [DEMOGRAPHIC_DATA] minute…" at bounding box center [106, 319] width 162 height 181
click at [158, 191] on span "COMPLETE" at bounding box center [151, 190] width 40 height 8
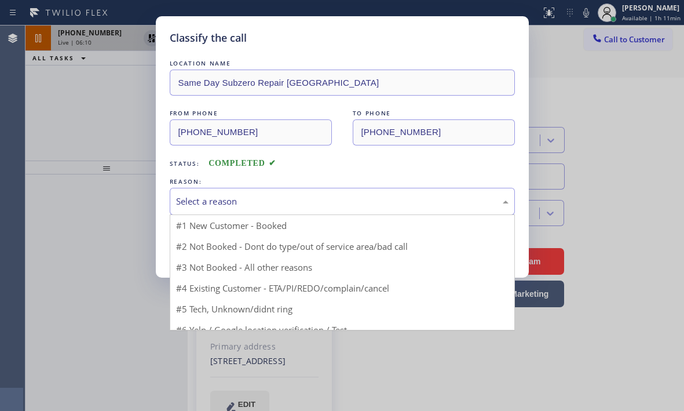
click at [340, 201] on div "Select a reason" at bounding box center [342, 201] width 332 height 13
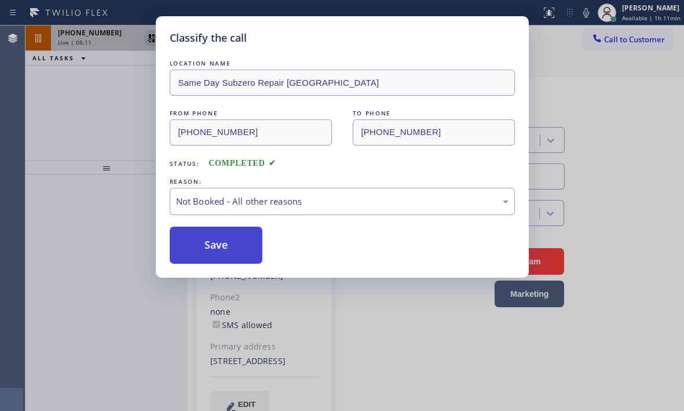
click at [221, 244] on button "Save" at bounding box center [216, 244] width 93 height 37
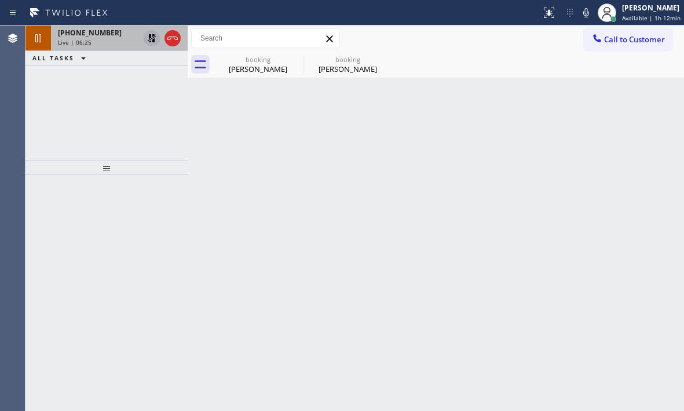
click at [111, 31] on div "[PHONE_NUMBER]" at bounding box center [98, 33] width 81 height 10
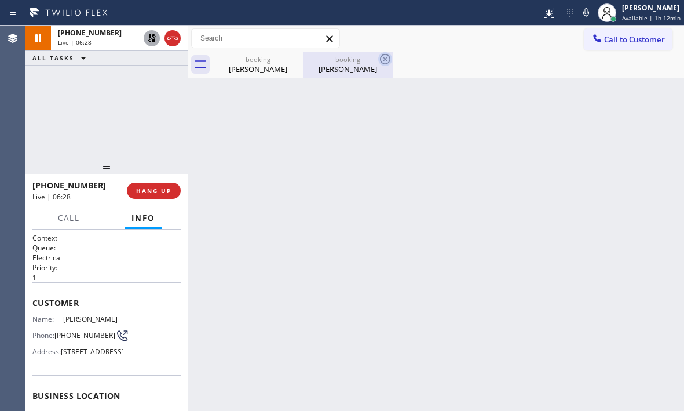
click at [385, 58] on icon at bounding box center [385, 59] width 10 height 10
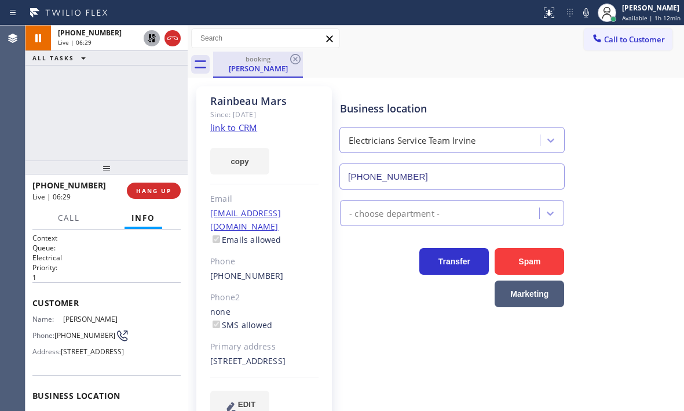
click at [268, 68] on div "[PERSON_NAME]" at bounding box center [257, 68] width 87 height 10
click at [151, 37] on icon at bounding box center [152, 38] width 8 height 8
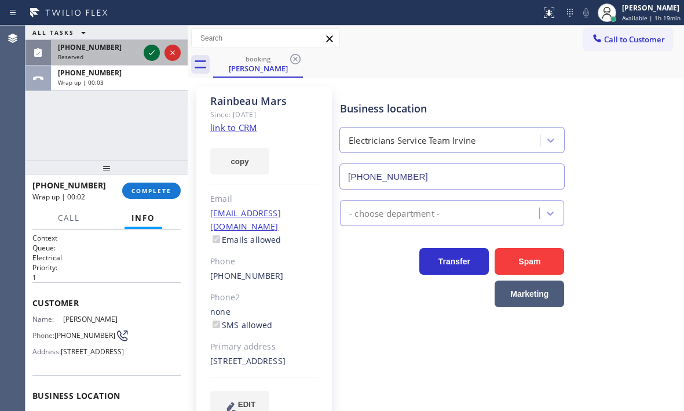
click at [152, 50] on icon at bounding box center [152, 53] width 14 height 14
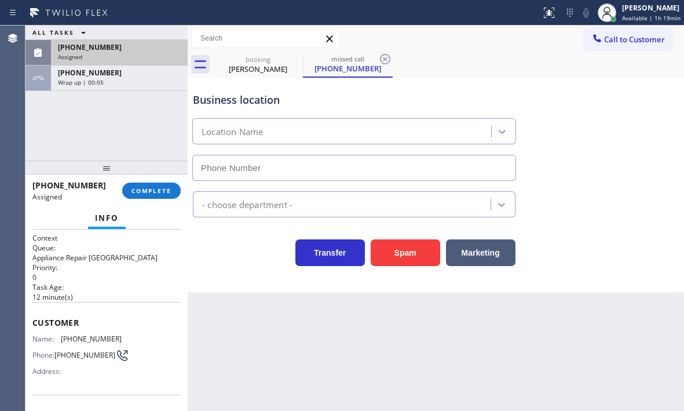
type input "[PHONE_NUMBER]"
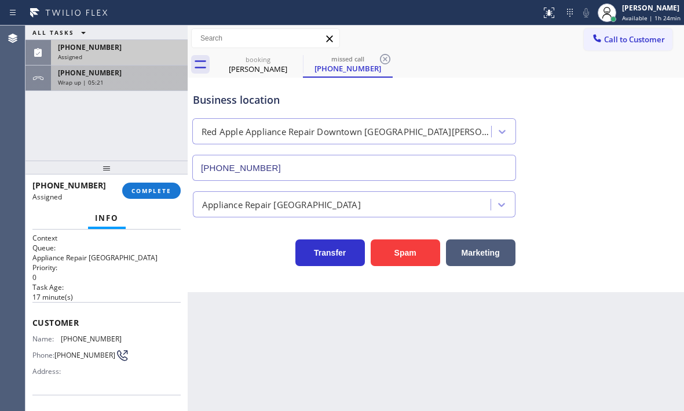
click at [123, 85] on div "Wrap up | 05:21" at bounding box center [119, 82] width 123 height 8
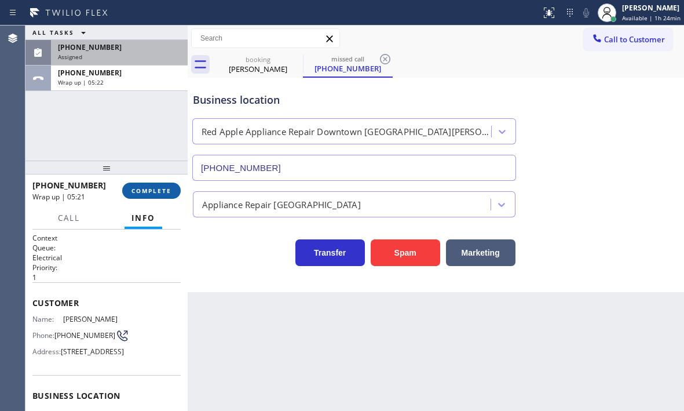
click at [158, 196] on button "COMPLETE" at bounding box center [151, 190] width 58 height 16
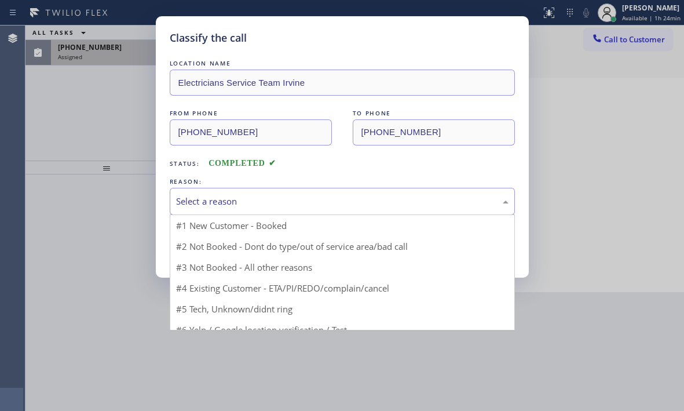
click at [261, 197] on div "Select a reason" at bounding box center [342, 201] width 332 height 13
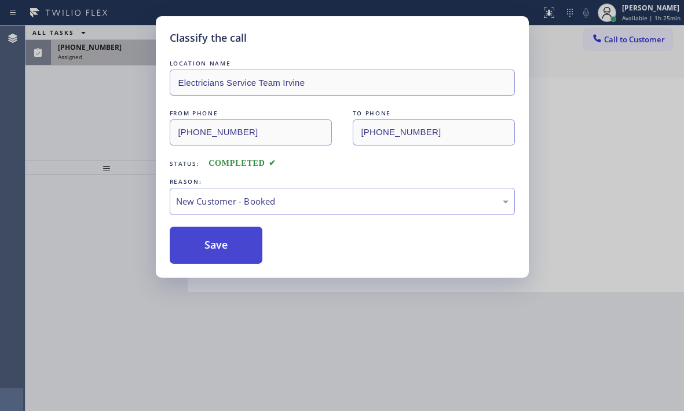
click at [221, 240] on button "Save" at bounding box center [216, 244] width 93 height 37
click at [626, 13] on div "[PERSON_NAME] Available | 1h 25min" at bounding box center [652, 12] width 64 height 20
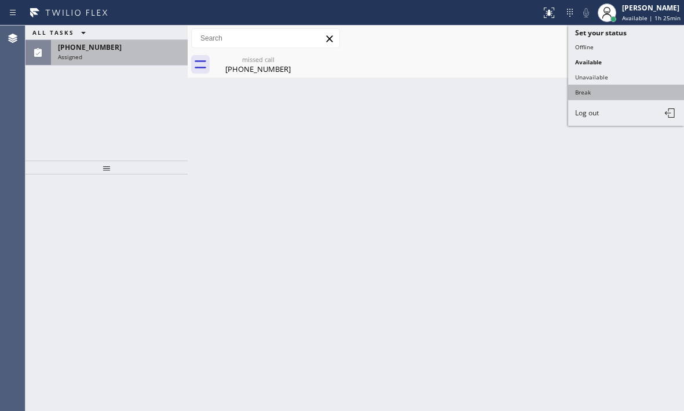
click at [581, 94] on button "Break" at bounding box center [626, 92] width 116 height 15
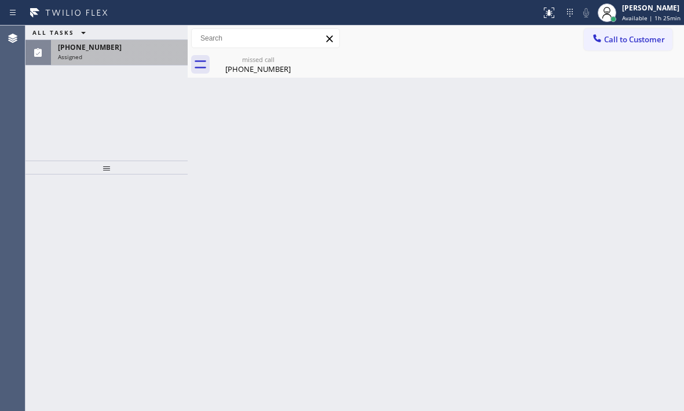
click at [127, 47] on div "[PHONE_NUMBER]" at bounding box center [119, 47] width 123 height 10
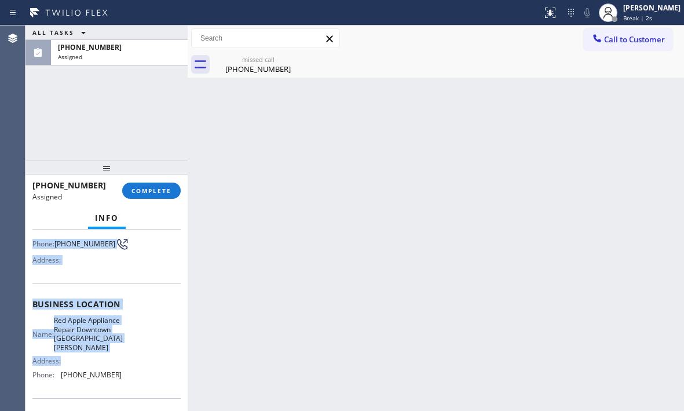
scroll to position [116, 0]
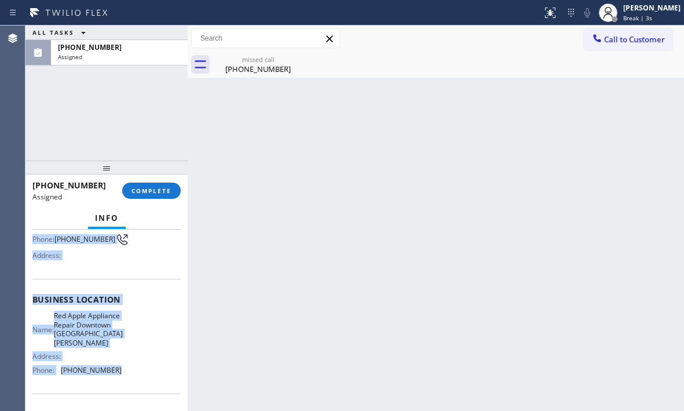
drag, startPoint x: 43, startPoint y: 330, endPoint x: 131, endPoint y: 379, distance: 101.4
click at [131, 379] on div "Context Queue: Appliance Repair High End Priority: 0 Task Age: [DEMOGRAPHIC_DAT…" at bounding box center [106, 299] width 148 height 364
click at [153, 193] on span "COMPLETE" at bounding box center [151, 190] width 40 height 8
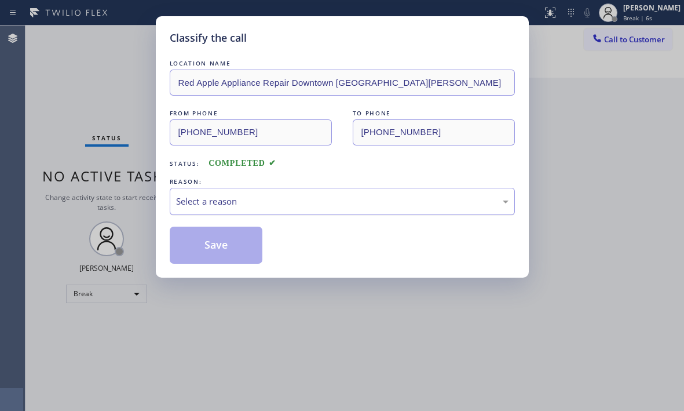
click at [273, 204] on div "Select a reason" at bounding box center [342, 201] width 332 height 13
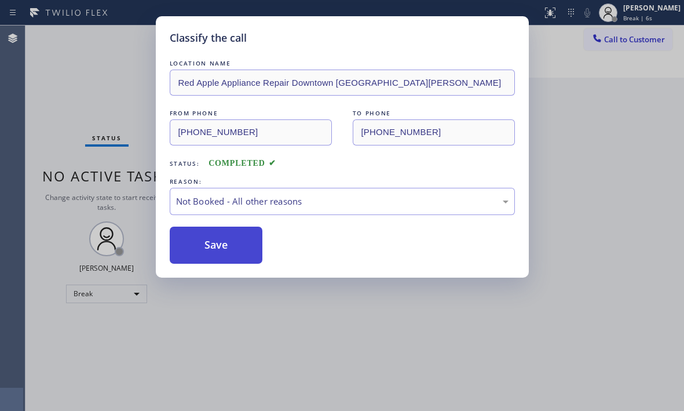
click at [209, 248] on button "Save" at bounding box center [216, 244] width 93 height 37
